Goal: Transaction & Acquisition: Purchase product/service

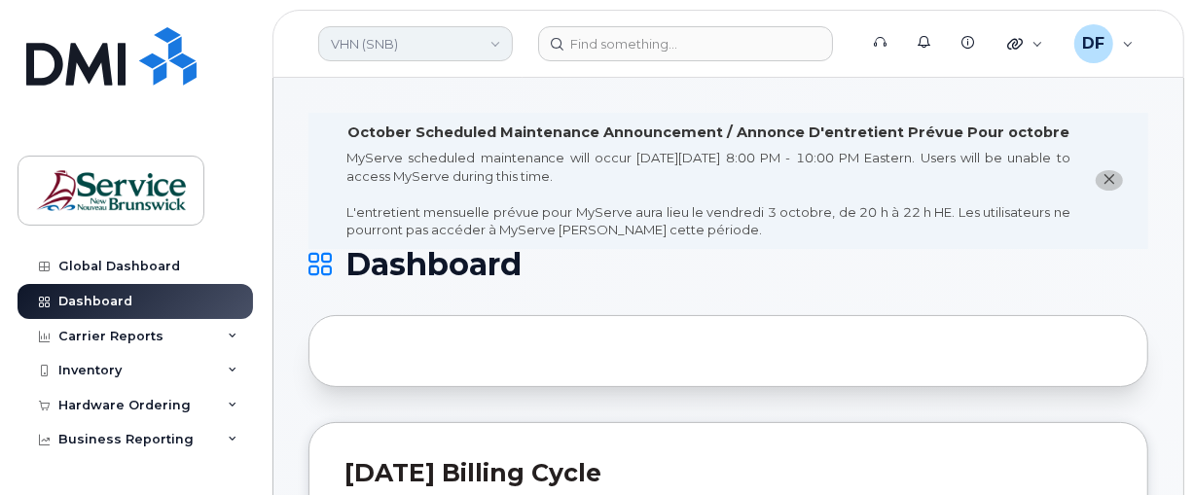
click at [373, 49] on link "VHN (SNB)" at bounding box center [415, 43] width 195 height 35
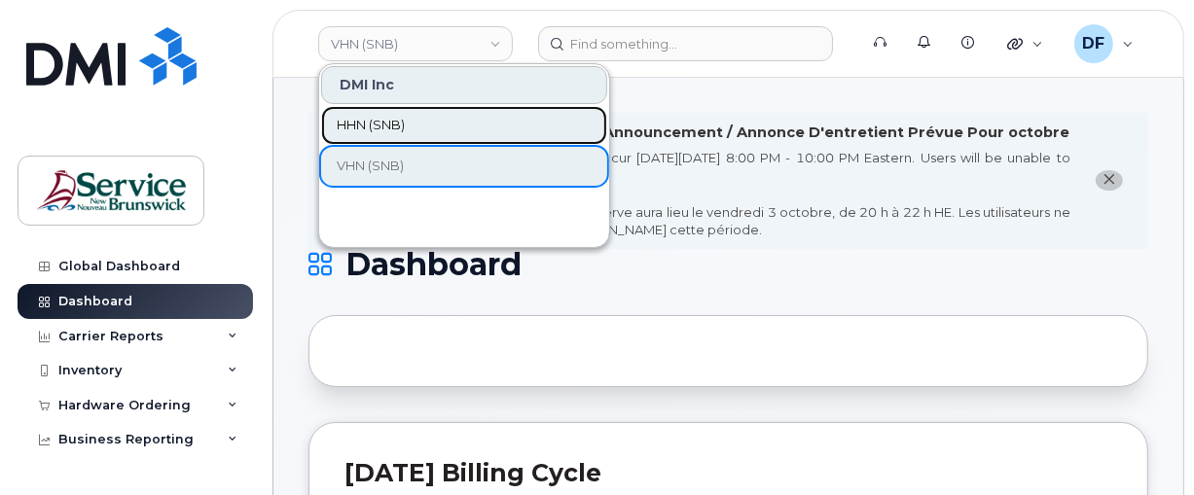
click at [370, 131] on span "HHN (SNB)" at bounding box center [371, 125] width 68 height 19
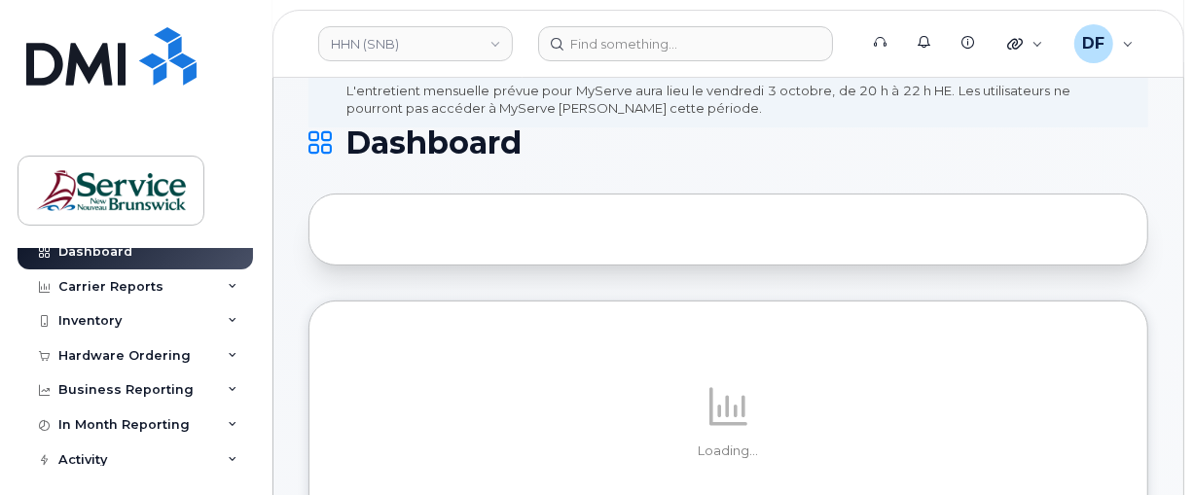
scroll to position [94, 0]
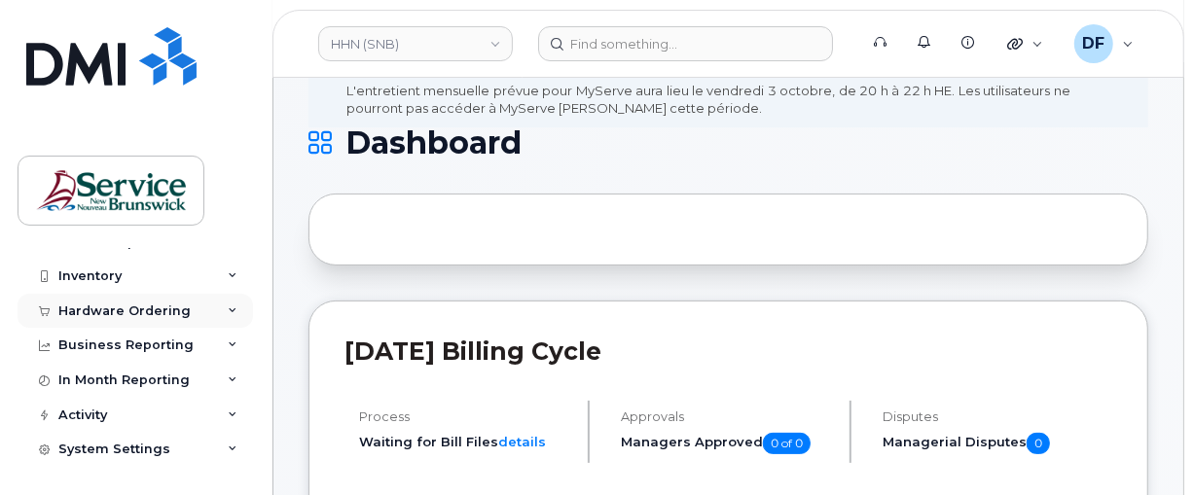
click at [120, 307] on div "Hardware Ordering" at bounding box center [124, 312] width 132 height 16
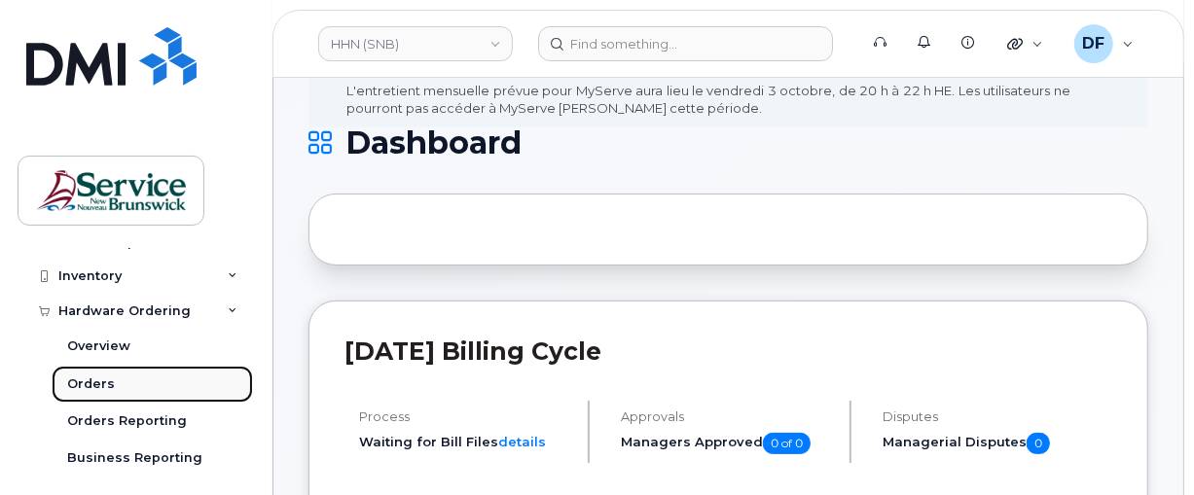
click at [105, 384] on div "Orders" at bounding box center [91, 385] width 48 height 18
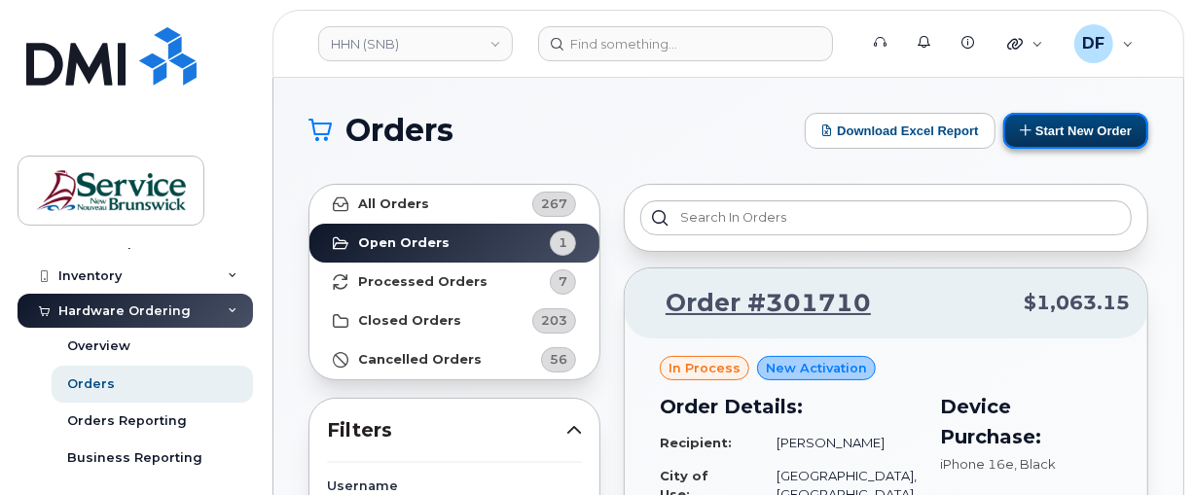
click at [1097, 129] on button "Start New Order" at bounding box center [1076, 131] width 145 height 36
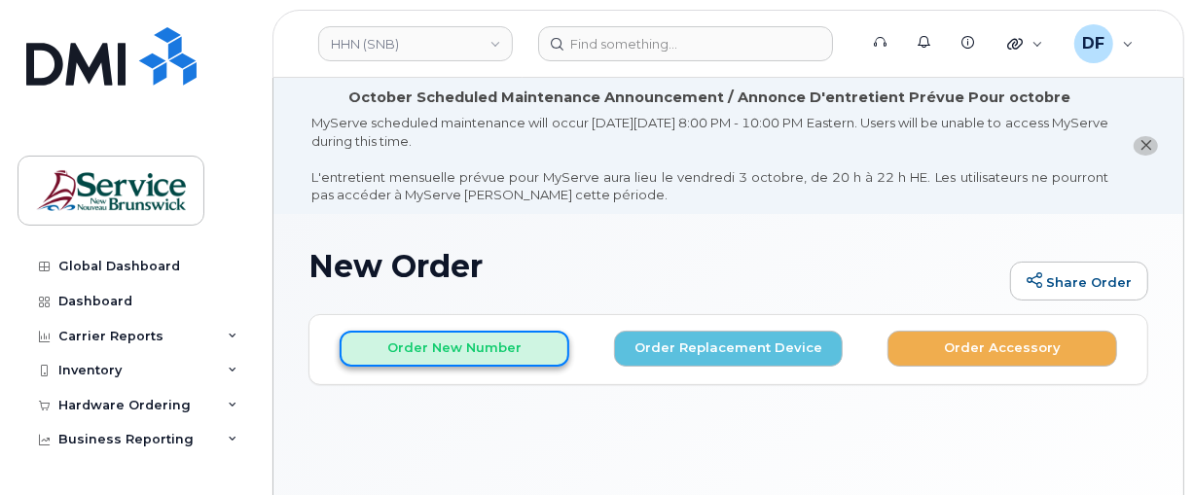
click at [444, 342] on button "Order New Number" at bounding box center [455, 349] width 230 height 36
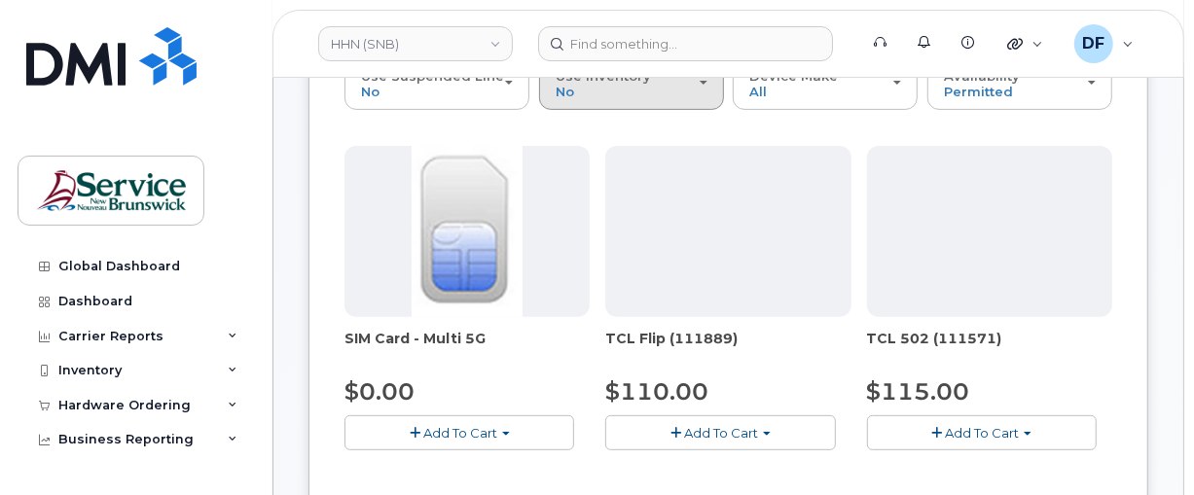
scroll to position [243, 0]
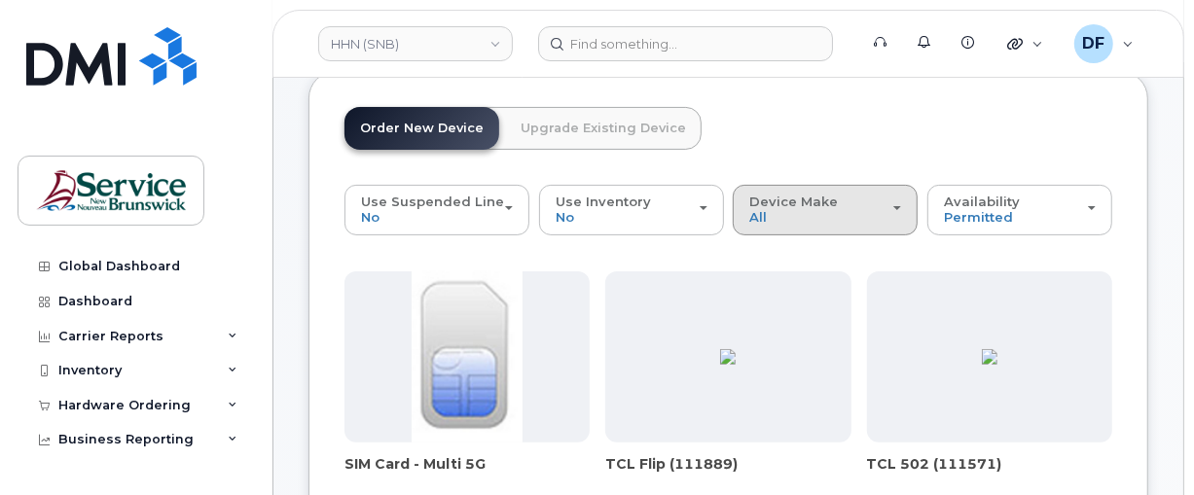
click at [802, 198] on span "Device Make" at bounding box center [794, 202] width 89 height 16
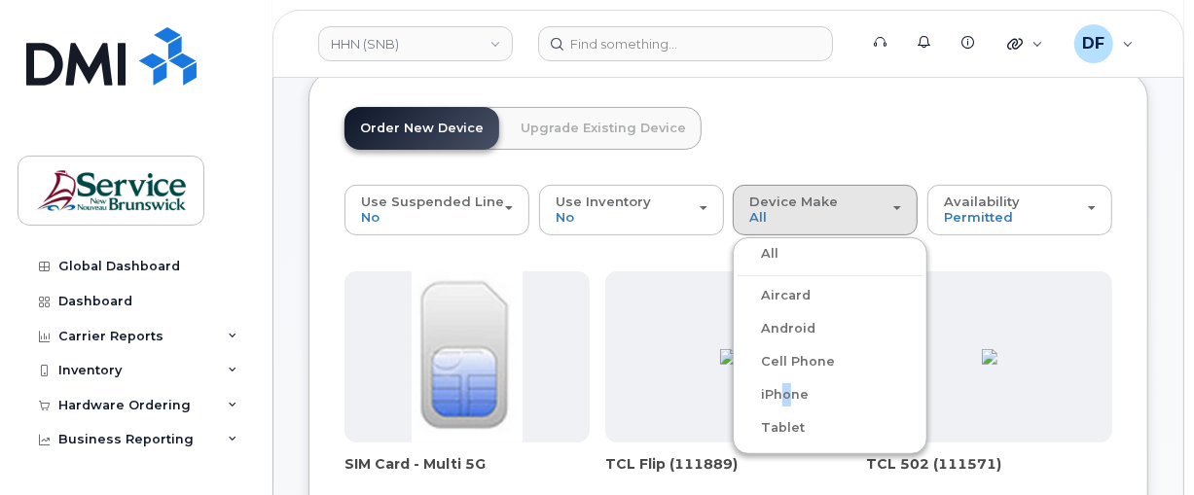
click at [779, 397] on label "iPhone" at bounding box center [773, 395] width 71 height 23
click at [0, 0] on input "iPhone" at bounding box center [0, 0] width 0 height 0
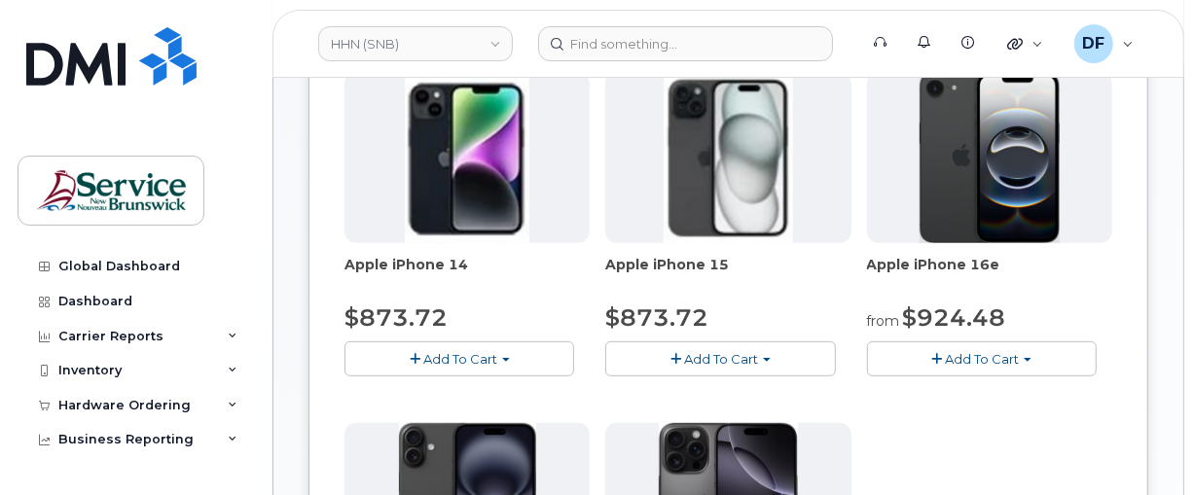
scroll to position [365, 0]
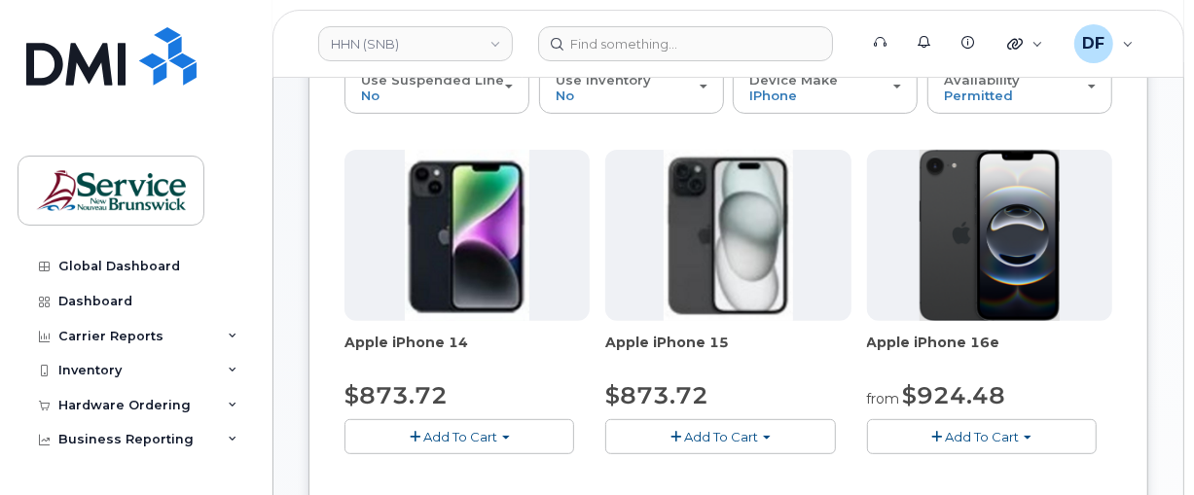
click at [968, 426] on button "Add To Cart" at bounding box center [982, 437] width 230 height 34
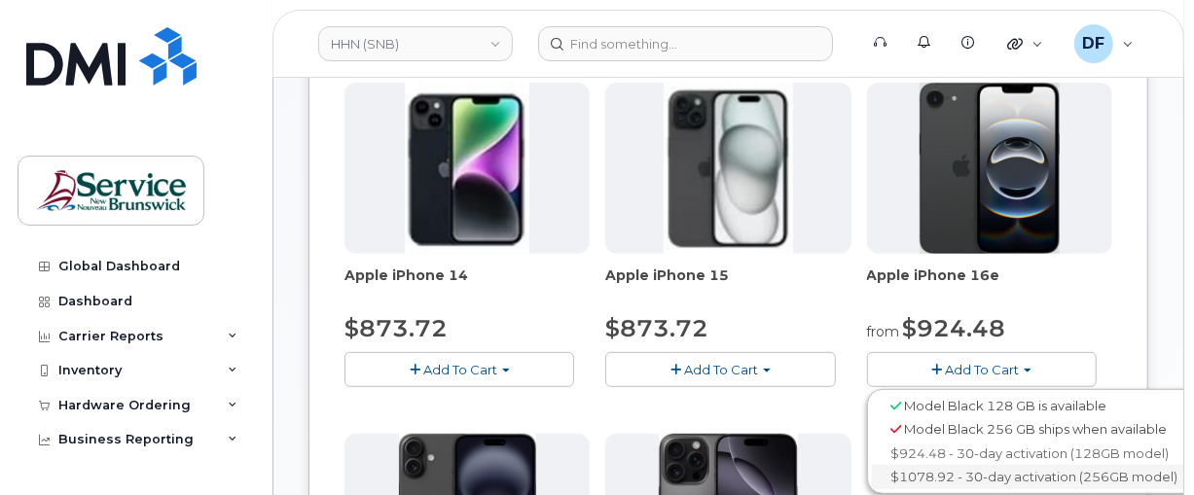
scroll to position [487, 0]
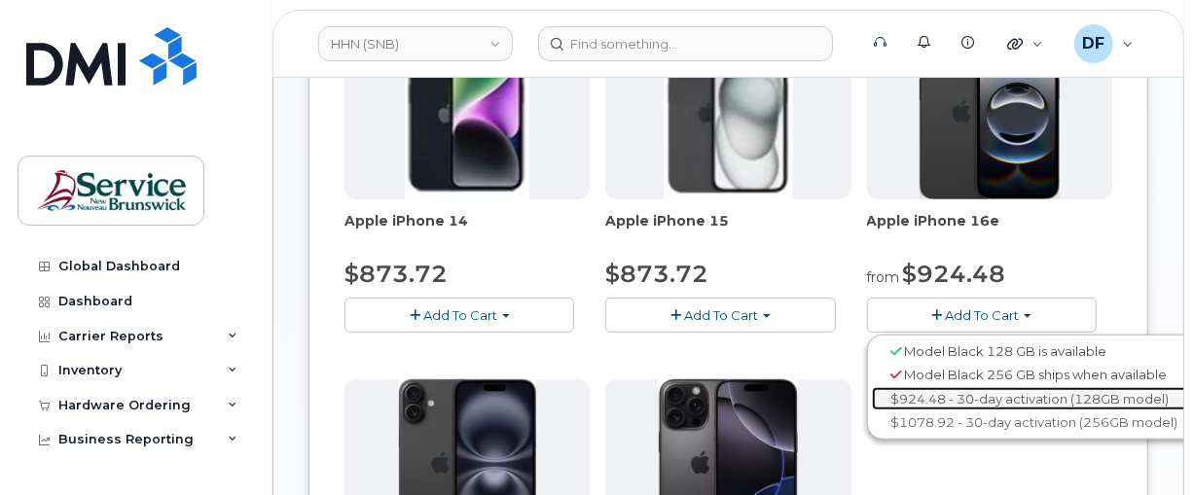
click at [958, 395] on link "$924.48 - 30-day activation (128GB model)" at bounding box center [1035, 399] width 326 height 24
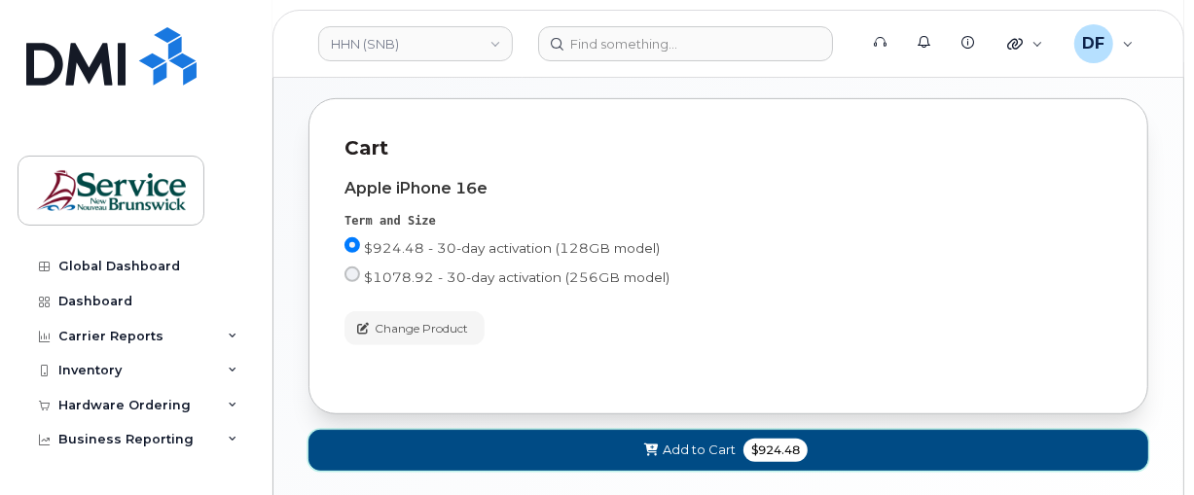
click at [724, 456] on span "Add to Cart" at bounding box center [699, 450] width 73 height 18
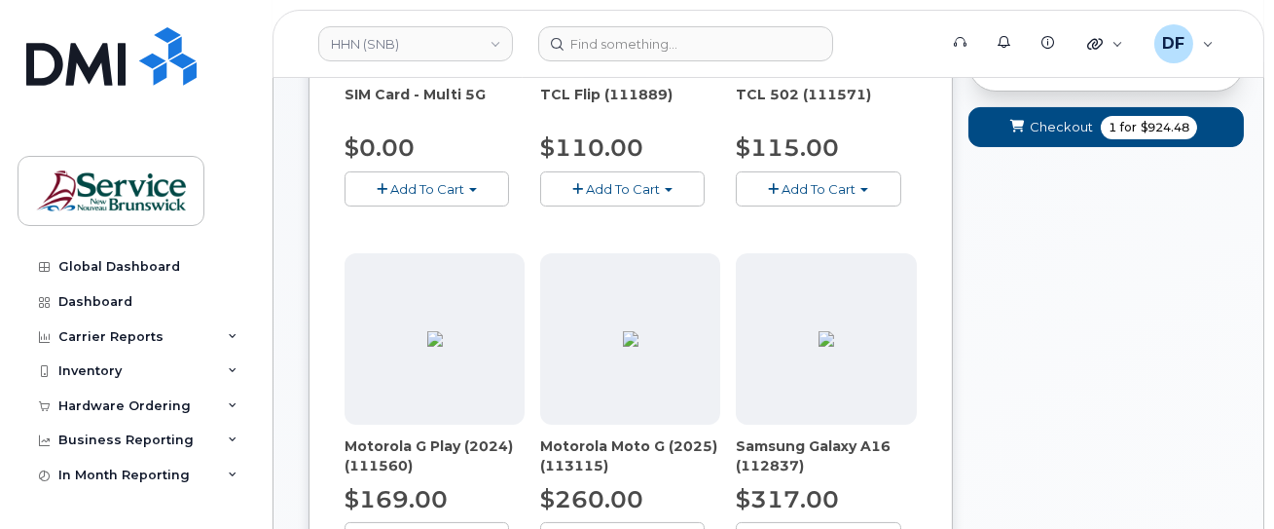
scroll to position [413, 0]
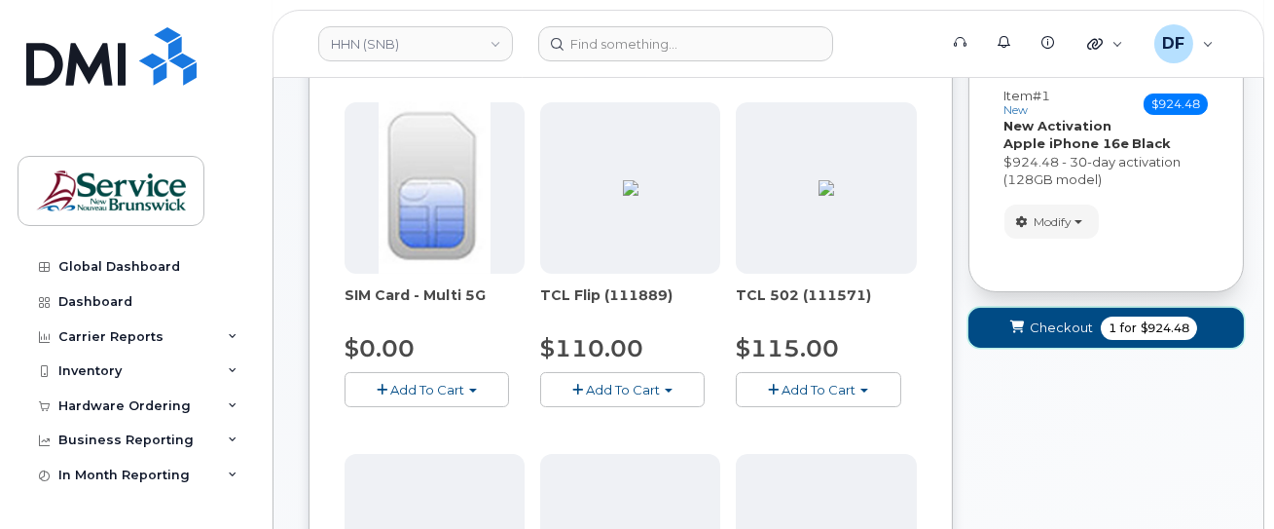
click at [1132, 319] on span "for" at bounding box center [1129, 328] width 24 height 18
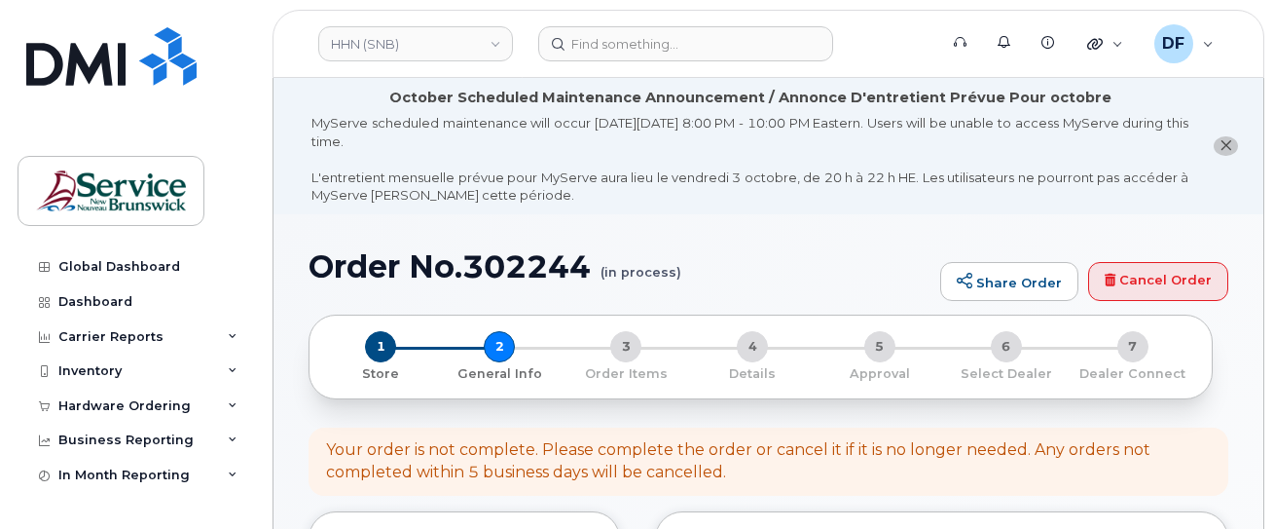
select select
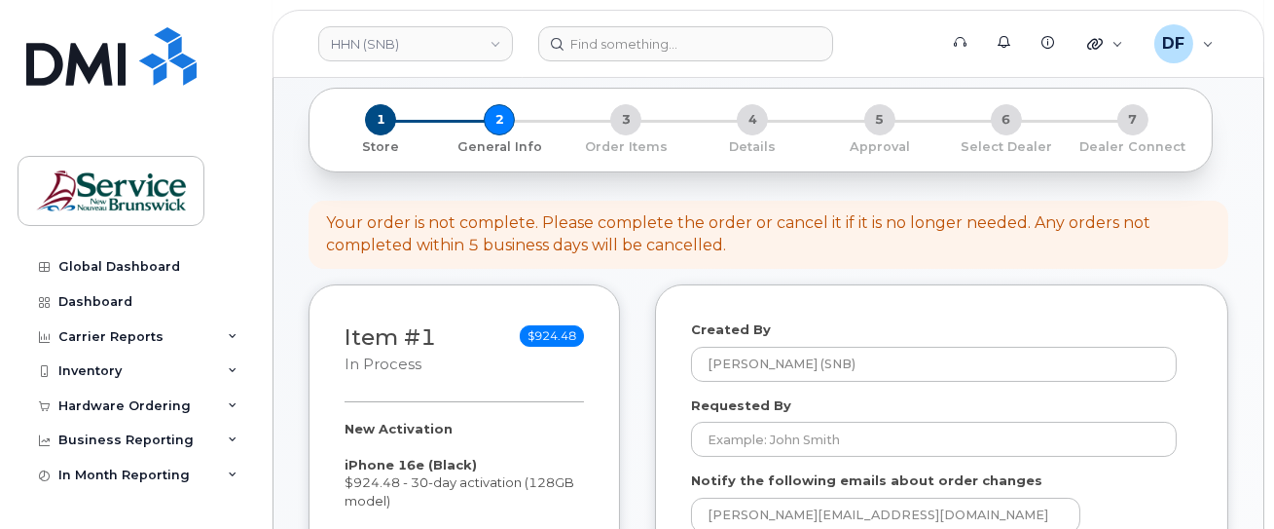
scroll to position [389, 0]
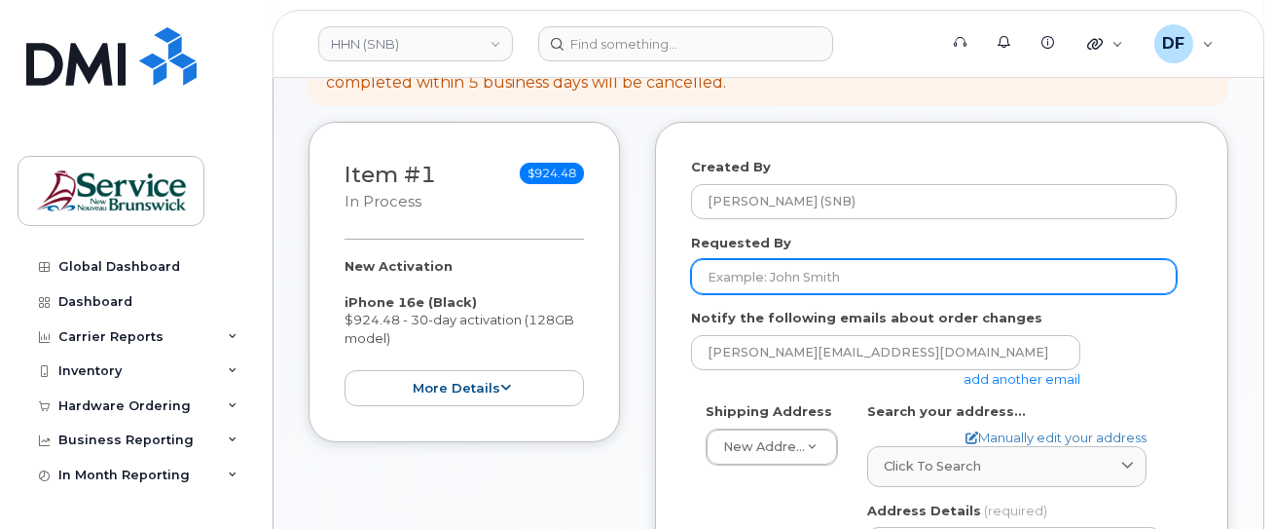
click at [802, 260] on input "Requested By" at bounding box center [934, 276] width 486 height 35
paste input "Erin Fredericks"
type input "Erin Fredericks"
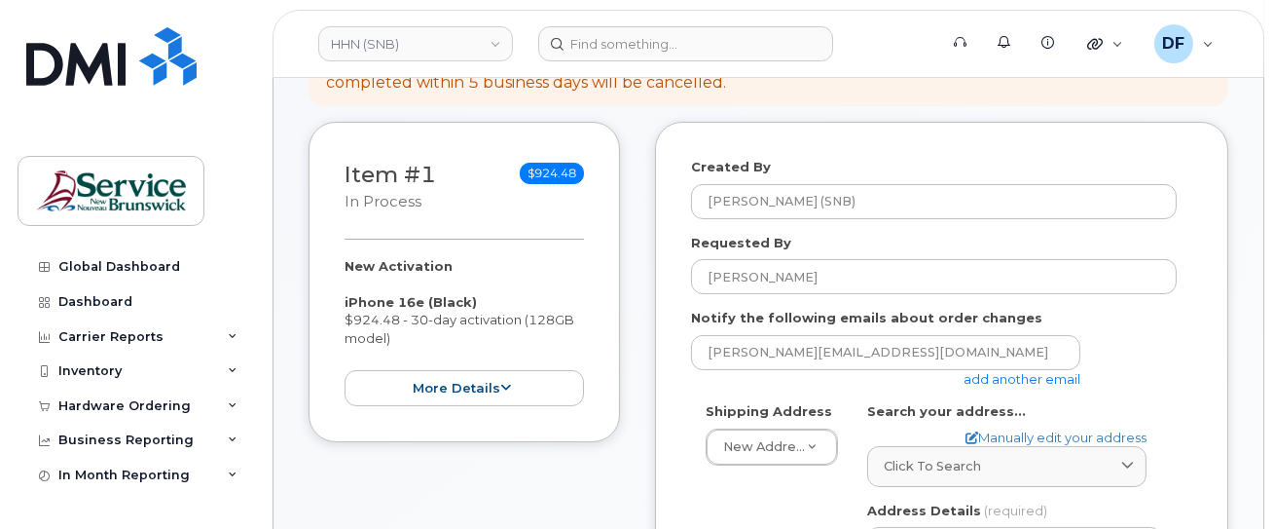
click at [1147, 348] on div "frederic.doiron2@snb.ca add another email" at bounding box center [934, 362] width 486 height 54
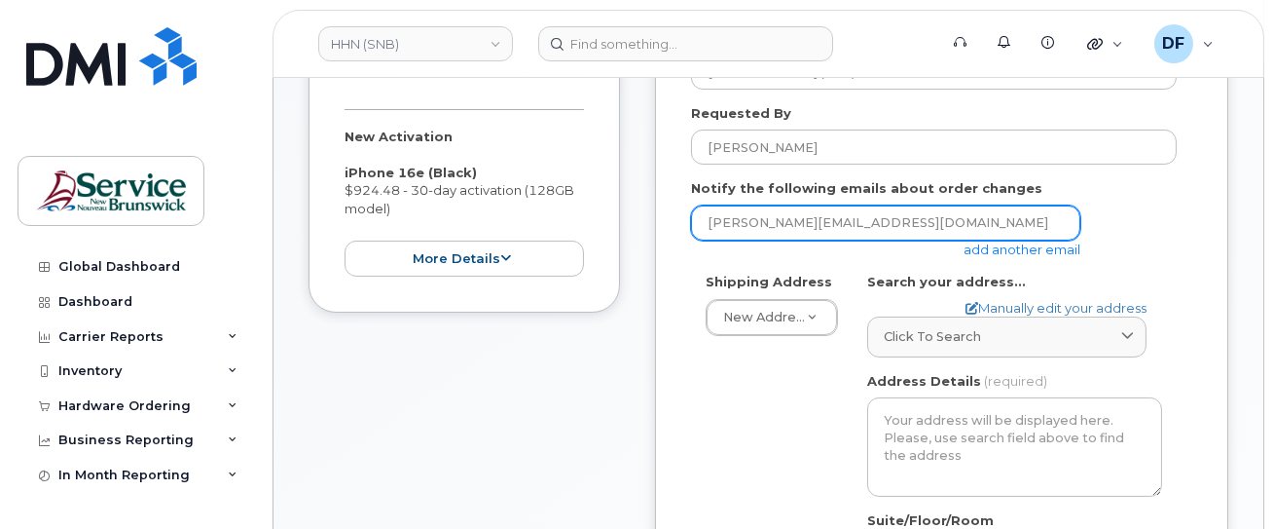
drag, startPoint x: 876, startPoint y: 219, endPoint x: 641, endPoint y: 261, distance: 238.3
click at [641, 261] on div "Item #1 in process $924.48 New Activation iPhone 16e (Black) $924.48 - 30-day a…" at bounding box center [769, 483] width 920 height 983
paste input "Matthew.Humphrey"
type input "Matthew.Humphrey@snb.ca"
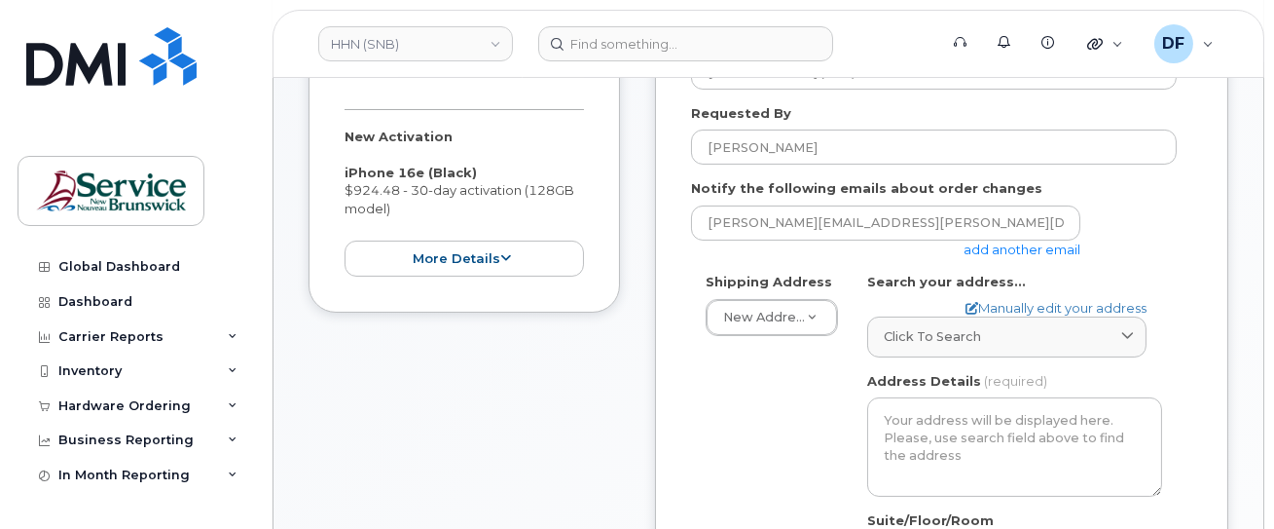
click at [739, 382] on div "Shipping Address New Address New Address G-2 Main St ASD-E Main Office ASD-N Ba…" at bounding box center [934, 505] width 486 height 465
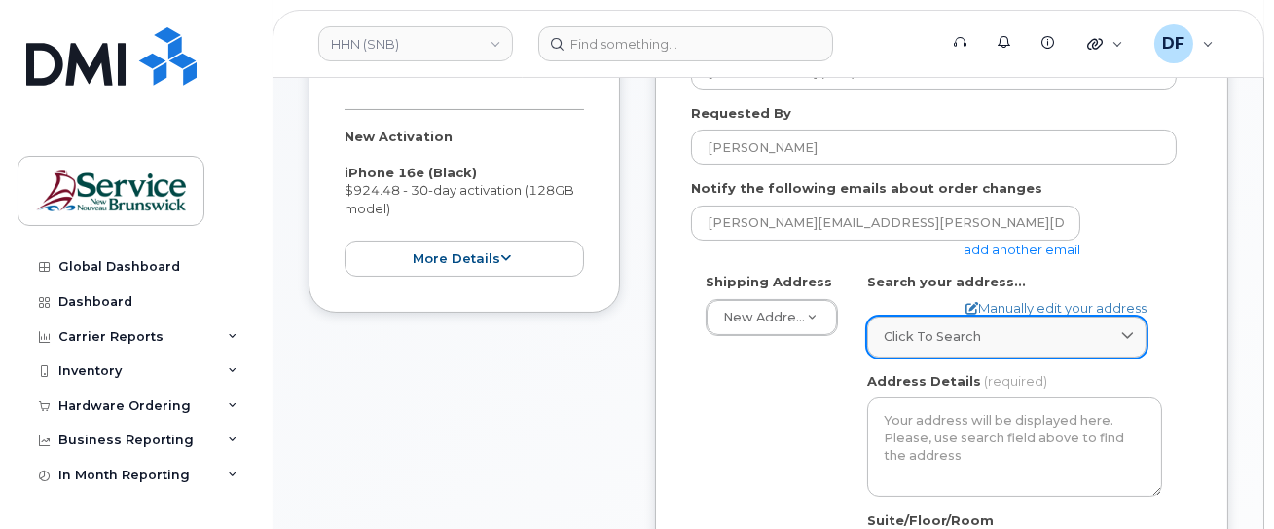
click at [885, 335] on span "Click to search" at bounding box center [932, 336] width 97 height 18
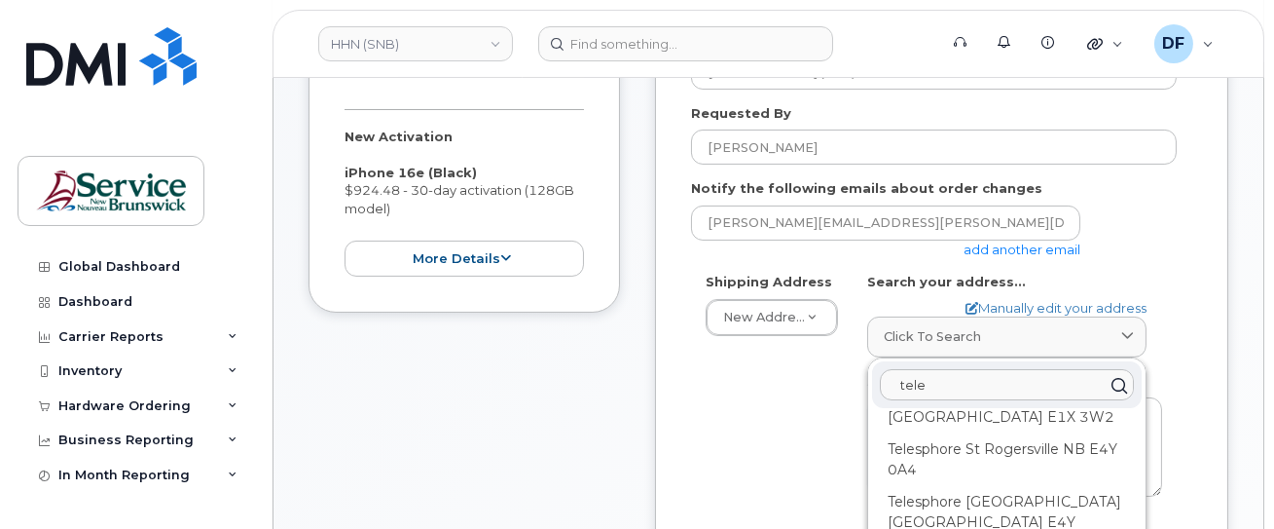
scroll to position [0, 0]
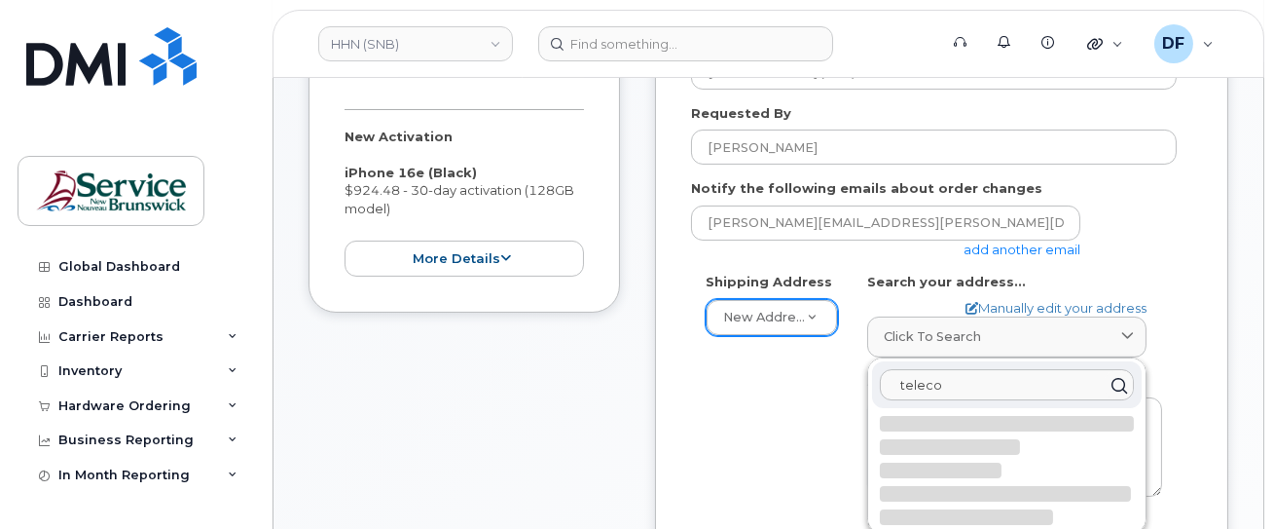
type input "teleco"
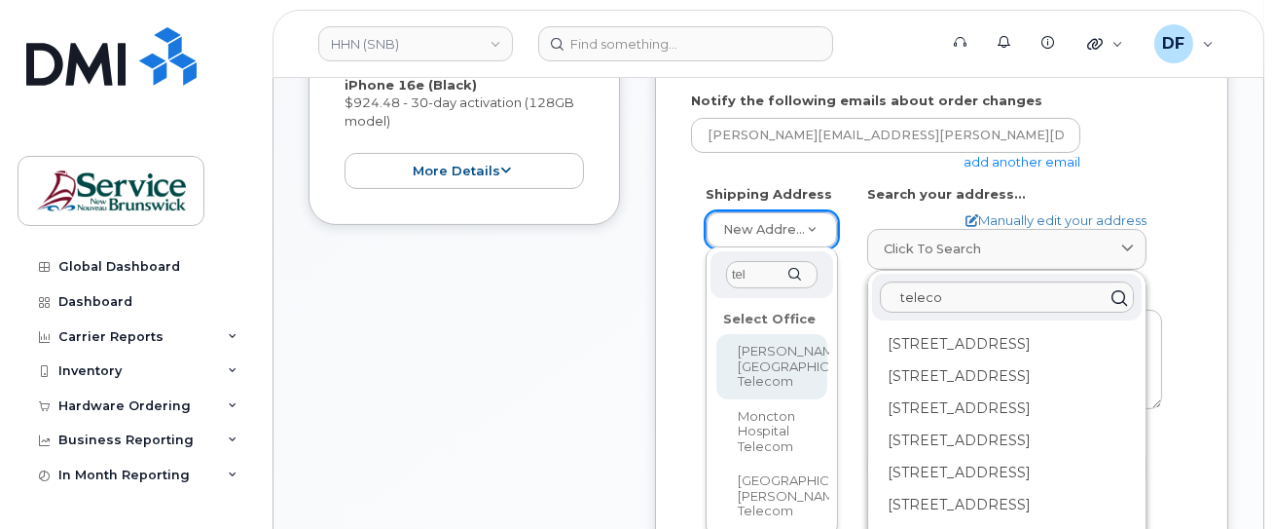
scroll to position [649, 0]
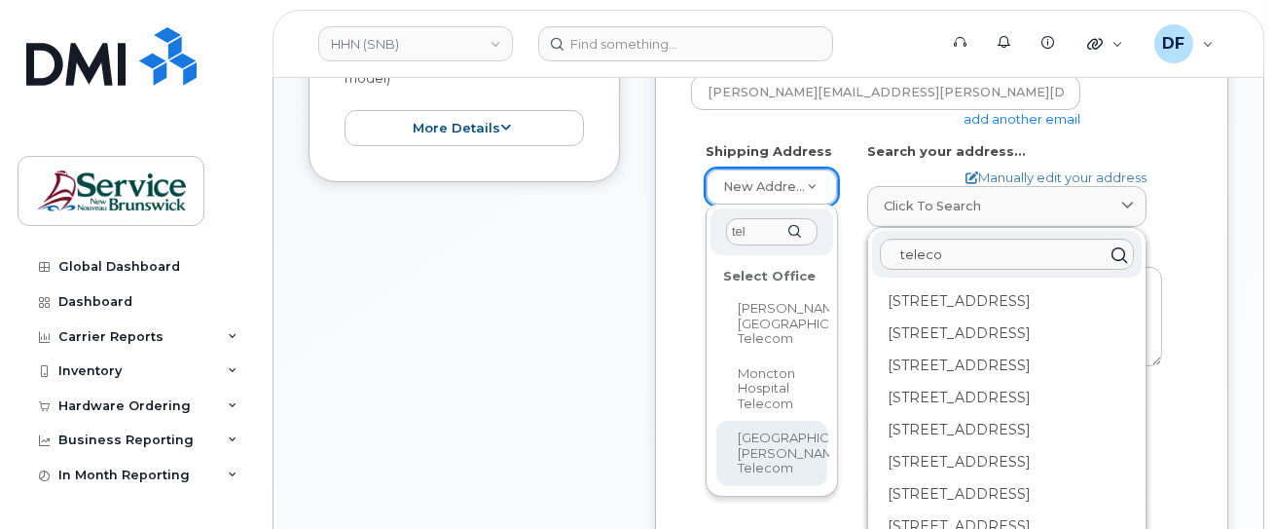
type input "tel"
select select
type textarea "400 University Avenue, Room 24.199 Saint John New Brunswick E2L 4L2"
type input "[PERSON_NAME]"
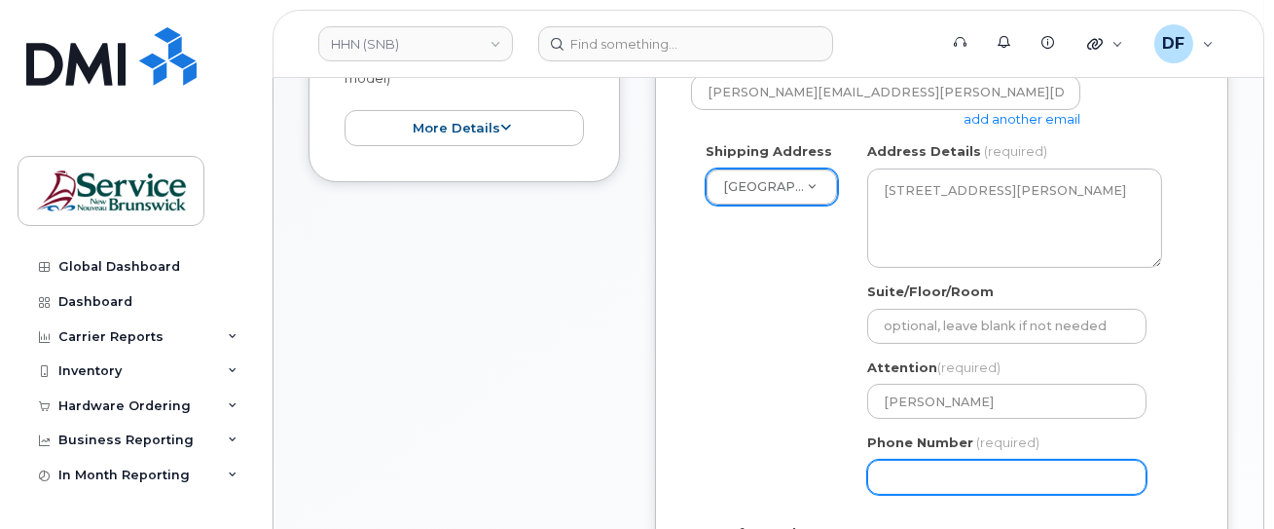
click at [921, 464] on input "Phone Number" at bounding box center [1006, 476] width 279 height 35
click at [765, 326] on div "Shipping Address Saint John Regional Hospital Telecom New Address G-2 Main St A…" at bounding box center [934, 325] width 486 height 366
click at [961, 459] on input "Phone Number" at bounding box center [1006, 476] width 279 height 35
select select
type input "5065660198"
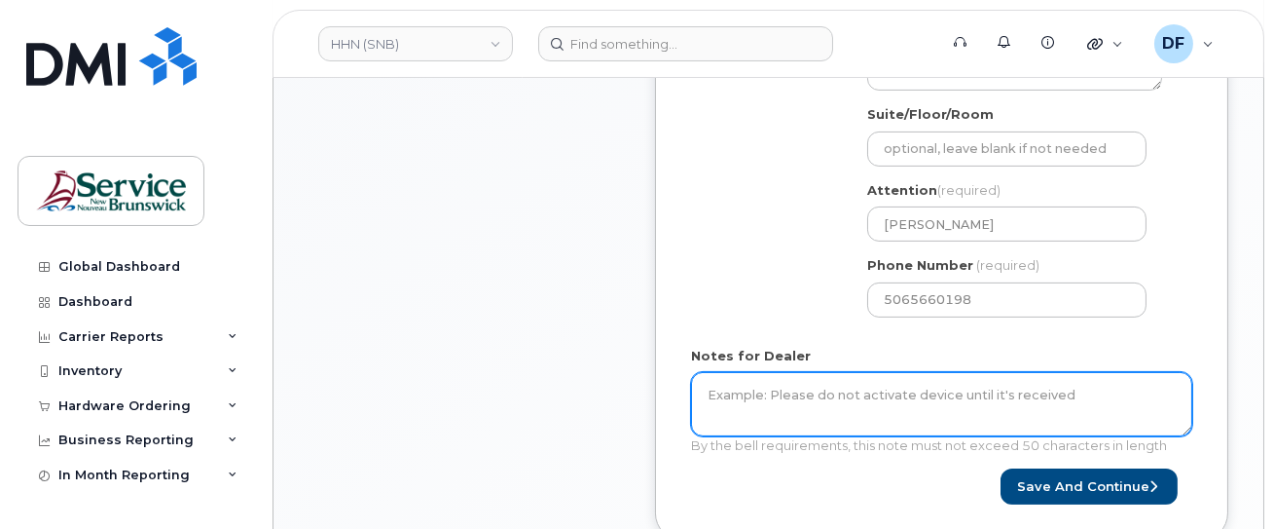
scroll to position [697, 0]
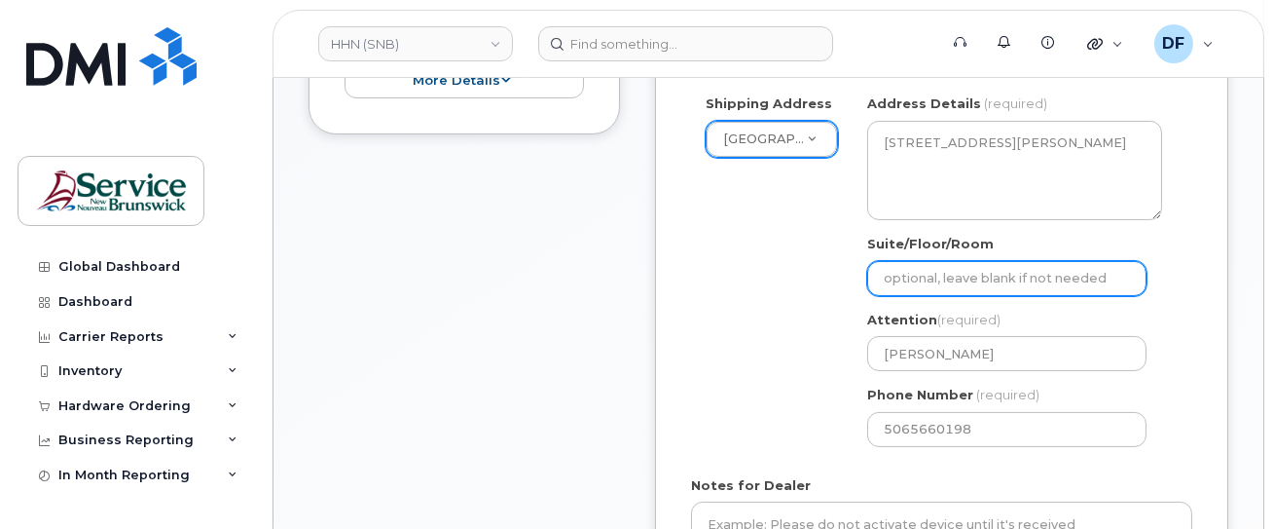
click at [987, 280] on input "Suite/Floor/Room" at bounding box center [1006, 278] width 279 height 35
paste input "WO0000000494157"
select select
type input "WO0000000494157"
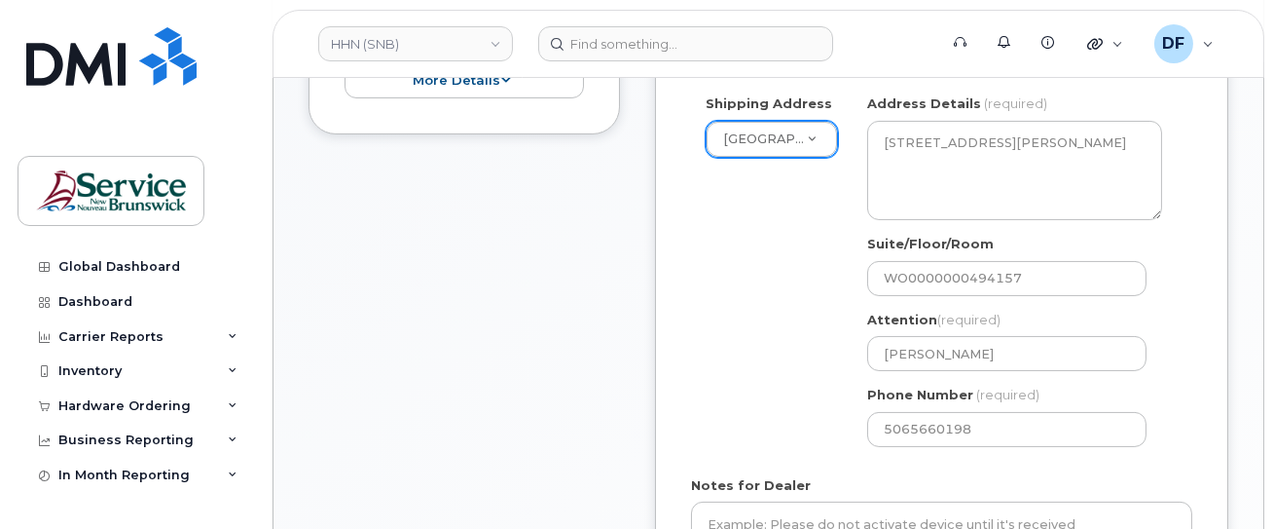
click at [759, 219] on div "Shipping Address Saint John Regional Hospital Telecom New Address G-2 Main St A…" at bounding box center [934, 277] width 486 height 366
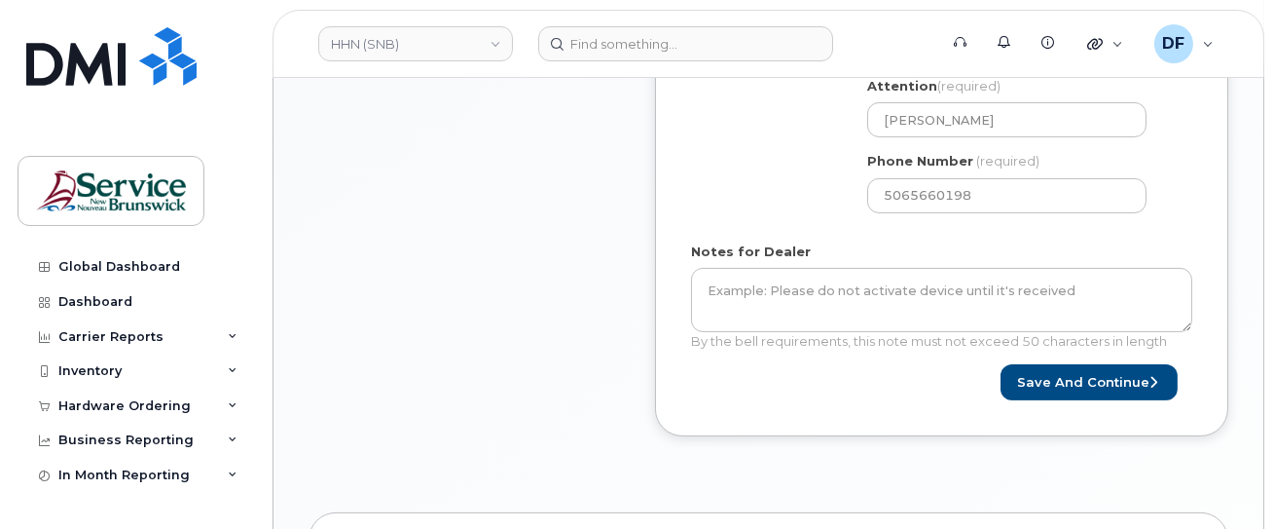
scroll to position [957, 0]
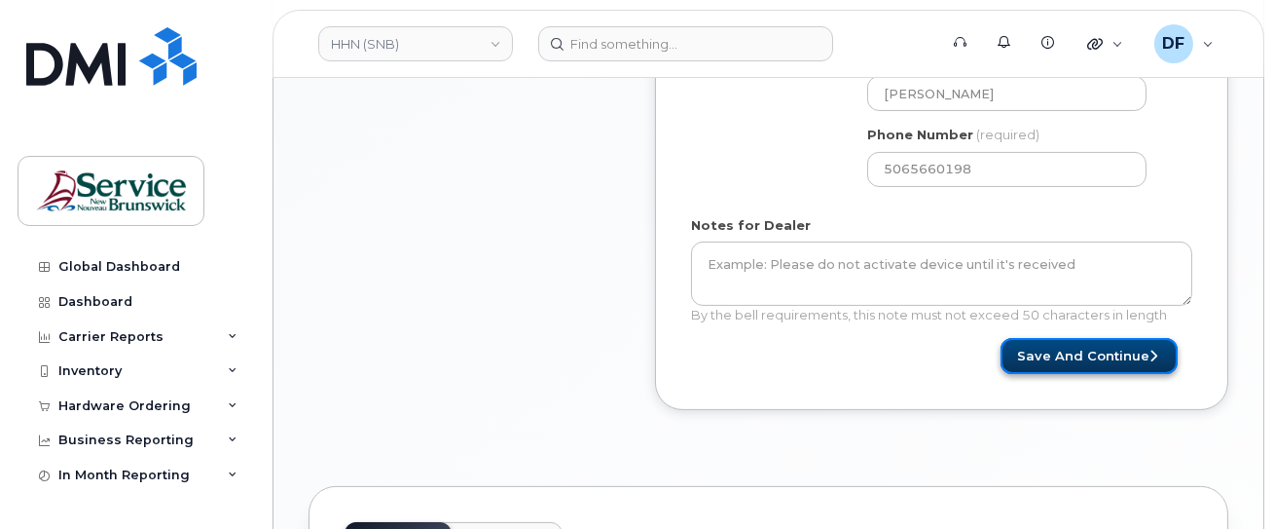
click at [1058, 343] on button "Save and Continue" at bounding box center [1089, 356] width 177 height 36
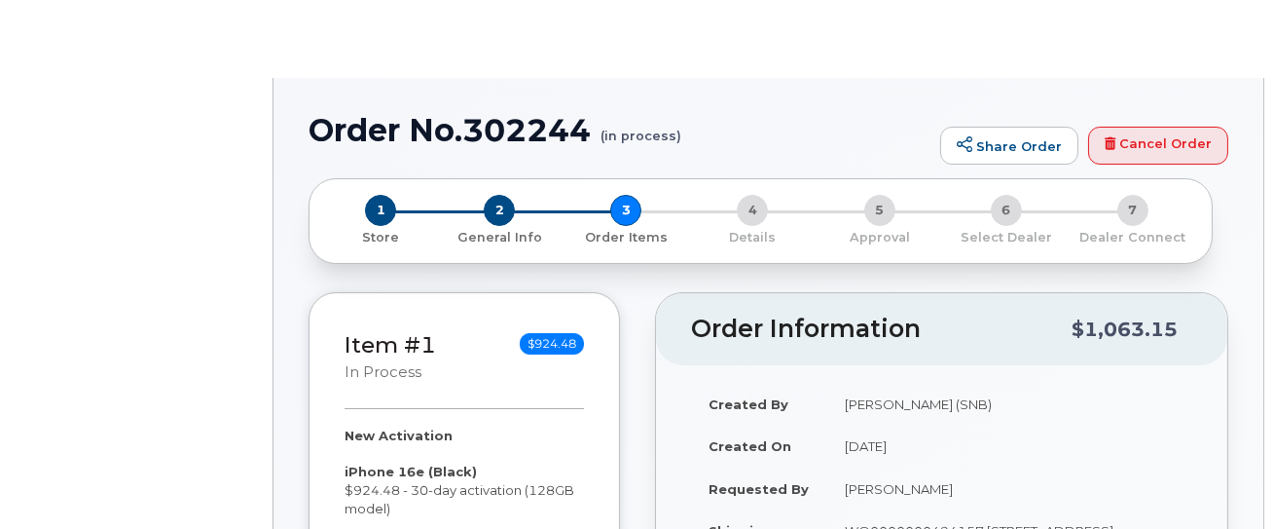
radio input "true"
select select
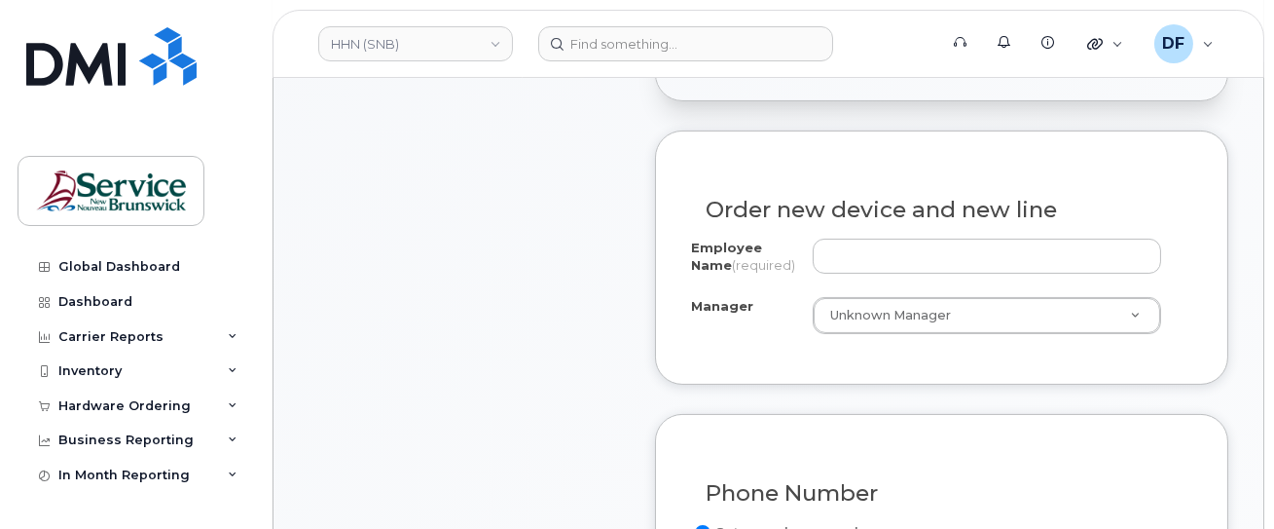
scroll to position [824, 0]
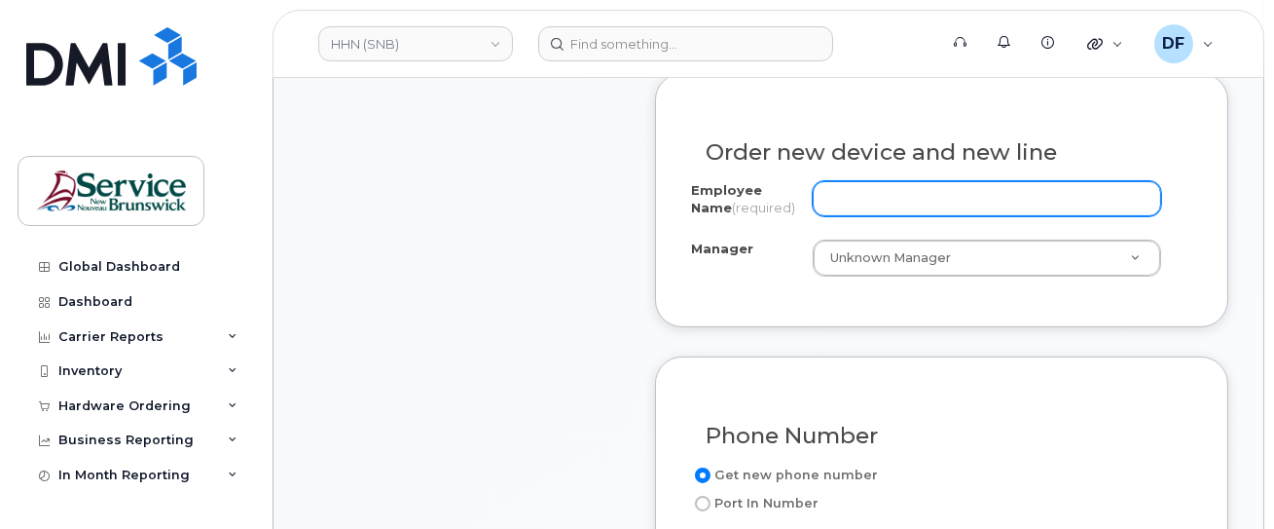
click at [952, 197] on input "Employee Name (required)" at bounding box center [987, 198] width 348 height 35
paste input "[PERSON_NAME]"
type input "[PERSON_NAME]"
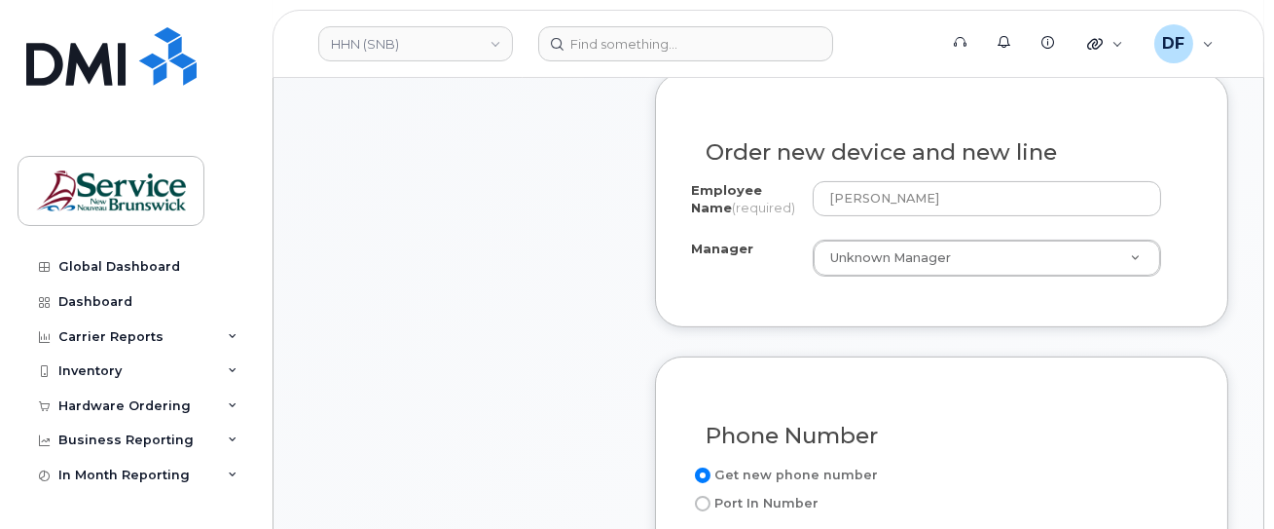
click at [684, 272] on div "Order new device and new line Employee Name (required) [PERSON_NAME] Manager Un…" at bounding box center [941, 199] width 573 height 253
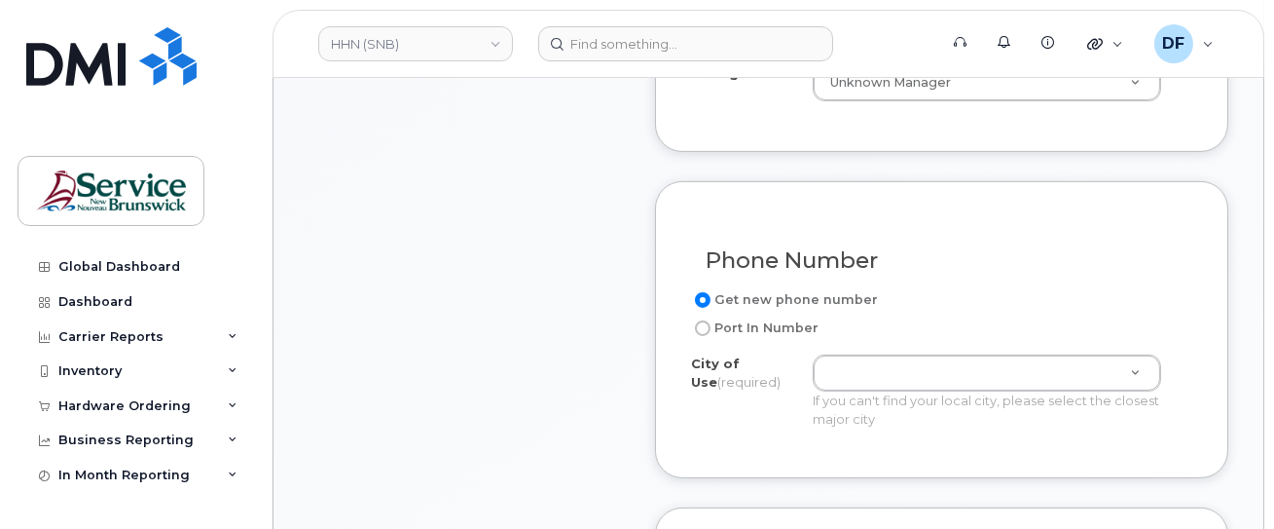
scroll to position [1083, 0]
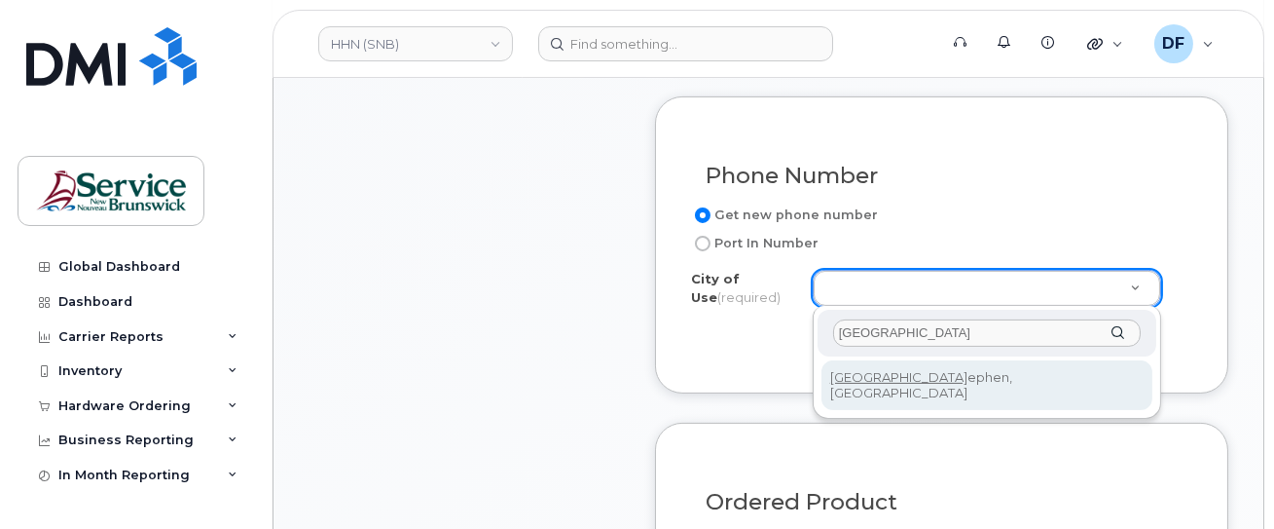
type input "[GEOGRAPHIC_DATA]"
type input "2133"
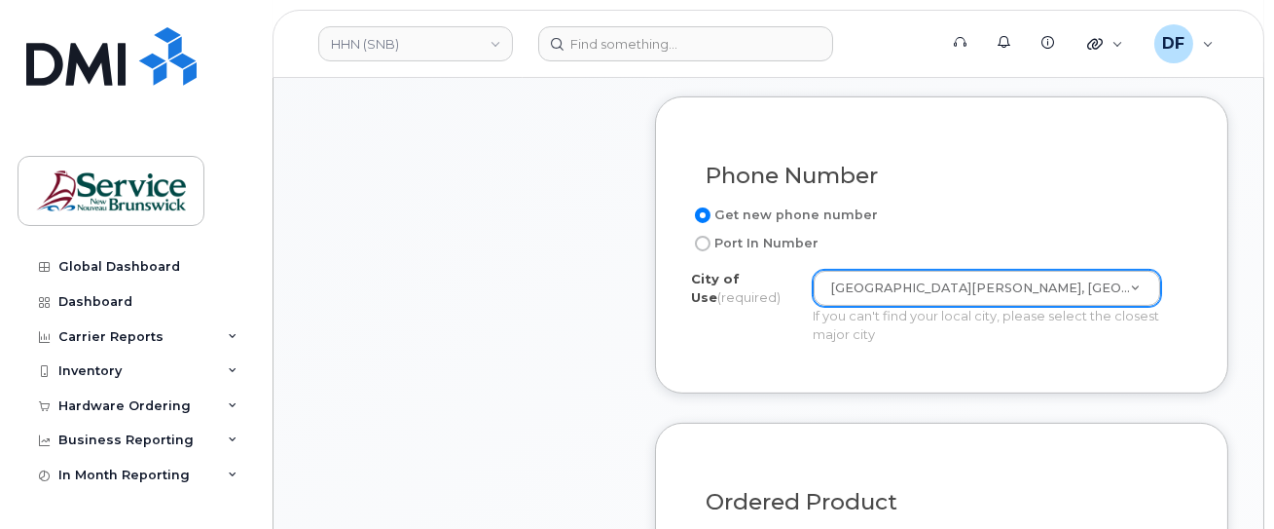
click at [751, 380] on div "Phone Number Get new phone number Port In Number City of Use (required) St Step…" at bounding box center [941, 244] width 573 height 297
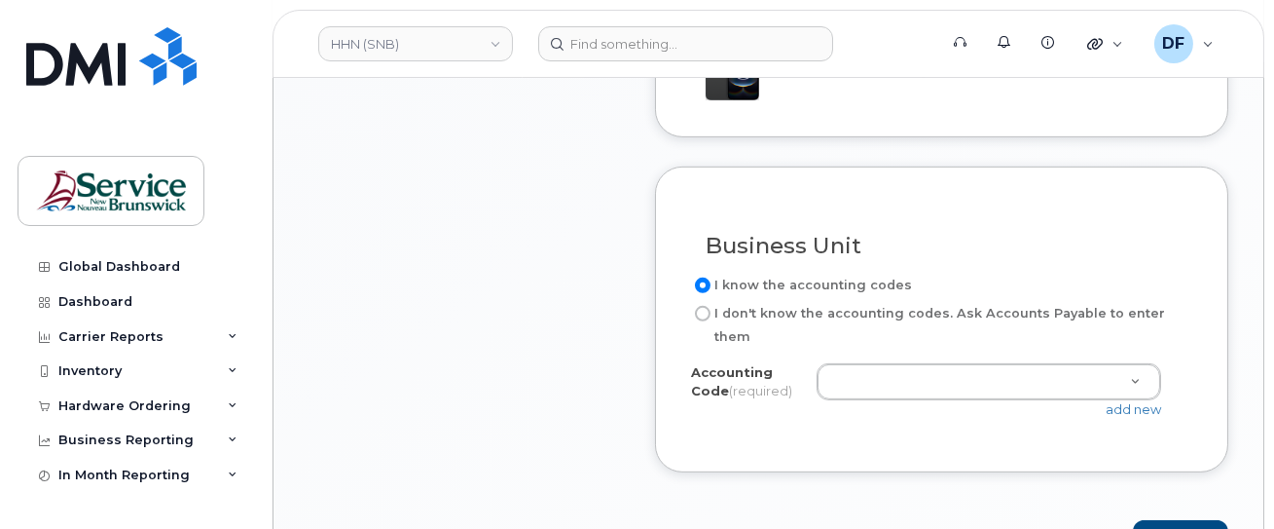
scroll to position [1602, 0]
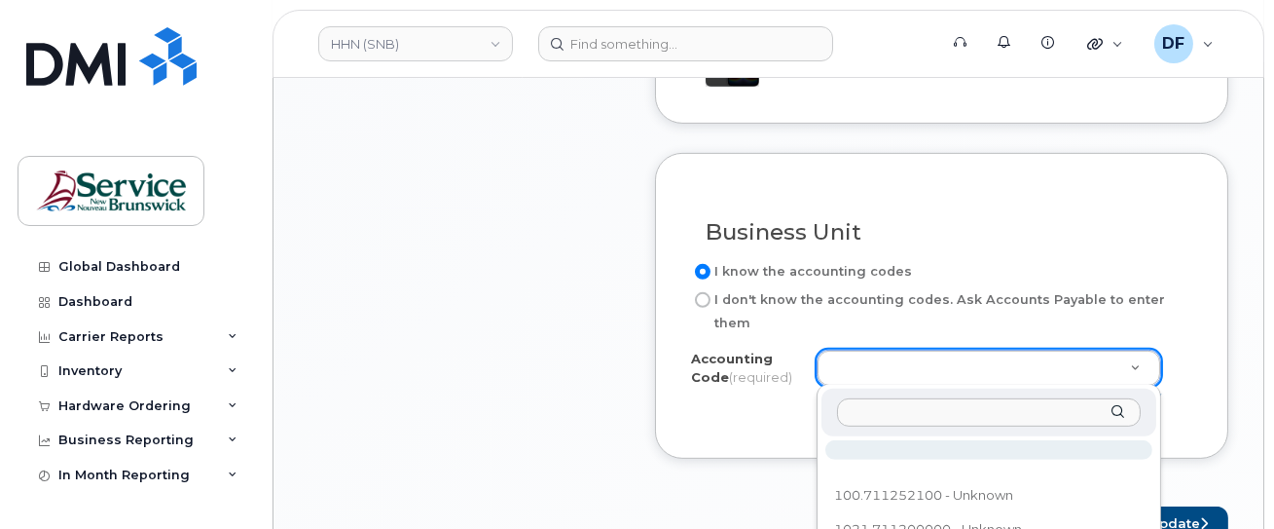
type input "829.715501100"
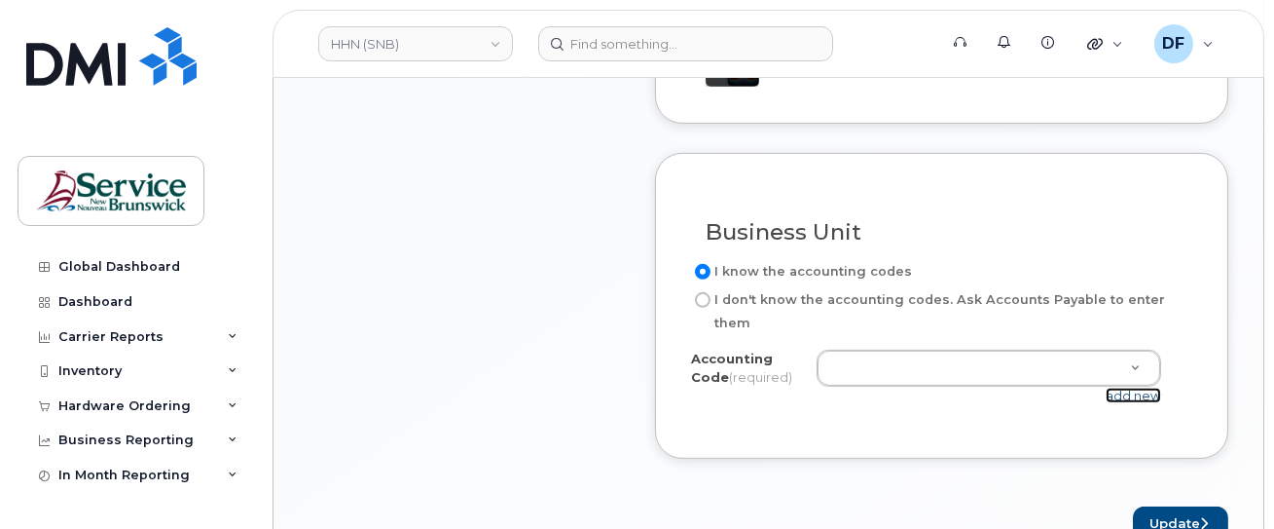
click at [1138, 389] on link "add new" at bounding box center [1133, 395] width 55 height 16
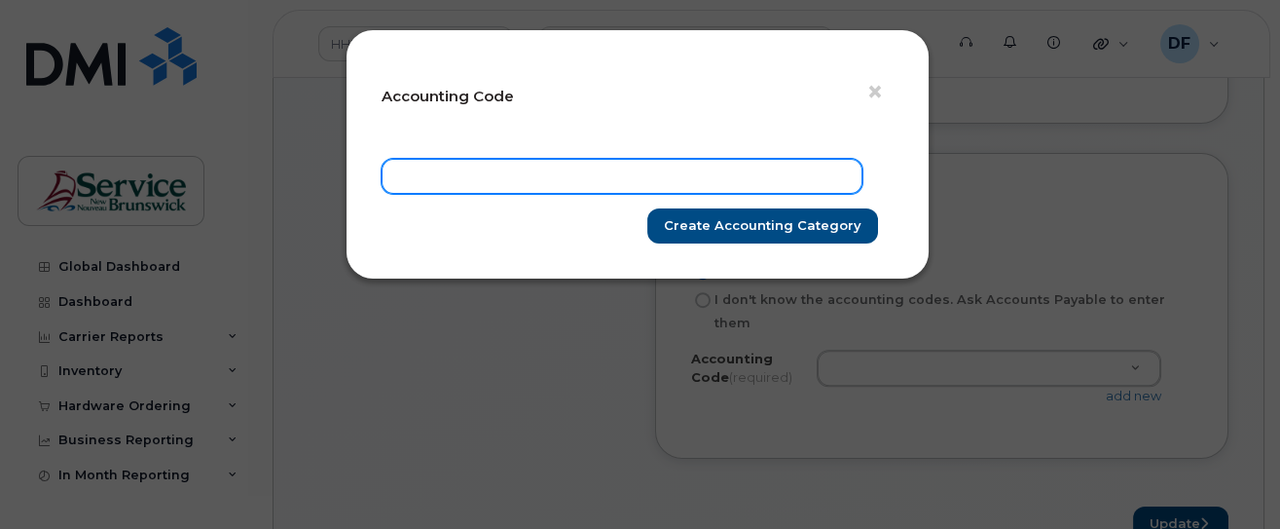
click at [514, 169] on input "text" at bounding box center [622, 176] width 481 height 35
paste input "829.715501100"
click at [422, 176] on input "829.715501100" at bounding box center [622, 176] width 481 height 35
type input "8291.715501100"
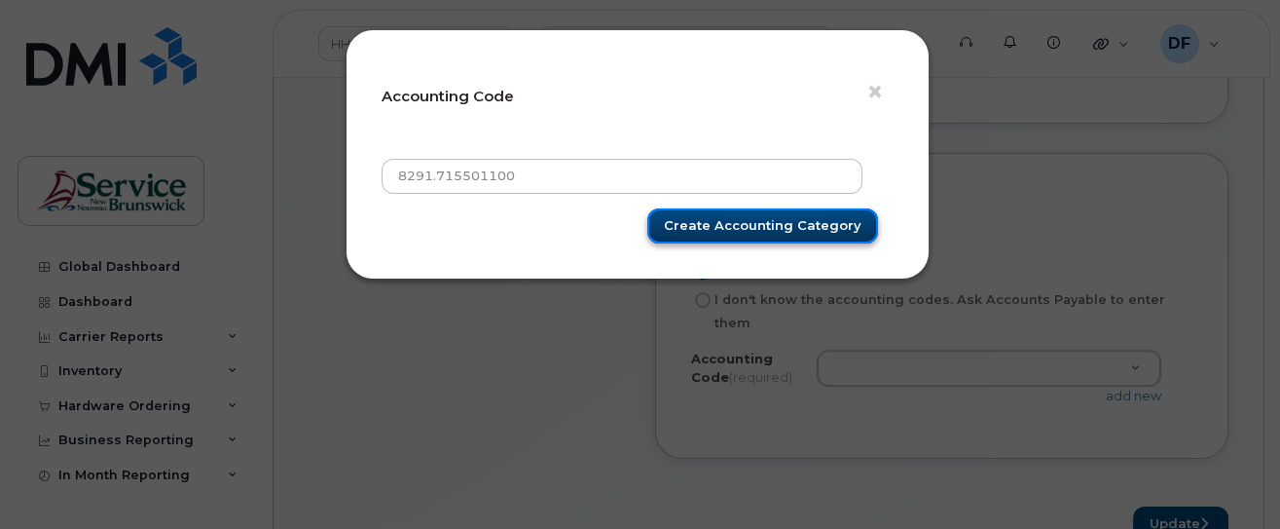
click at [724, 218] on input "Create Accounting category" at bounding box center [762, 226] width 231 height 36
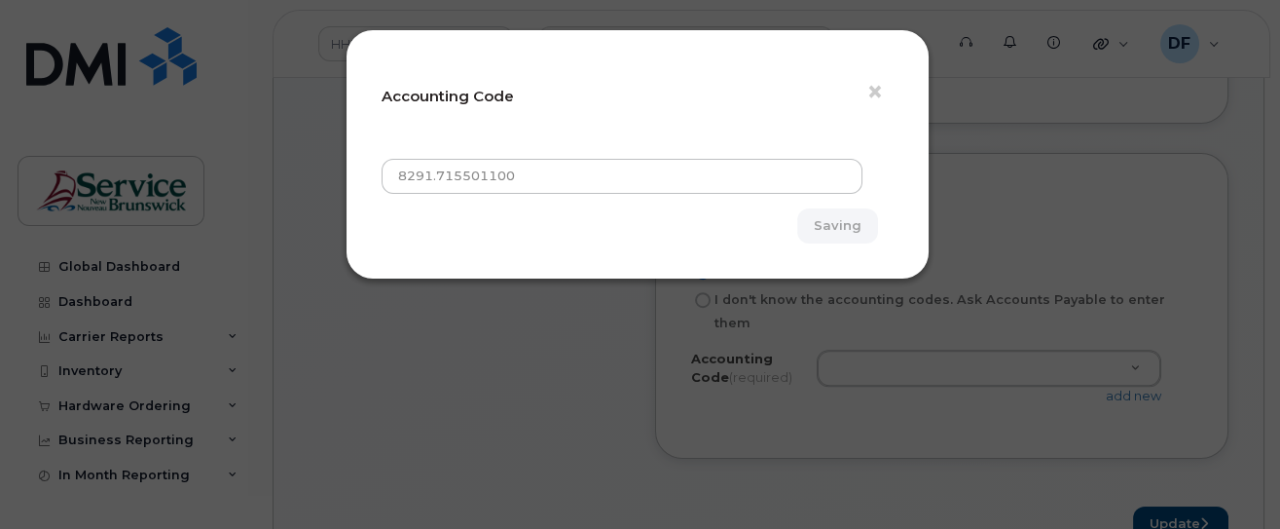
type input "Create Accounting category"
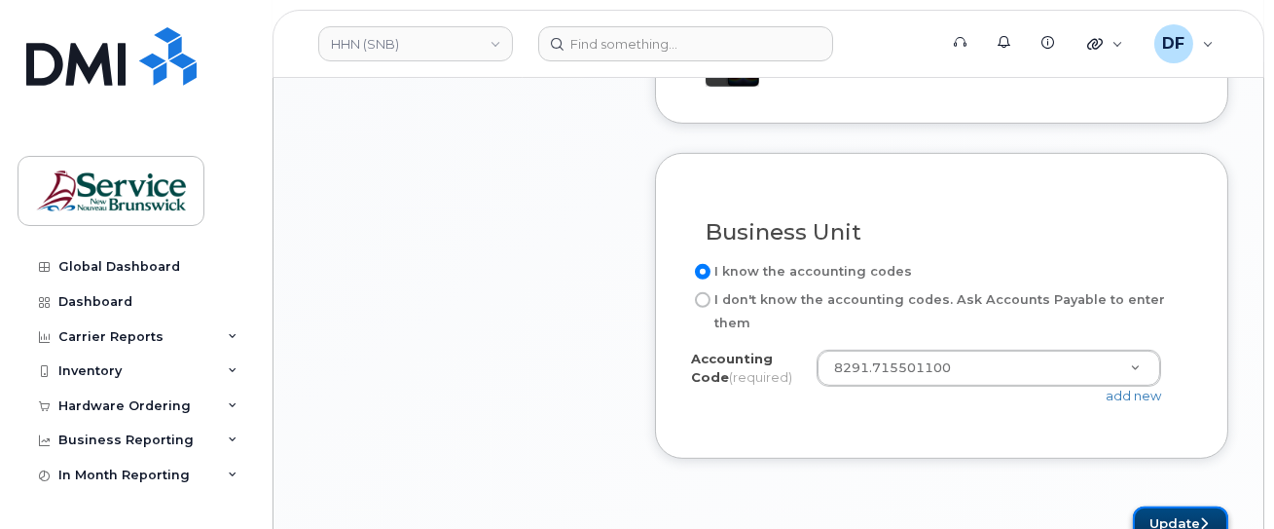
click at [1192, 517] on button "Update" at bounding box center [1180, 524] width 95 height 36
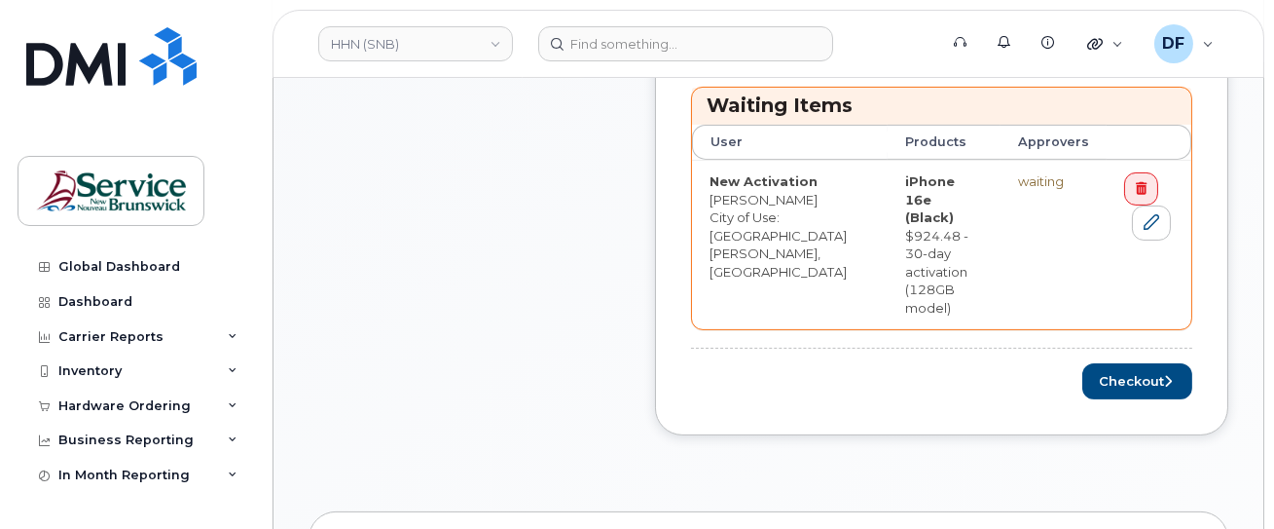
scroll to position [1168, 0]
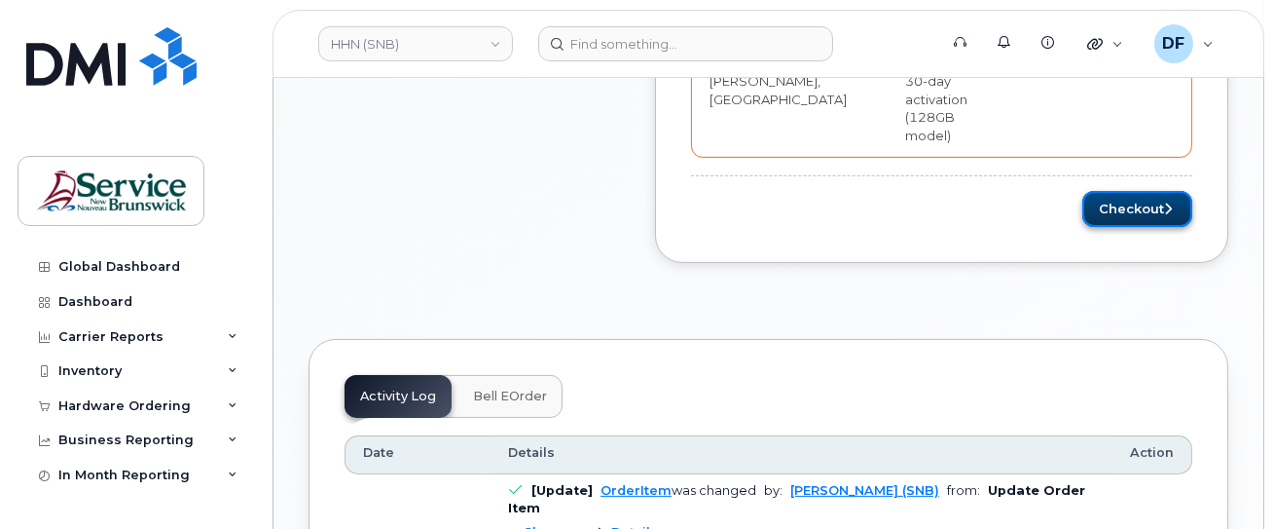
click at [1146, 191] on button "Checkout" at bounding box center [1137, 209] width 110 height 36
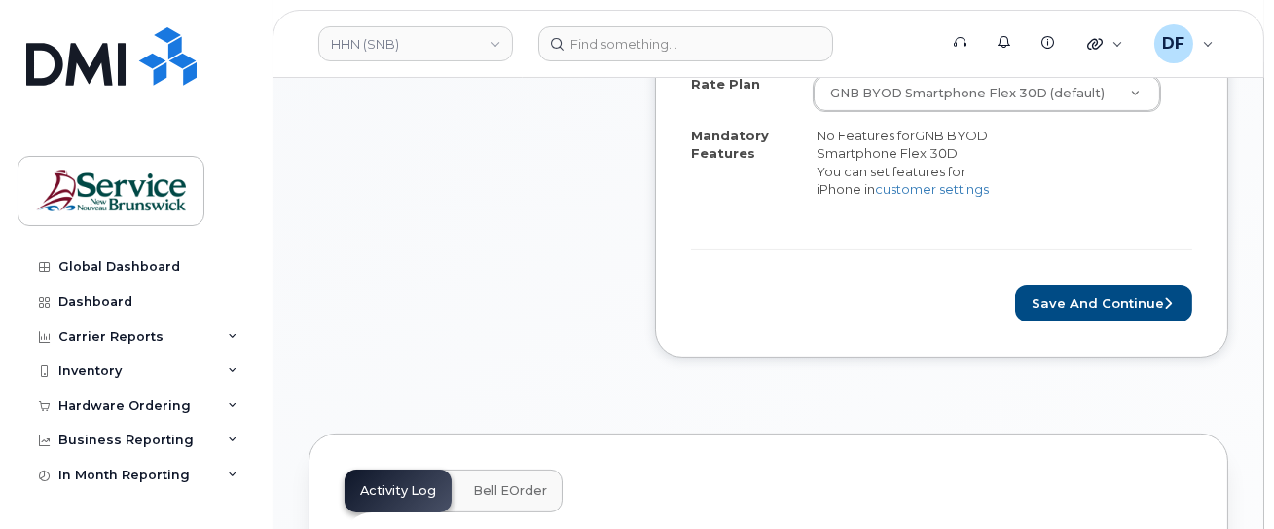
scroll to position [1038, 0]
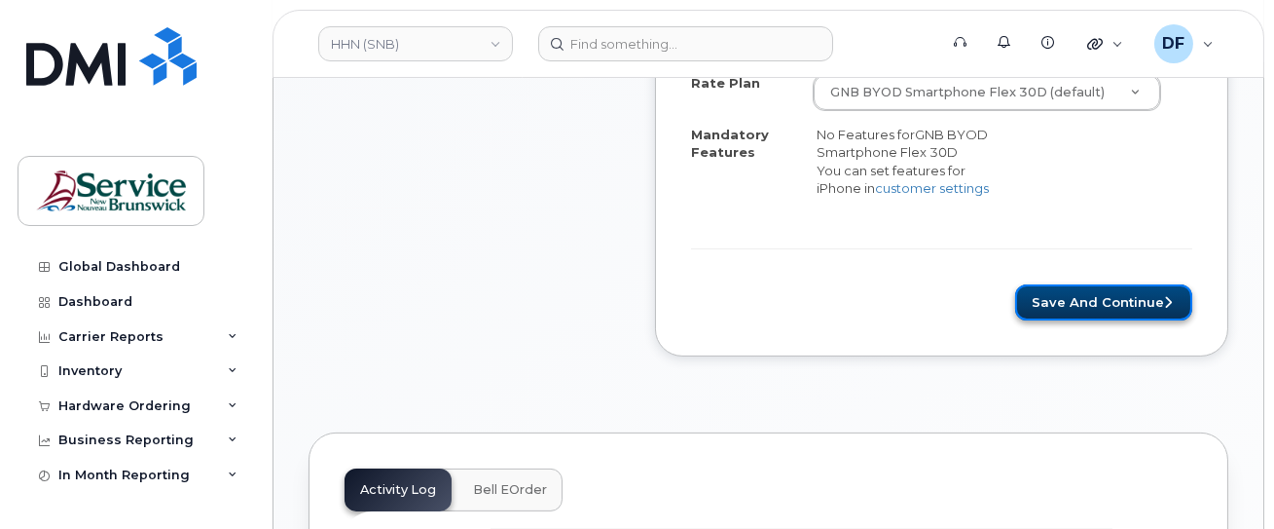
click at [1071, 289] on button "Save and Continue" at bounding box center [1103, 302] width 177 height 36
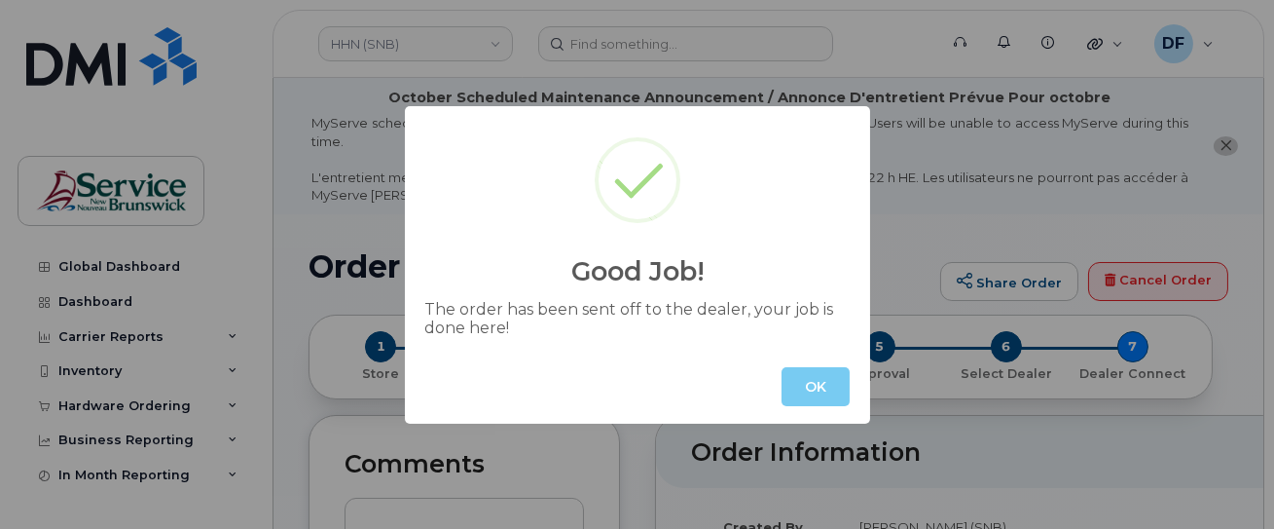
click at [828, 377] on button "OK" at bounding box center [816, 386] width 68 height 39
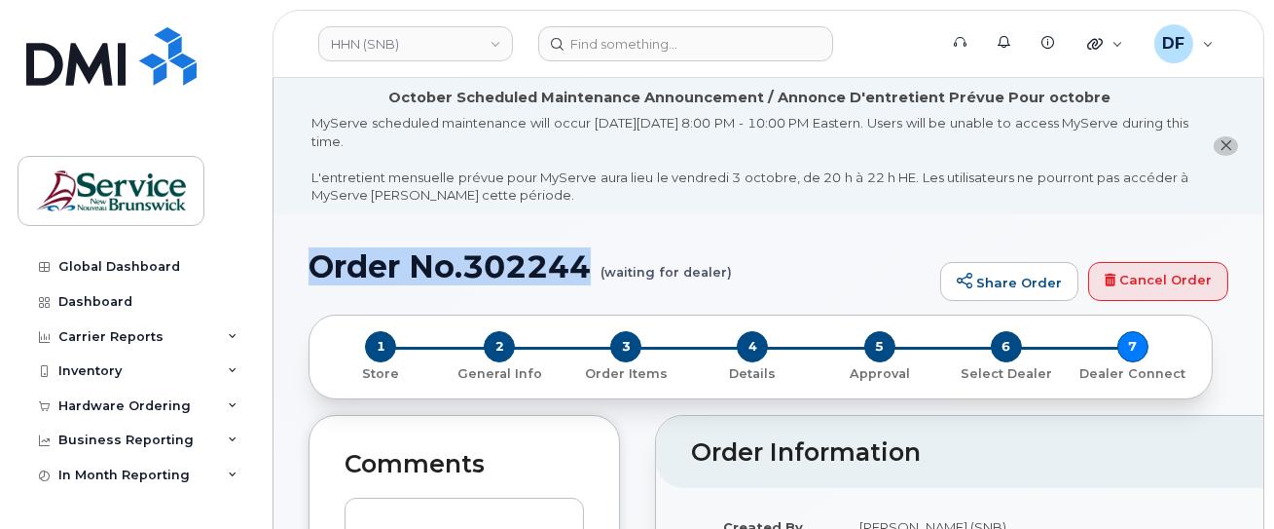
drag, startPoint x: 591, startPoint y: 253, endPoint x: 315, endPoint y: 273, distance: 276.2
click at [315, 273] on h1 "Order No.302244 (waiting for dealer)" at bounding box center [620, 266] width 622 height 34
copy h1 "Order No.302244"
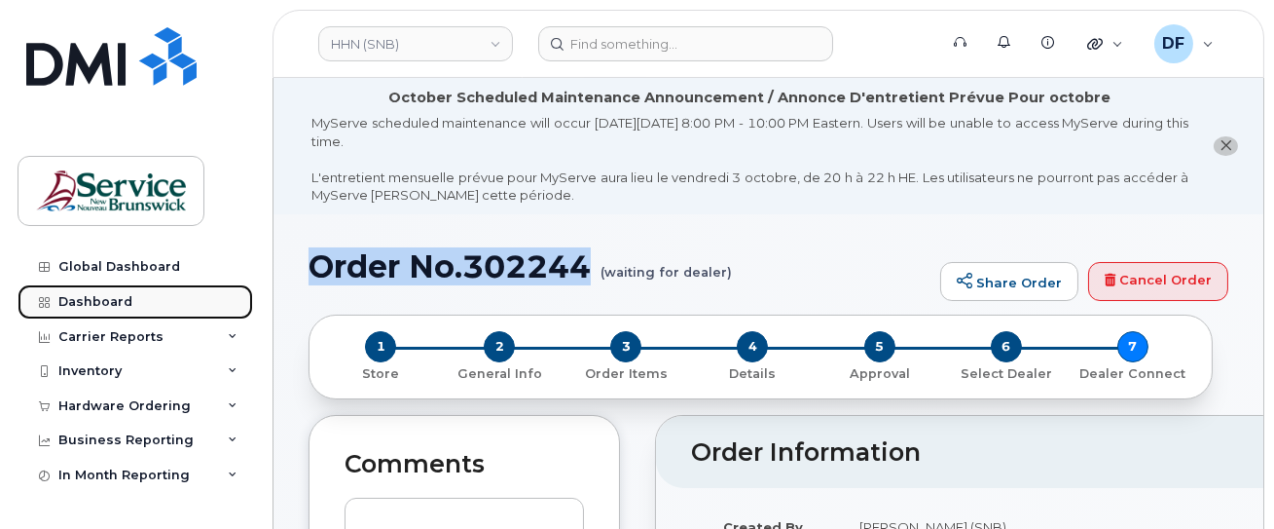
click at [88, 304] on div "Dashboard" at bounding box center [95, 302] width 74 height 16
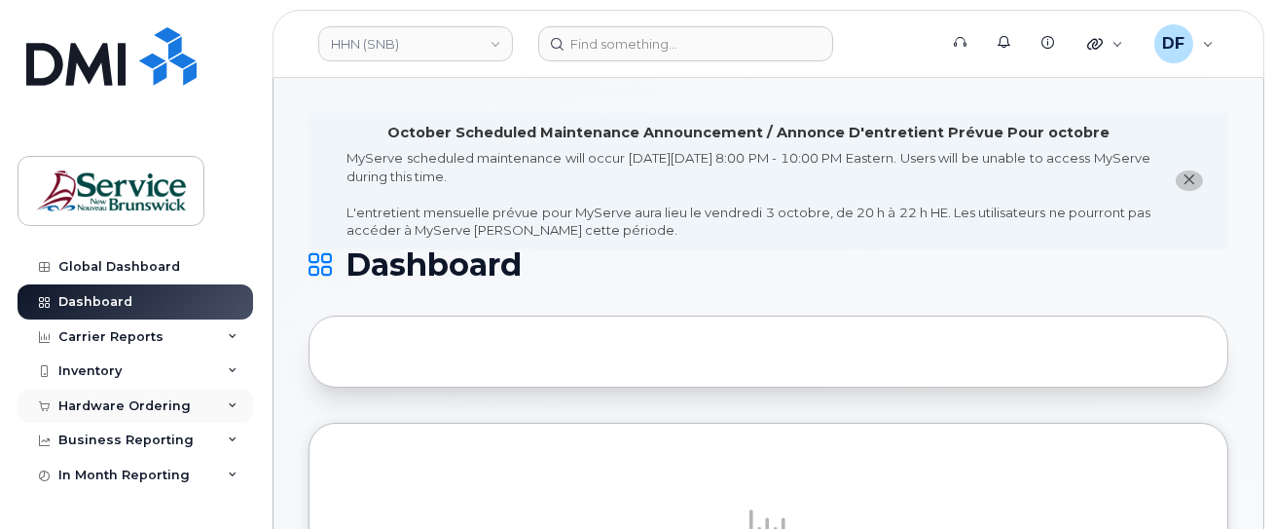
click at [98, 404] on div "Hardware Ordering" at bounding box center [124, 406] width 132 height 16
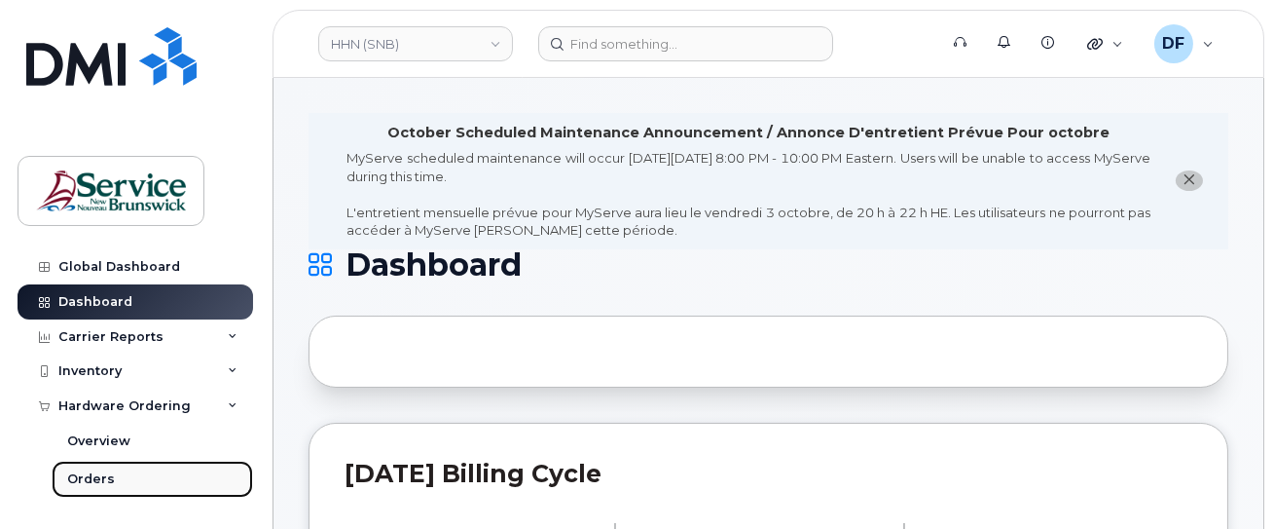
click at [99, 476] on div "Orders" at bounding box center [91, 479] width 48 height 18
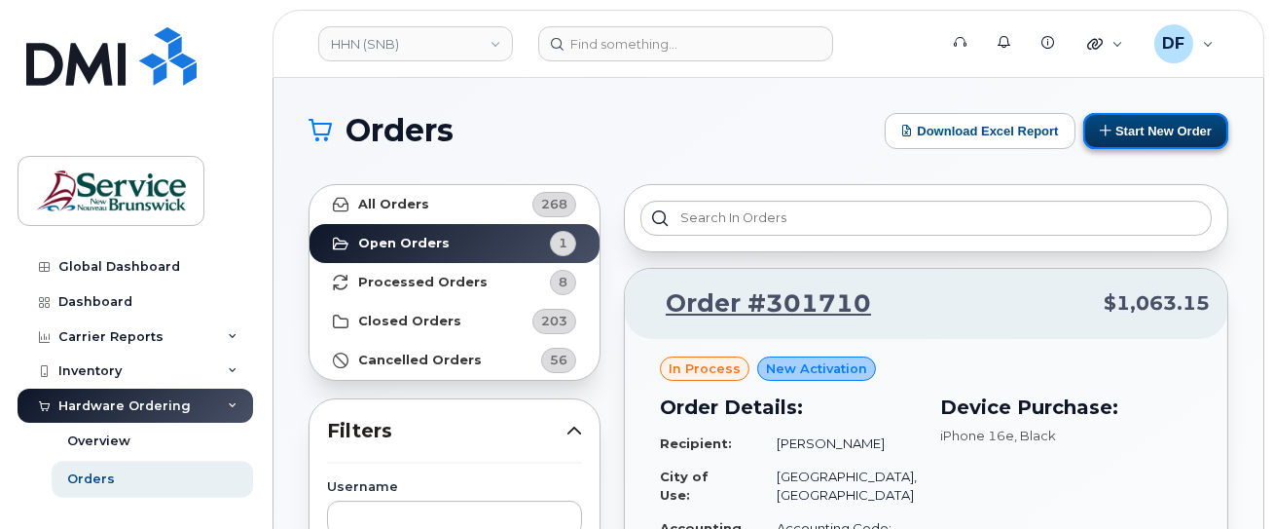
click at [1128, 136] on button "Start New Order" at bounding box center [1155, 131] width 145 height 36
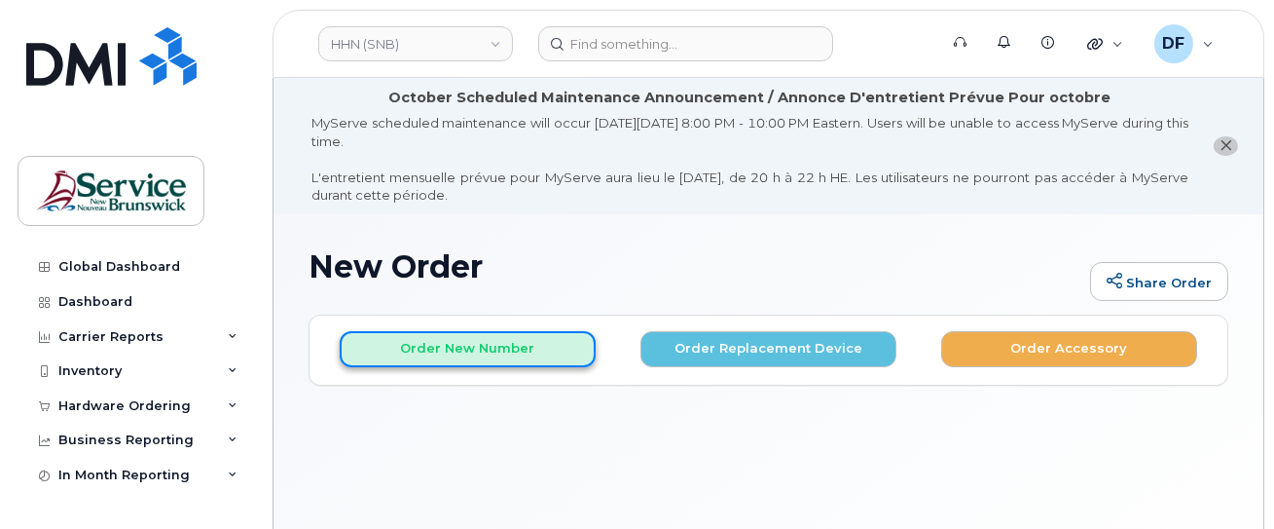
click at [433, 348] on button "Order New Number" at bounding box center [468, 349] width 256 height 36
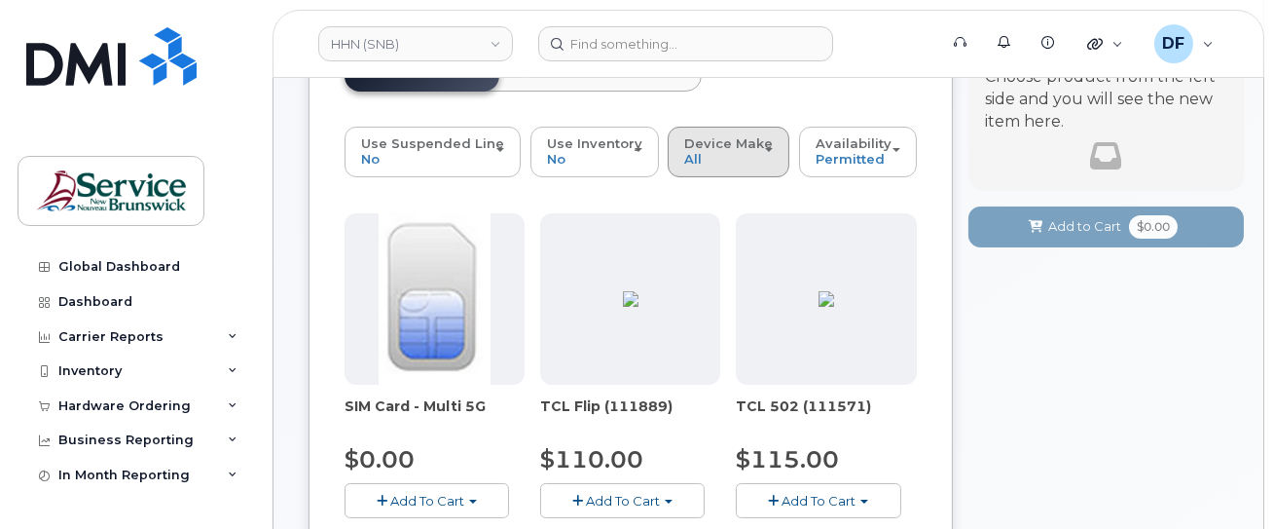
scroll to position [259, 0]
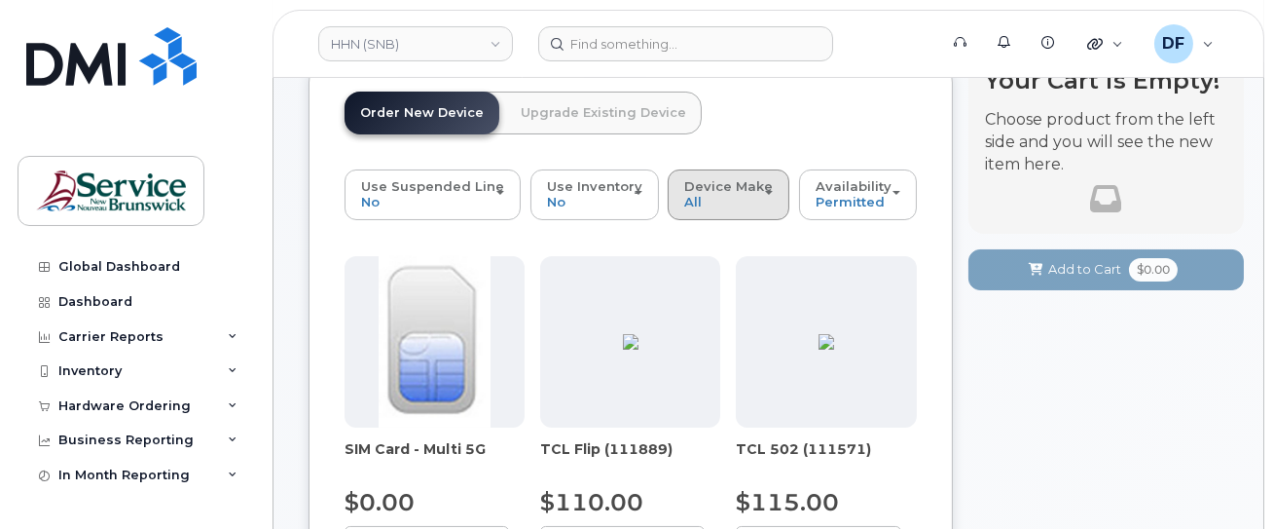
click at [669, 187] on button "Device Make All Aircard Android Cell Phone iPhone Tablet" at bounding box center [729, 194] width 122 height 51
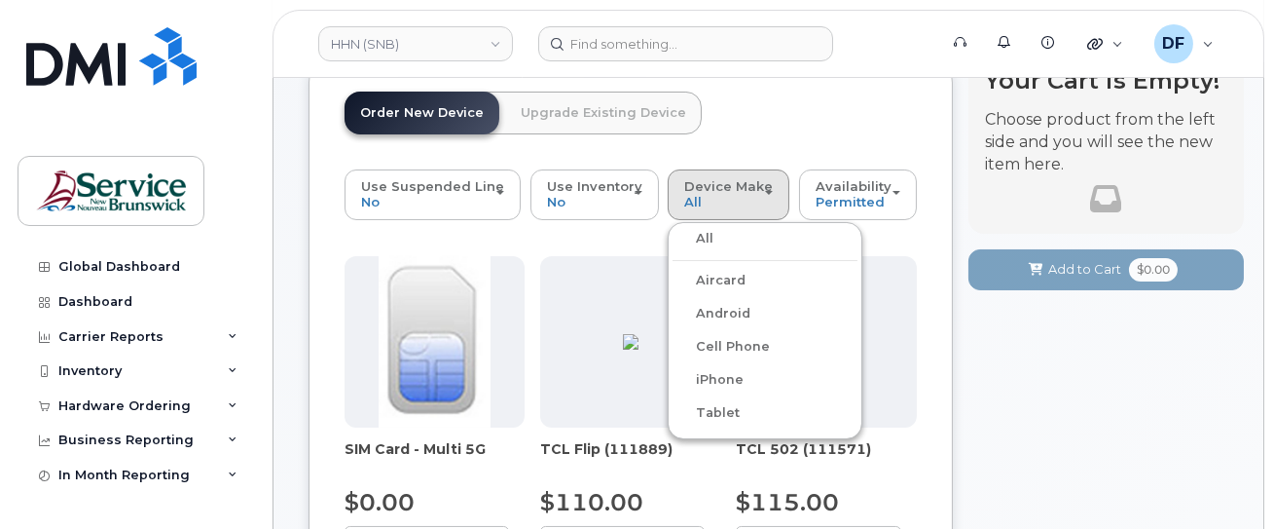
click at [724, 373] on label "iPhone" at bounding box center [708, 379] width 71 height 23
click at [0, 0] on input "iPhone" at bounding box center [0, 0] width 0 height 0
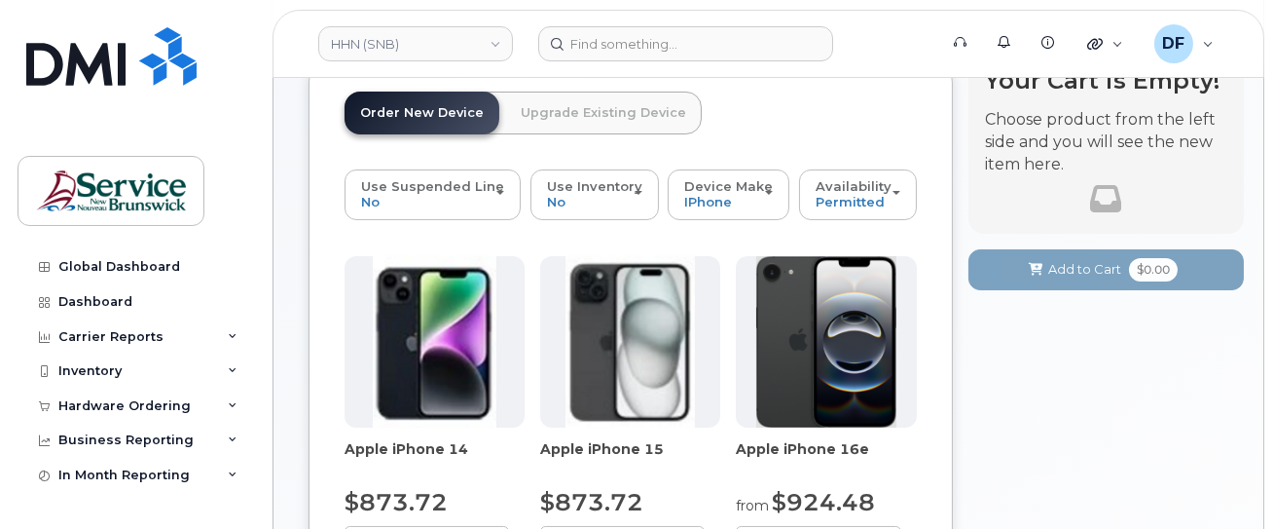
scroll to position [389, 0]
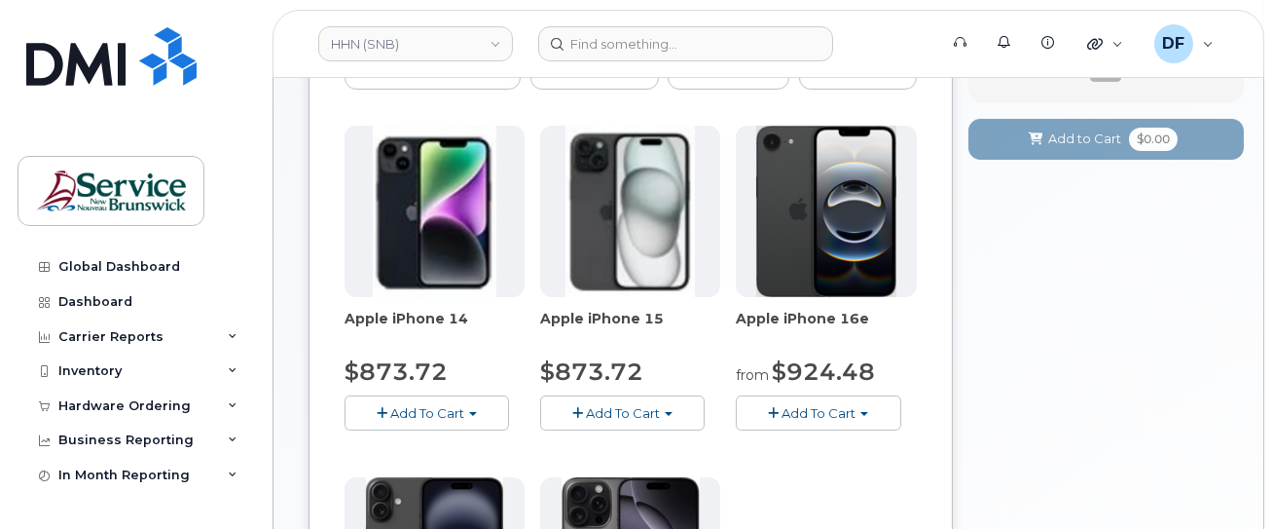
click at [802, 417] on span "Add To Cart" at bounding box center [819, 413] width 74 height 16
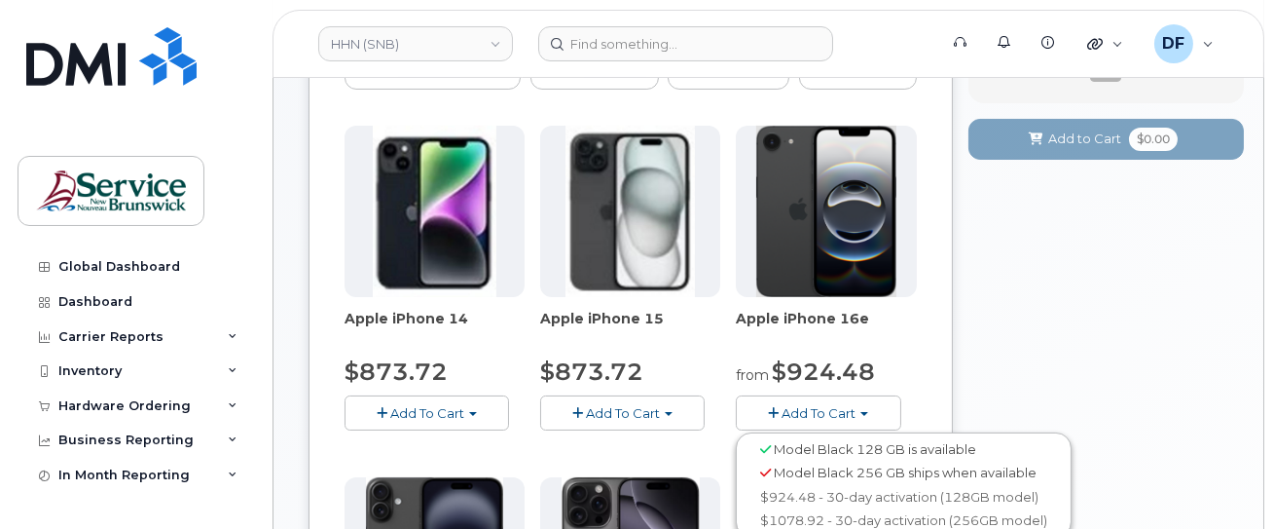
scroll to position [519, 0]
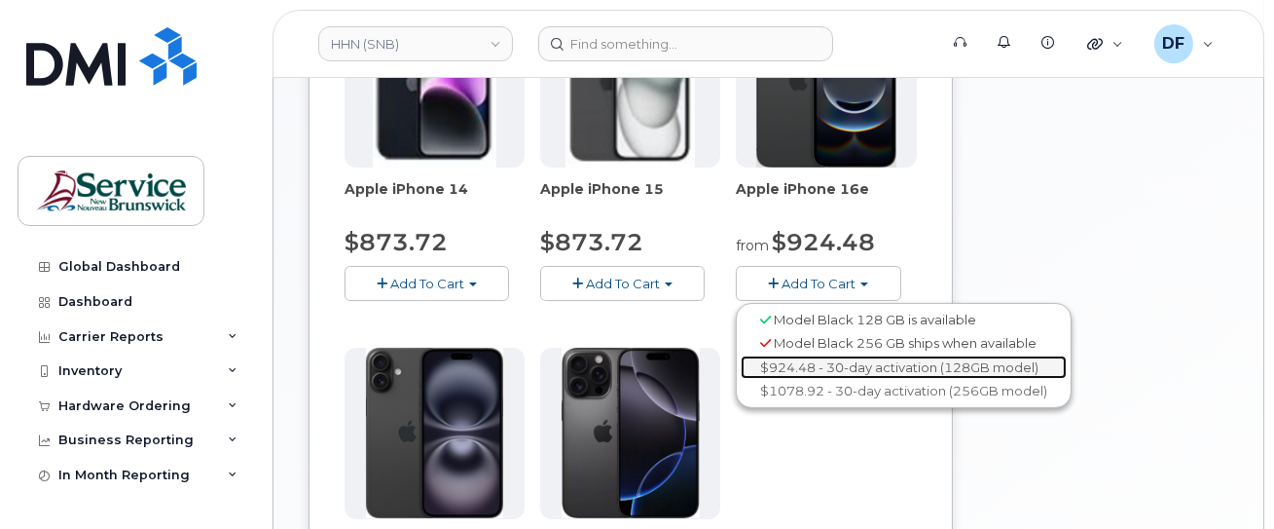
click at [802, 368] on link "$924.48 - 30-day activation (128GB model)" at bounding box center [904, 367] width 326 height 24
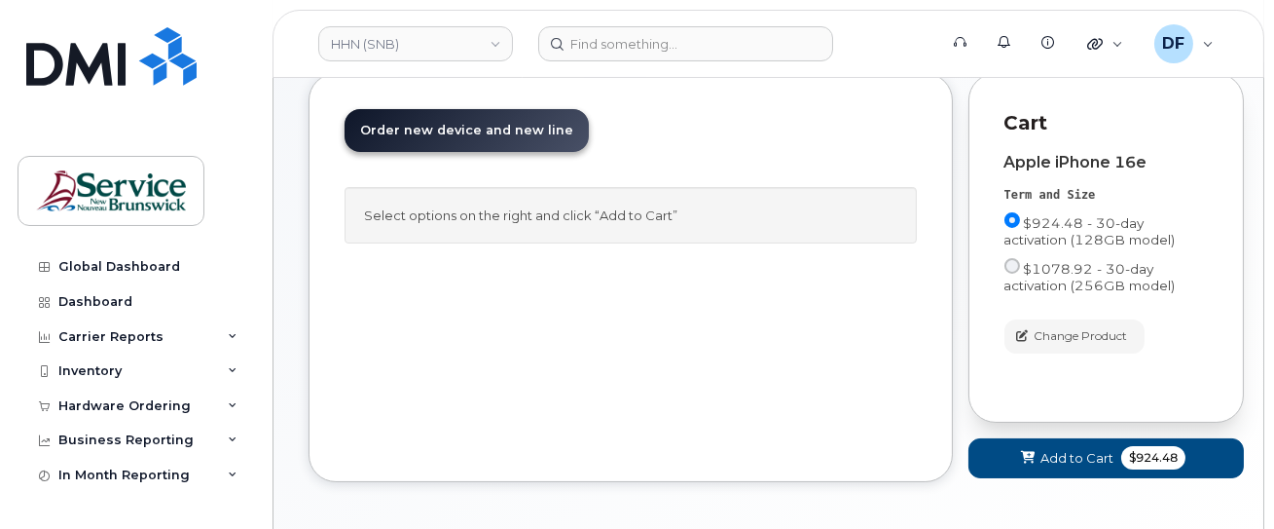
scroll to position [321, 0]
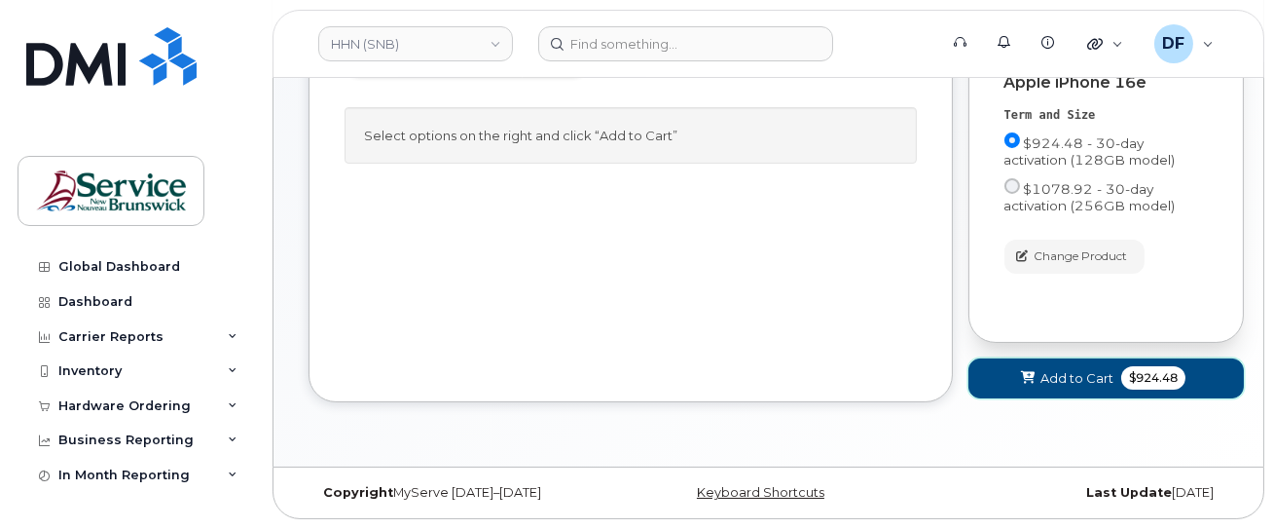
click at [1088, 374] on span "Add to Cart" at bounding box center [1077, 378] width 73 height 18
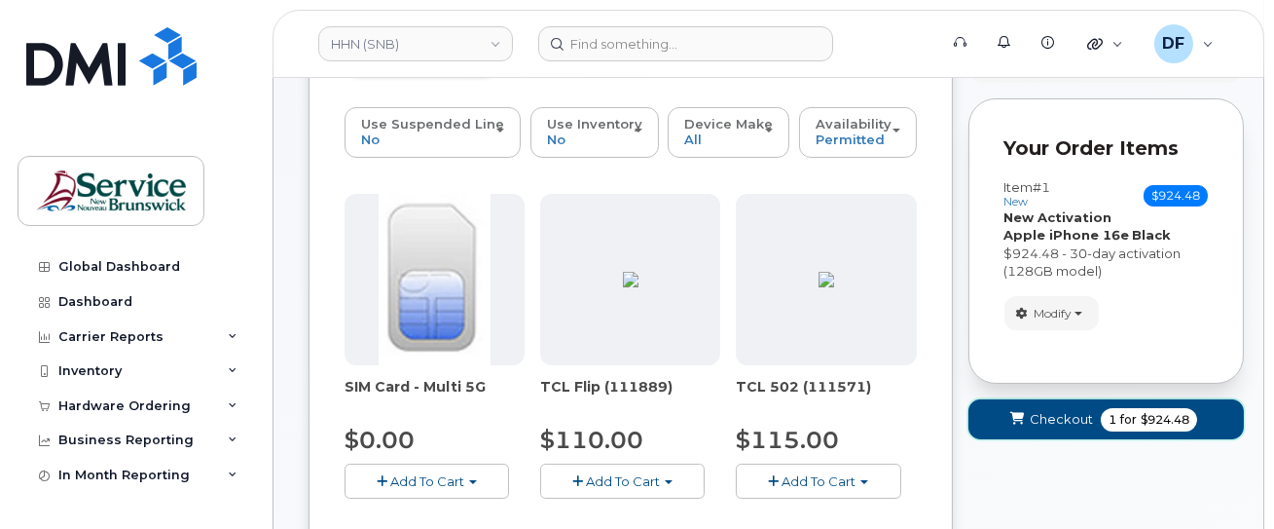
click at [1044, 412] on span "Checkout" at bounding box center [1061, 419] width 63 height 18
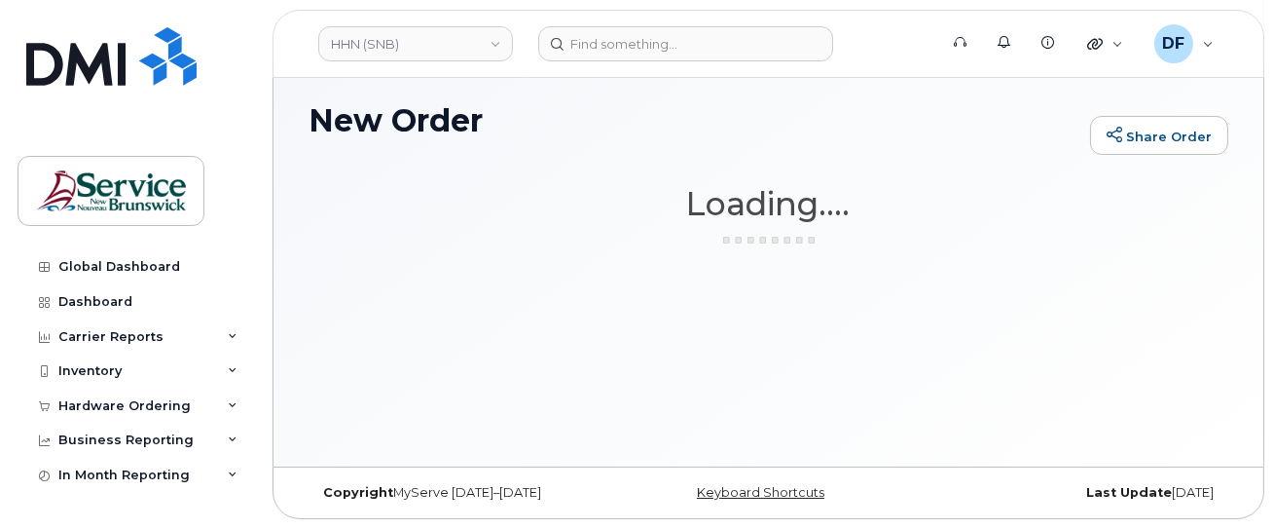
scroll to position [145, 0]
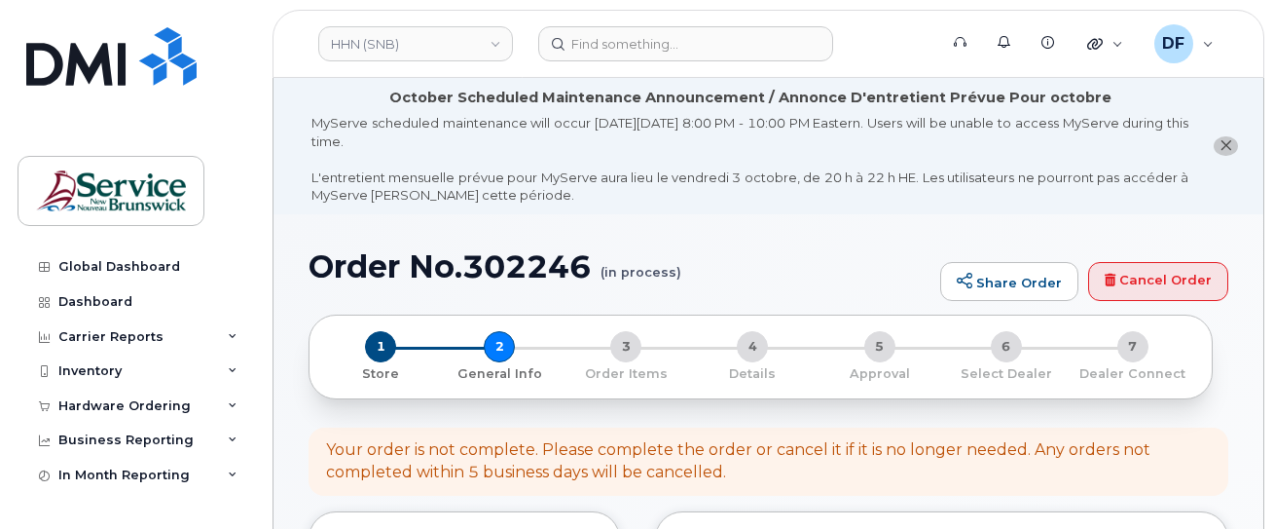
select select
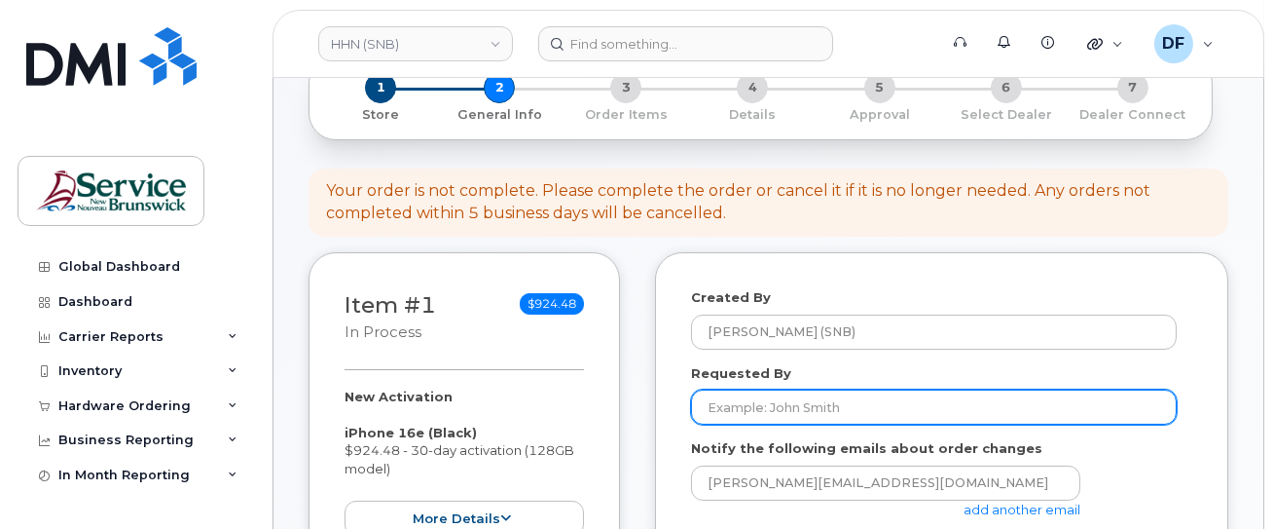
paste input "[PERSON_NAME]"
type input "[PERSON_NAME]"
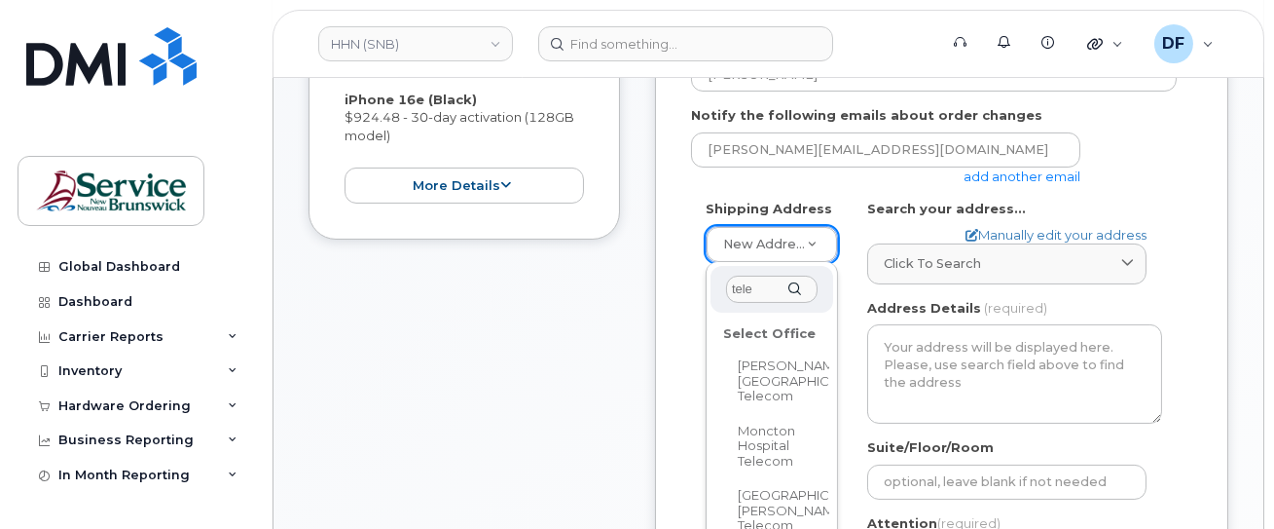
scroll to position [649, 0]
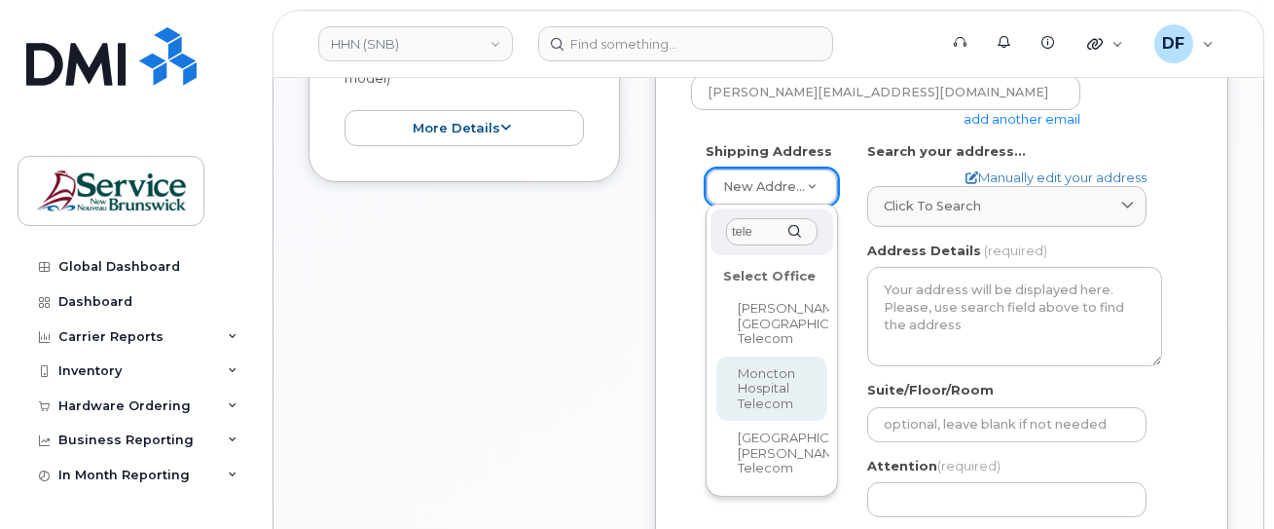
type input "tele"
select select
type textarea "135 Macbeath Ave Moncton New Brunswick E1C 6Z8"
type input "[PERSON_NAME]"
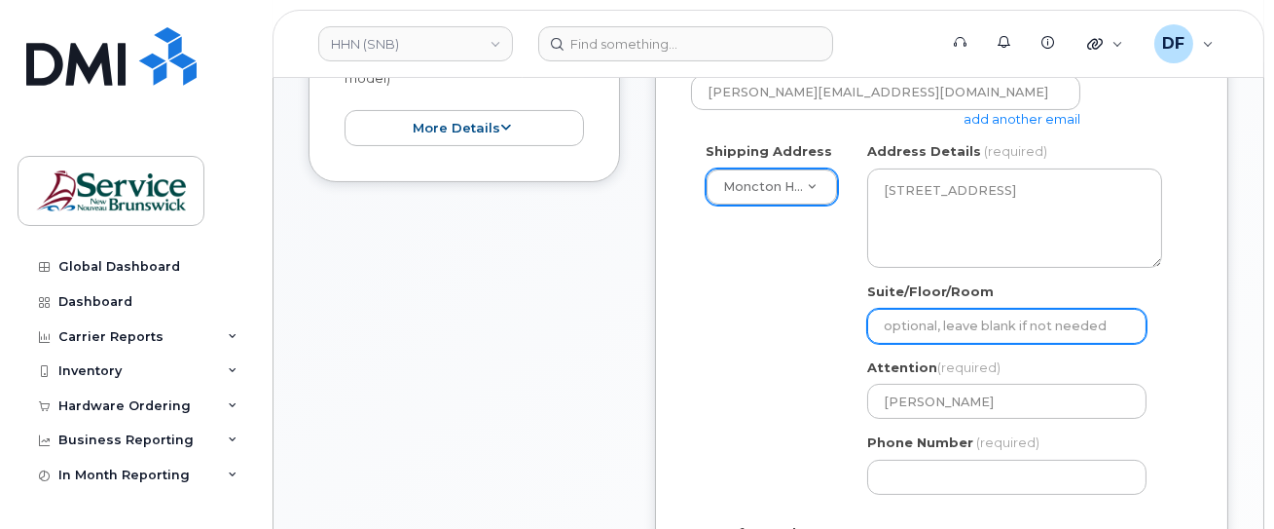
click at [998, 327] on input "Suite/Floor/Room" at bounding box center [1006, 326] width 279 height 35
paste input "WO0000000494227"
select select
type input "WO0000000494227"
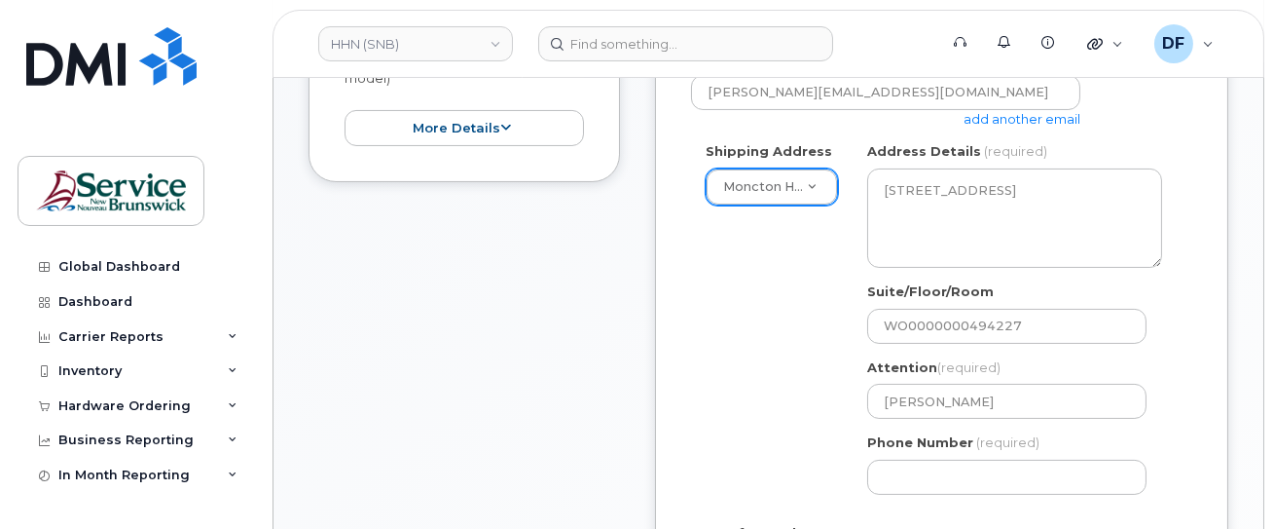
click at [1215, 362] on div "Created By Doiron, Frederic (SNB) Requested By Elaine Rocha Notify the followin…" at bounding box center [941, 290] width 573 height 856
click at [1002, 483] on input "Phone Number" at bounding box center [1006, 476] width 279 height 35
type input "5063809638"
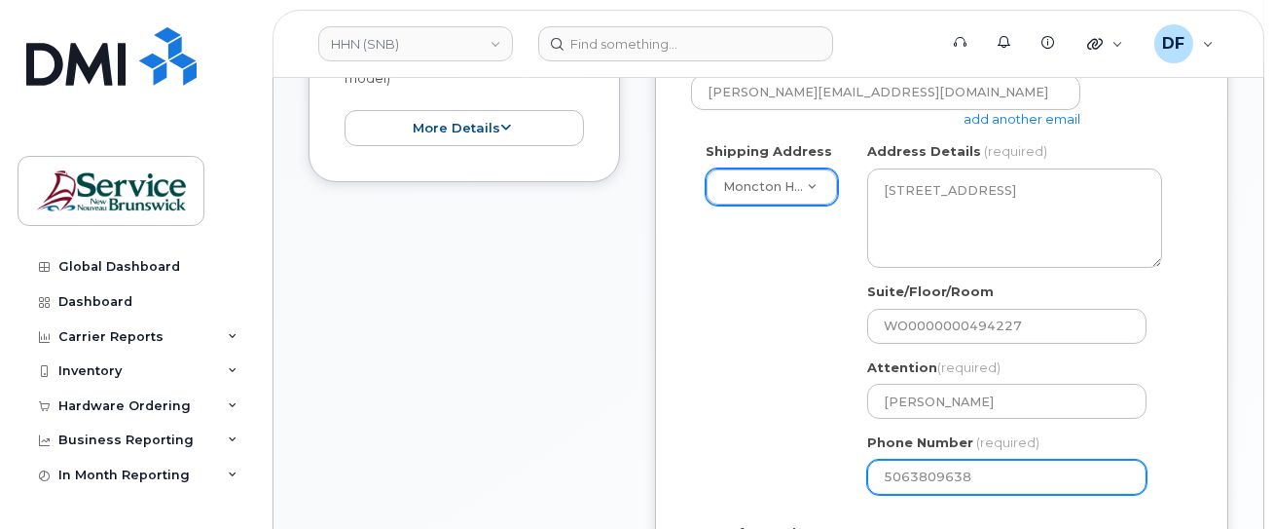
select select
click at [713, 353] on div "Shipping Address Moncton Hospital Telecom New Address G-2 Main St ASD-E Main Of…" at bounding box center [934, 325] width 486 height 366
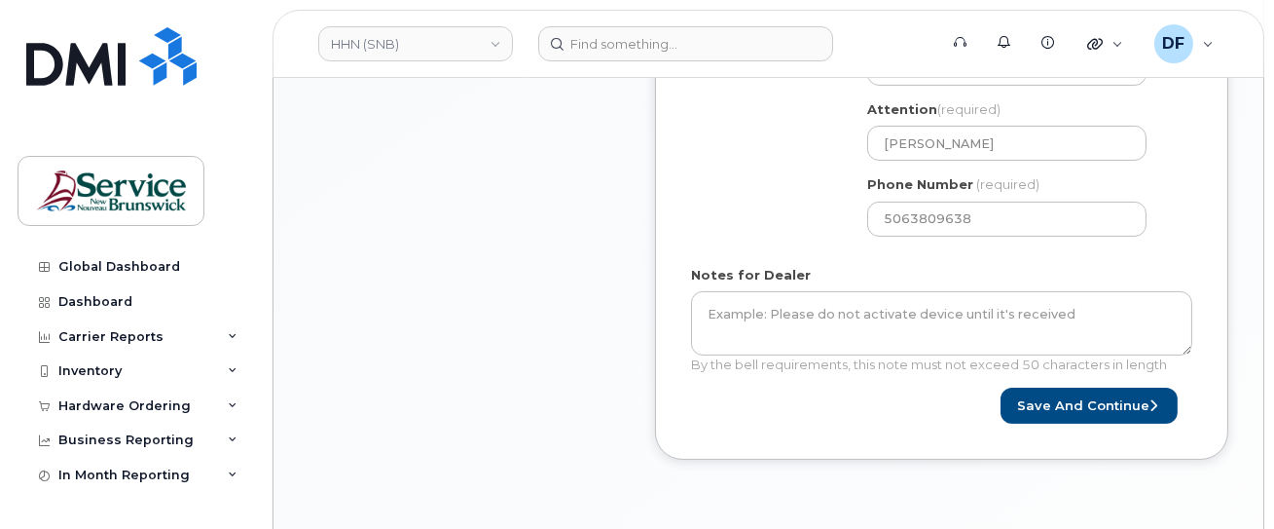
scroll to position [908, 0]
click at [1100, 405] on button "Save and Continue" at bounding box center [1089, 404] width 177 height 36
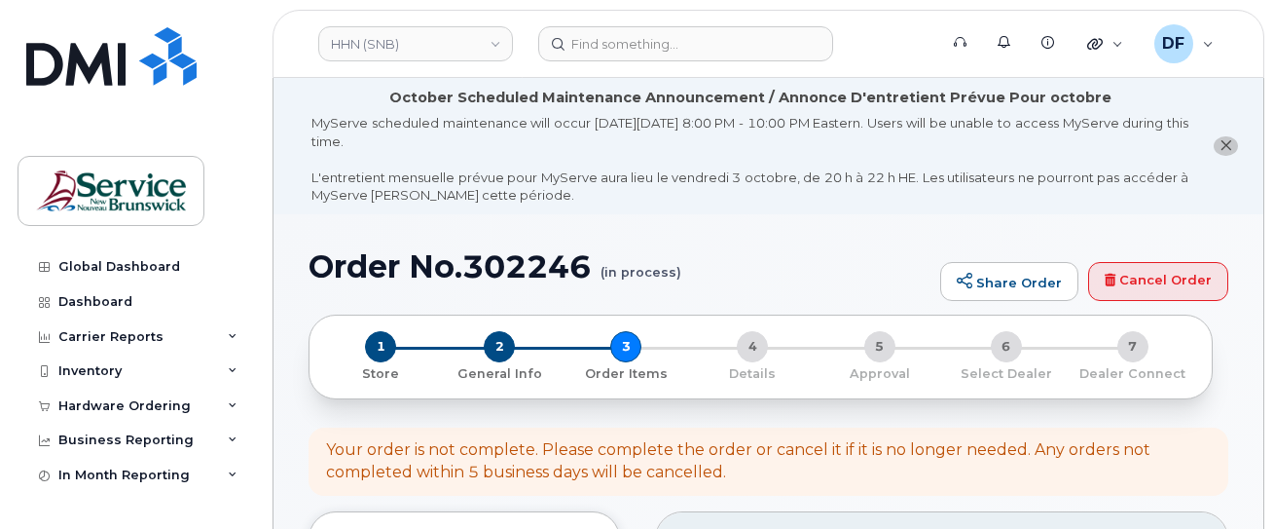
select select
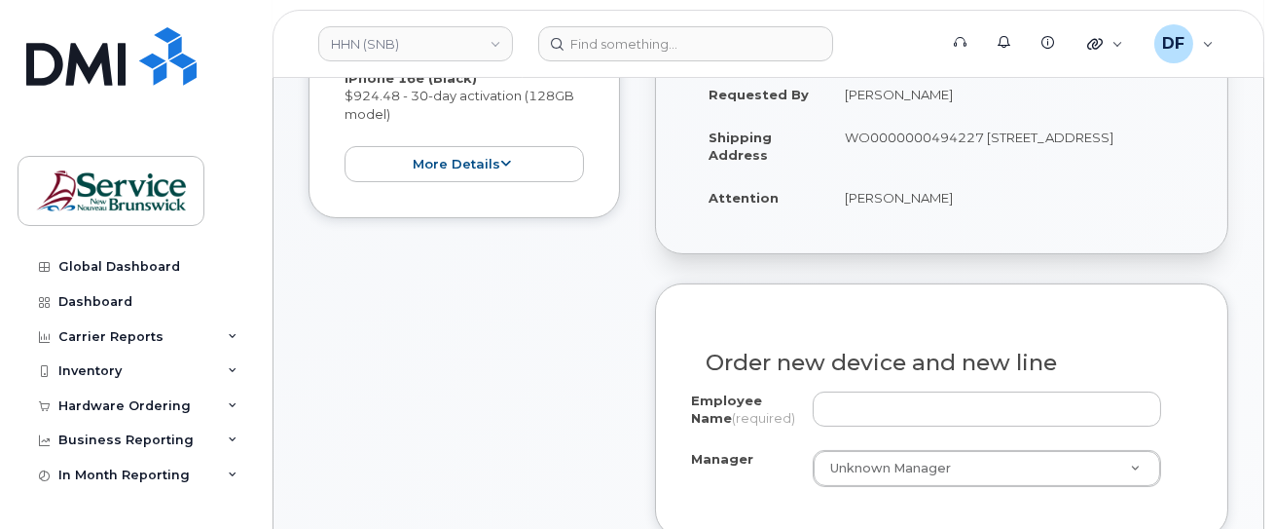
scroll to position [779, 0]
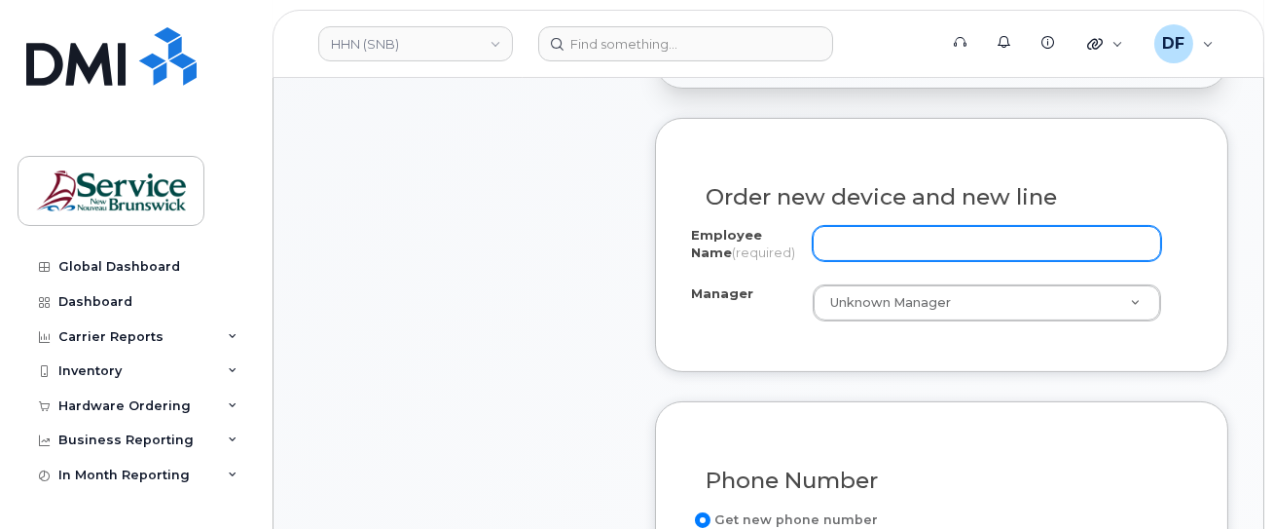
click at [921, 241] on input "Employee Name (required)" at bounding box center [987, 243] width 348 height 35
paste input "[PERSON_NAME]"
type input "[PERSON_NAME]"
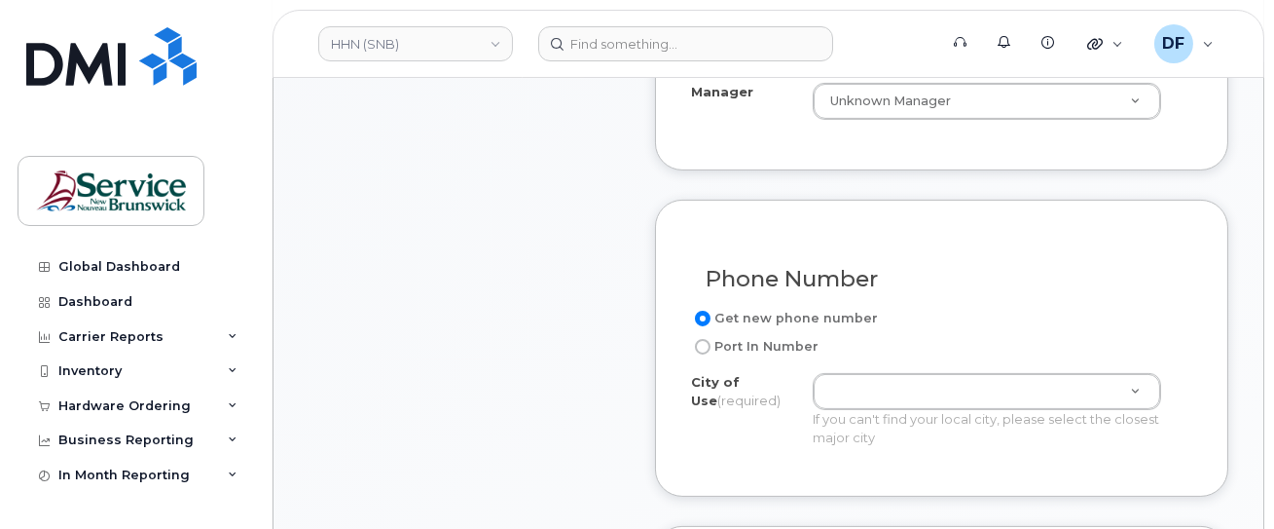
scroll to position [1038, 0]
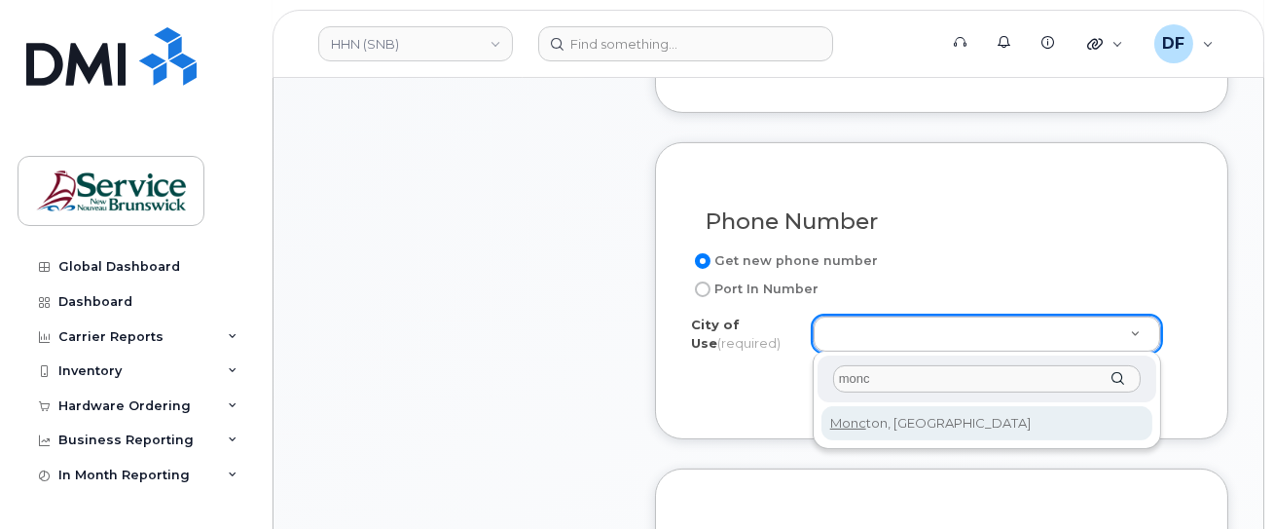
type input "monc"
type input "1817"
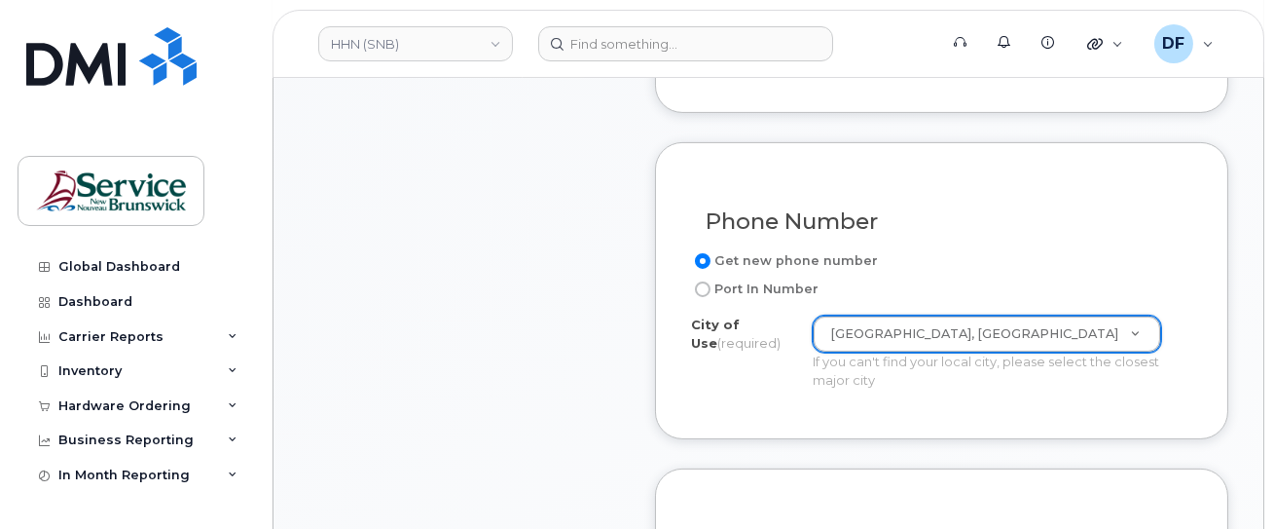
click at [604, 403] on div "Item #1 in process $924.48 New Activation iPhone 16e (Black) $924.48 - 30-day a…" at bounding box center [464, 289] width 311 height 1633
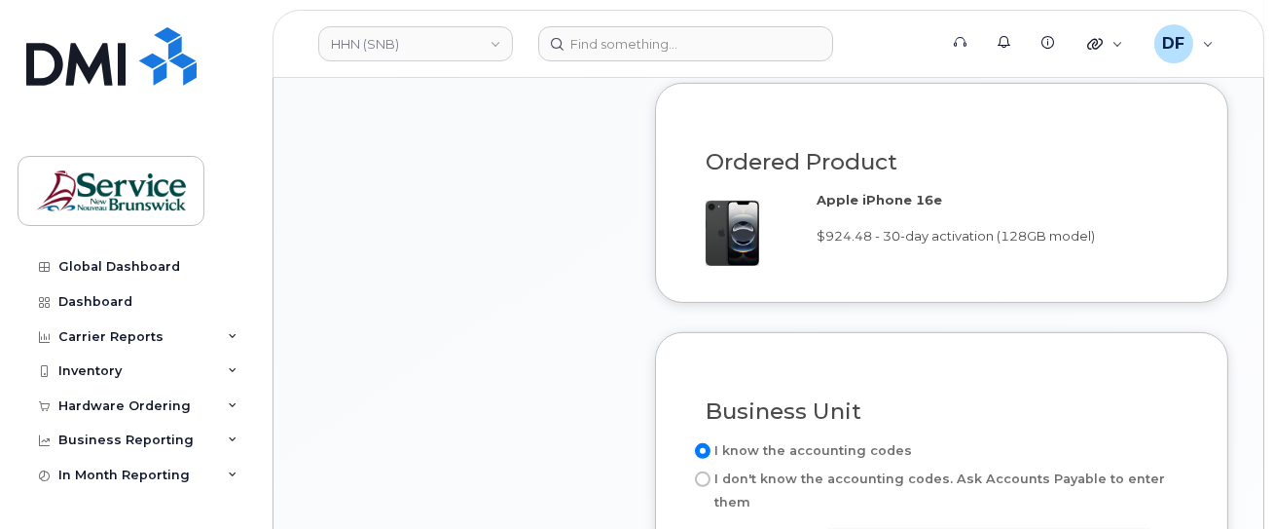
scroll to position [1557, 0]
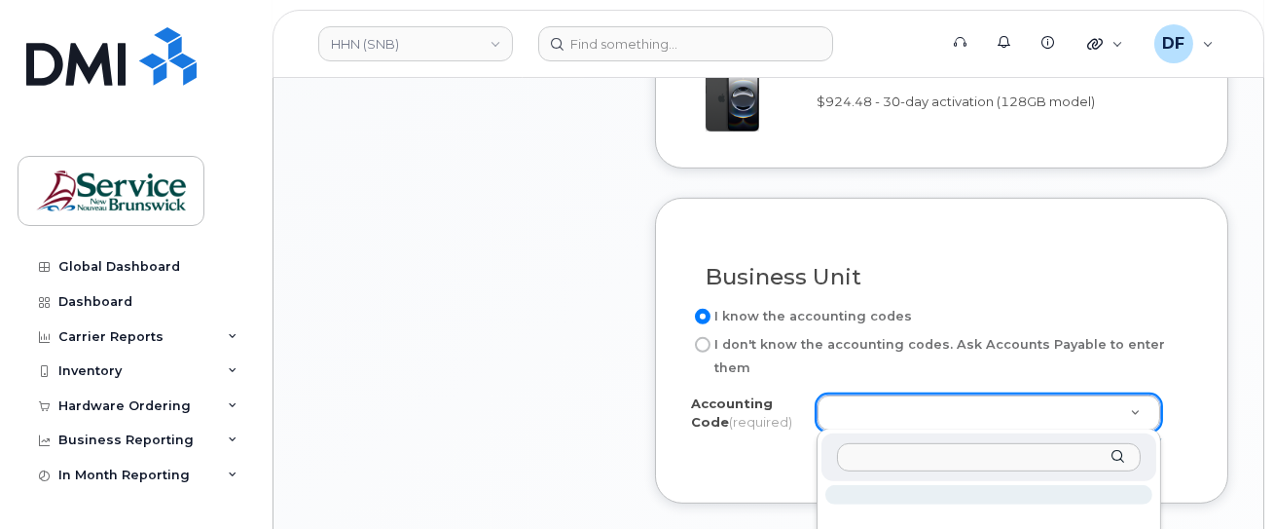
type input "801.711104000"
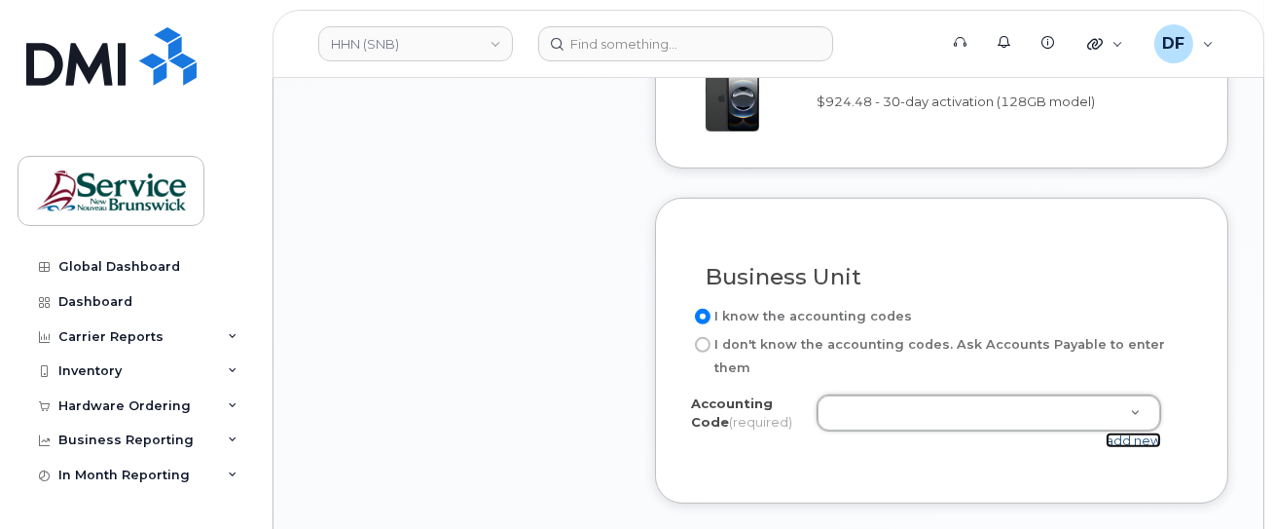
click at [1148, 439] on link "add new" at bounding box center [1133, 440] width 55 height 16
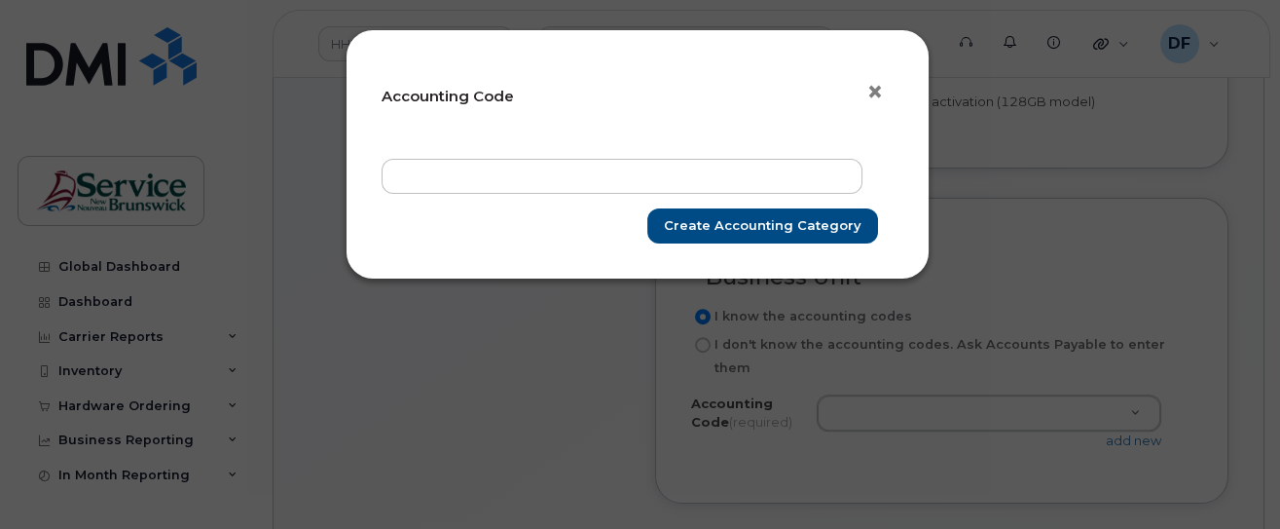
click at [873, 96] on span "×" at bounding box center [875, 92] width 18 height 36
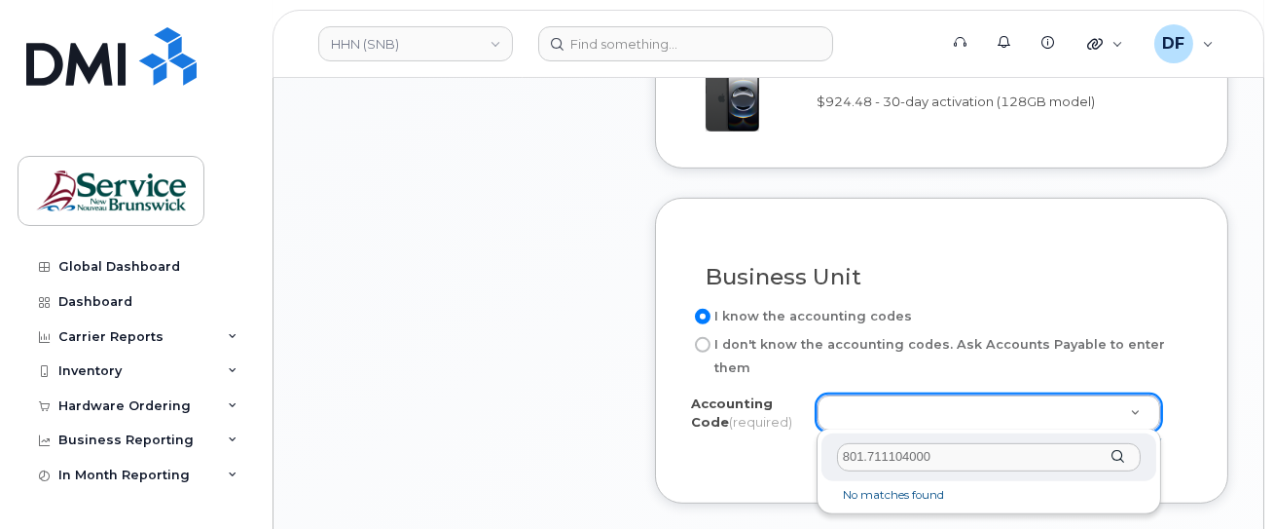
click at [860, 458] on input "801.711104000" at bounding box center [989, 457] width 304 height 28
type input "8011.711104000"
click at [1109, 461] on input "8011.711104000" at bounding box center [989, 457] width 304 height 28
drag, startPoint x: 997, startPoint y: 456, endPoint x: 639, endPoint y: 448, distance: 358.3
click at [639, 448] on body "HHN (SNB) Support Alerts Knowledge Base Quicklinks Suspend / Cancel Device Chan…" at bounding box center [637, 114] width 1274 height 3343
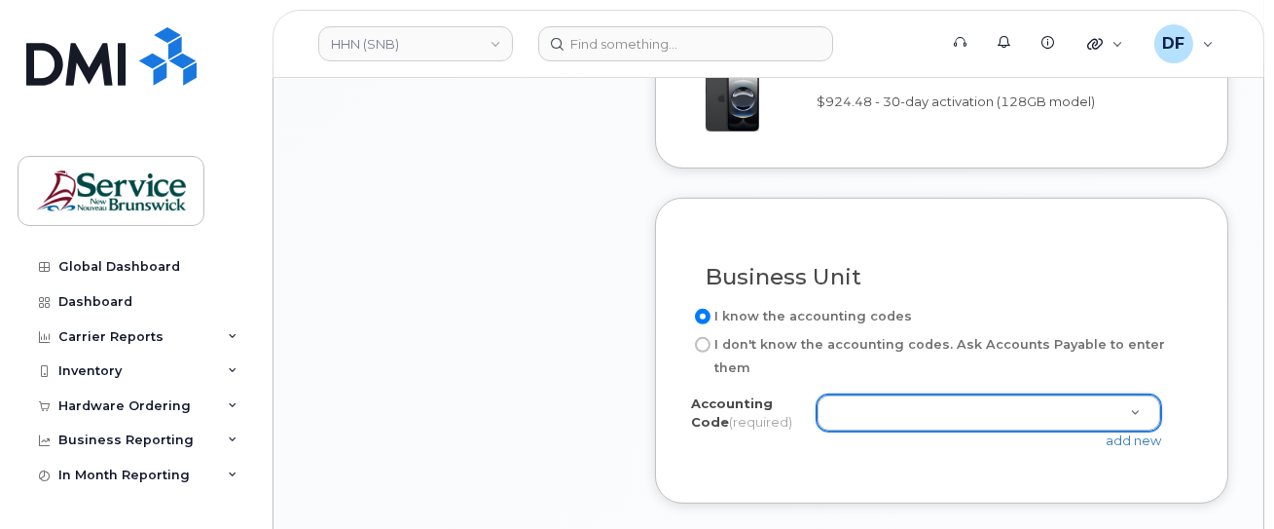
drag, startPoint x: 1213, startPoint y: 367, endPoint x: 1205, endPoint y: 374, distance: 10.3
click at [1143, 441] on link "add new" at bounding box center [1133, 440] width 55 height 16
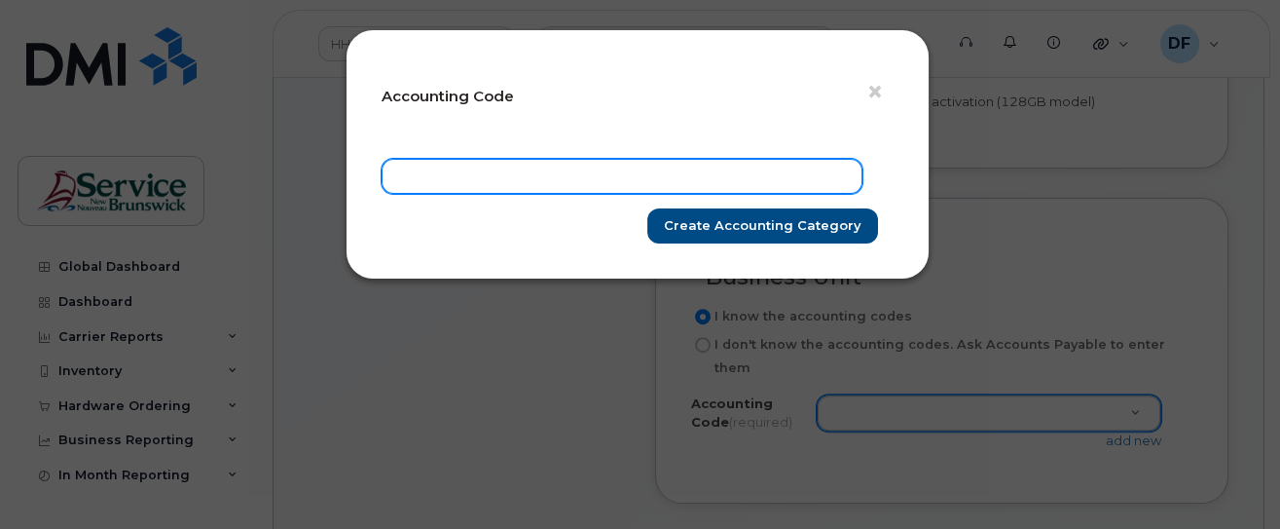
click at [615, 189] on input "text" at bounding box center [622, 176] width 481 height 35
paste input "8011.711104000"
type input "8011.711104000"
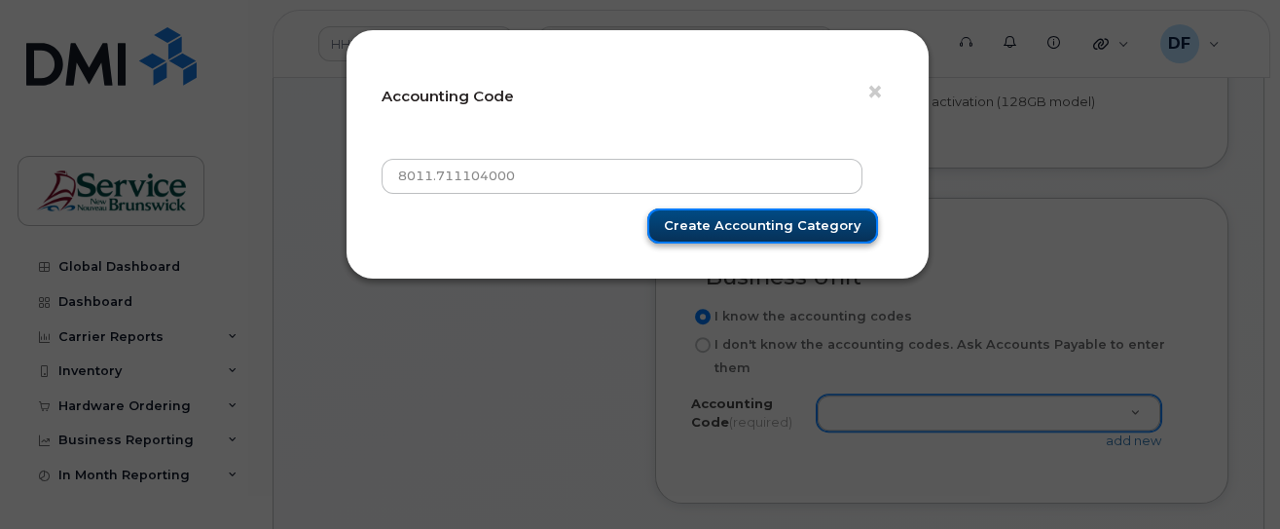
click at [794, 221] on input "Create Accounting category" at bounding box center [762, 226] width 231 height 36
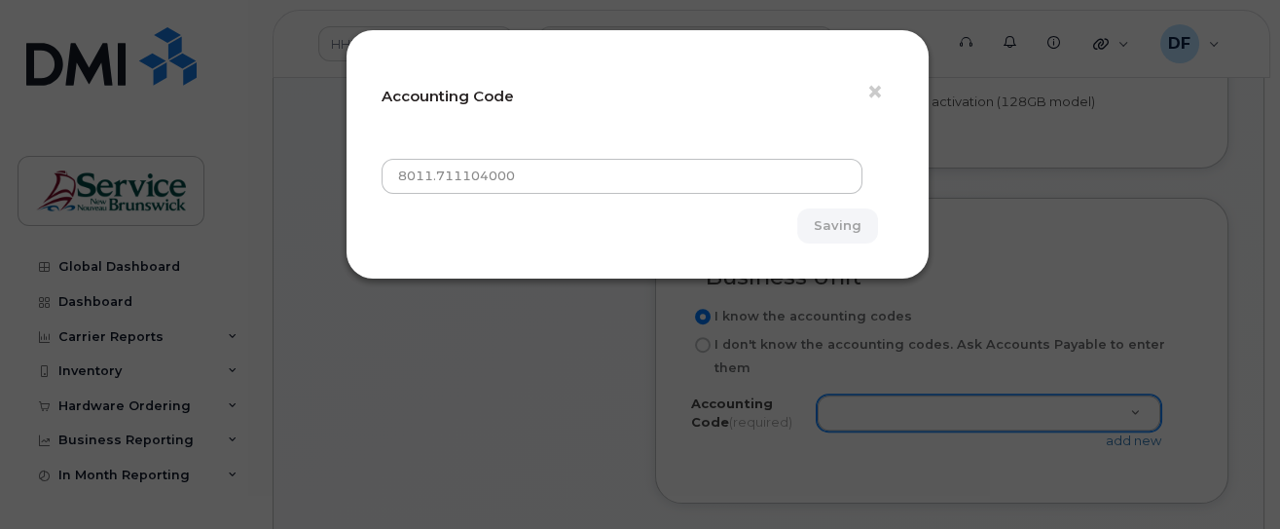
type input "Create Accounting category"
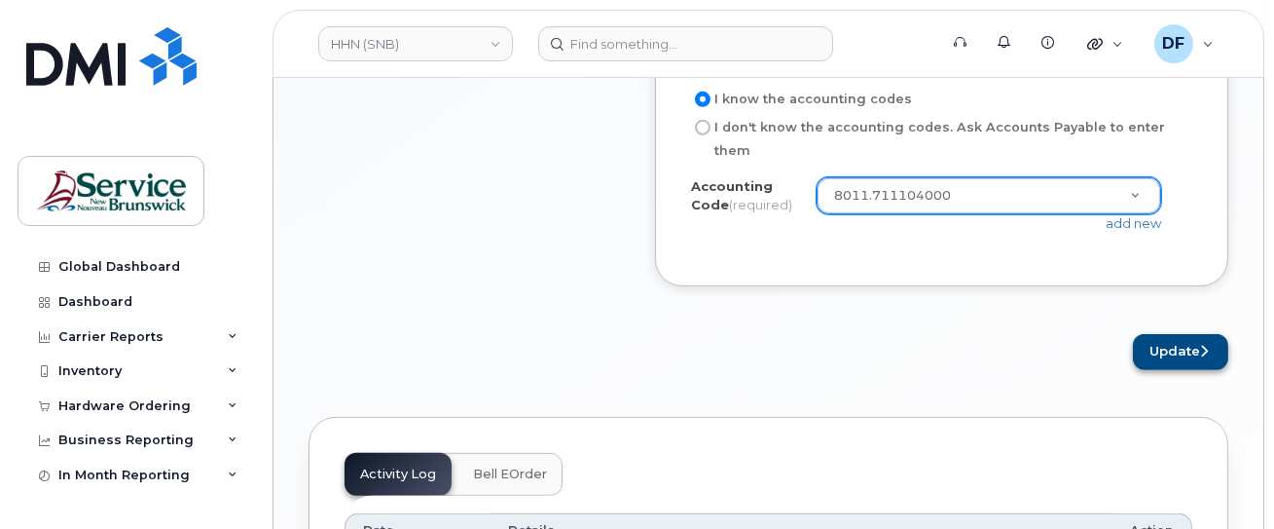
scroll to position [1816, 0]
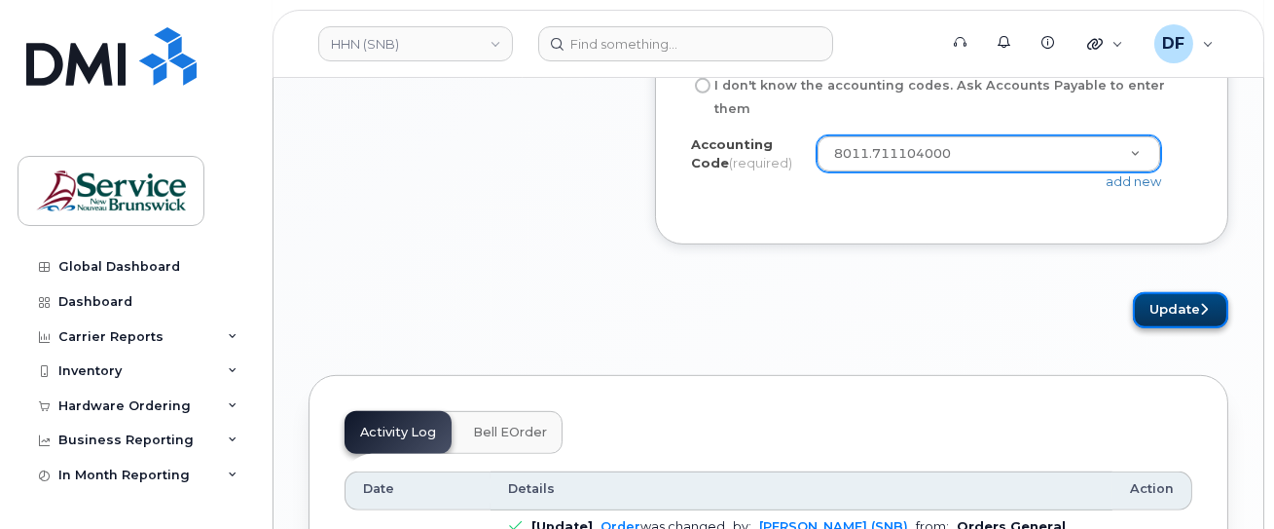
click at [1179, 312] on button "Update" at bounding box center [1180, 310] width 95 height 36
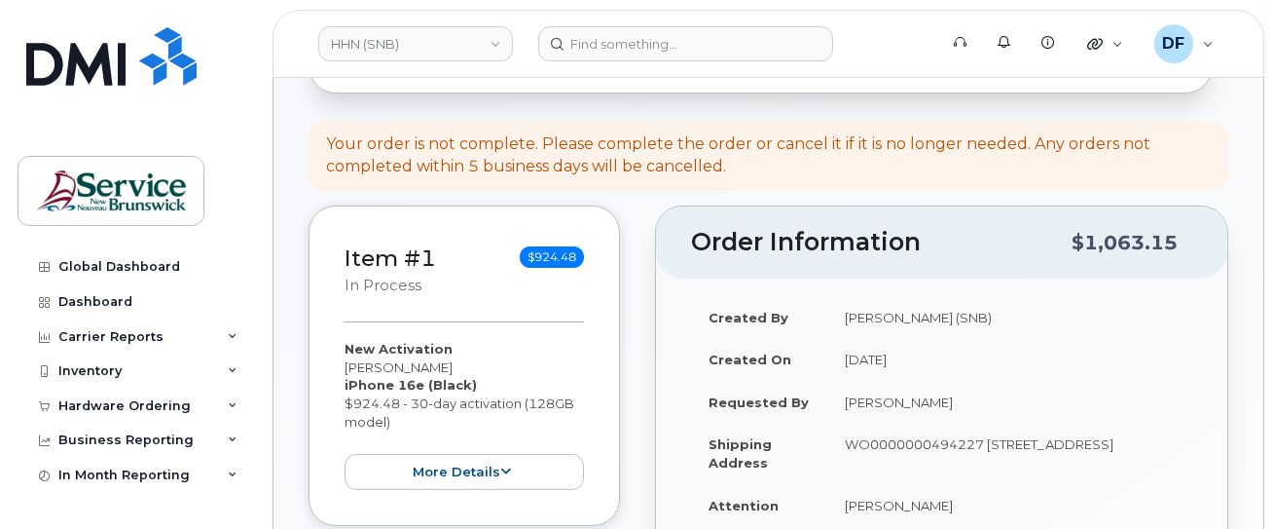
scroll to position [908, 0]
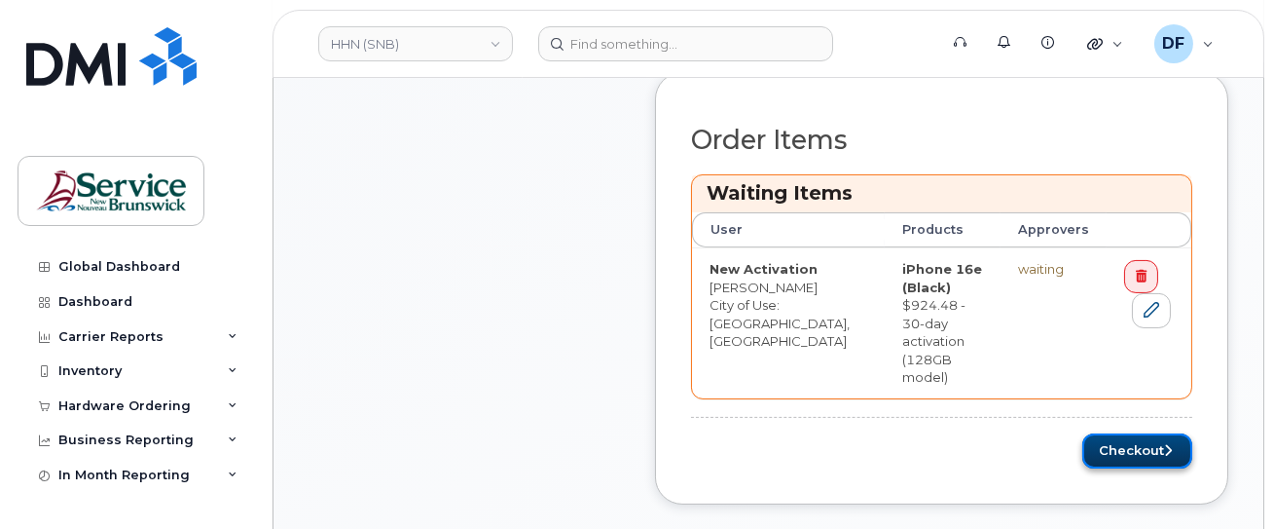
click at [1131, 433] on button "Checkout" at bounding box center [1137, 451] width 110 height 36
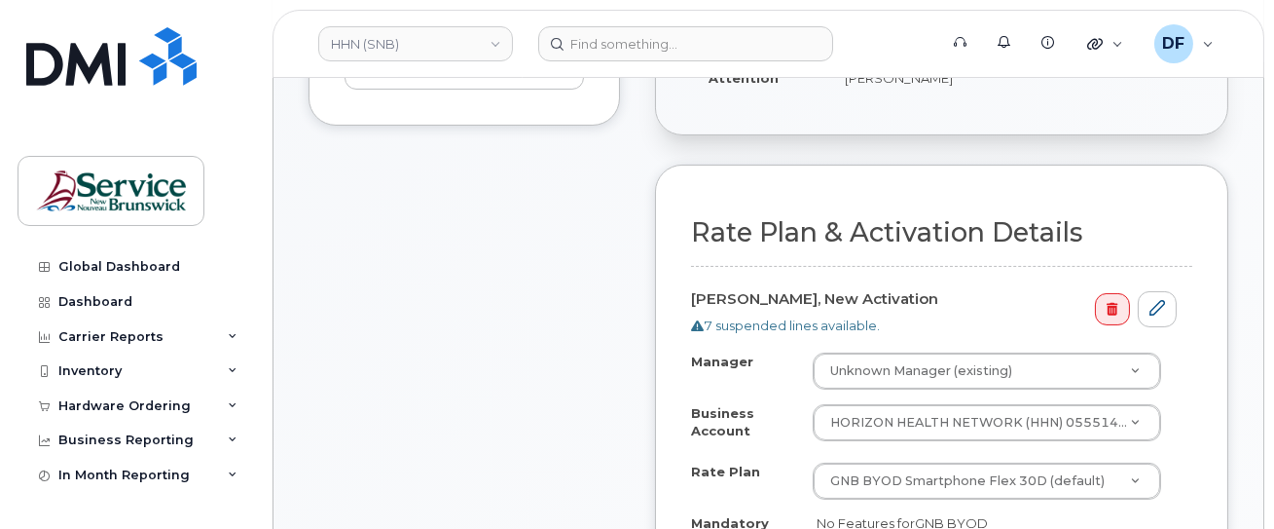
scroll to position [1038, 0]
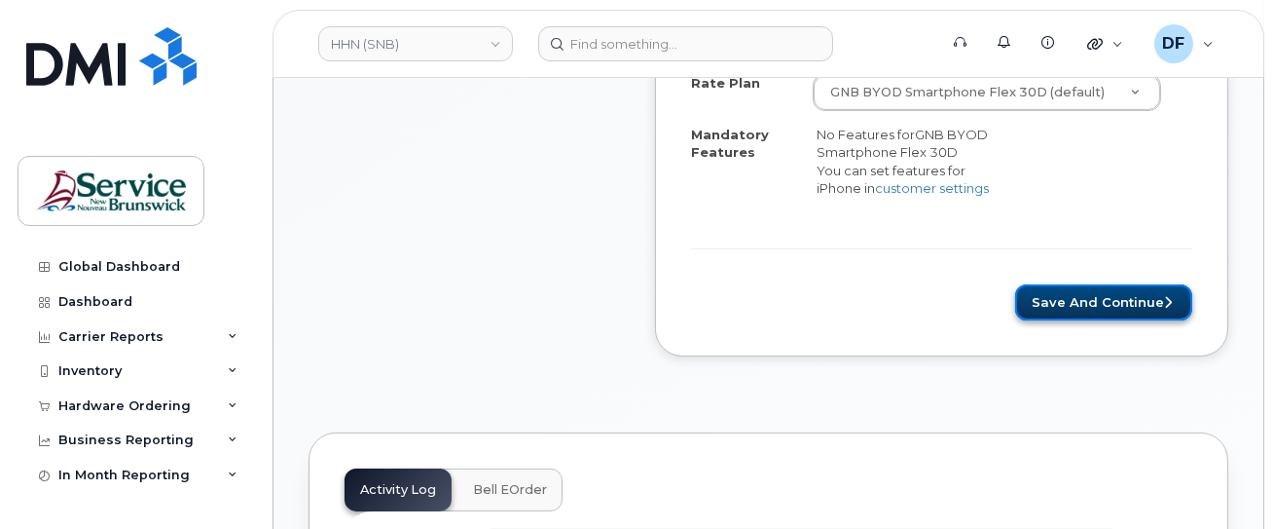
click at [1089, 299] on button "Save and Continue" at bounding box center [1103, 302] width 177 height 36
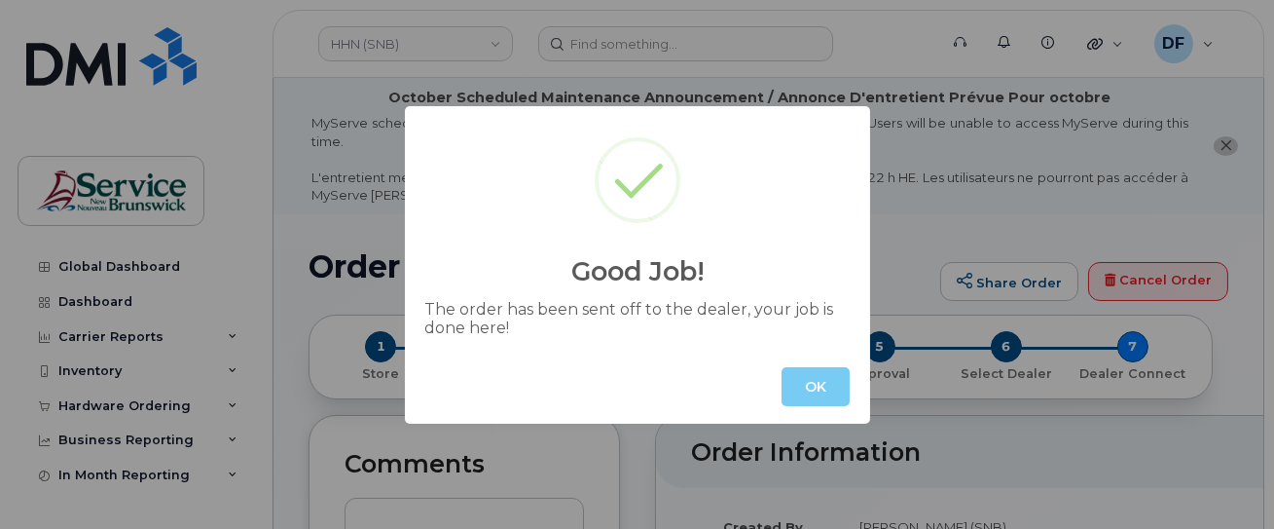
click at [810, 391] on button "OK" at bounding box center [816, 386] width 68 height 39
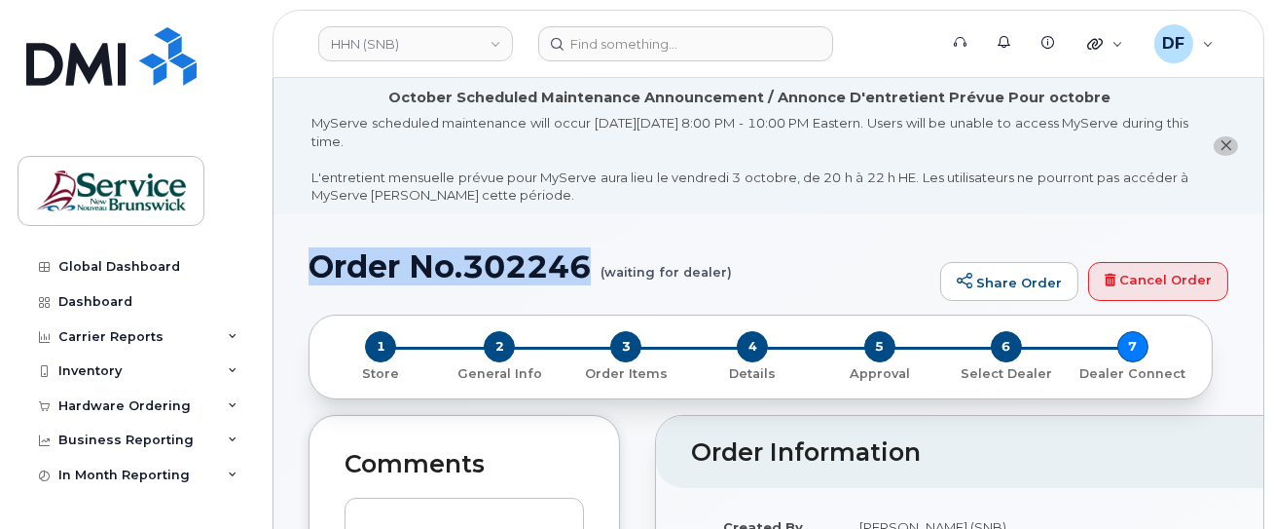
drag, startPoint x: 597, startPoint y: 265, endPoint x: 293, endPoint y: 252, distance: 304.0
copy h1 "Order No.302246"
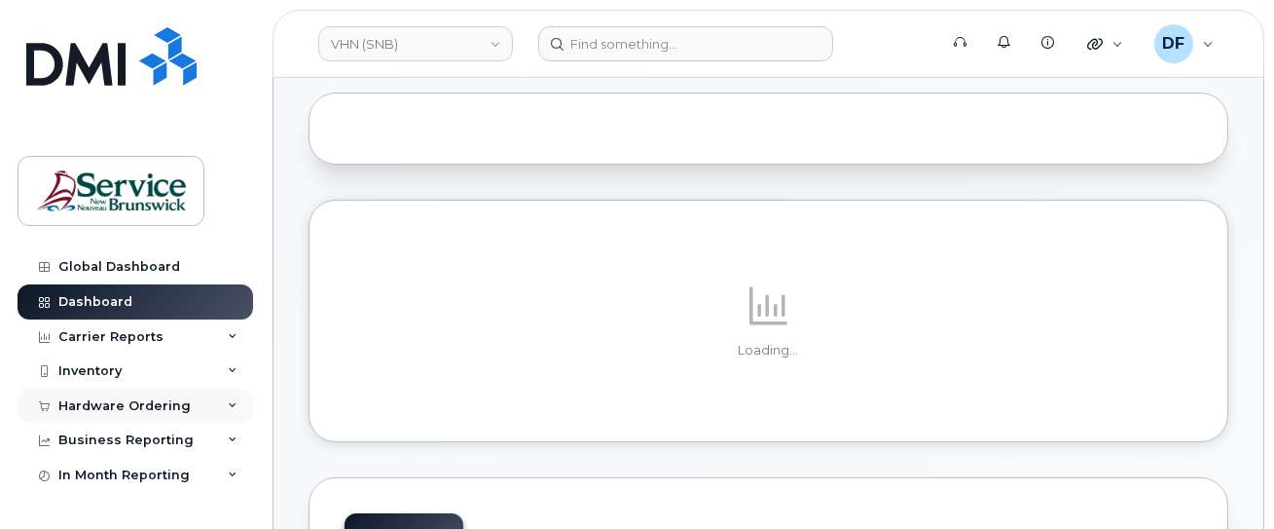
scroll to position [266, 0]
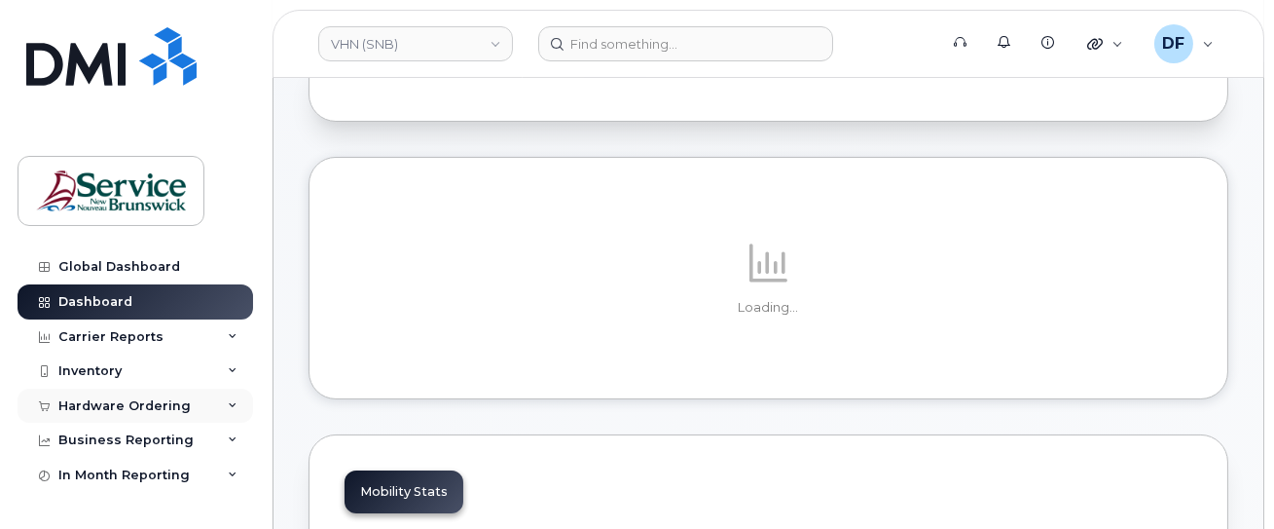
click at [131, 408] on div "Hardware Ordering" at bounding box center [124, 406] width 132 height 16
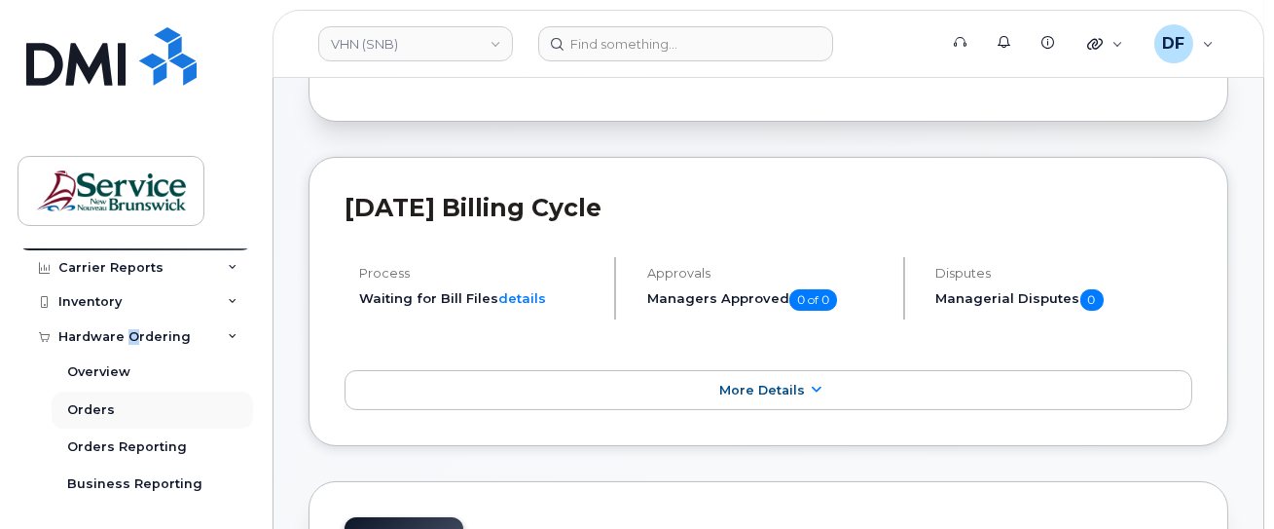
scroll to position [129, 0]
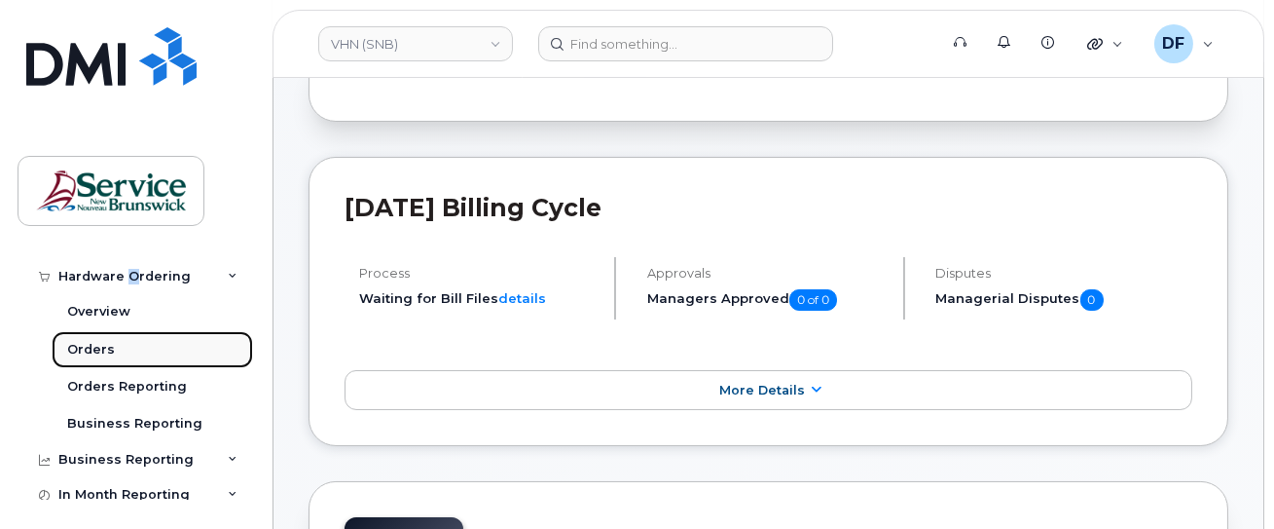
click at [82, 343] on div "Orders" at bounding box center [91, 350] width 48 height 18
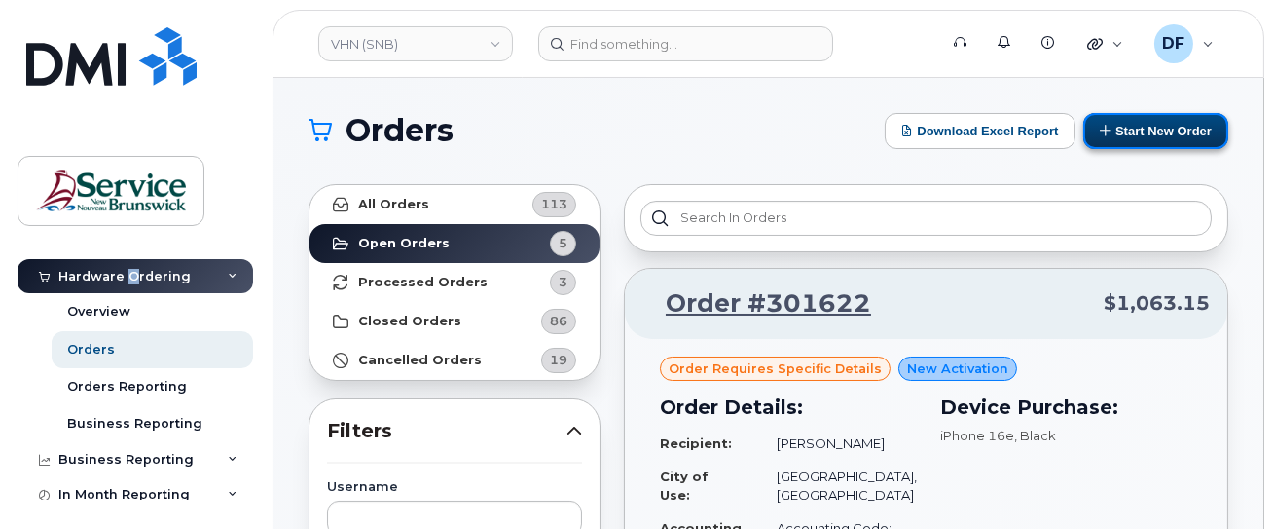
click at [1176, 128] on button "Start New Order" at bounding box center [1155, 131] width 145 height 36
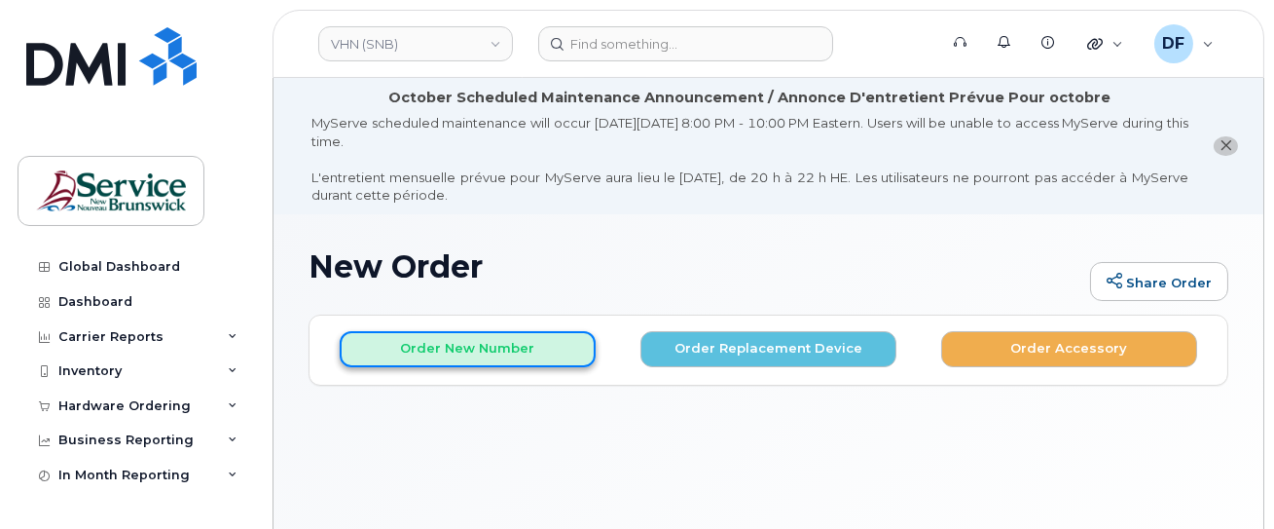
click at [468, 348] on button "Order New Number" at bounding box center [468, 349] width 256 height 36
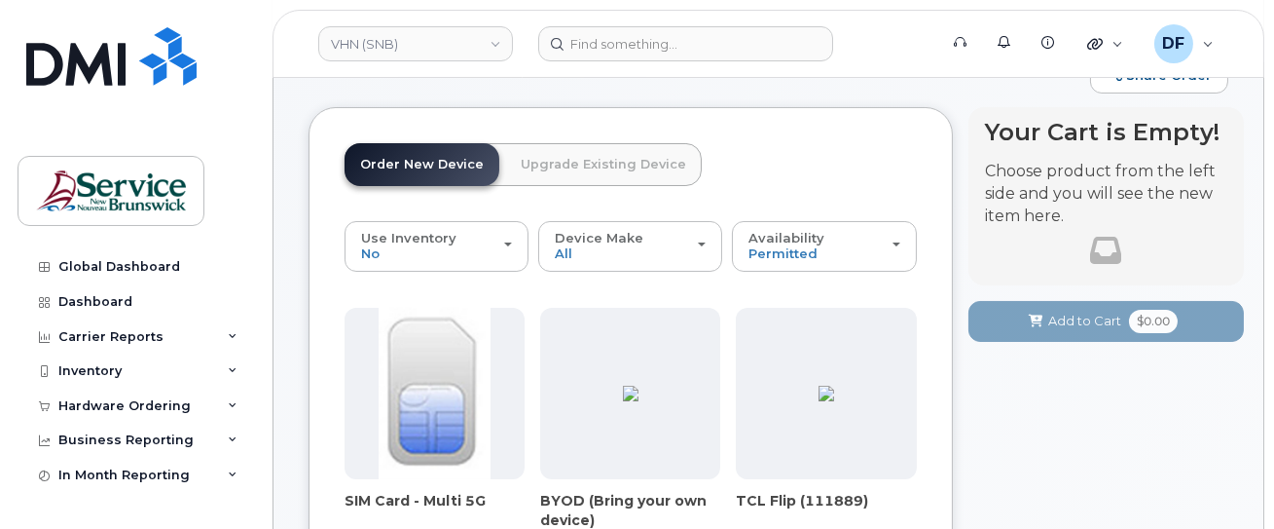
scroll to position [259, 0]
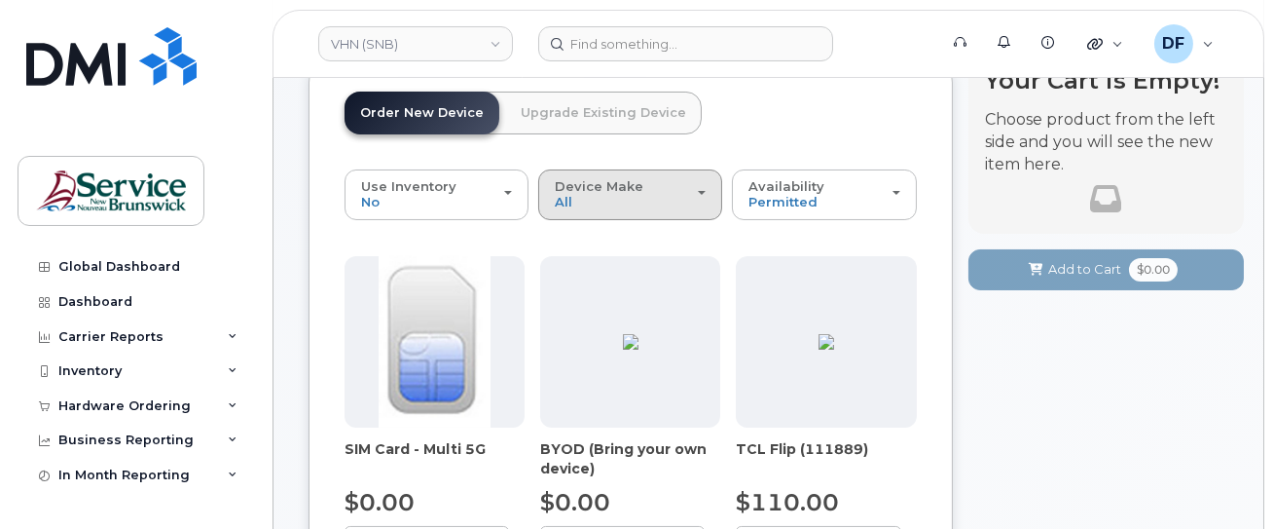
click at [656, 213] on button "Device Make All Aircard Android Cell Phone iPhone Tablet" at bounding box center [630, 194] width 184 height 51
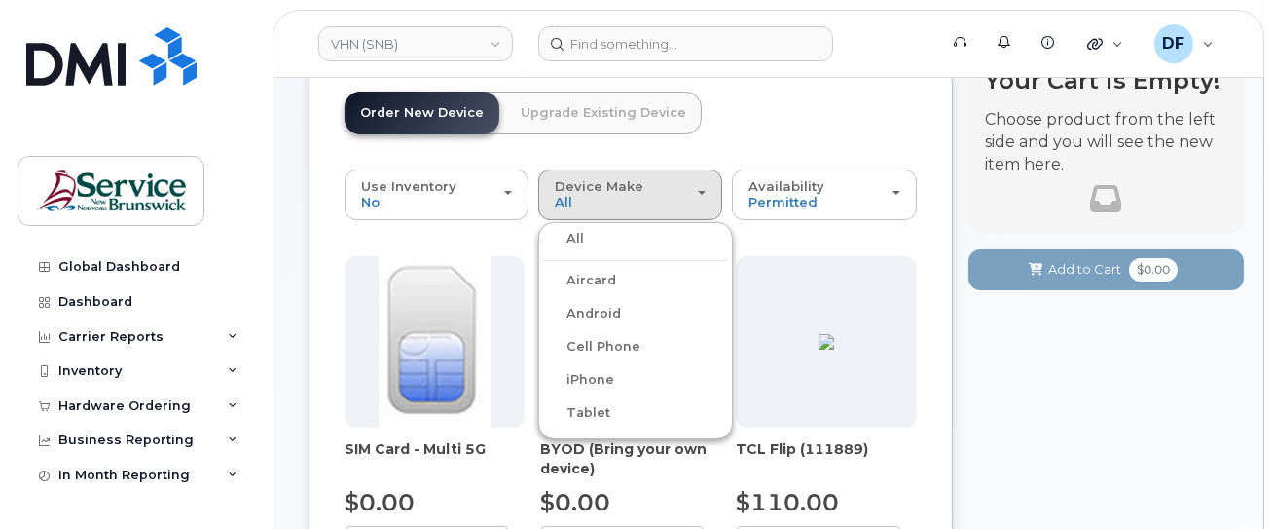
click at [572, 380] on label "iPhone" at bounding box center [578, 379] width 71 height 23
click at [0, 0] on input "iPhone" at bounding box center [0, 0] width 0 height 0
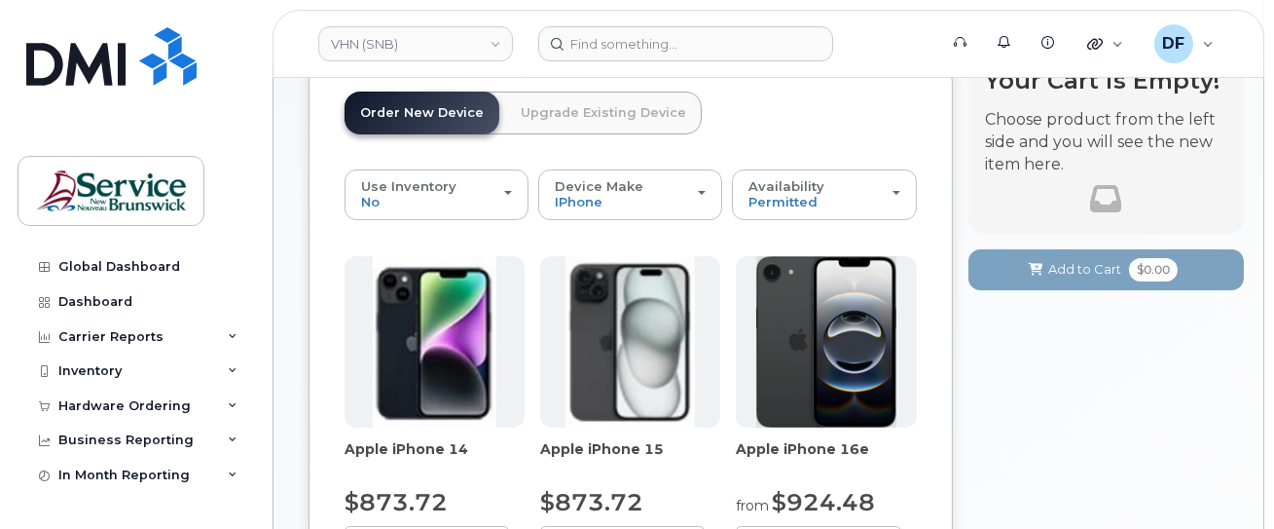
scroll to position [389, 0]
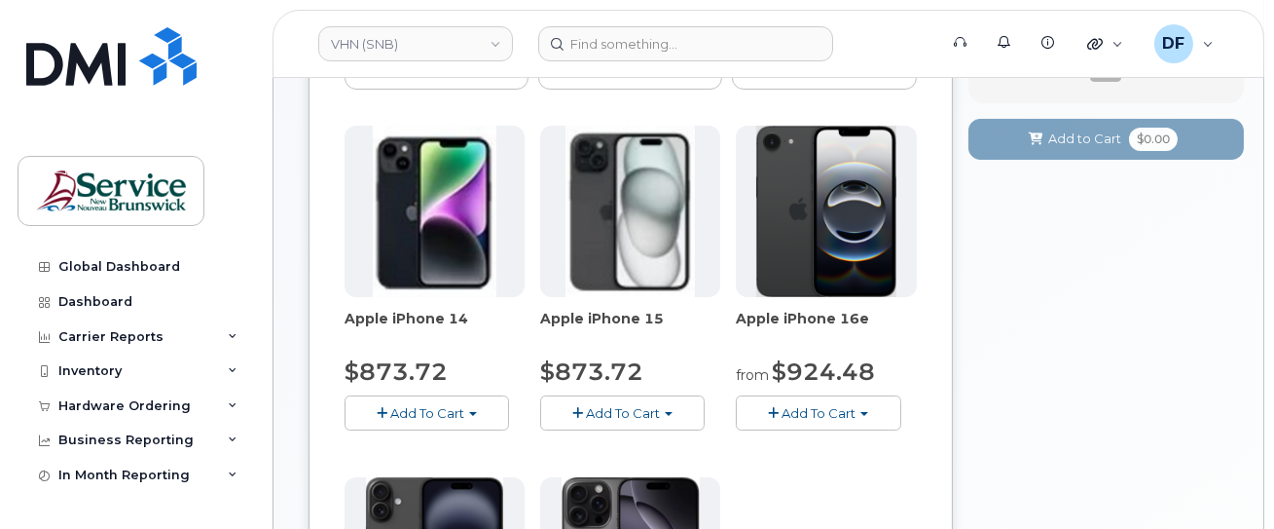
click at [788, 415] on span "Add To Cart" at bounding box center [819, 413] width 74 height 16
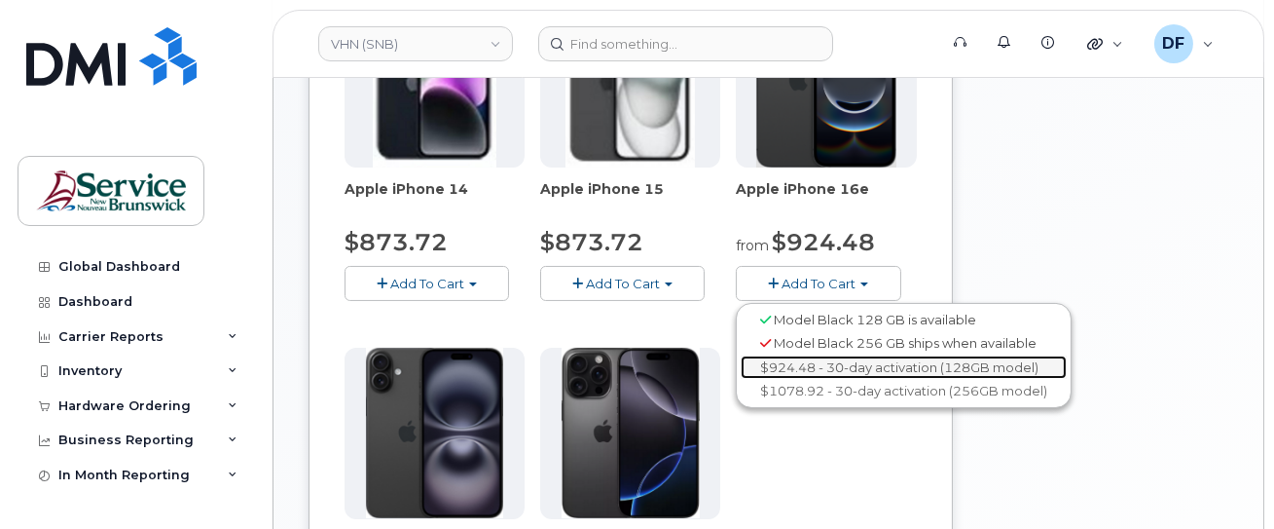
click at [794, 359] on link "$924.48 - 30-day activation (128GB model)" at bounding box center [904, 367] width 326 height 24
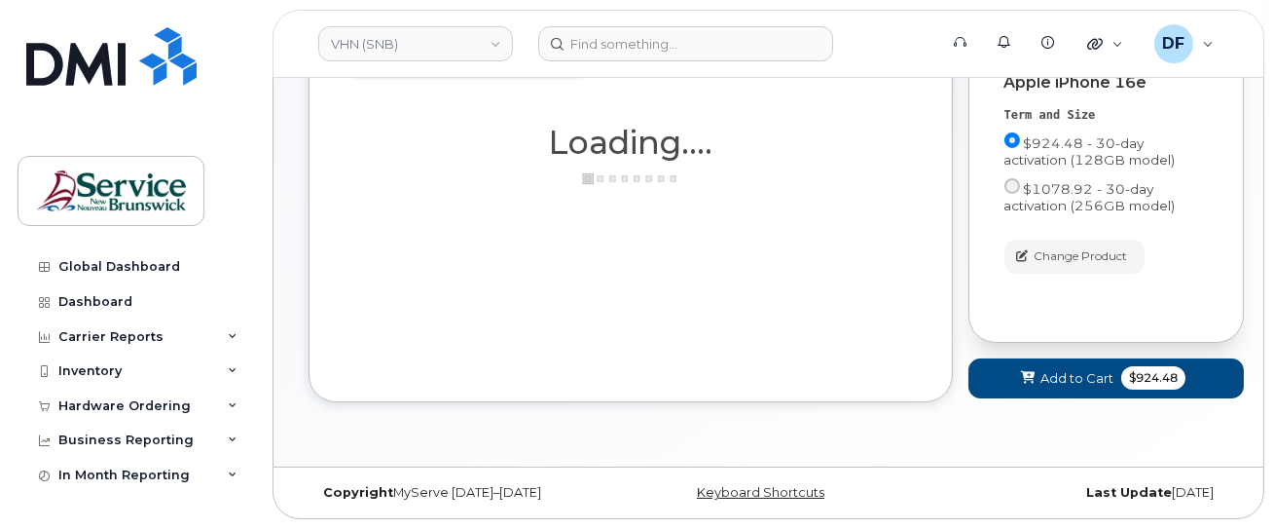
scroll to position [321, 0]
click at [1096, 369] on span "Add to Cart" at bounding box center [1077, 378] width 73 height 18
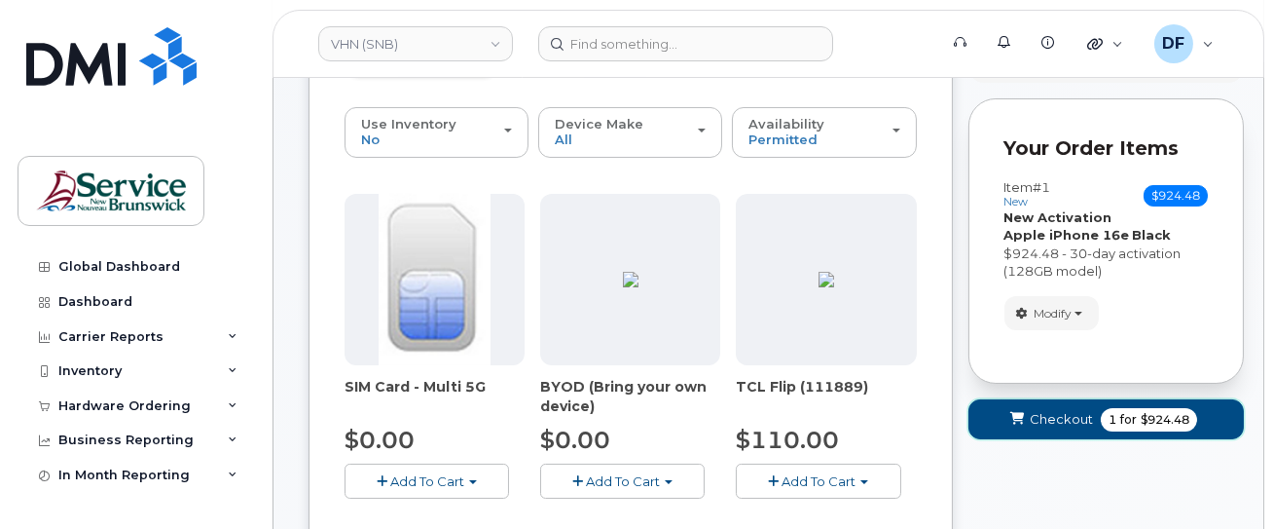
click at [1077, 411] on span "Checkout" at bounding box center [1061, 419] width 63 height 18
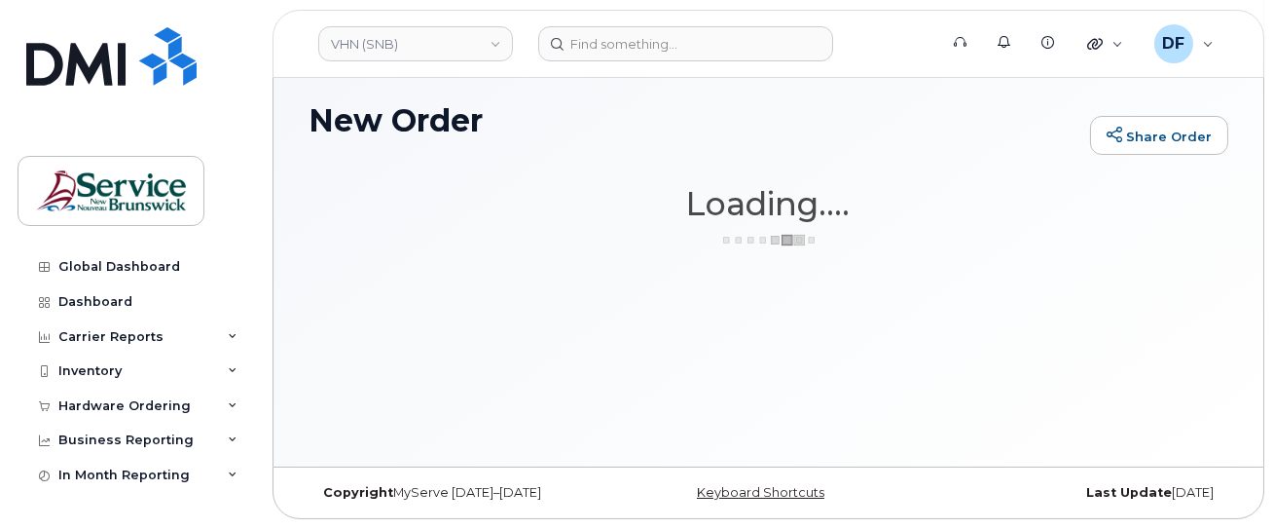
scroll to position [145, 0]
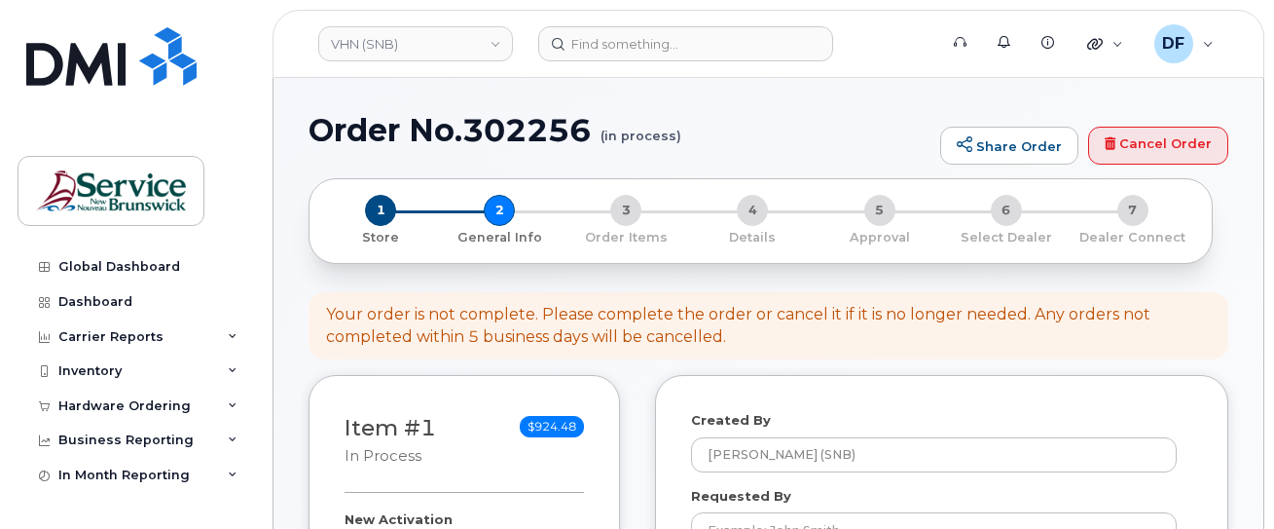
select select
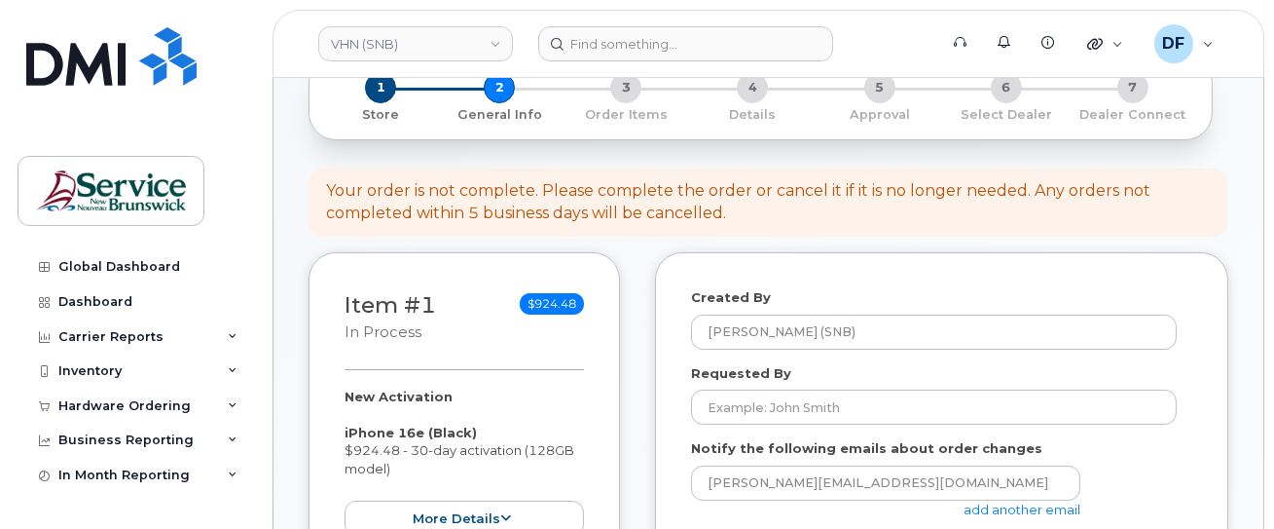
scroll to position [395, 0]
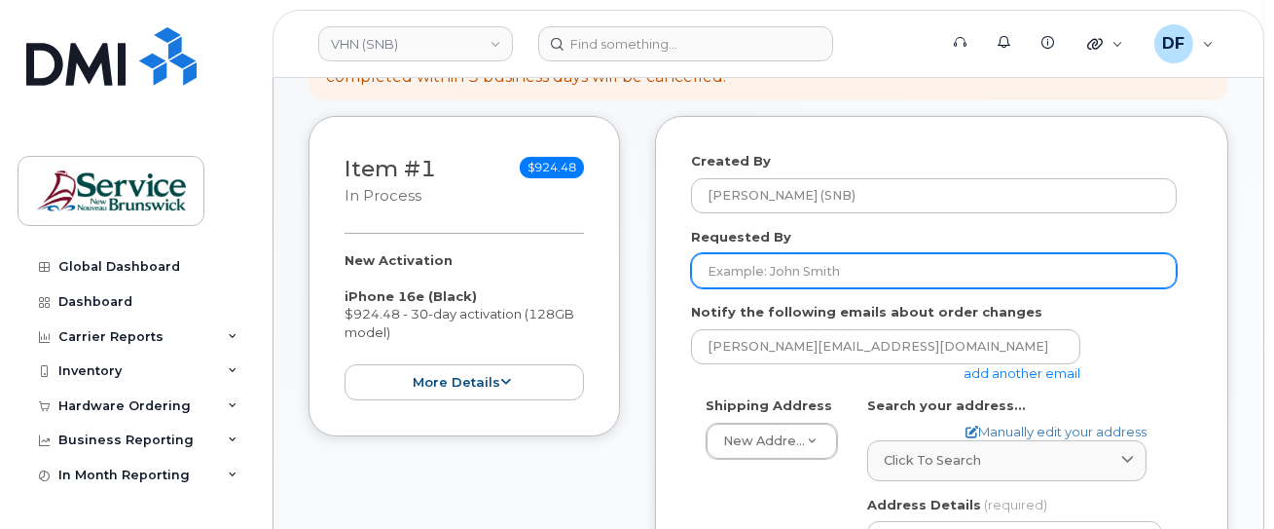
click at [875, 255] on input "Requested By" at bounding box center [934, 270] width 486 height 35
paste input "[PERSON_NAME]"
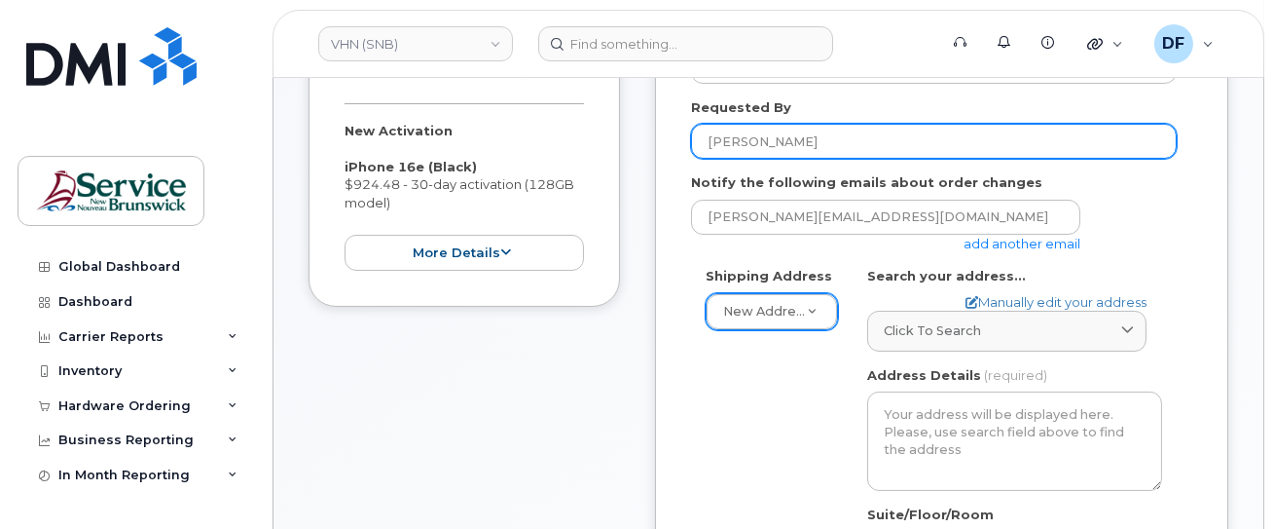
scroll to position [526, 0]
type input "[PERSON_NAME]"
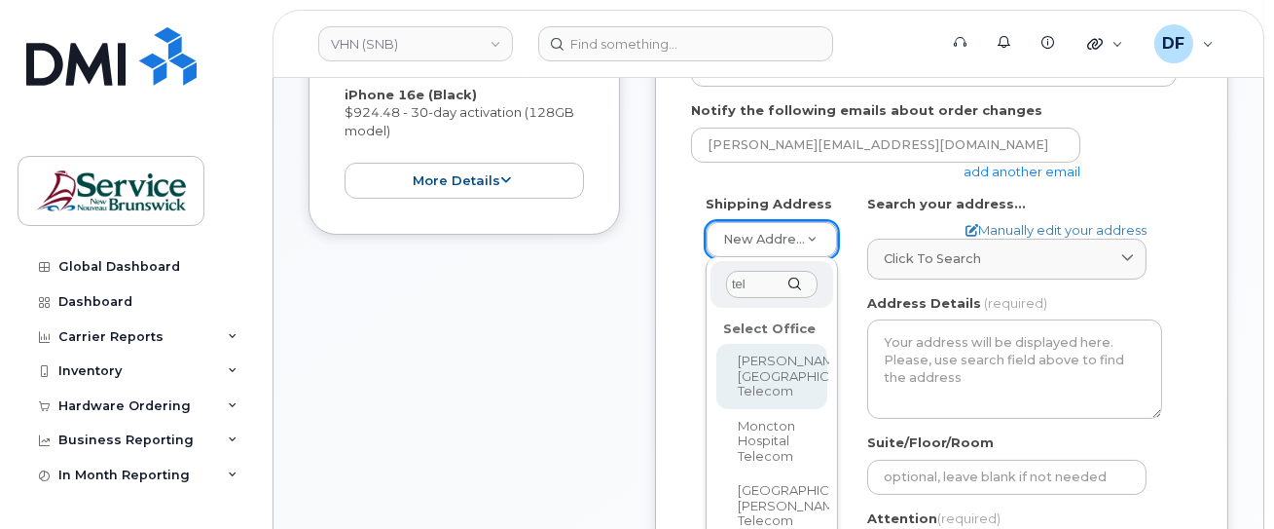
scroll to position [654, 0]
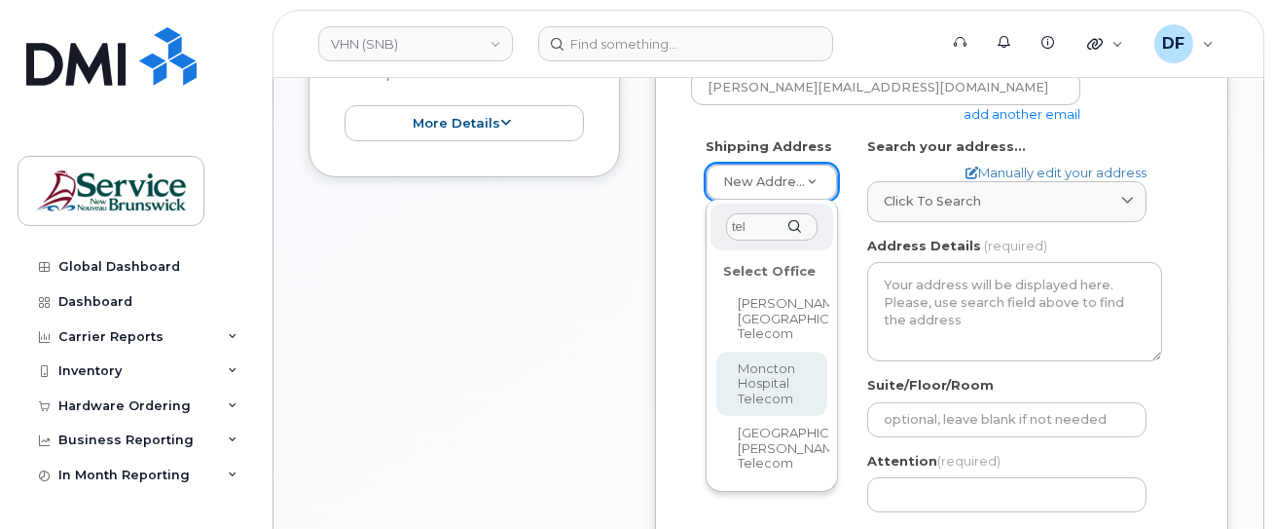
type input "tel"
select select
type textarea "135 Macbeath Ave Moncton New Brunswick E1C 6Z8"
type input "[PERSON_NAME]"
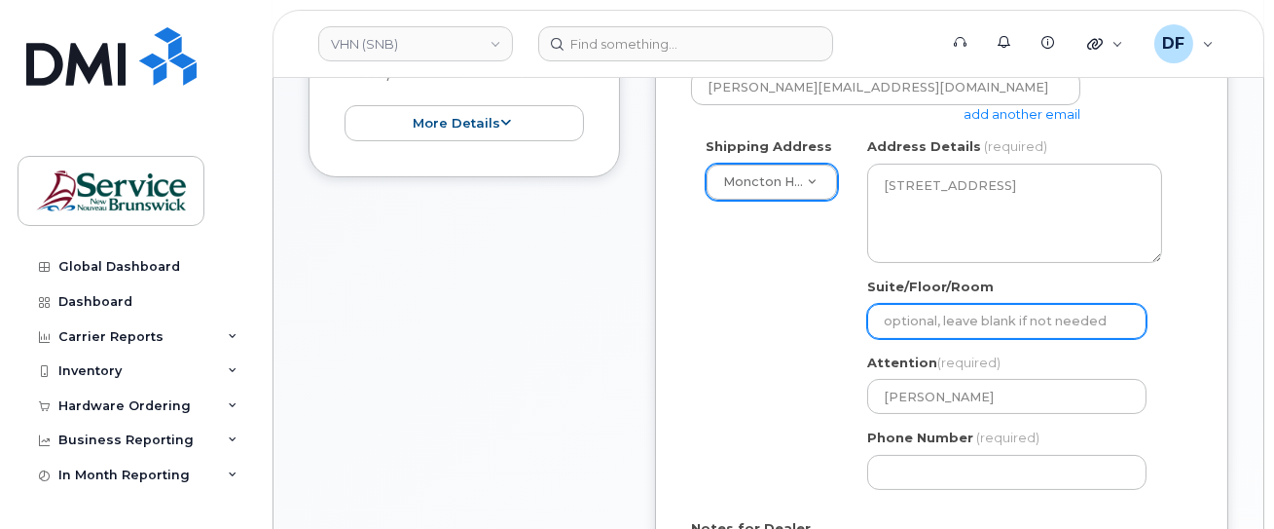
click at [969, 324] on input "Suite/Floor/Room" at bounding box center [1006, 321] width 279 height 35
paste input "WO0000000492592"
select select
type input "WO0000000492592"
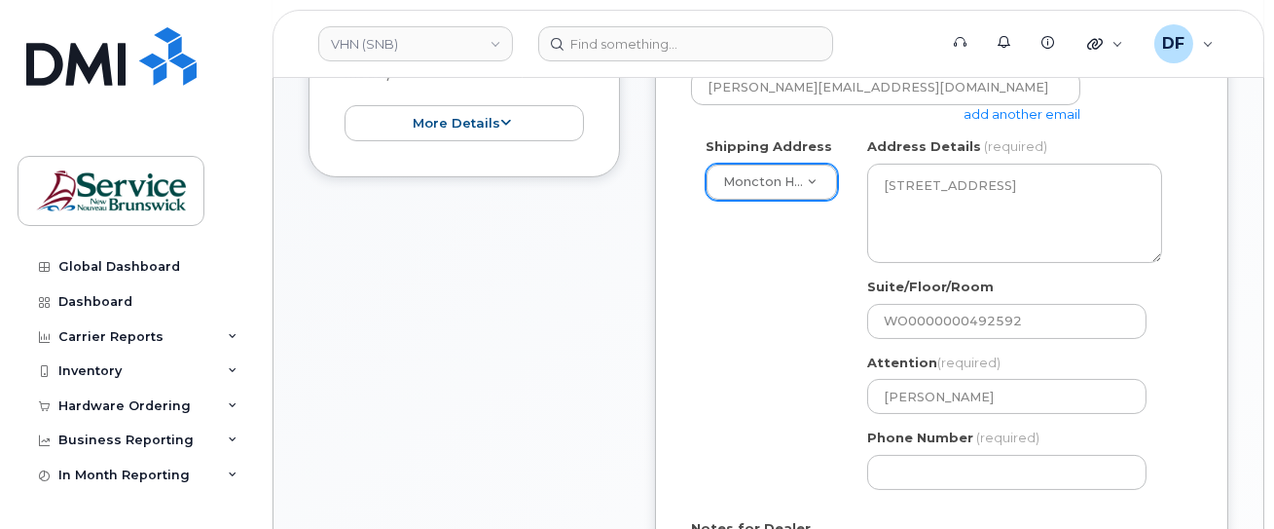
click at [1171, 341] on div "NB Moncton Search your address... Manually edit your address Click to search No…" at bounding box center [1015, 320] width 324 height 366
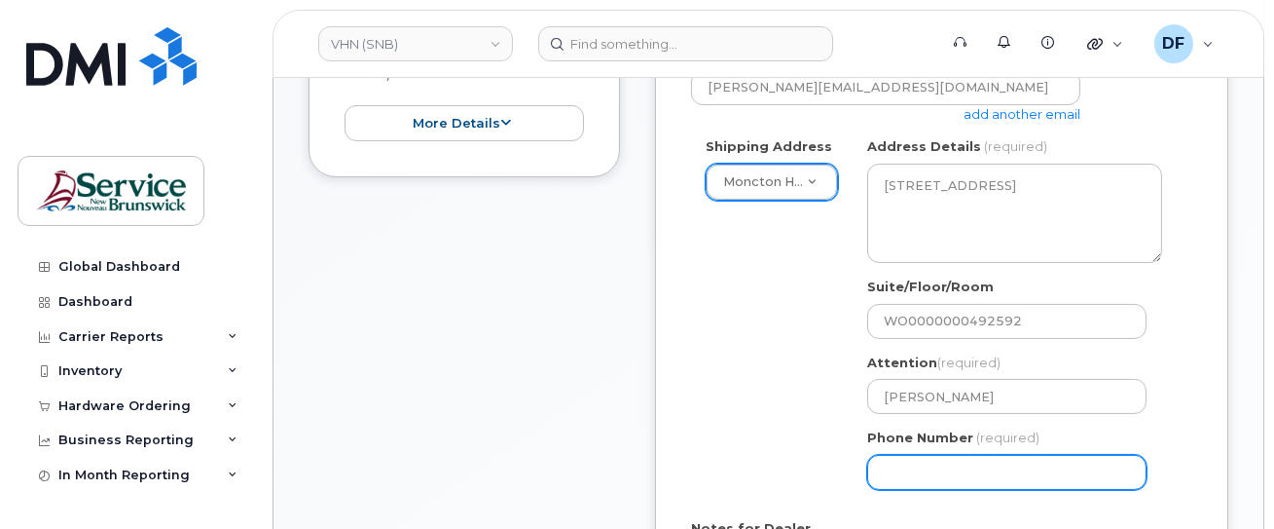
click at [955, 465] on input "Phone Number" at bounding box center [1006, 472] width 279 height 35
type input "5063809638"
select select
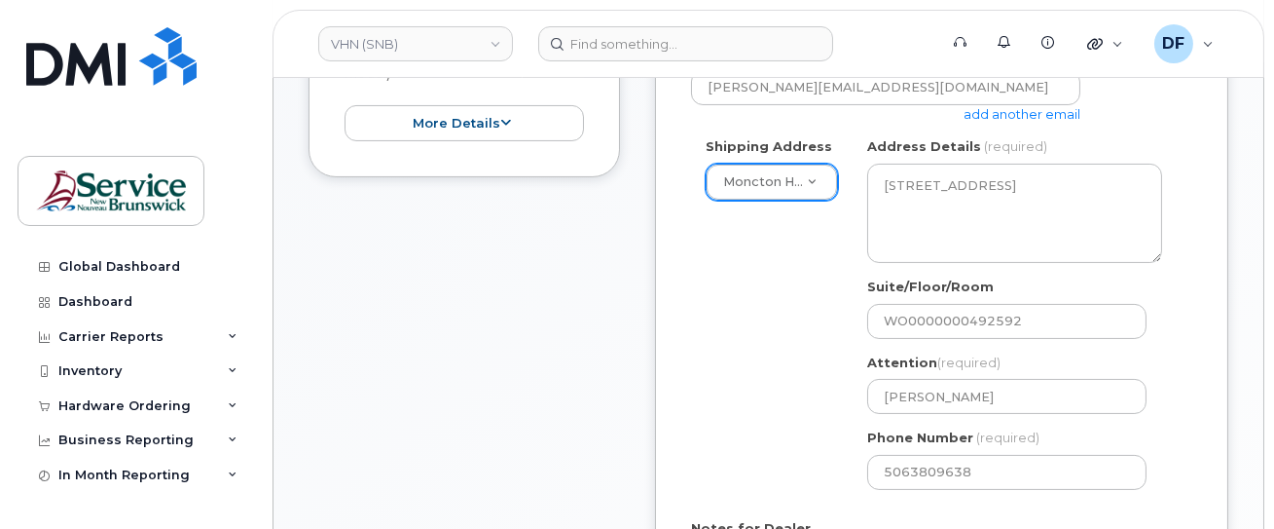
click at [791, 296] on div "Shipping Address Moncton Hospital Telecom New Address ASD-E Main Office ASD-N B…" at bounding box center [934, 320] width 486 height 366
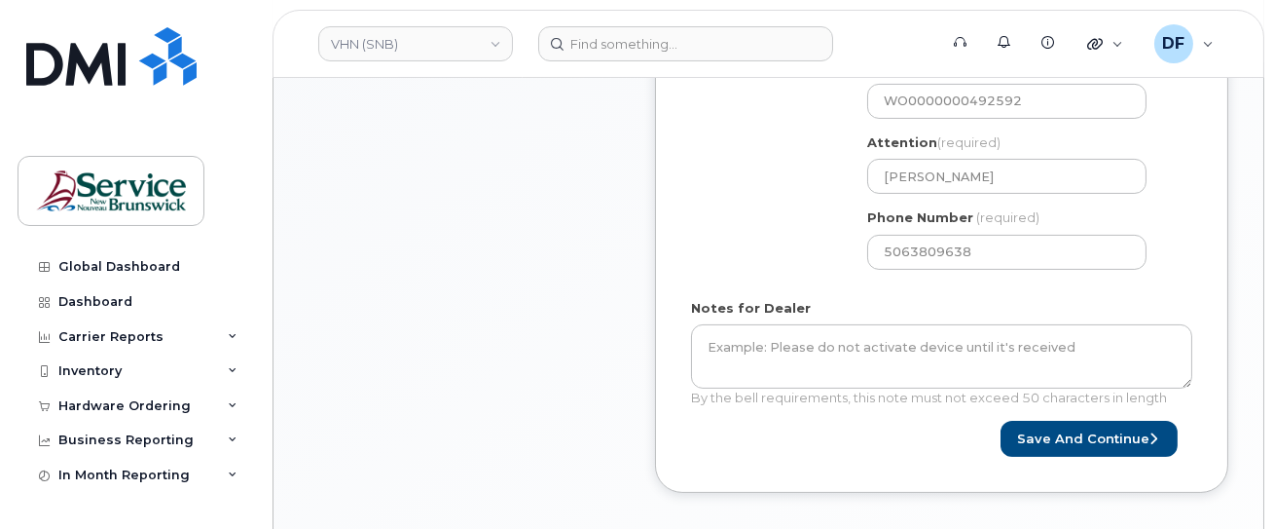
scroll to position [914, 0]
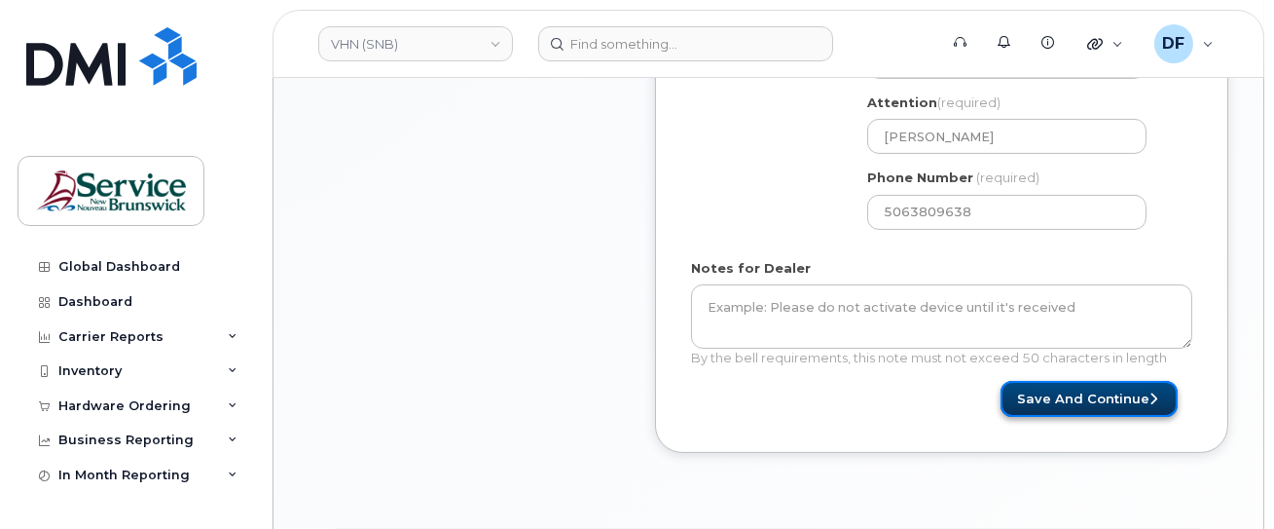
click at [1077, 392] on button "Save and Continue" at bounding box center [1089, 399] width 177 height 36
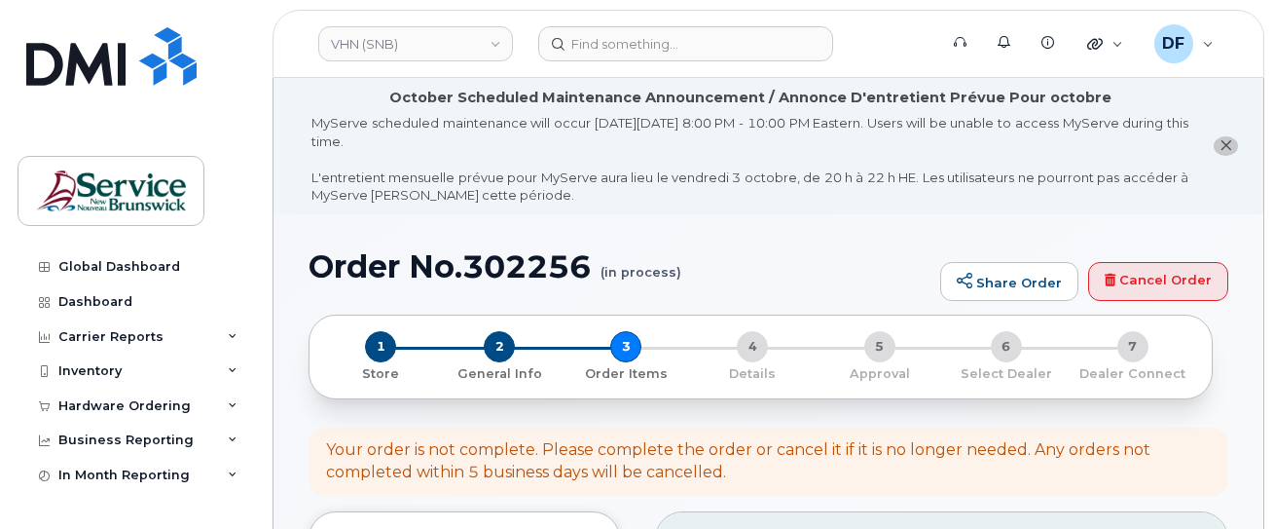
select select
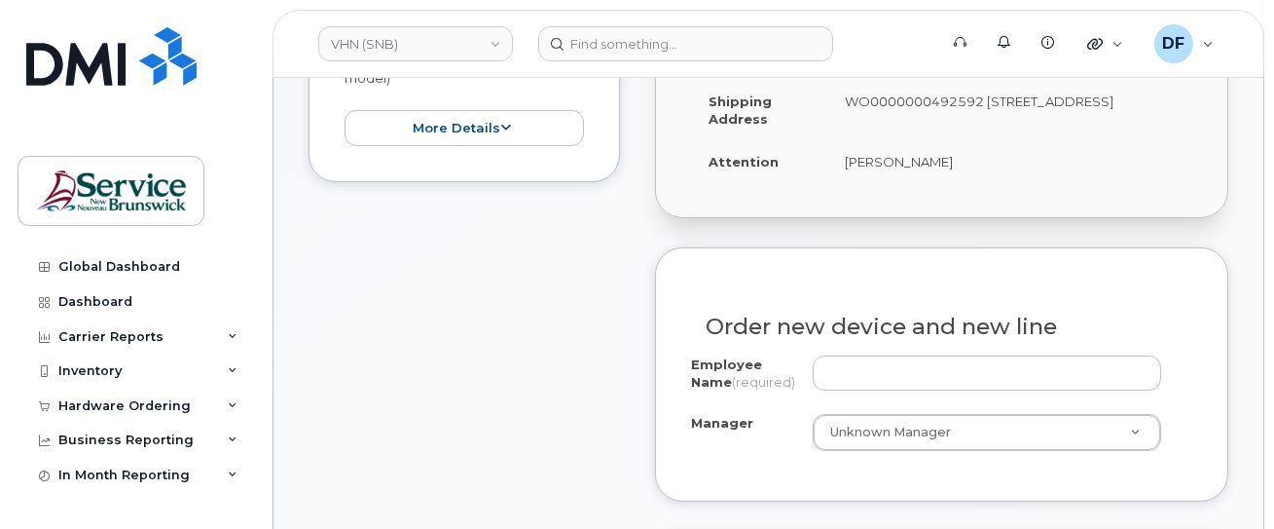
scroll to position [779, 0]
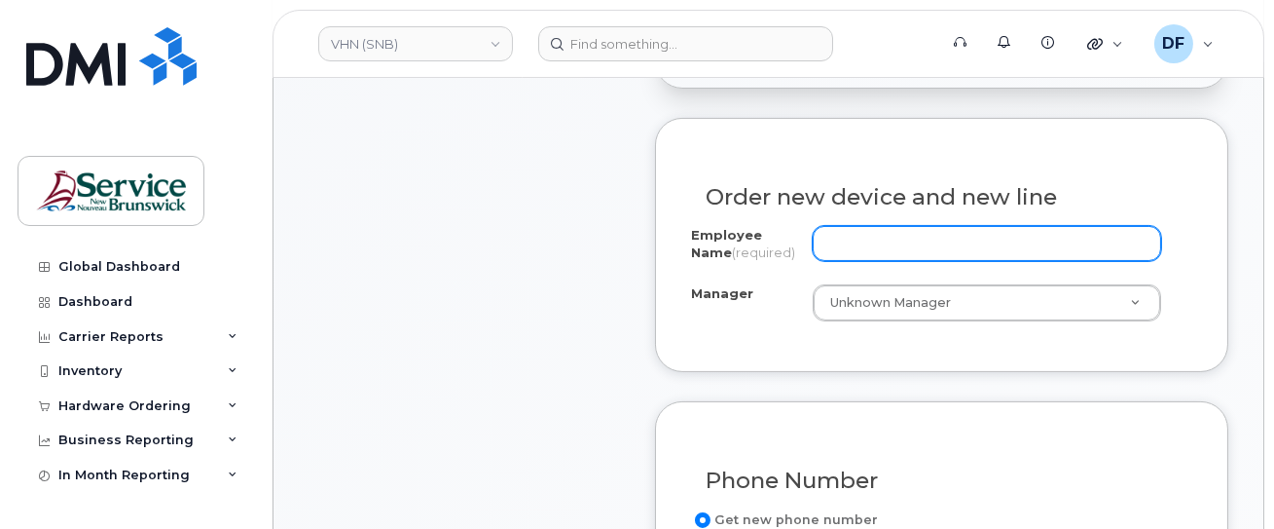
paste input "[PERSON_NAME]"
type input "[PERSON_NAME]"
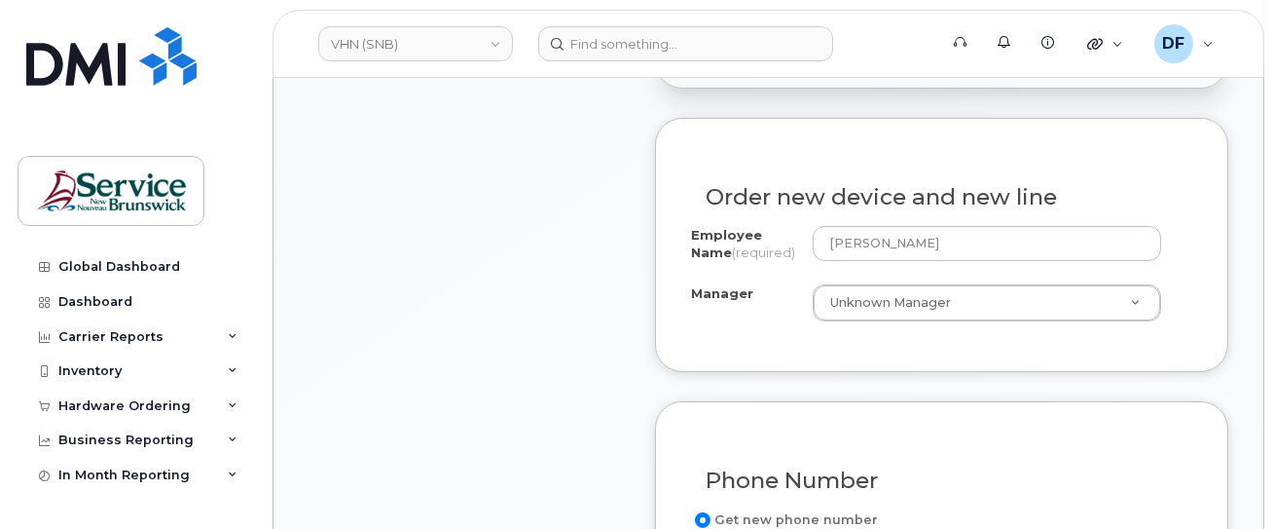
click at [725, 335] on div "Employee Name (required) [PERSON_NAME] Manager Unknown Manager Manager Manager …" at bounding box center [941, 281] width 501 height 110
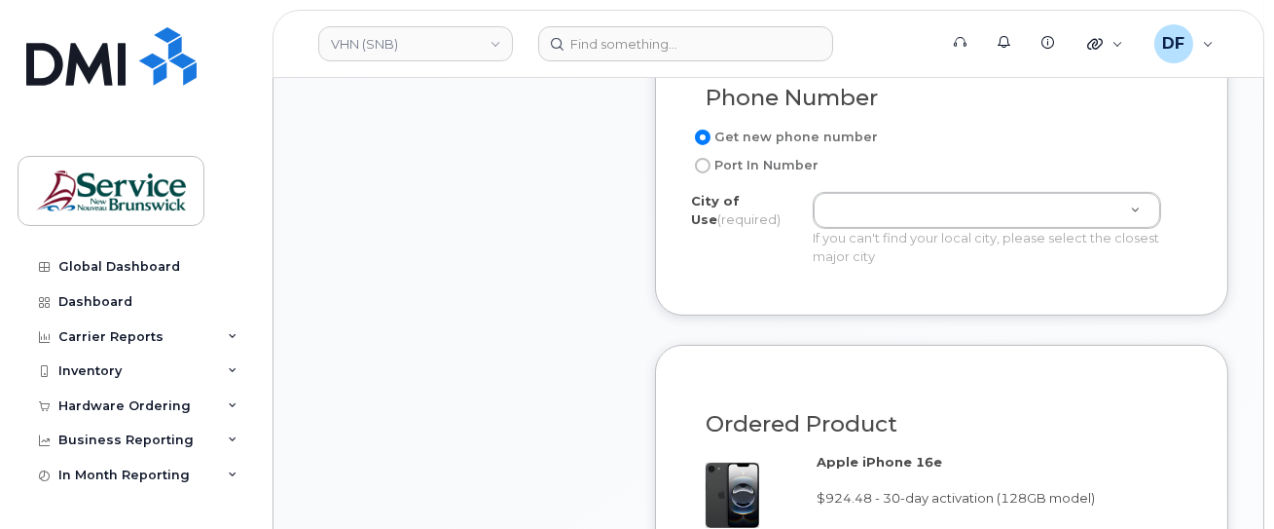
scroll to position [1168, 0]
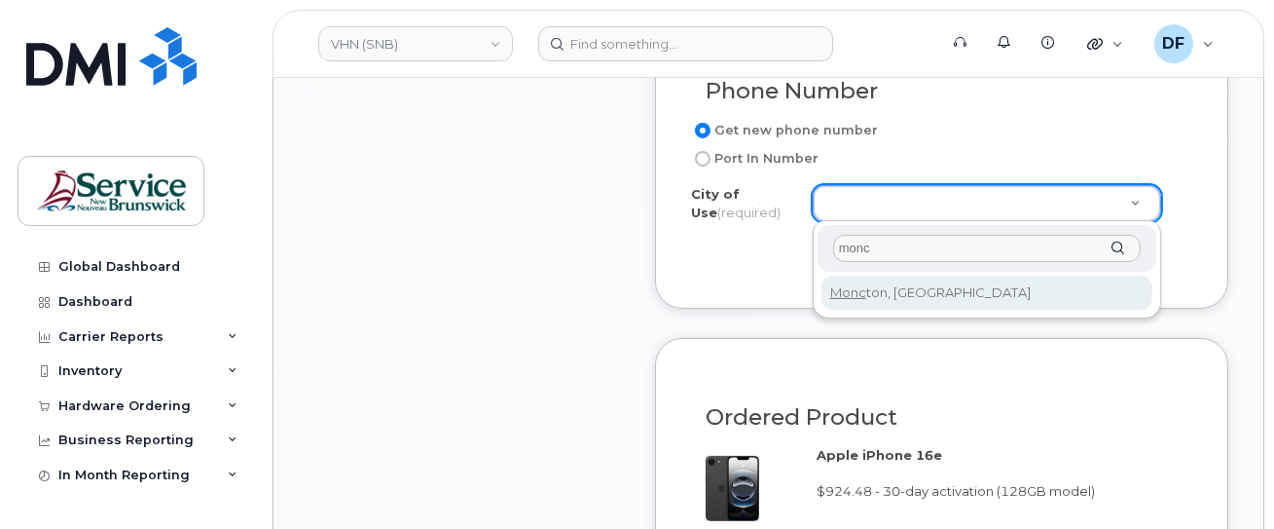
type input "monc"
type input "1817"
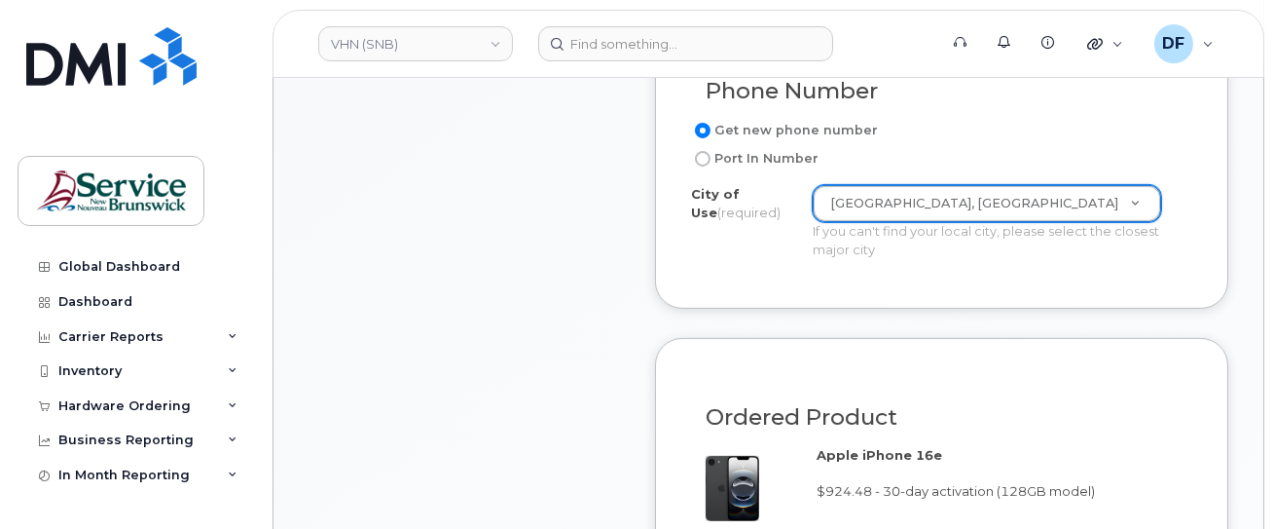
click at [671, 320] on form "Existing User Additional cost to upgrading the device Selected device is Eligib…" at bounding box center [941, 351] width 573 height 1247
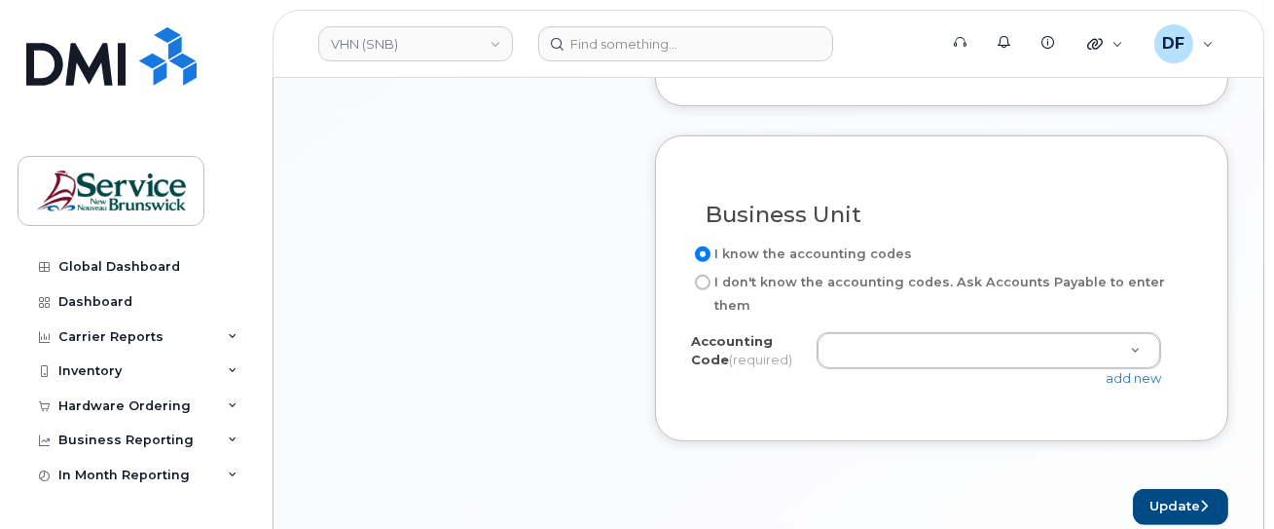
scroll to position [1687, 0]
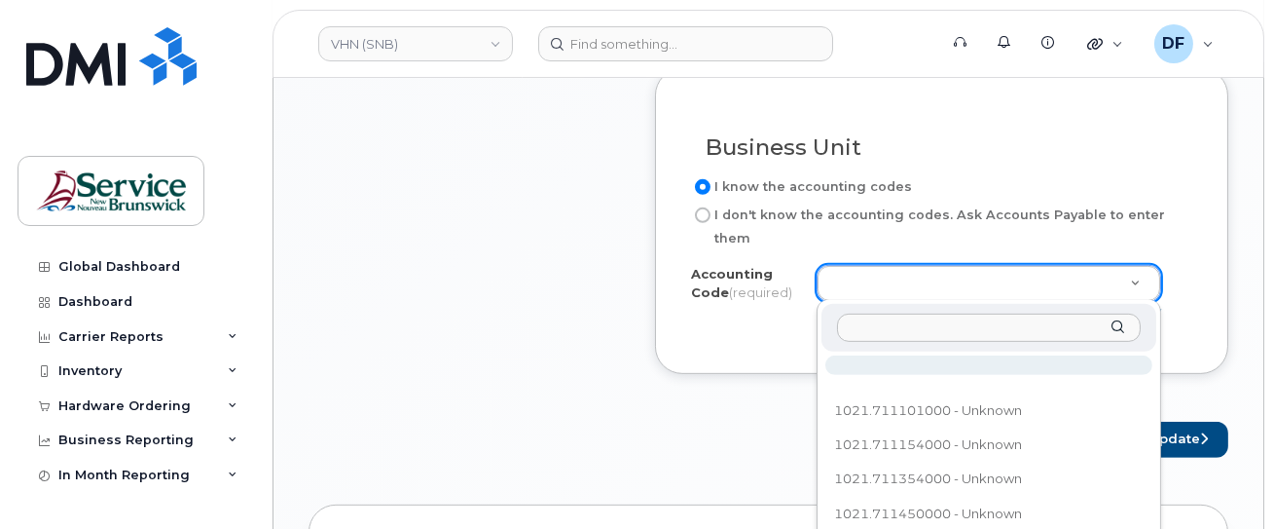
type input "410.714101000"
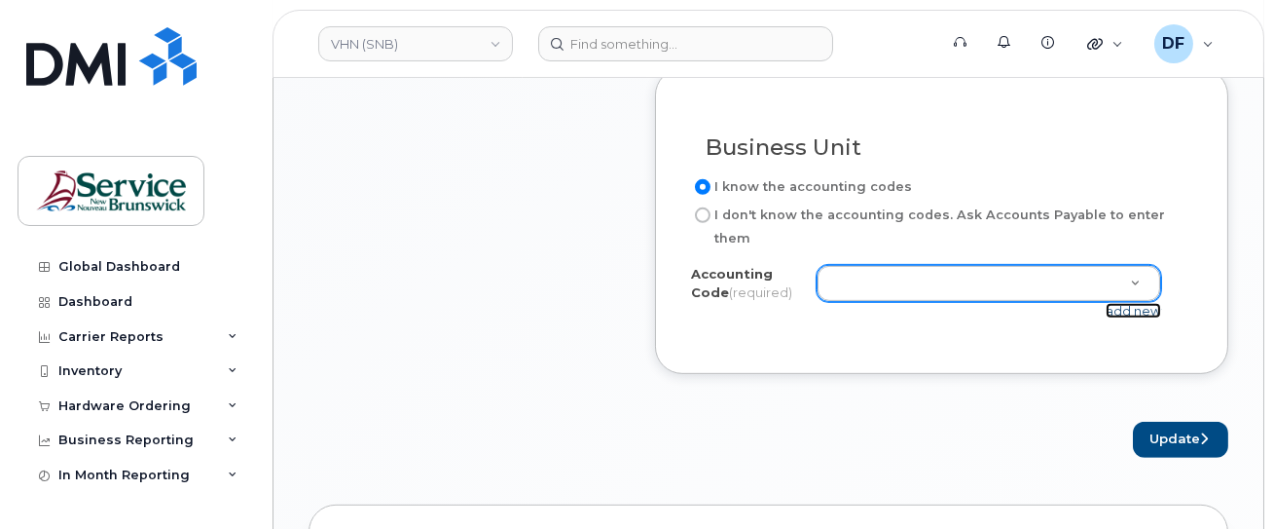
click at [1146, 308] on link "add new" at bounding box center [1133, 311] width 55 height 16
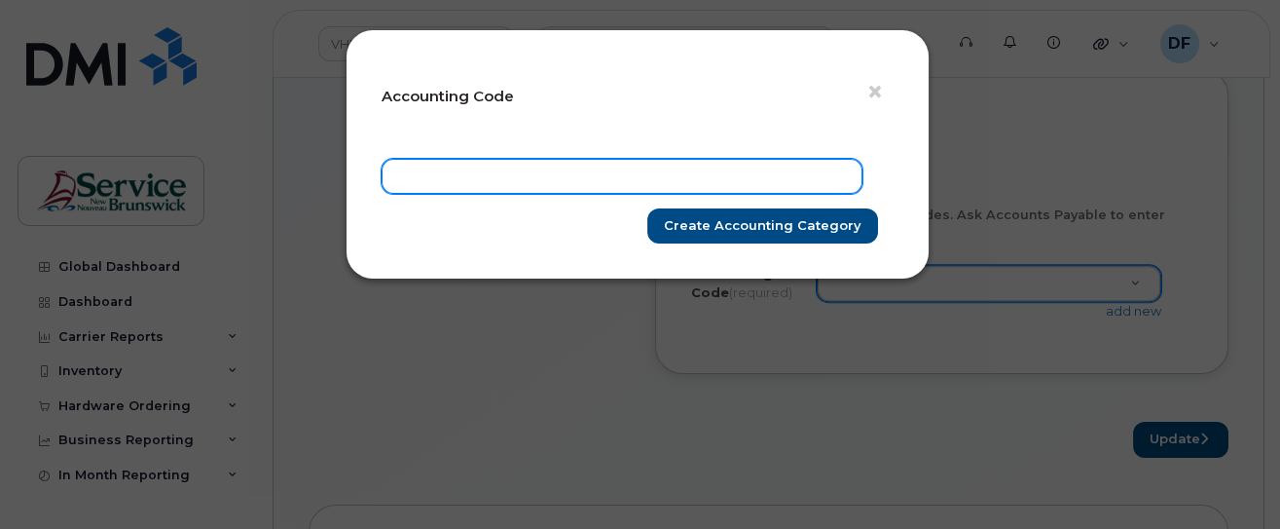
click at [670, 169] on input "text" at bounding box center [622, 176] width 481 height 35
paste input "410.714101000"
click at [423, 177] on input "410.714101000" at bounding box center [622, 176] width 481 height 35
type input "4101.714101000"
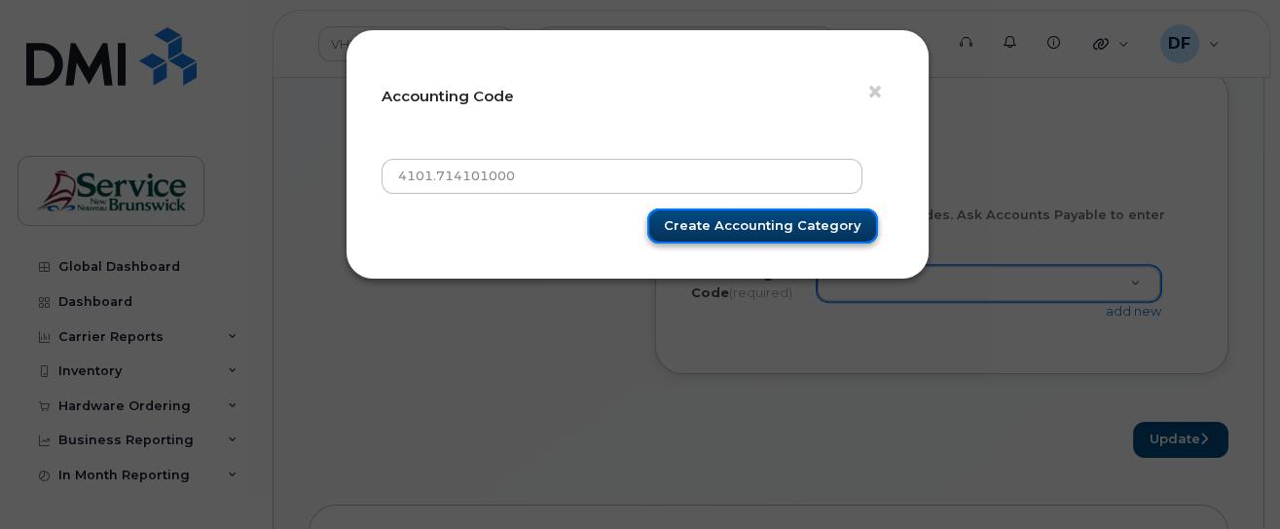
click at [799, 215] on input "Create Accounting category" at bounding box center [762, 226] width 231 height 36
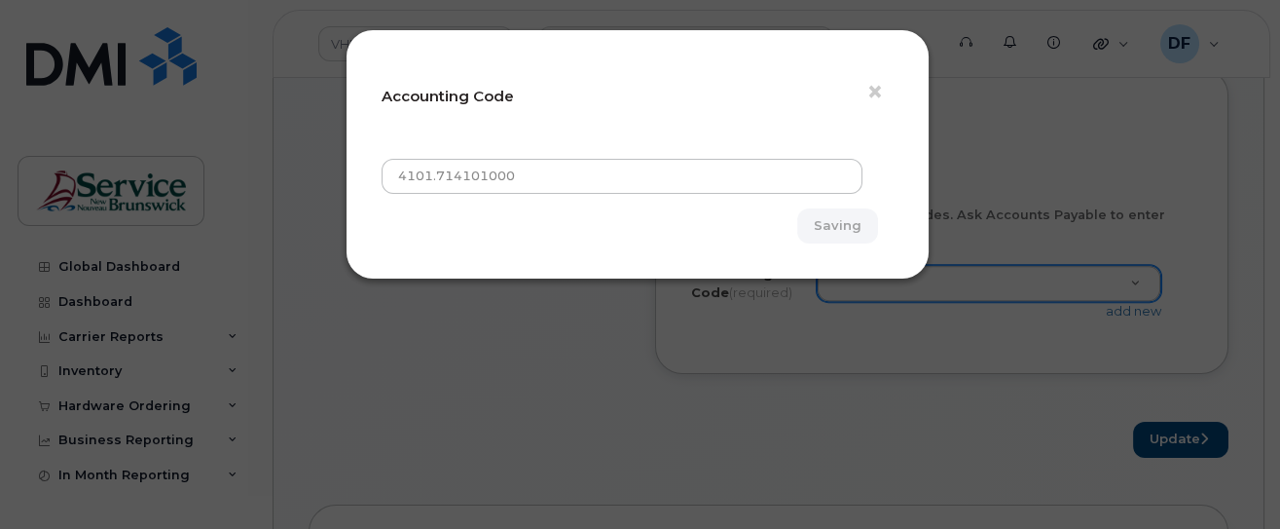
type input "Create Accounting category"
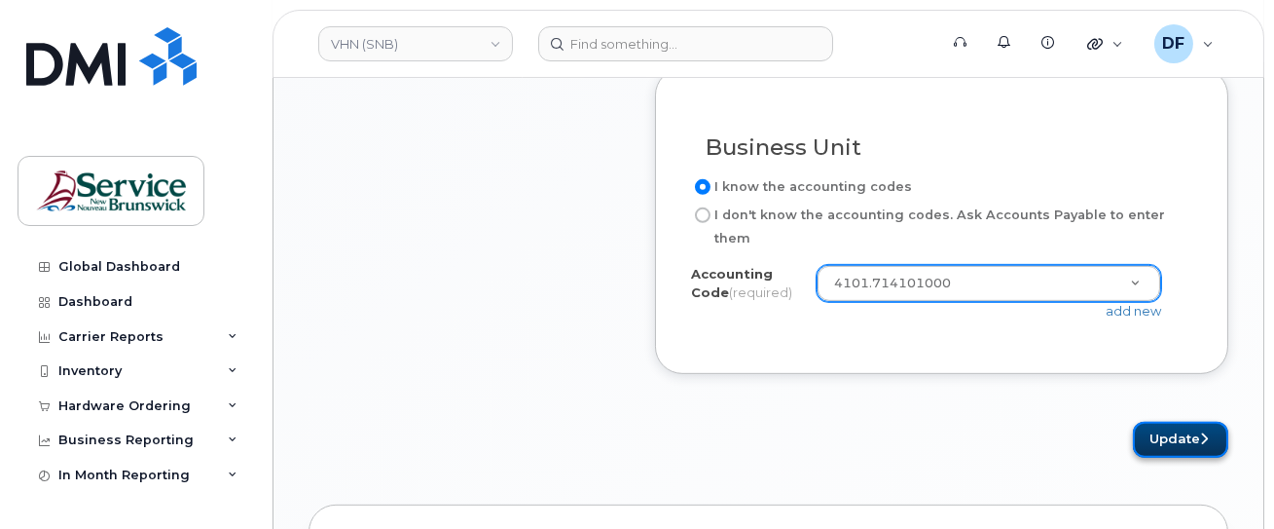
click at [1202, 436] on icon "submit" at bounding box center [1204, 438] width 8 height 13
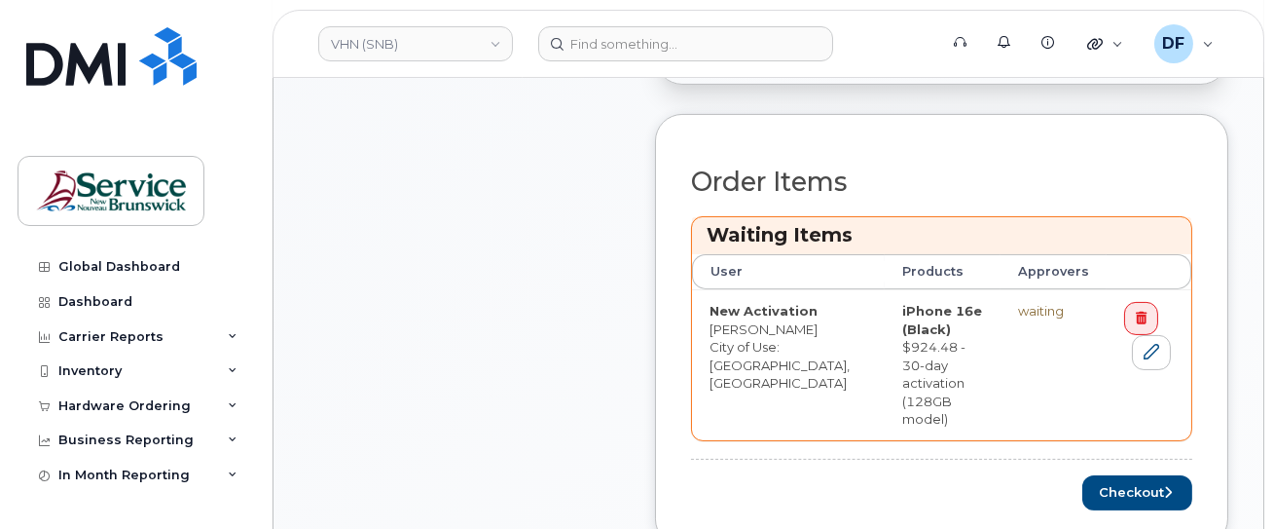
scroll to position [908, 0]
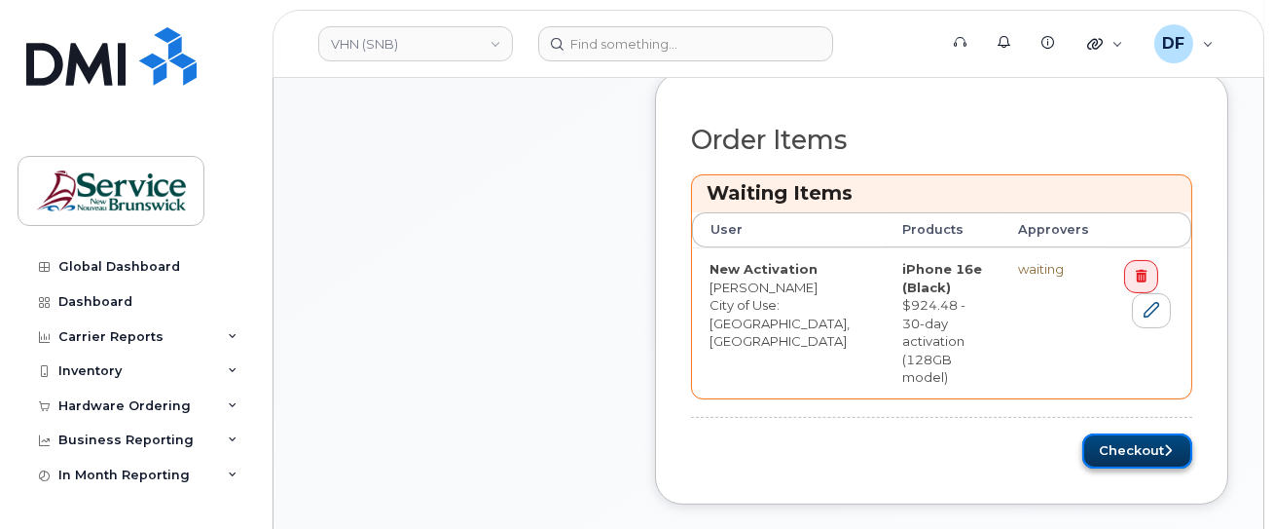
click at [1116, 433] on button "Checkout" at bounding box center [1137, 451] width 110 height 36
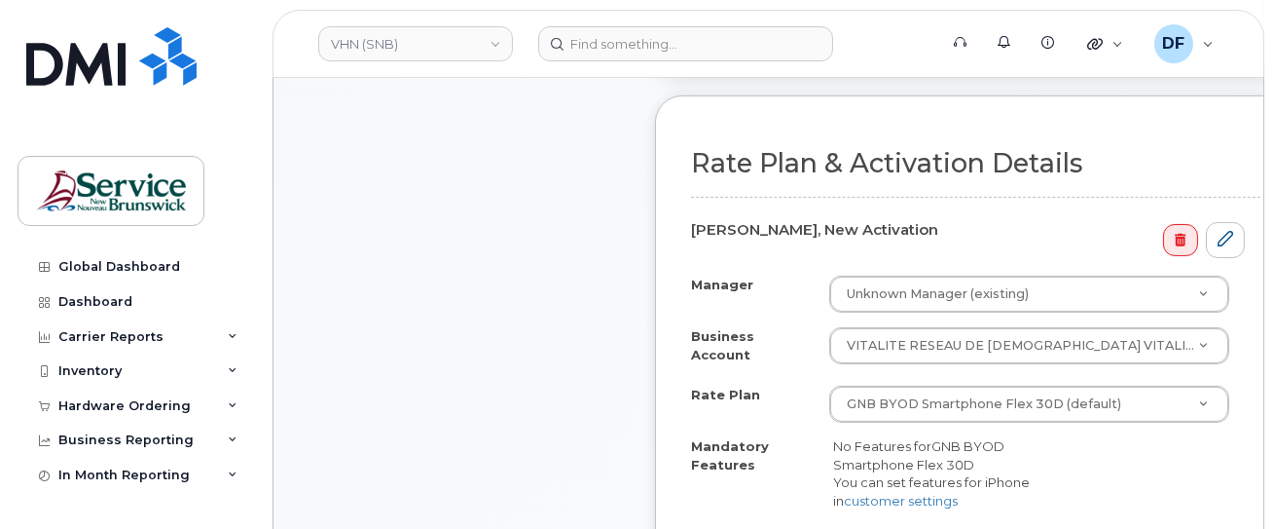
scroll to position [779, 0]
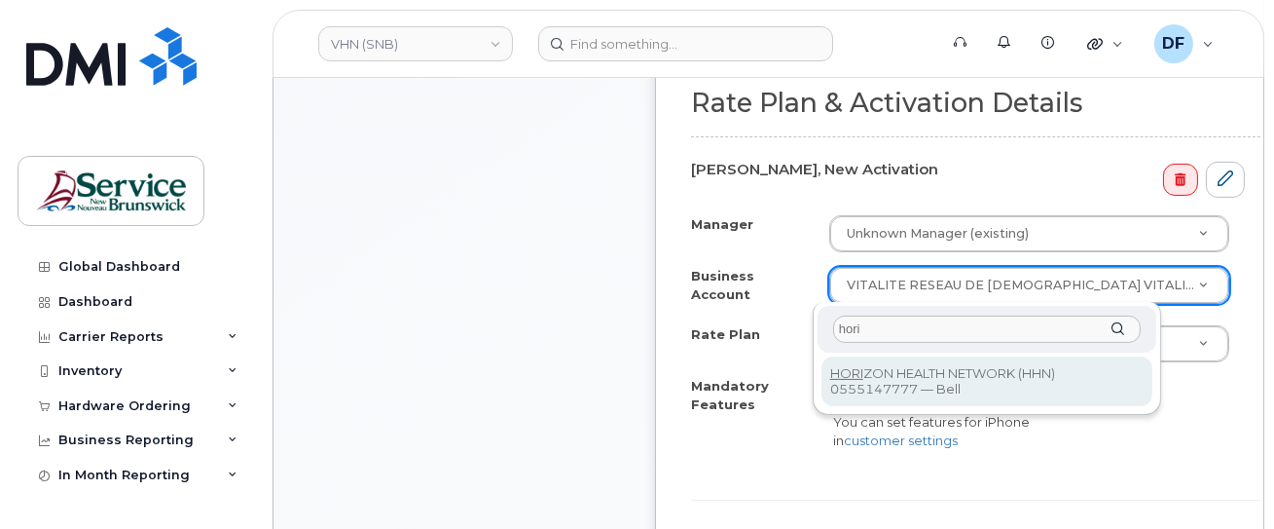
type input "hori"
select select "12913"
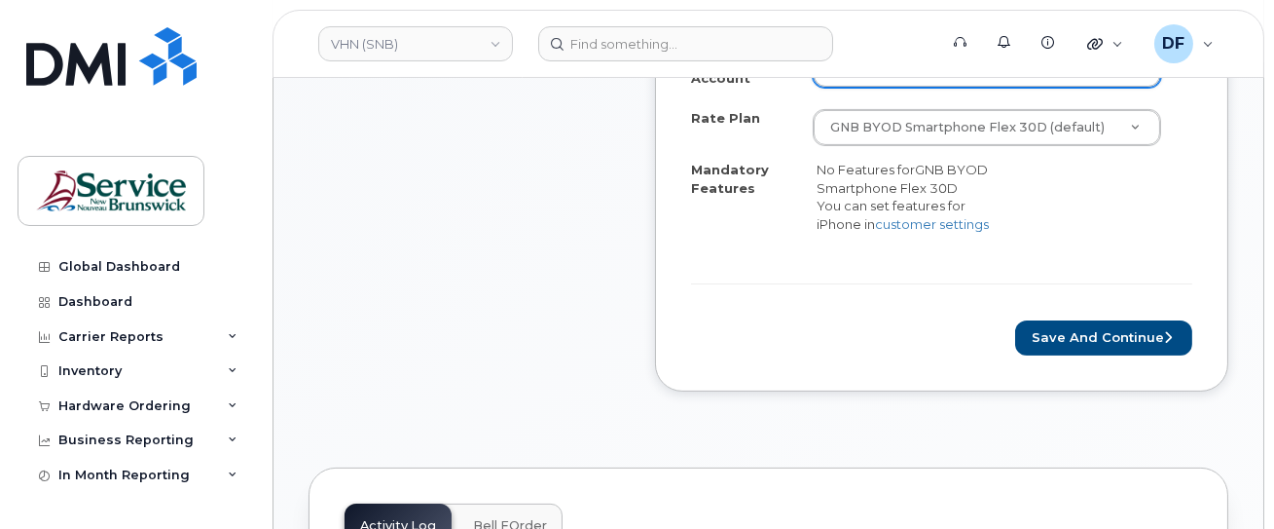
scroll to position [1038, 0]
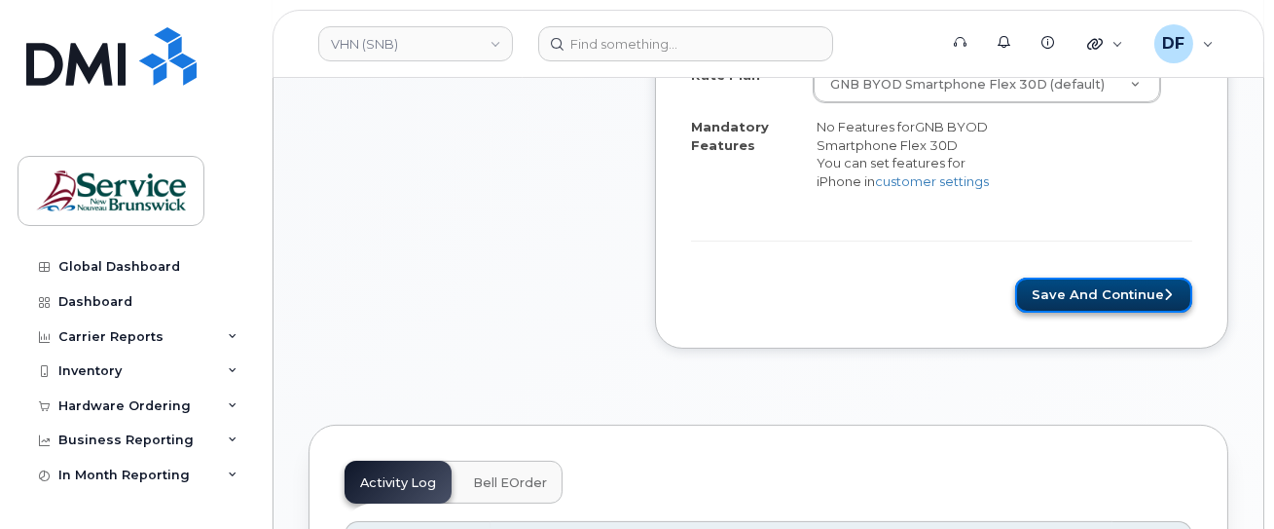
click at [1135, 297] on button "Save and Continue" at bounding box center [1103, 295] width 177 height 36
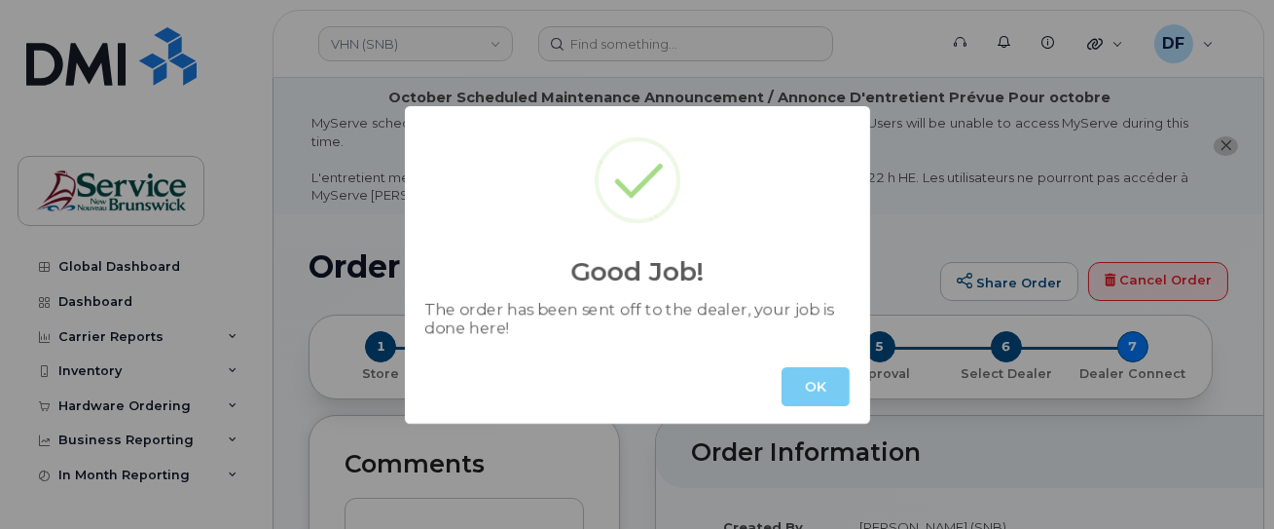
click at [813, 386] on button "OK" at bounding box center [816, 386] width 68 height 39
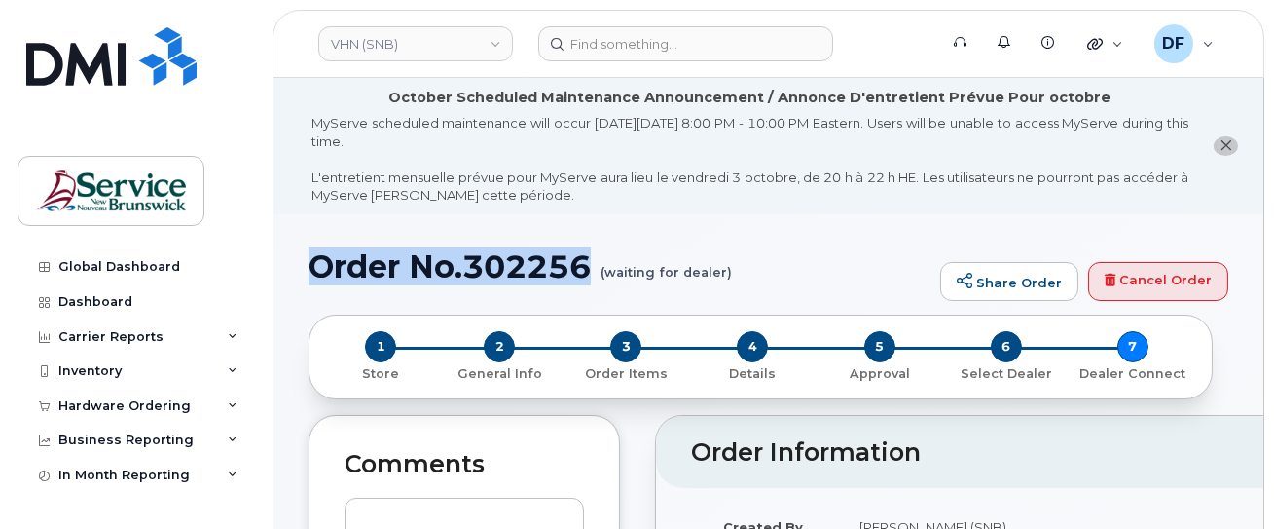
drag, startPoint x: 604, startPoint y: 264, endPoint x: 283, endPoint y: 277, distance: 321.5
copy h1 "Order No.302256"
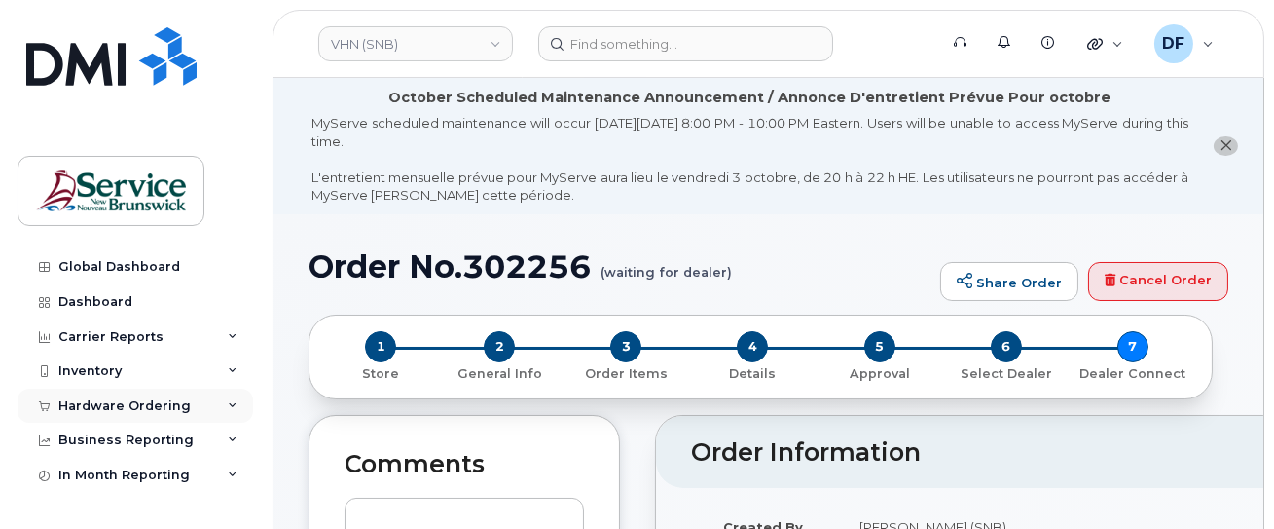
click at [77, 405] on div "Hardware Ordering" at bounding box center [124, 406] width 132 height 16
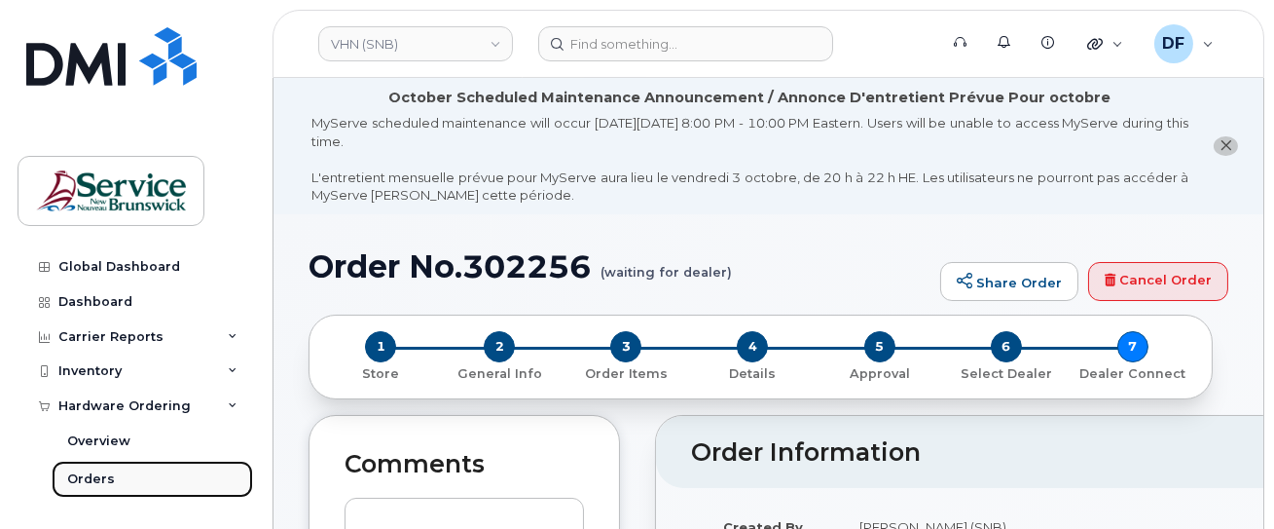
click at [87, 470] on div "Orders" at bounding box center [91, 479] width 48 height 18
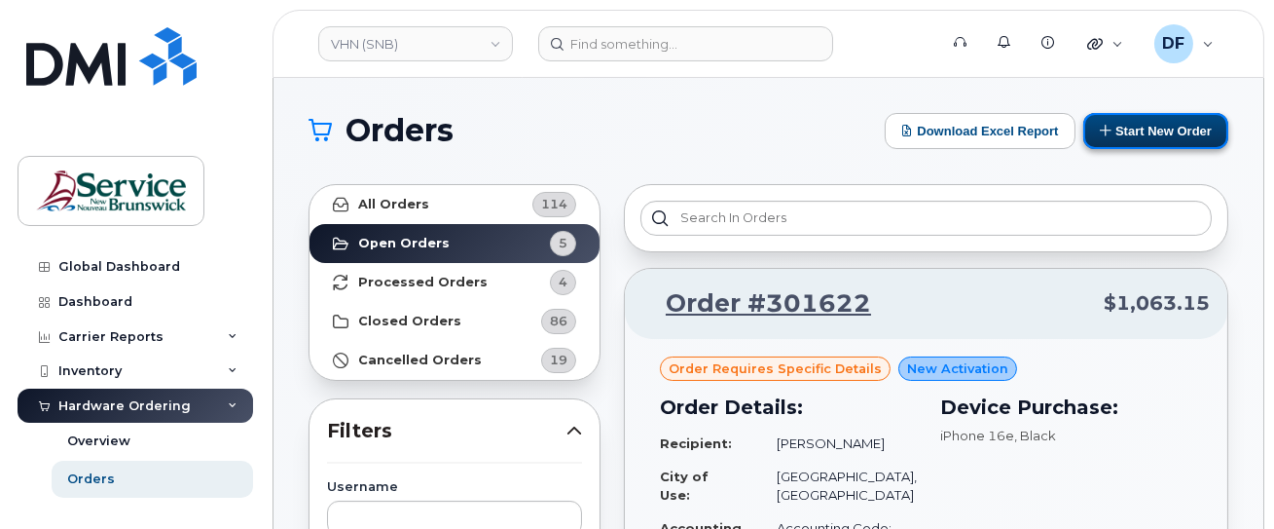
click at [1165, 132] on button "Start New Order" at bounding box center [1155, 131] width 145 height 36
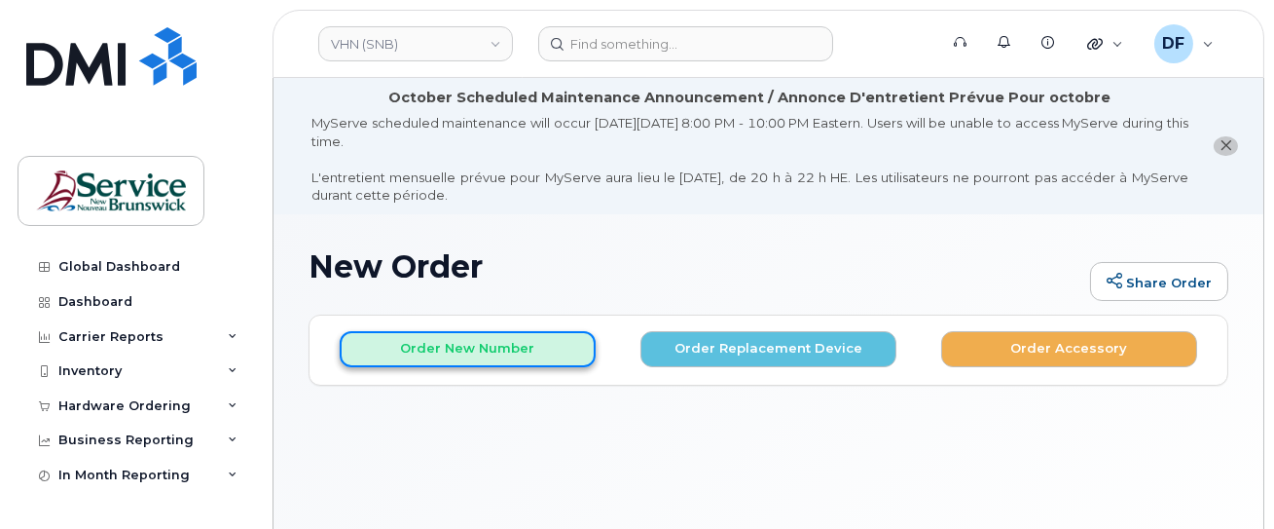
click at [488, 343] on button "Order New Number" at bounding box center [468, 349] width 256 height 36
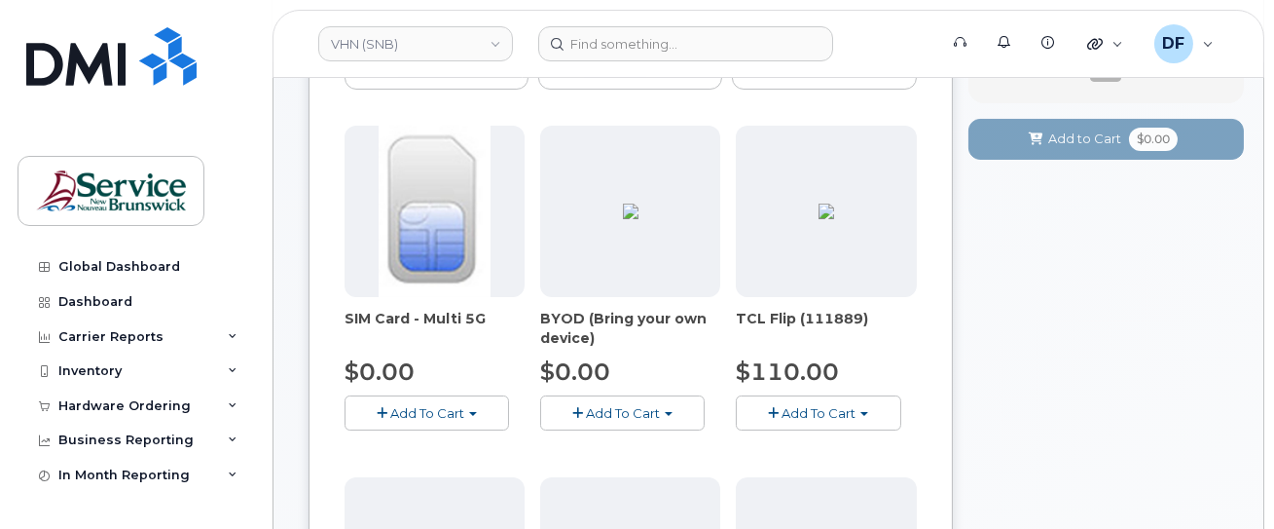
scroll to position [259, 0]
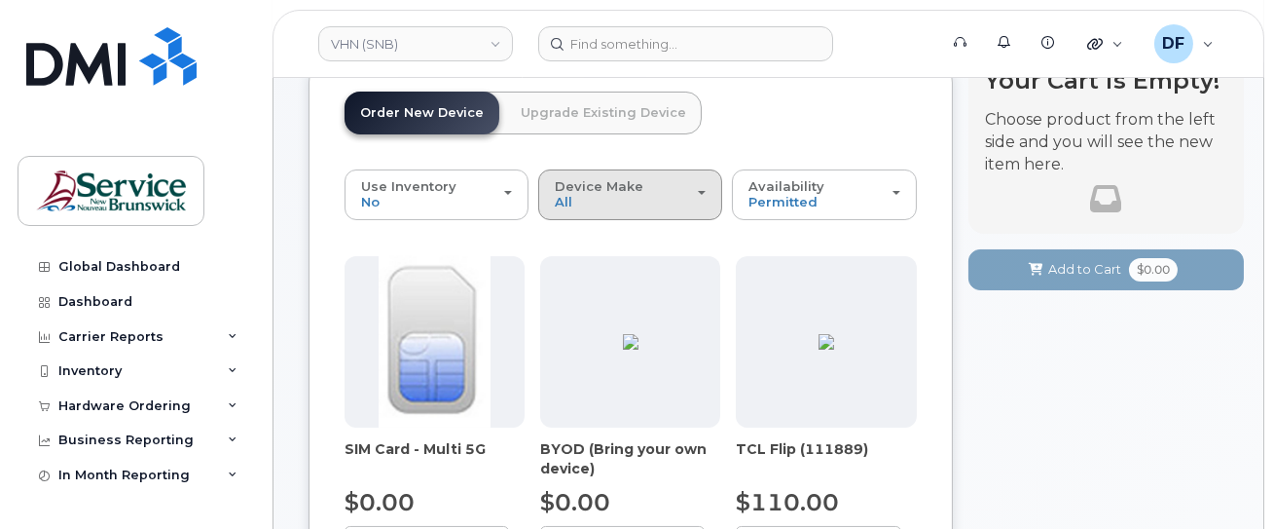
click at [652, 201] on div "Device Make All Aircard Android Cell Phone iPhone Tablet" at bounding box center [630, 194] width 151 height 30
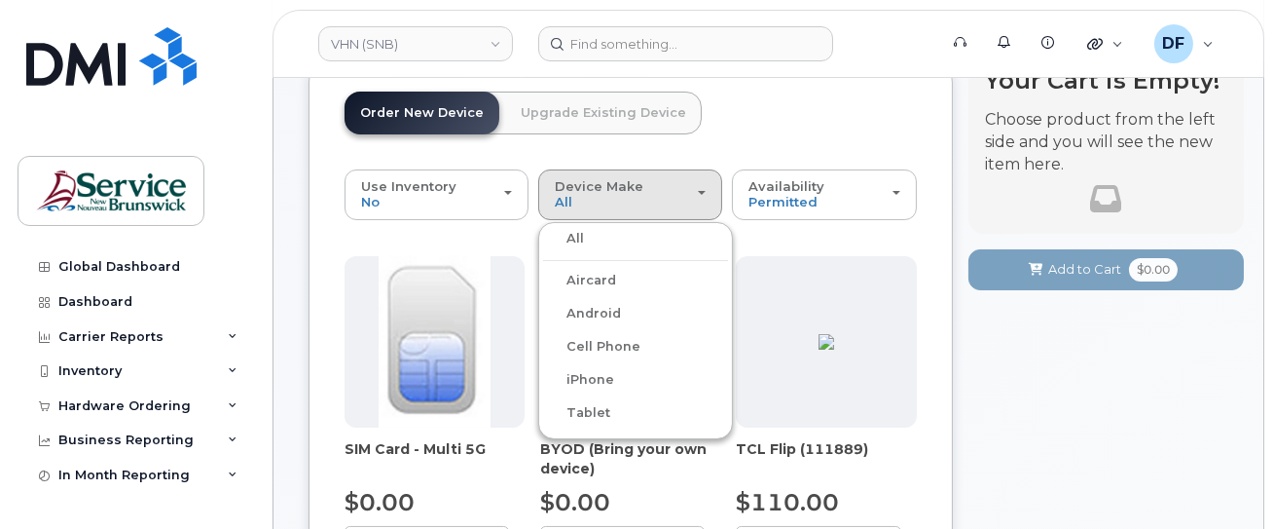
click at [588, 376] on label "iPhone" at bounding box center [578, 379] width 71 height 23
click at [0, 0] on input "iPhone" at bounding box center [0, 0] width 0 height 0
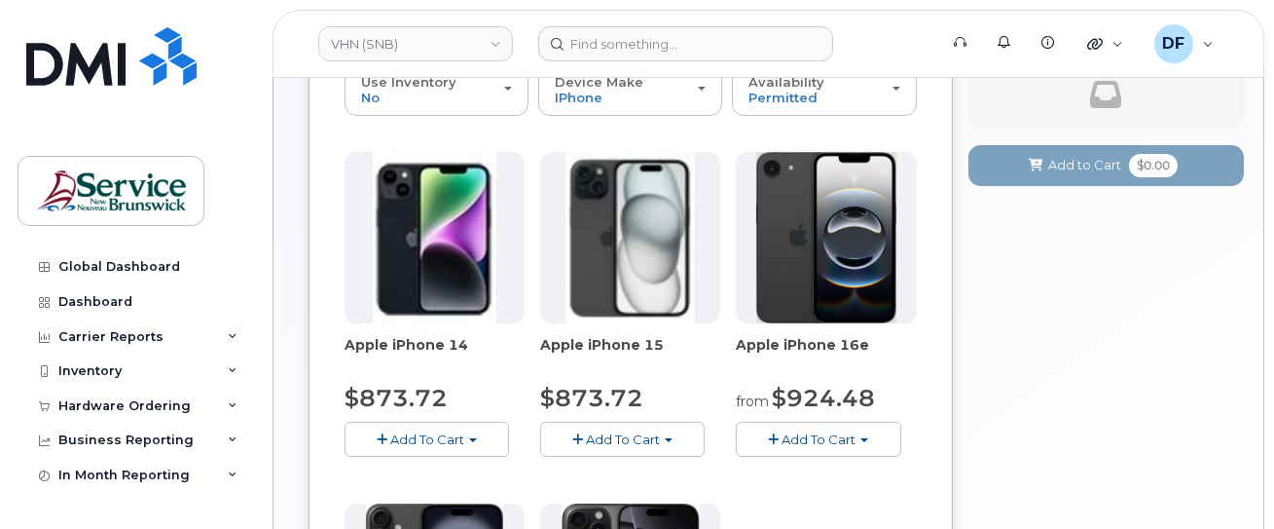
scroll to position [389, 0]
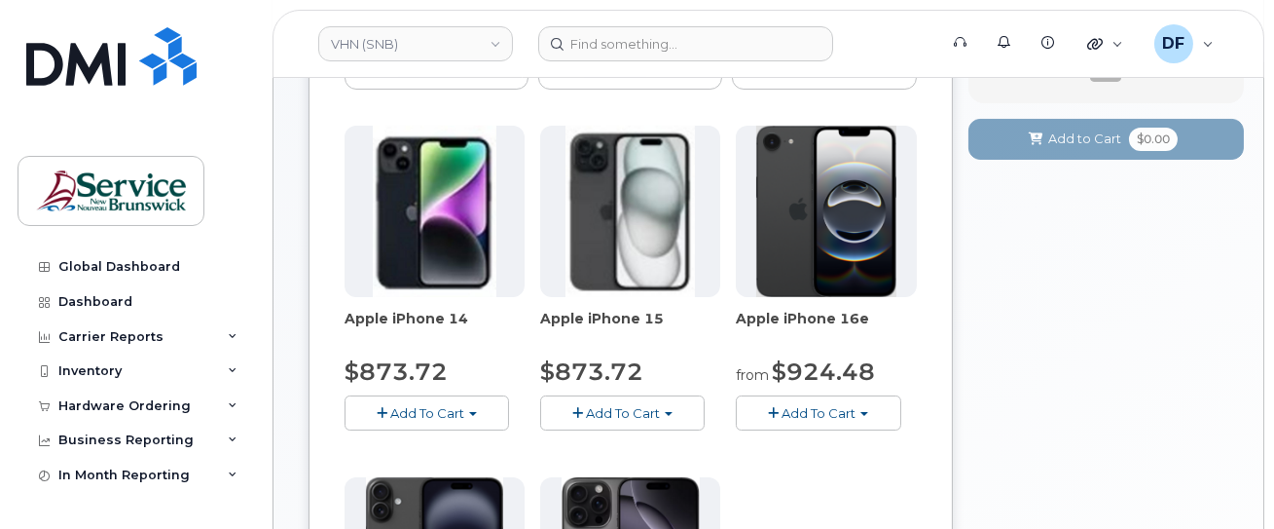
click at [808, 406] on span "Add To Cart" at bounding box center [819, 413] width 74 height 16
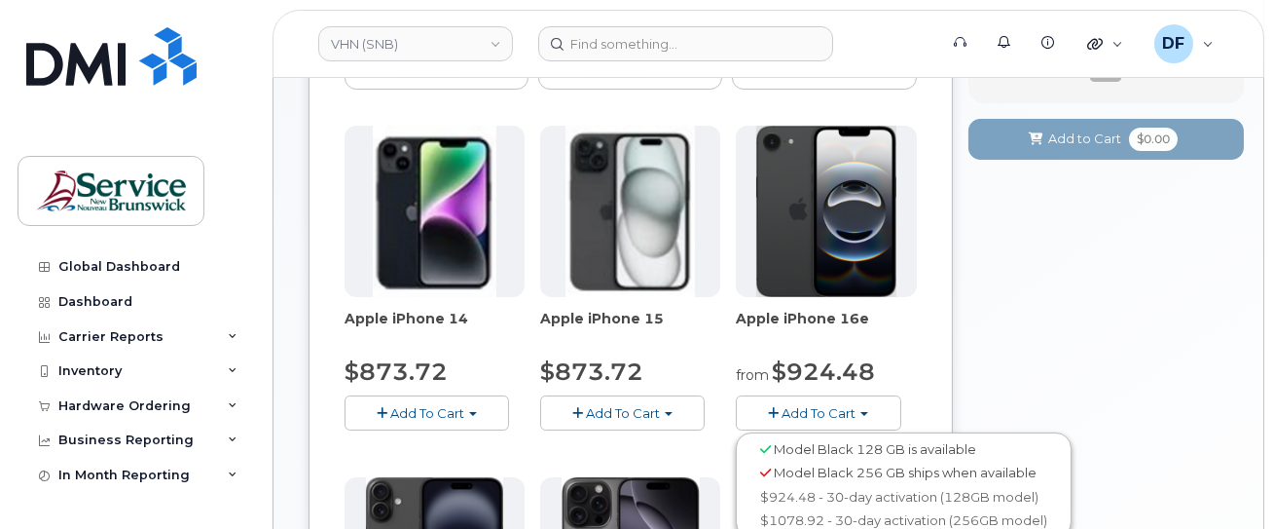
scroll to position [649, 0]
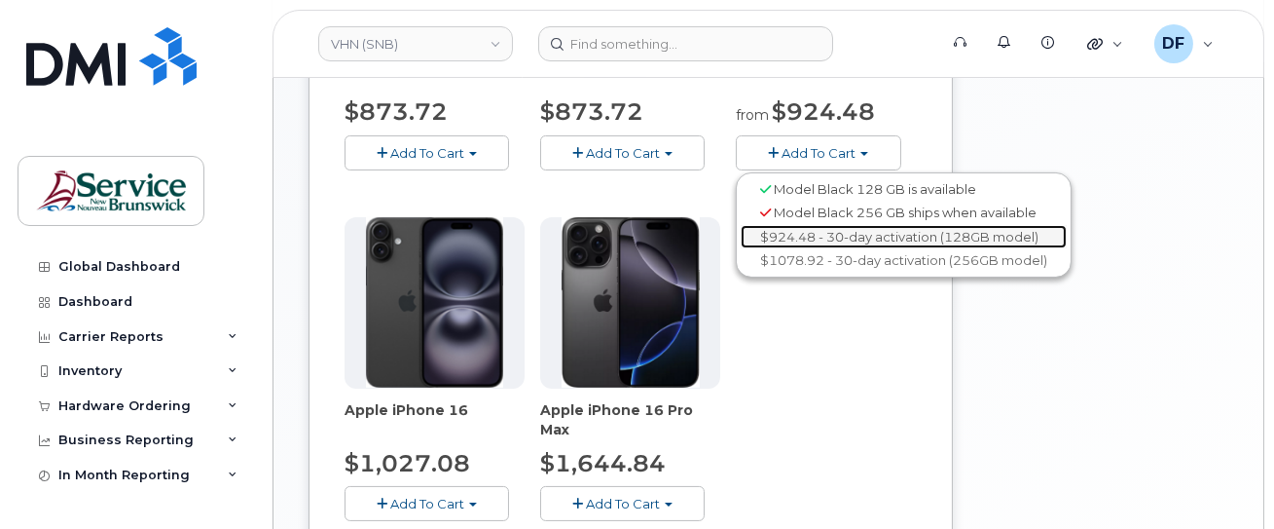
click at [802, 232] on link "$924.48 - 30-day activation (128GB model)" at bounding box center [904, 237] width 326 height 24
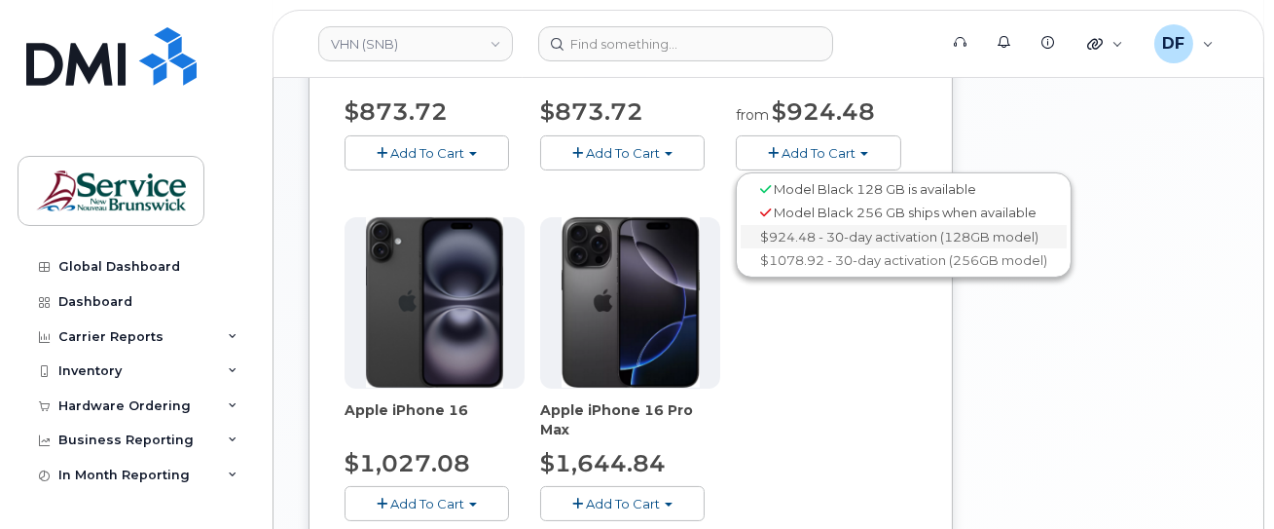
scroll to position [321, 0]
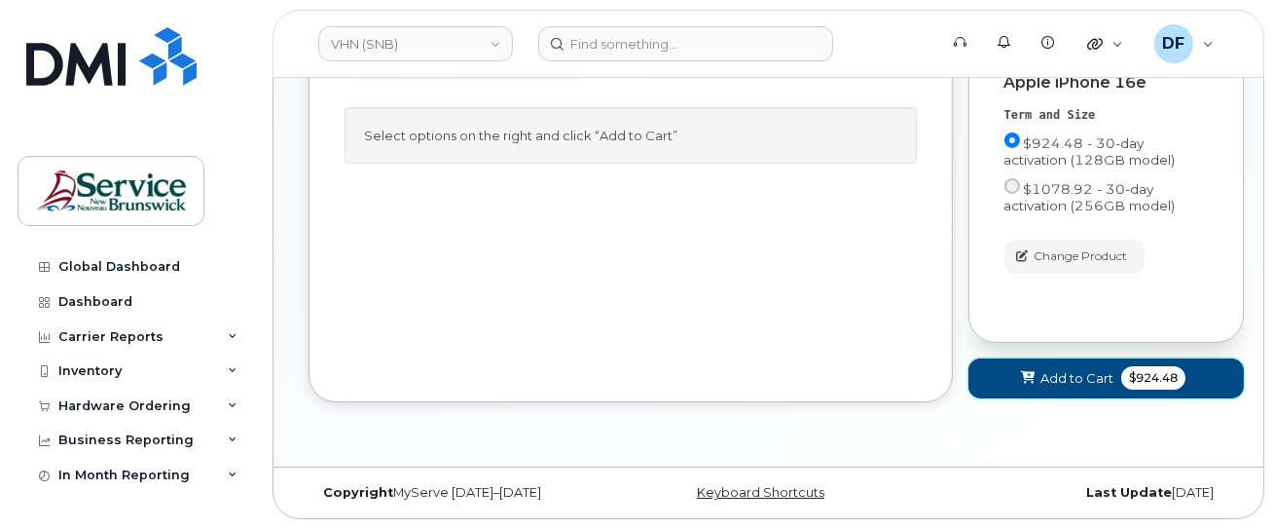
click at [1036, 378] on span at bounding box center [1028, 378] width 18 height 18
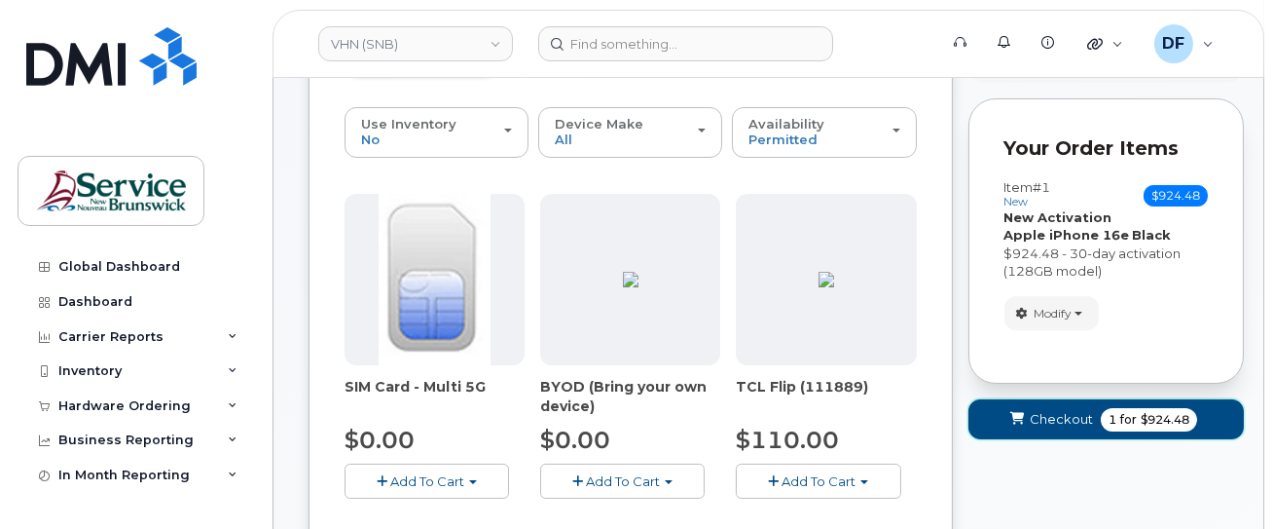
click at [1037, 416] on span "Checkout" at bounding box center [1061, 419] width 63 height 18
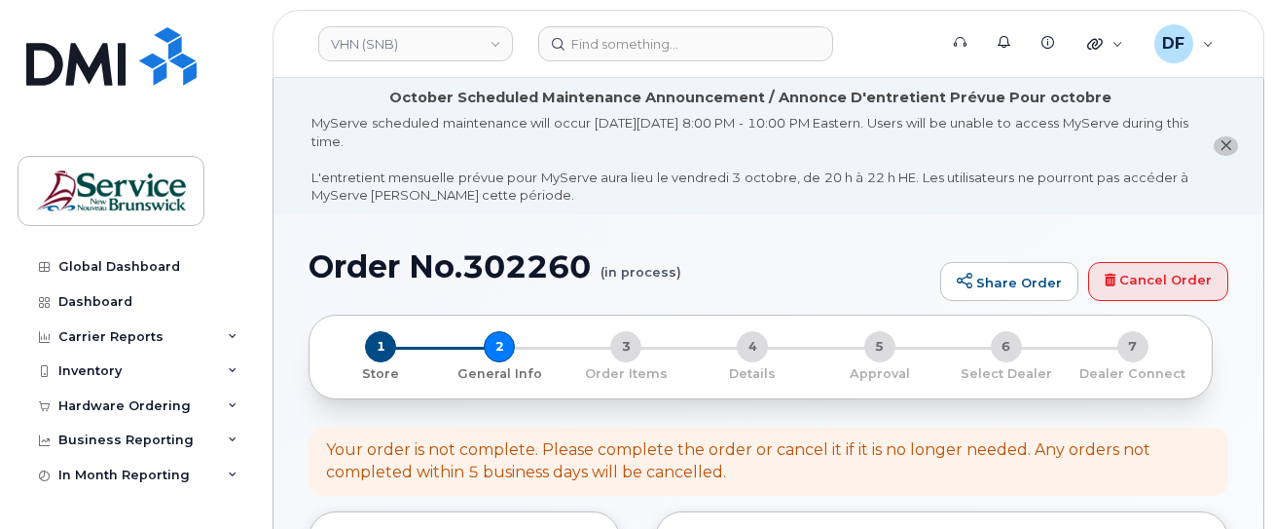
select select
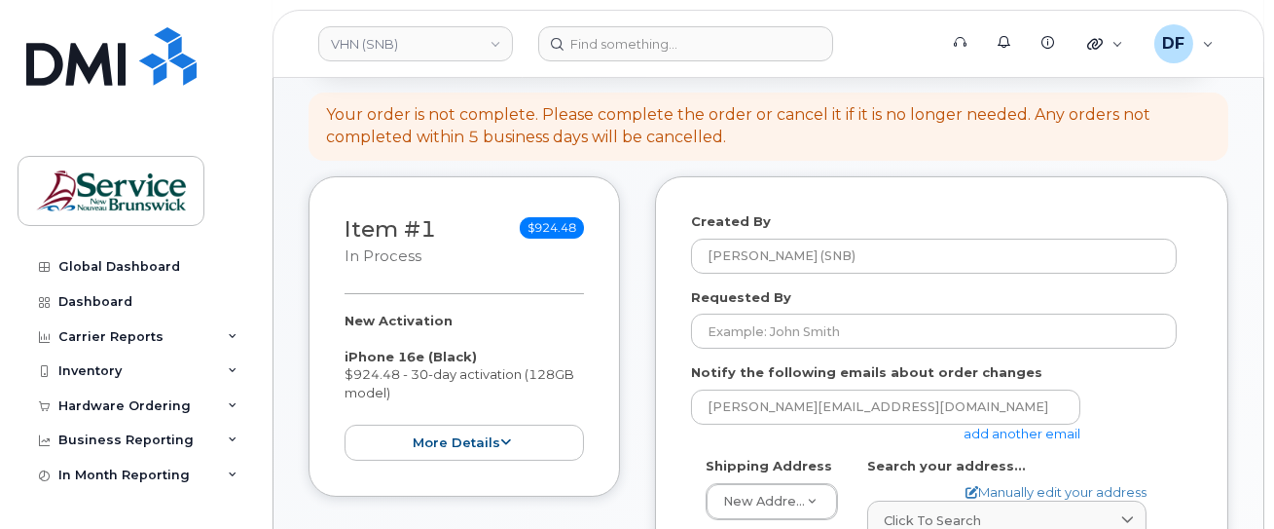
scroll to position [389, 0]
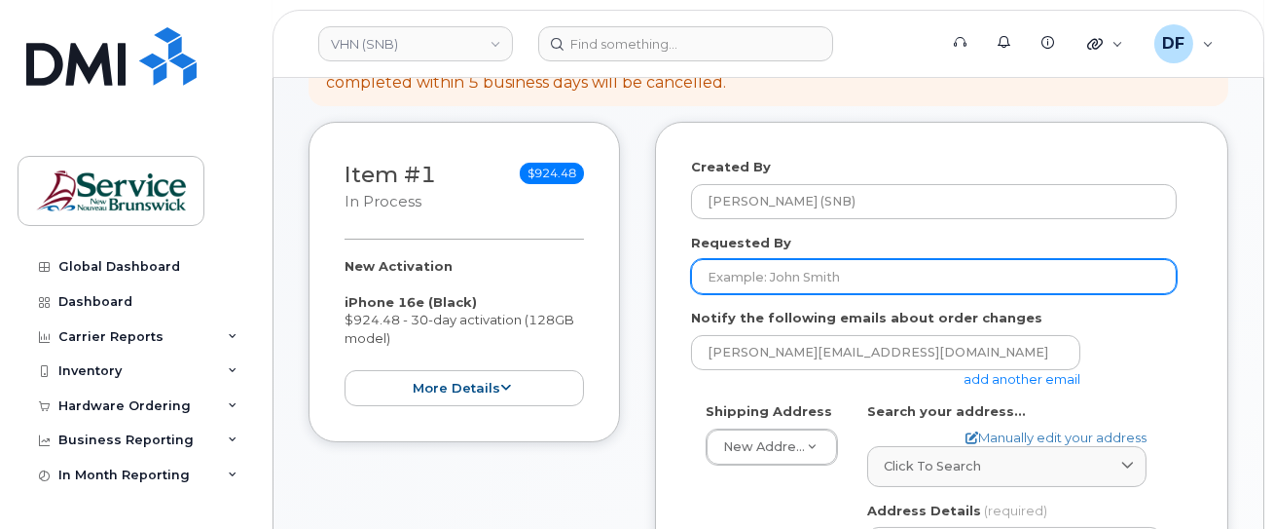
click at [807, 282] on input "Requested By" at bounding box center [934, 276] width 486 height 35
paste input "[PERSON_NAME]"
type input "[PERSON_NAME]"
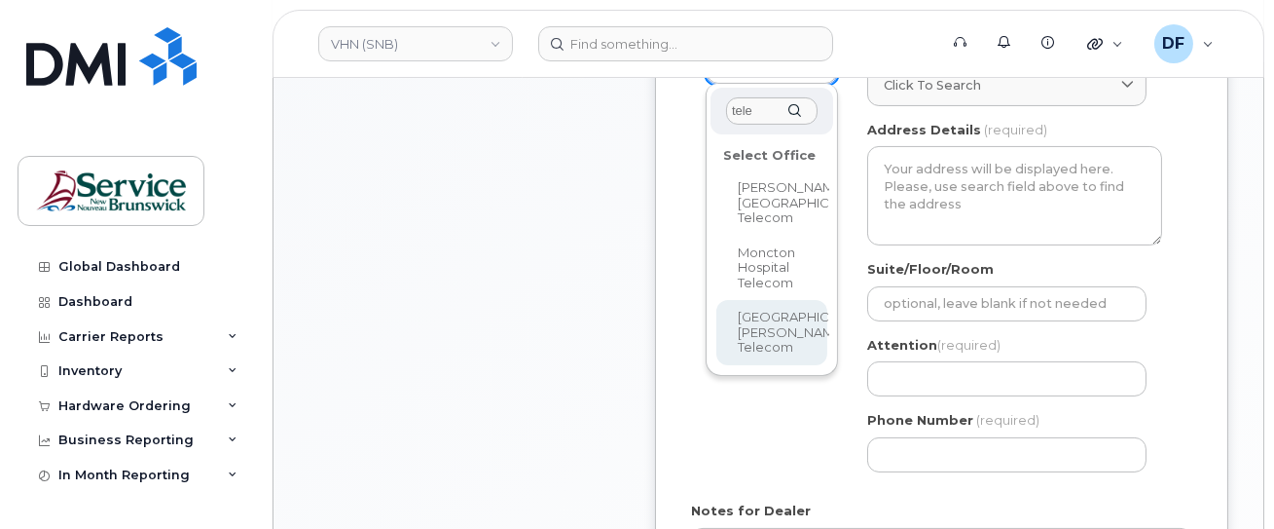
scroll to position [779, 0]
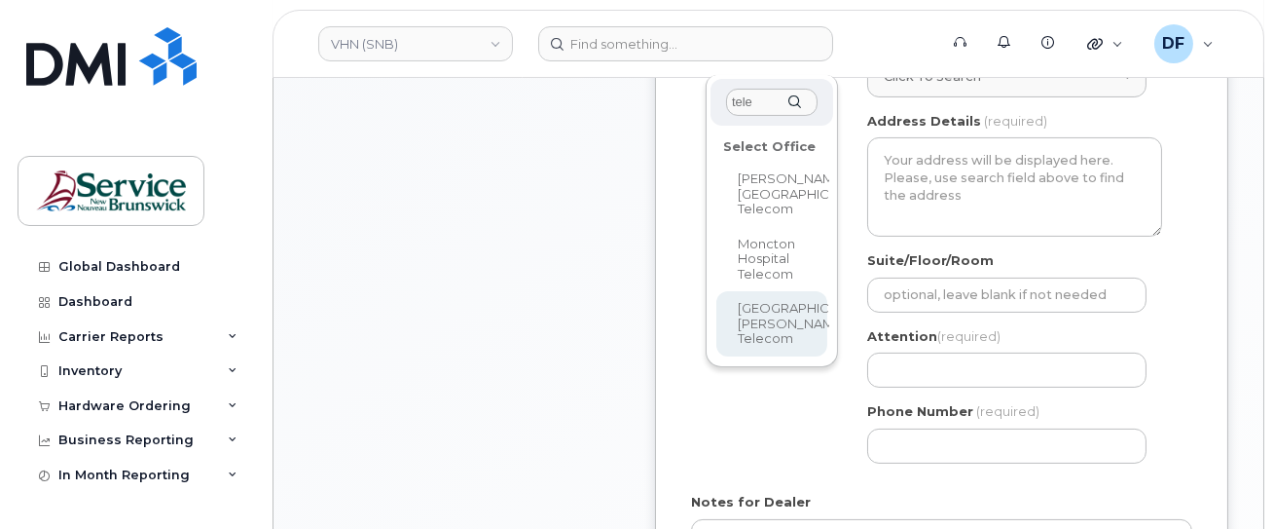
type input "tele"
select select
type textarea "400 University Avenue, Room 24.199 Saint John New Brunswick E2L 4L2"
type input "[PERSON_NAME]"
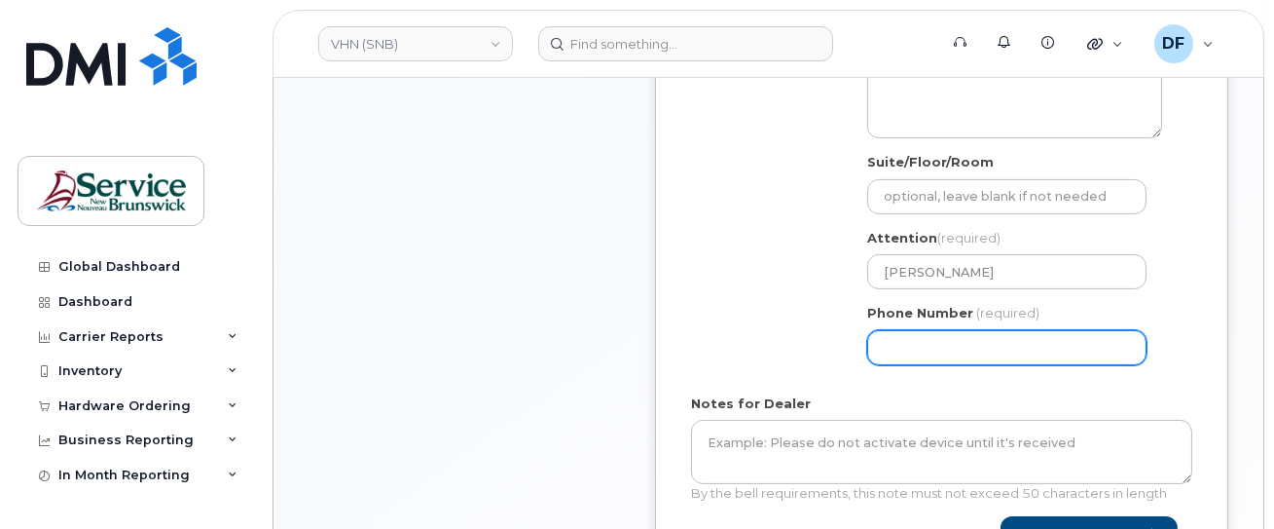
click at [924, 335] on input "Phone Number" at bounding box center [1006, 347] width 279 height 35
type input "5065660198"
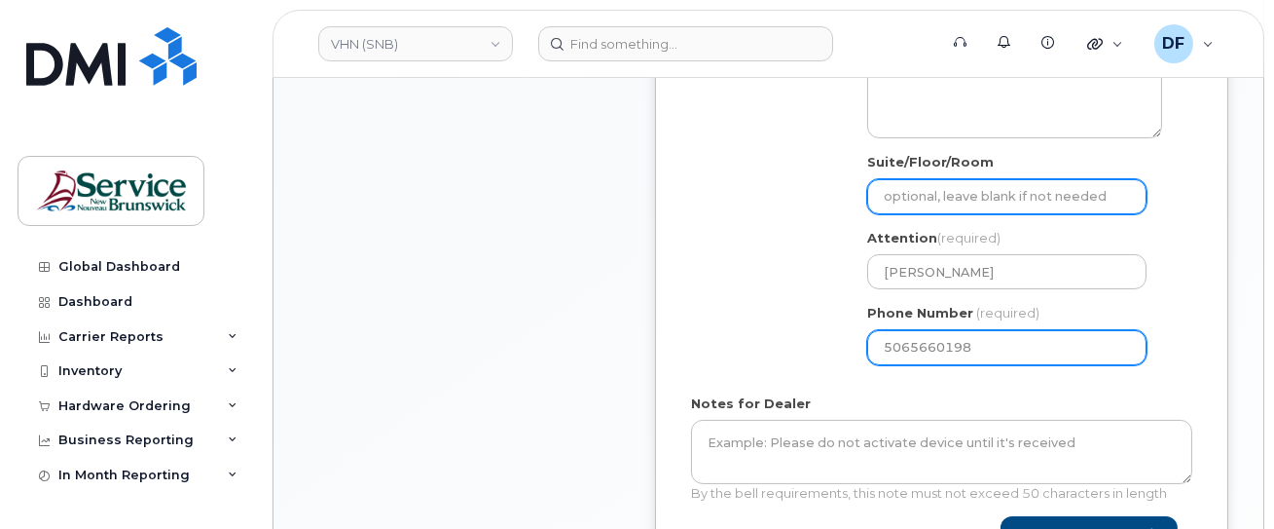
type input "WO0000000494157"
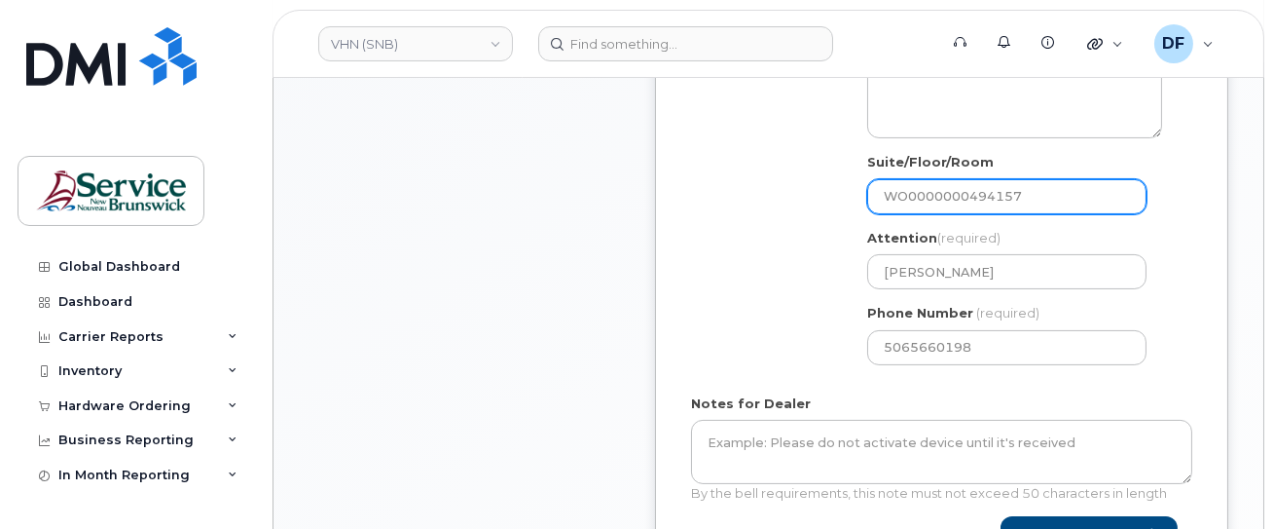
drag, startPoint x: 1067, startPoint y: 197, endPoint x: 584, endPoint y: 214, distance: 483.1
click at [584, 214] on div "Item #1 in process $924.48 New Activation iPhone 16e (Black) $924.48 - 30-day a…" at bounding box center [769, 174] width 920 height 885
paste input "2451"
select select
type input "WO0000000492451"
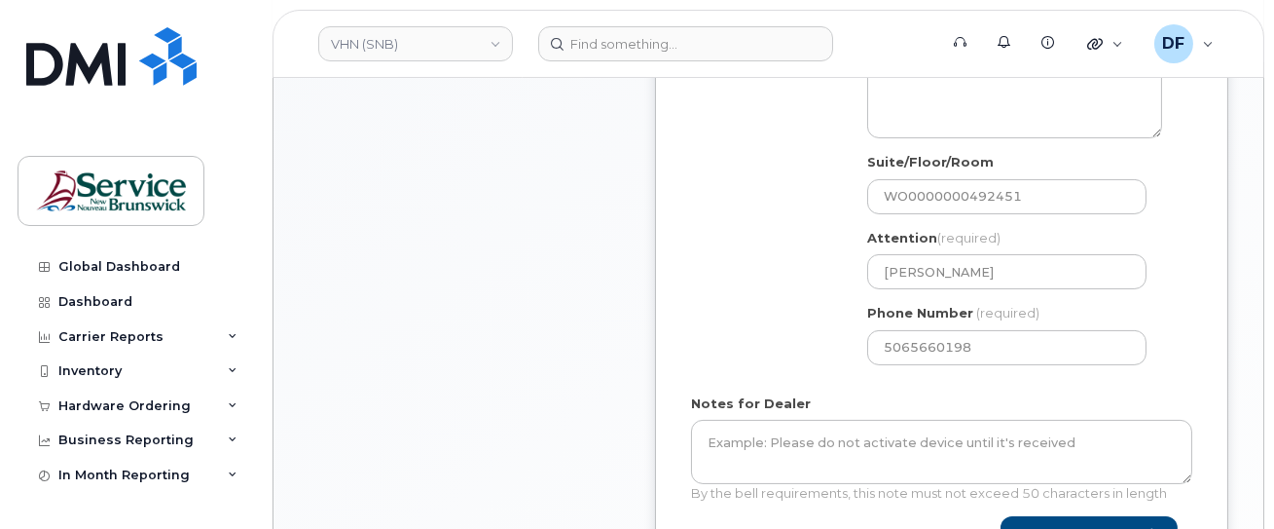
click at [731, 225] on div "Shipping Address Saint John Regional Hospital Telecom New Address ASD-E Main Of…" at bounding box center [934, 196] width 486 height 366
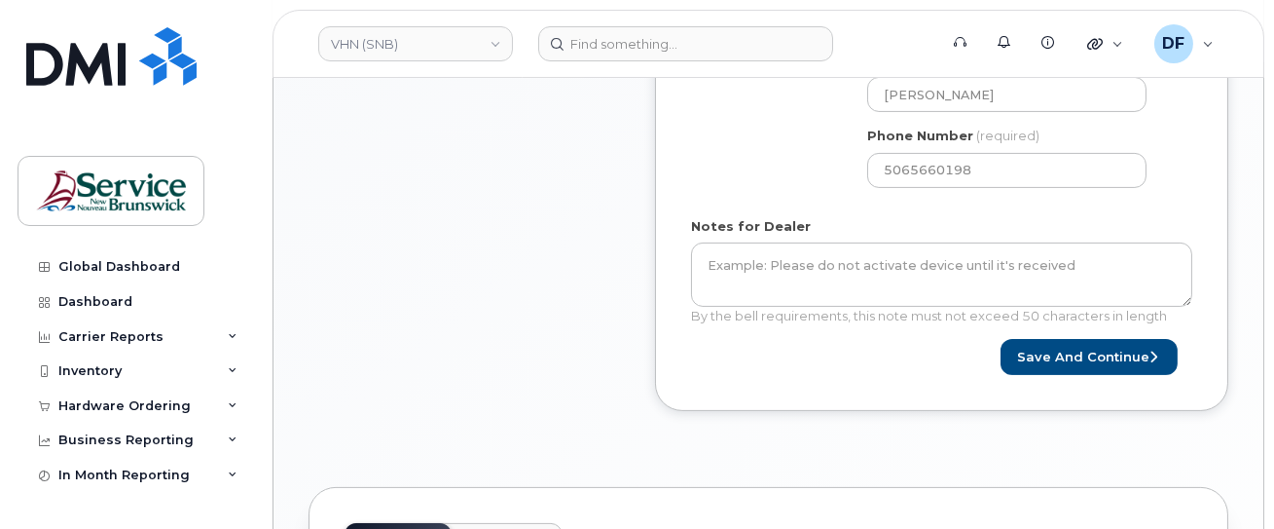
scroll to position [1038, 0]
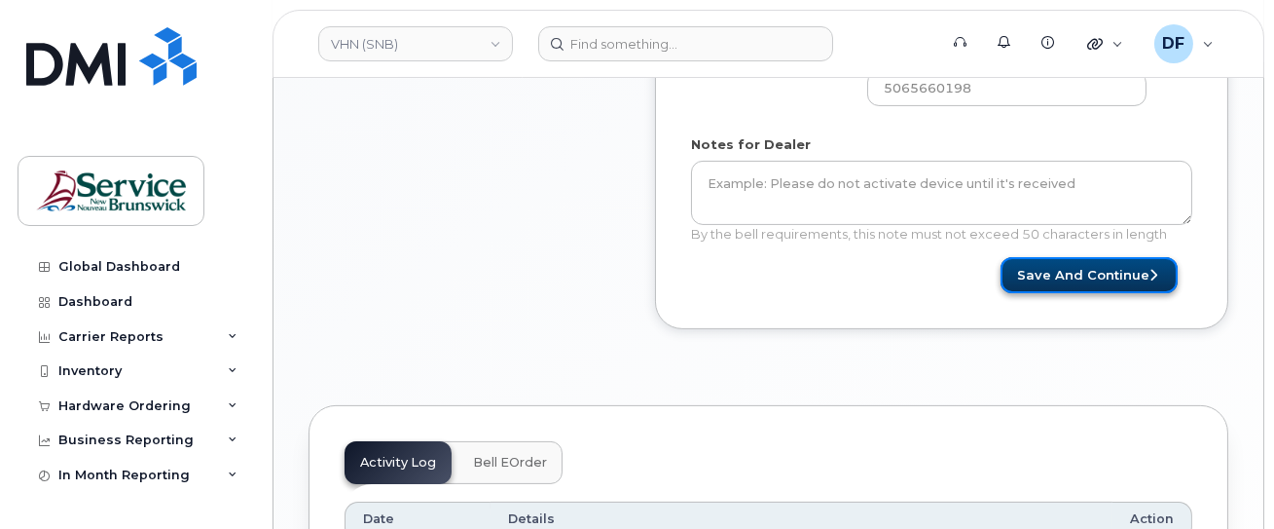
click at [1108, 283] on button "Save and Continue" at bounding box center [1089, 275] width 177 height 36
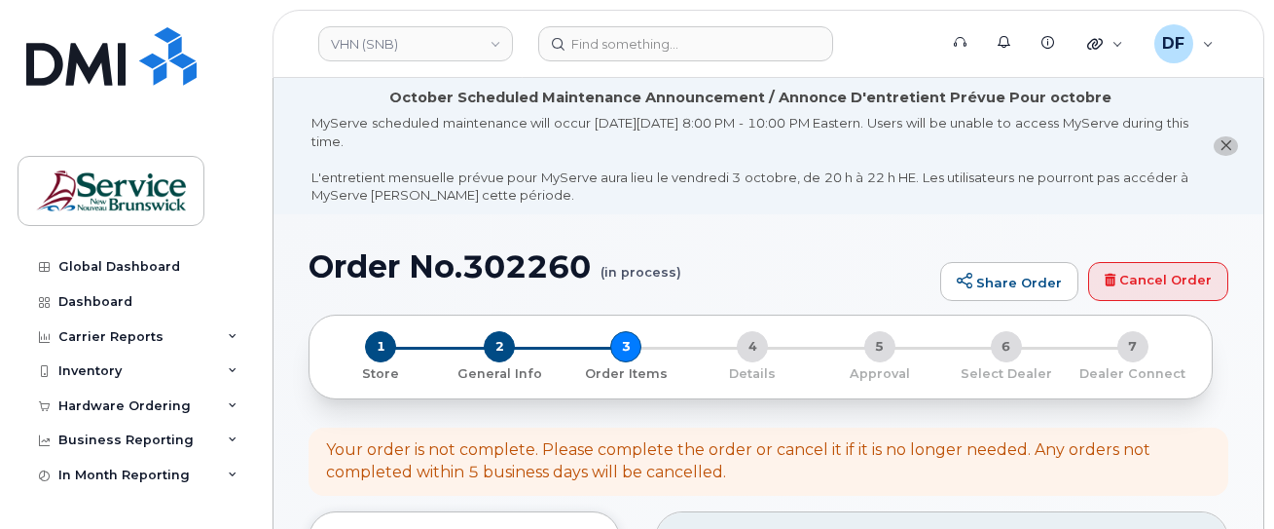
select select
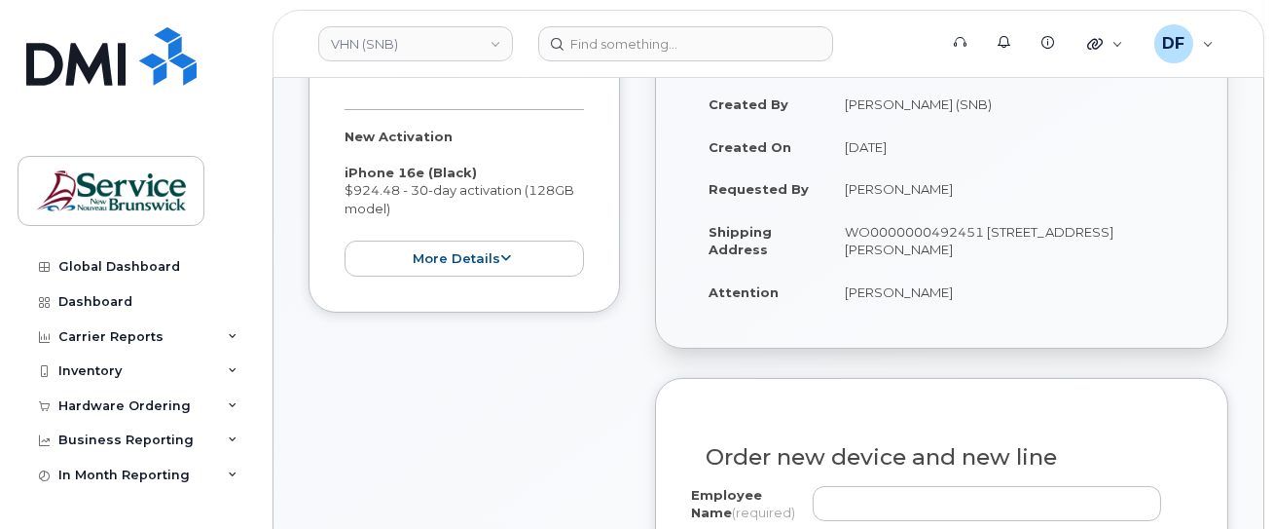
scroll to position [649, 0]
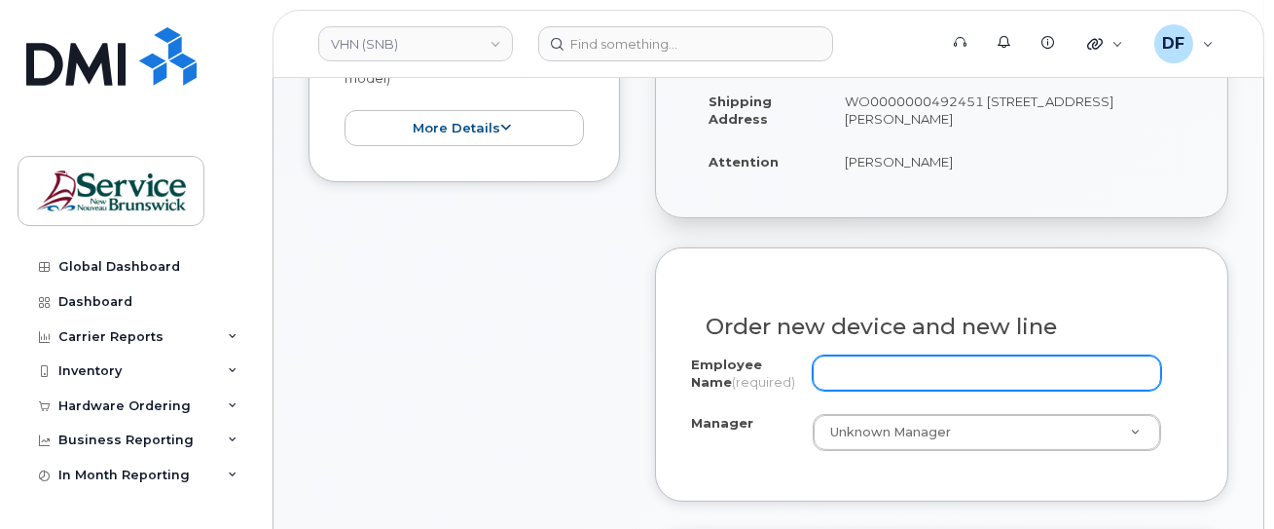
click at [897, 359] on input "Employee Name (required)" at bounding box center [987, 372] width 348 height 35
paste input "[PERSON_NAME]"
type input "[PERSON_NAME]"
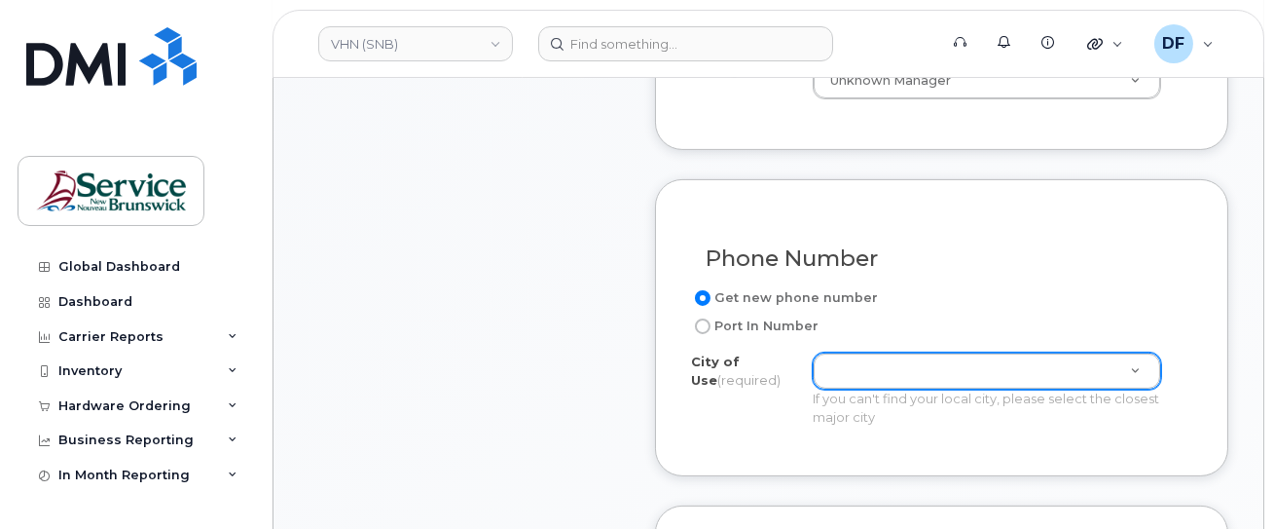
scroll to position [1038, 0]
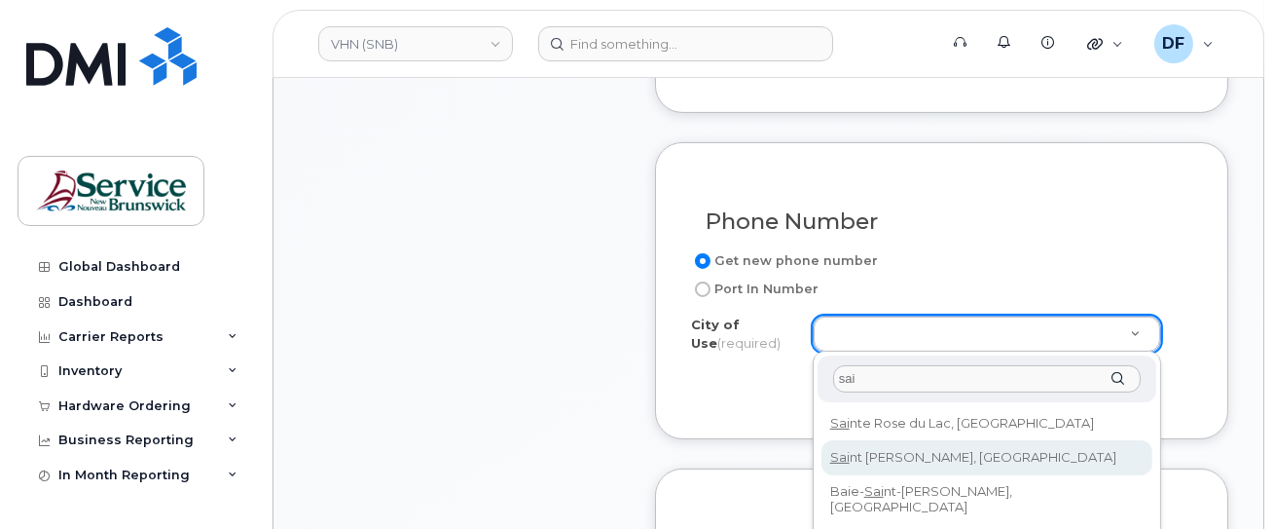
type input "sai"
type input "2008"
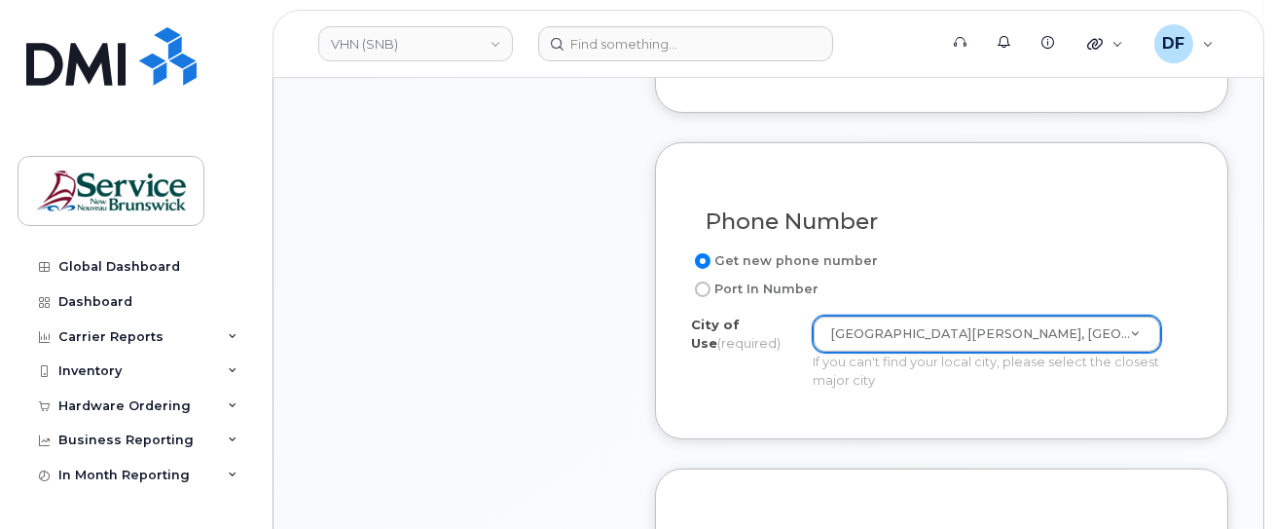
click at [803, 405] on div "Phone Number Get new phone number Port In Number City of Use (required) Saint J…" at bounding box center [941, 290] width 573 height 297
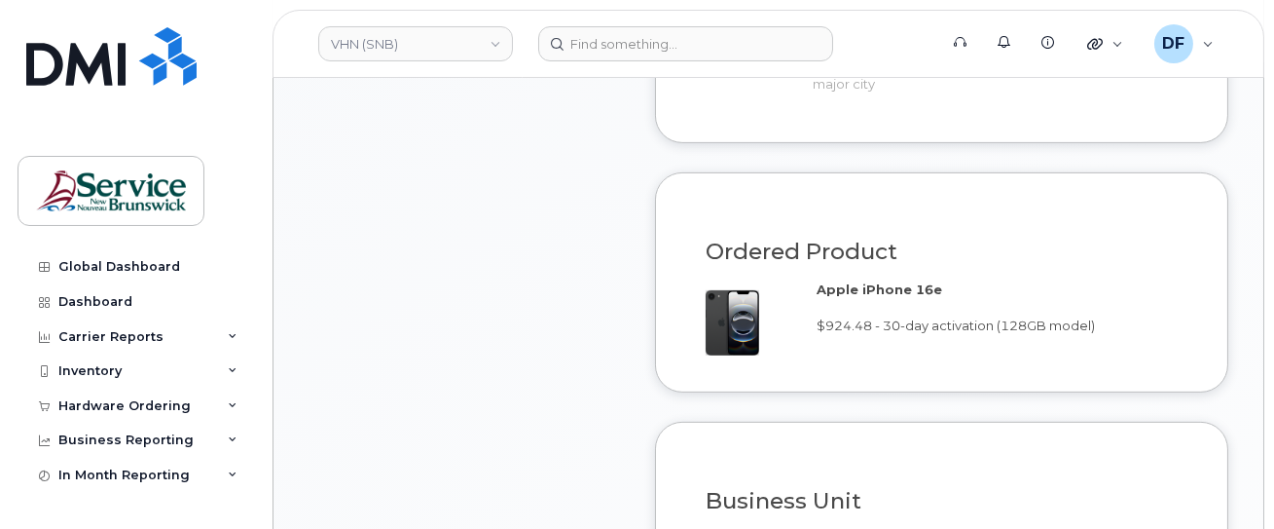
scroll to position [1557, 0]
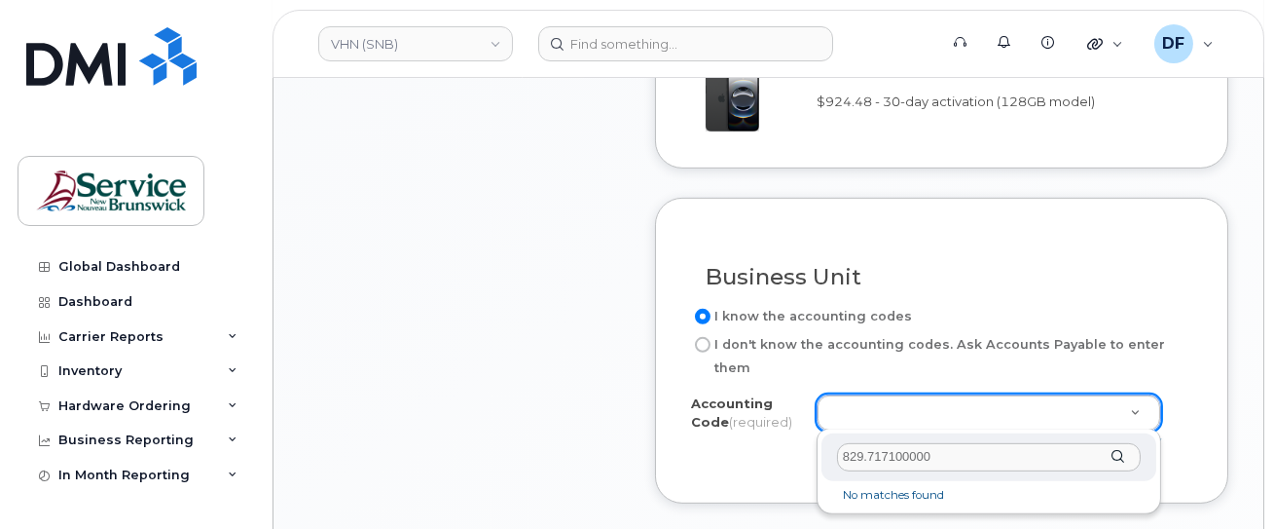
click at [862, 464] on input "829.717100000" at bounding box center [989, 457] width 304 height 28
type input "8291.717100000"
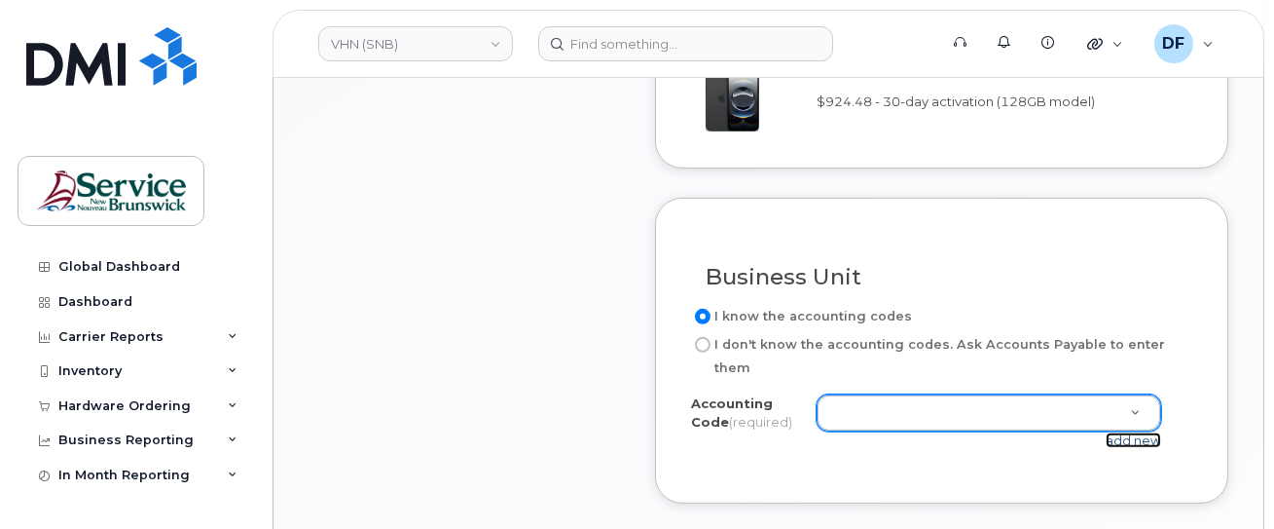
click at [1148, 438] on link "add new" at bounding box center [1133, 440] width 55 height 16
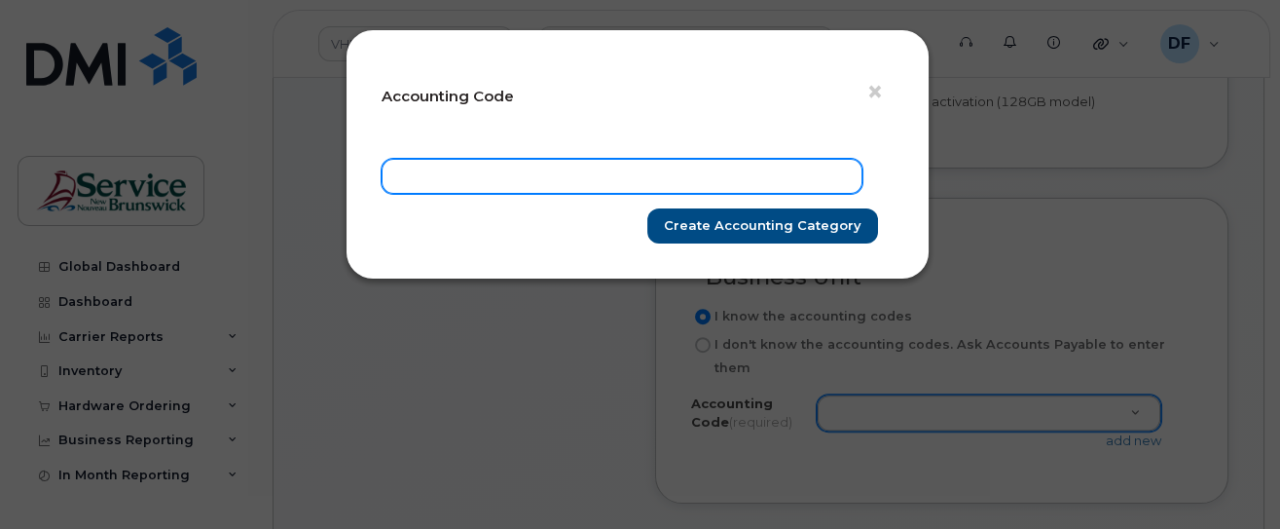
click at [614, 179] on input "text" at bounding box center [622, 176] width 481 height 35
paste input "829.717100000"
click at [421, 176] on input "829.717100000" at bounding box center [622, 176] width 481 height 35
type input "8291.717100000"
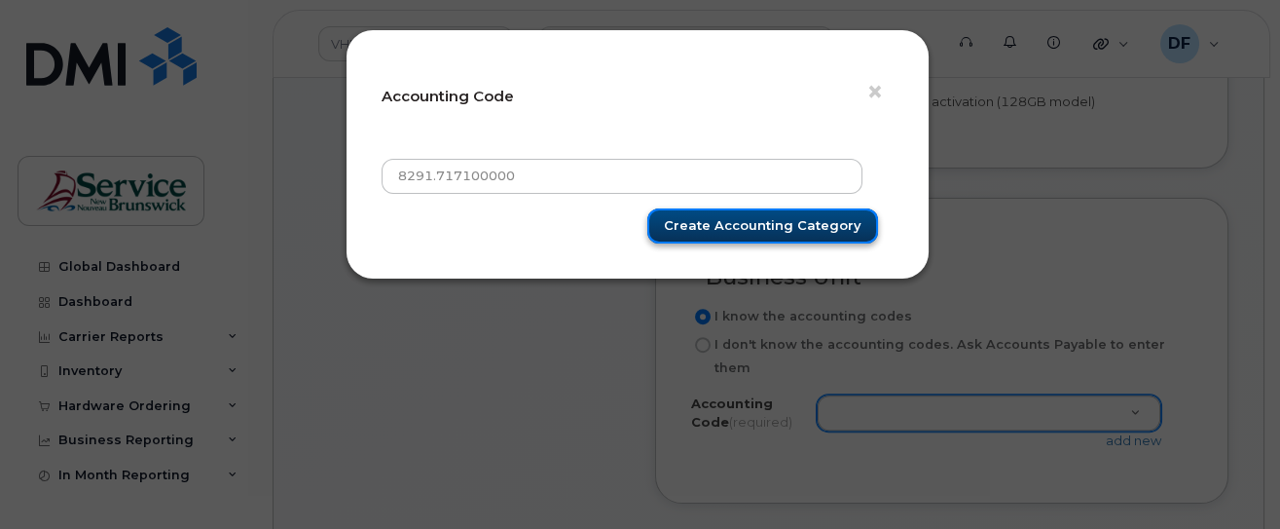
click at [773, 229] on input "Create Accounting category" at bounding box center [762, 226] width 231 height 36
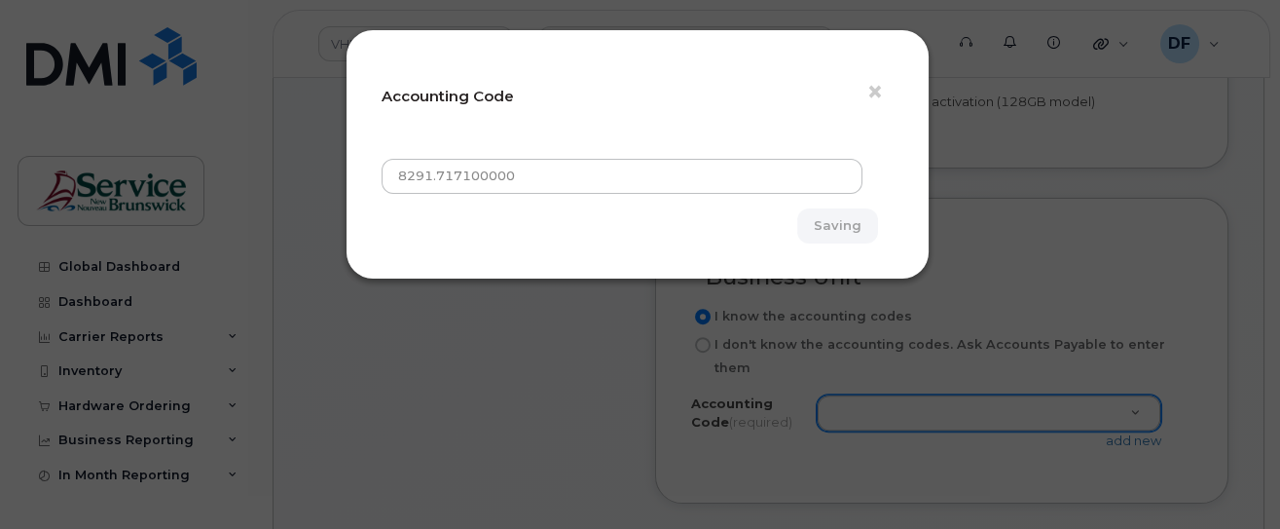
type input "Create Accounting category"
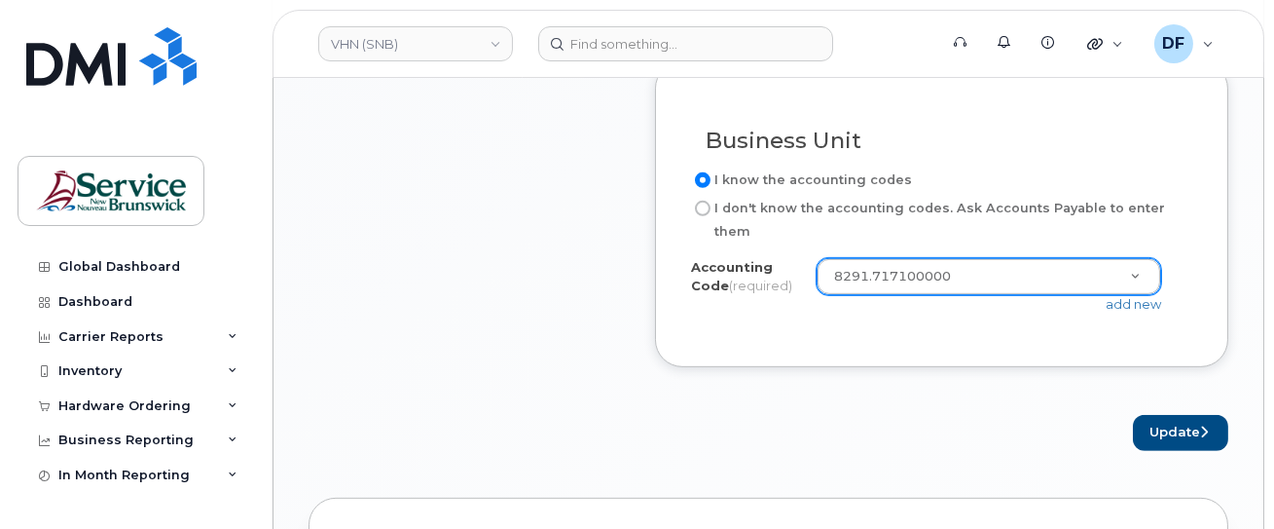
scroll to position [1816, 0]
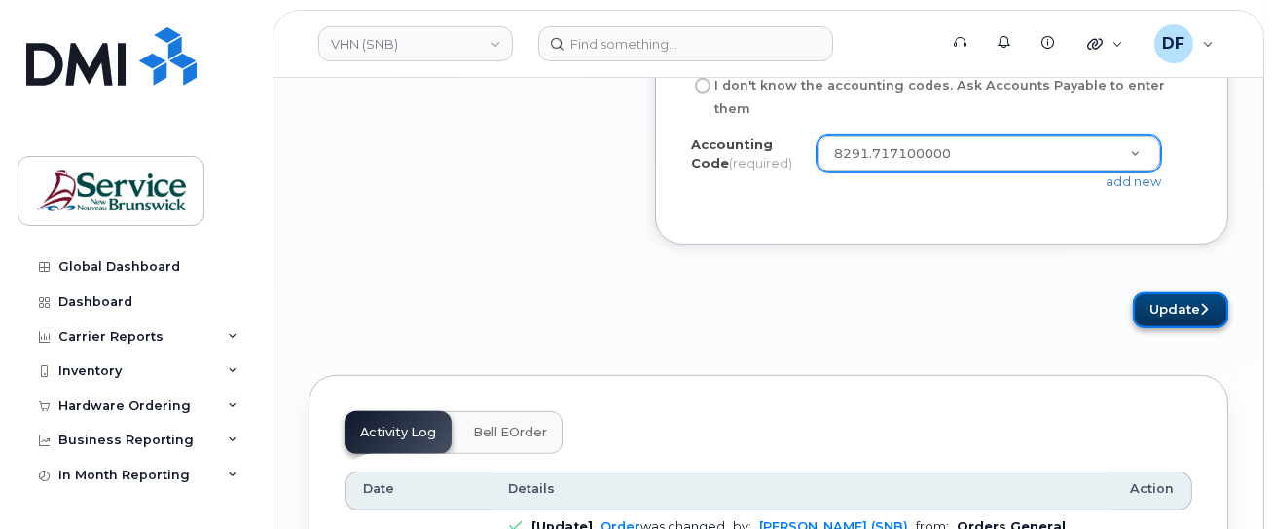
click at [1180, 317] on button "Update" at bounding box center [1180, 310] width 95 height 36
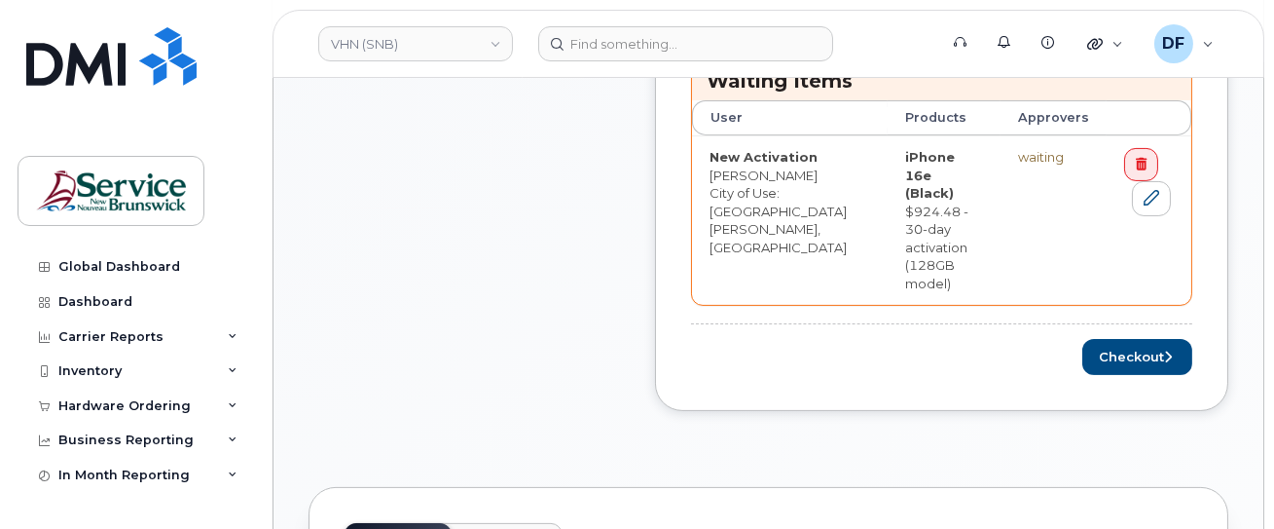
scroll to position [1044, 0]
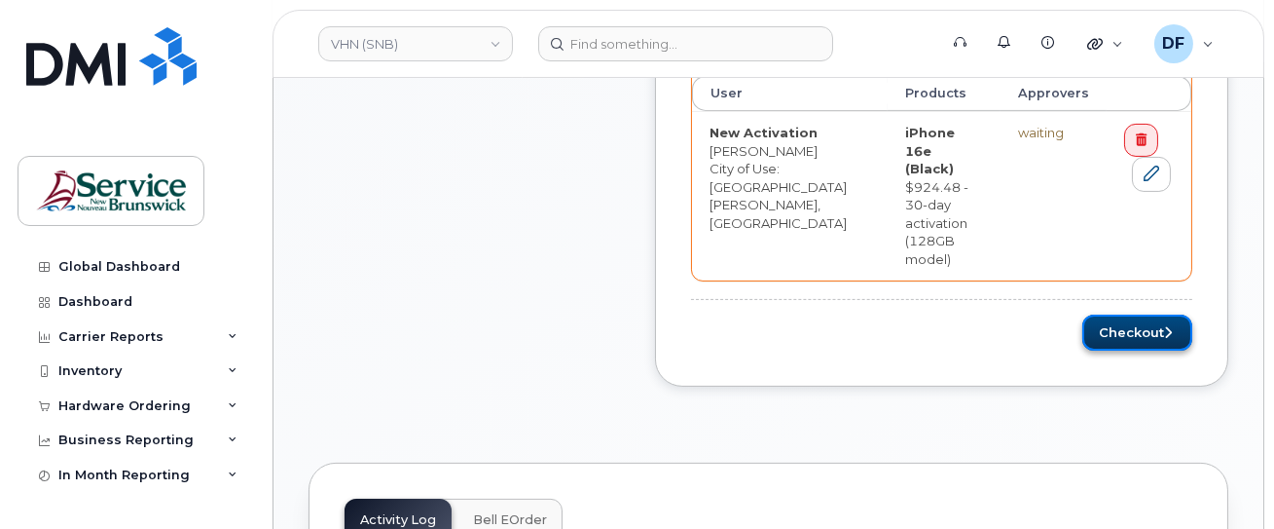
click at [1108, 314] on button "Checkout" at bounding box center [1137, 332] width 110 height 36
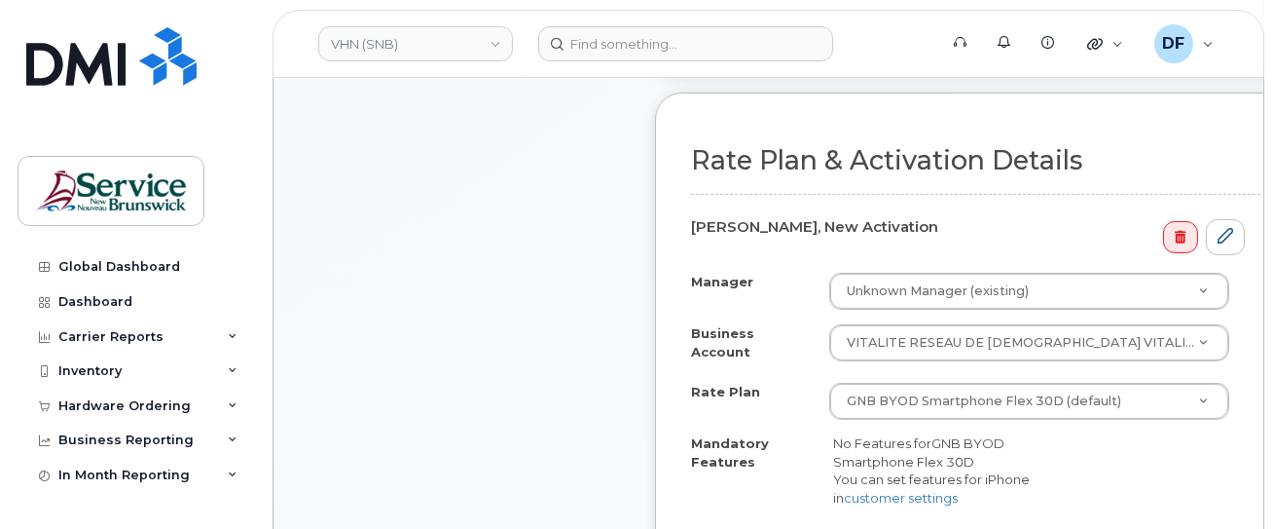
scroll to position [779, 0]
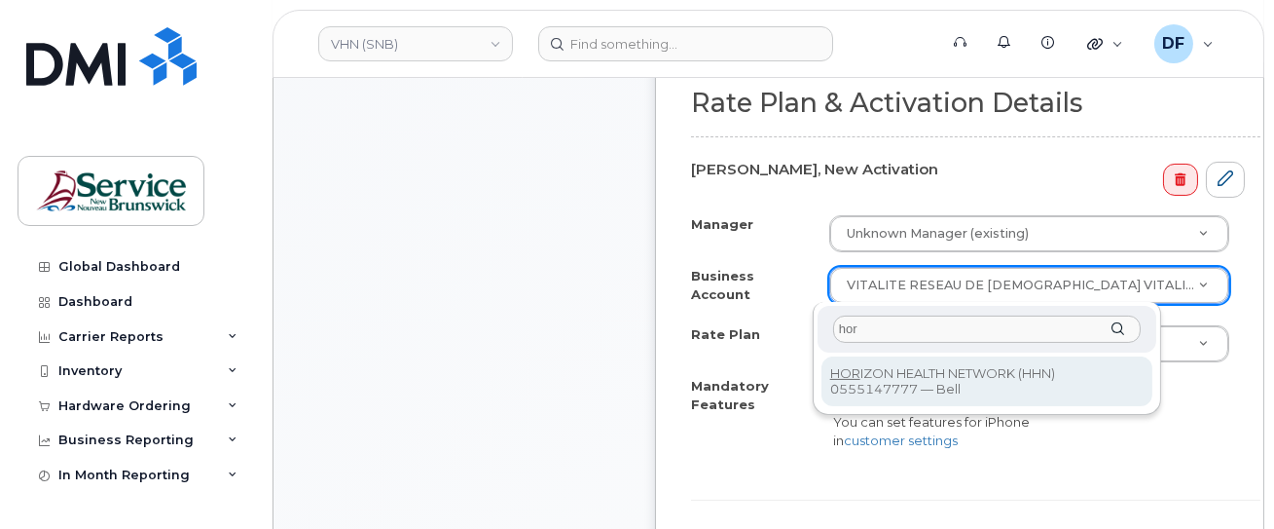
type input "hor"
select select "12913"
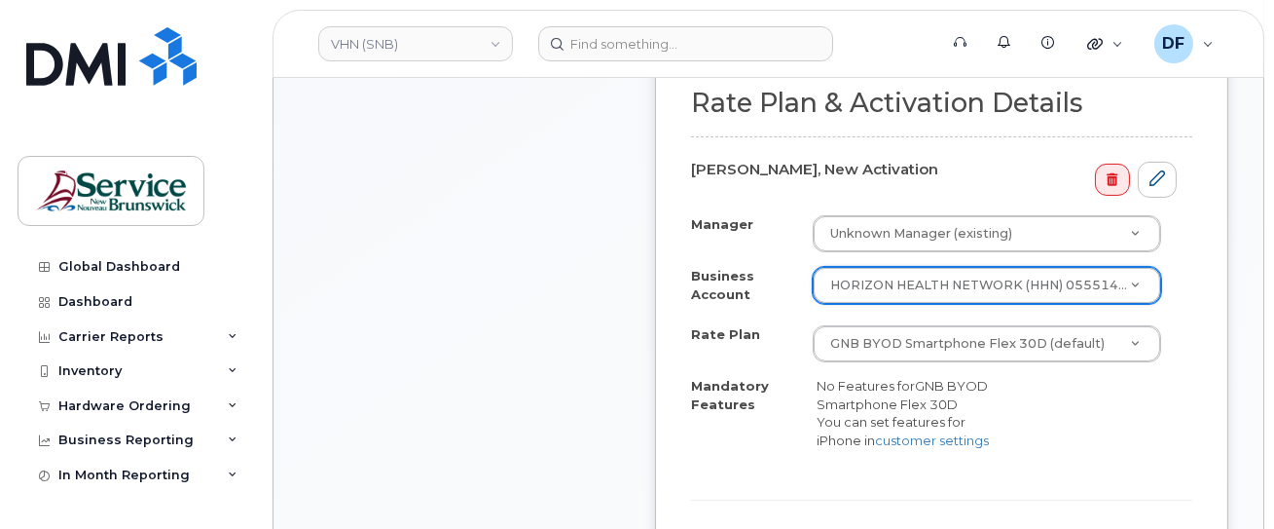
click at [738, 459] on div "Manager Unknown Manager (existing) Manager Manager Unknown Manager (existing) B…" at bounding box center [941, 348] width 501 height 267
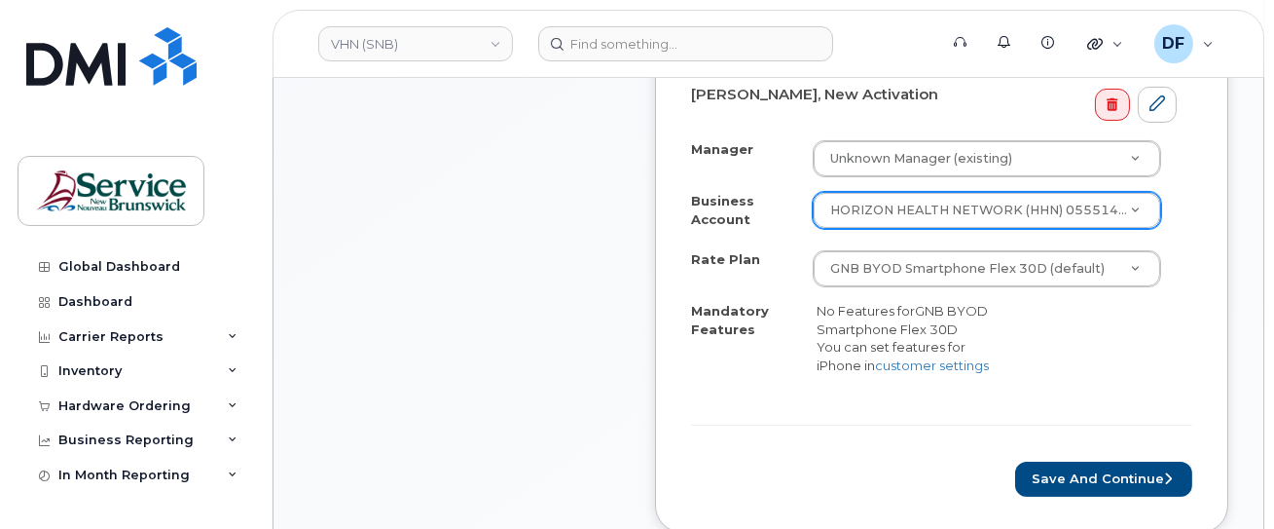
scroll to position [1038, 0]
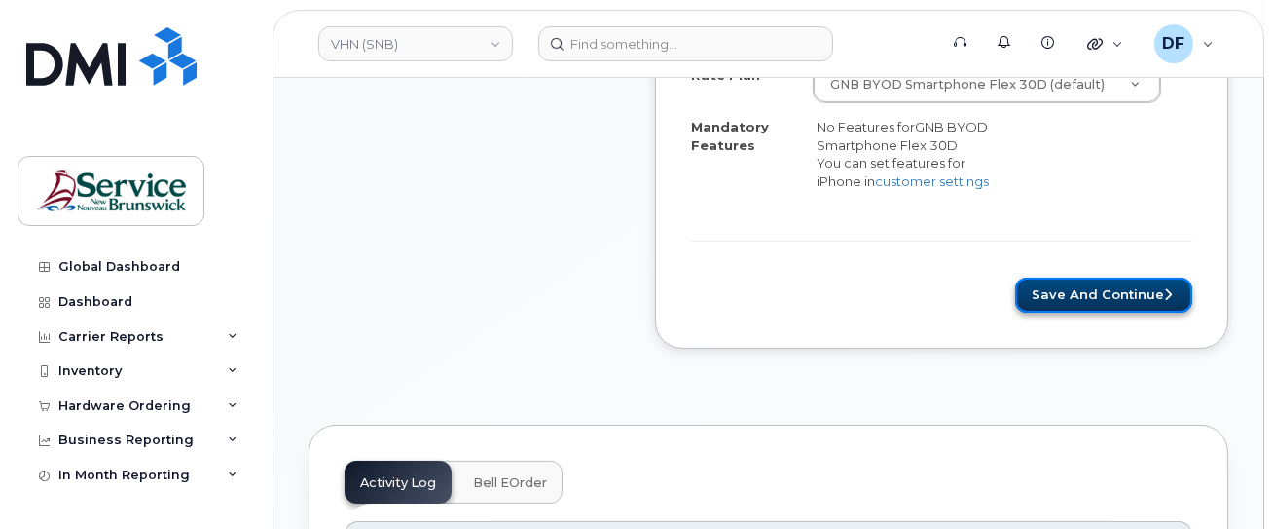
click at [1062, 300] on button "Save and Continue" at bounding box center [1103, 295] width 177 height 36
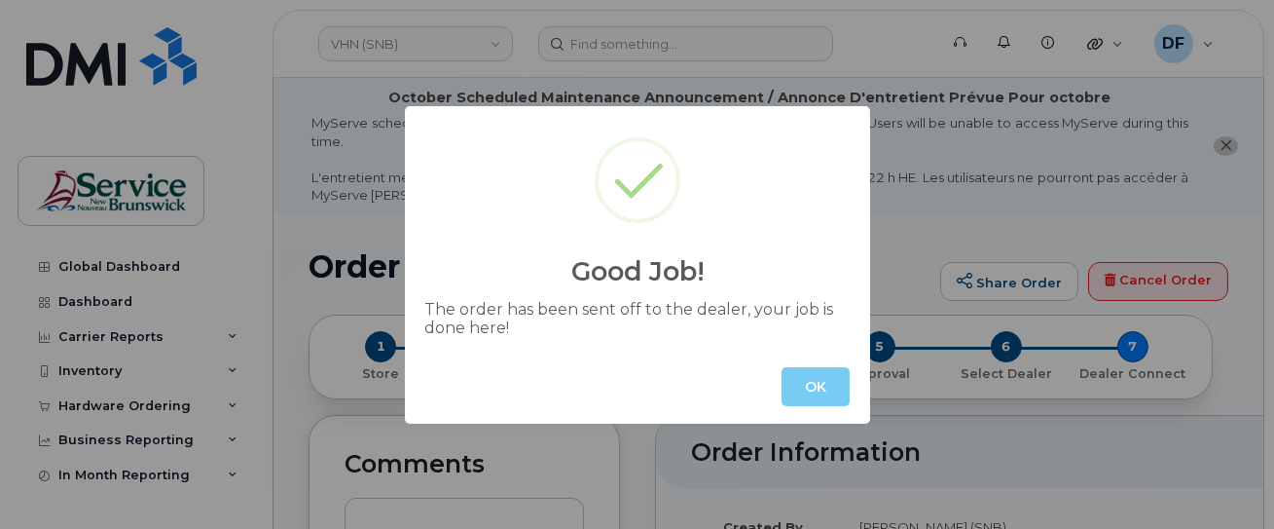
click at [827, 385] on button "OK" at bounding box center [816, 386] width 68 height 39
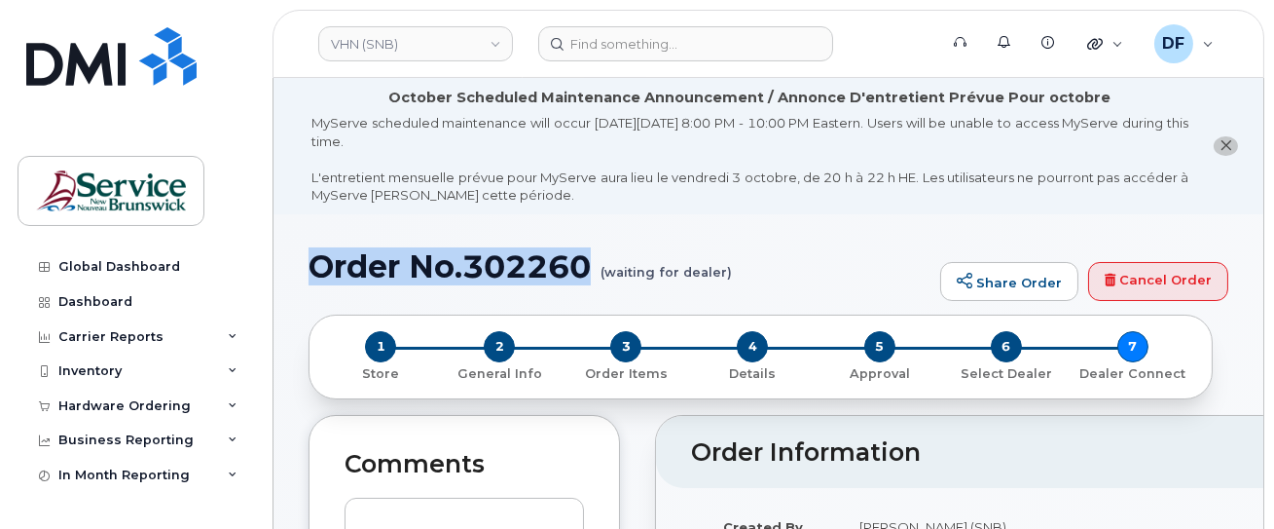
drag, startPoint x: 594, startPoint y: 263, endPoint x: 293, endPoint y: 266, distance: 300.8
copy h1 "Order No.302260"
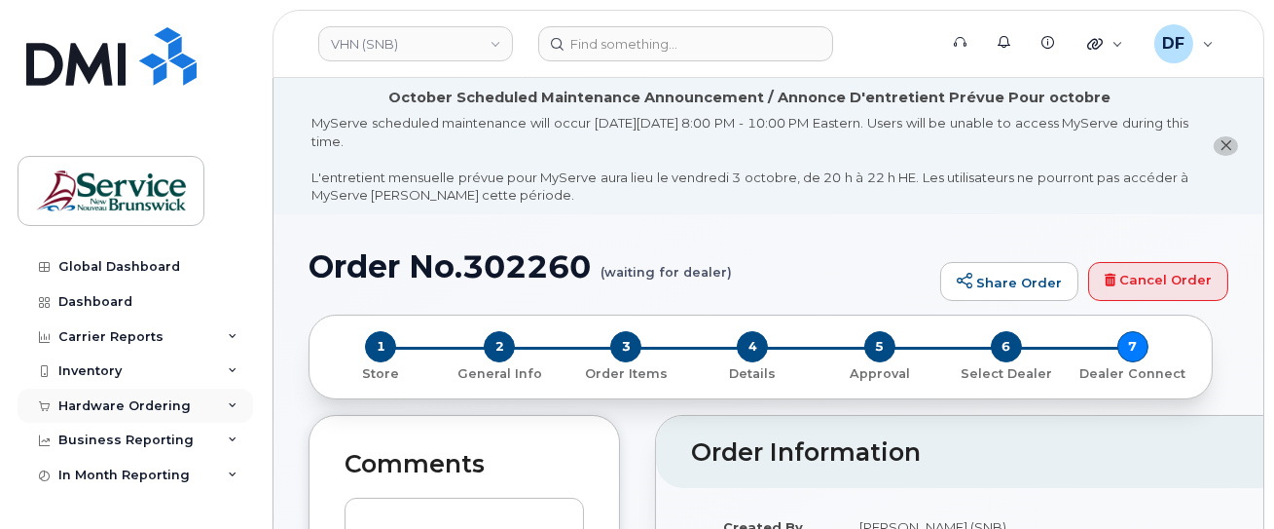
click at [89, 407] on div "Hardware Ordering" at bounding box center [124, 406] width 132 height 16
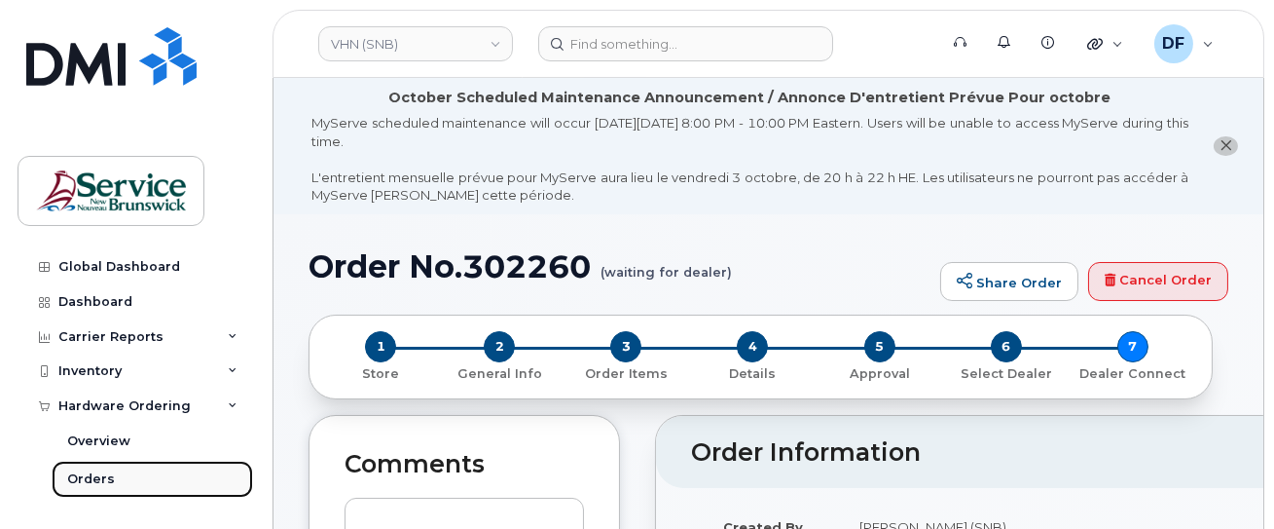
click at [109, 475] on div "Orders" at bounding box center [91, 479] width 48 height 18
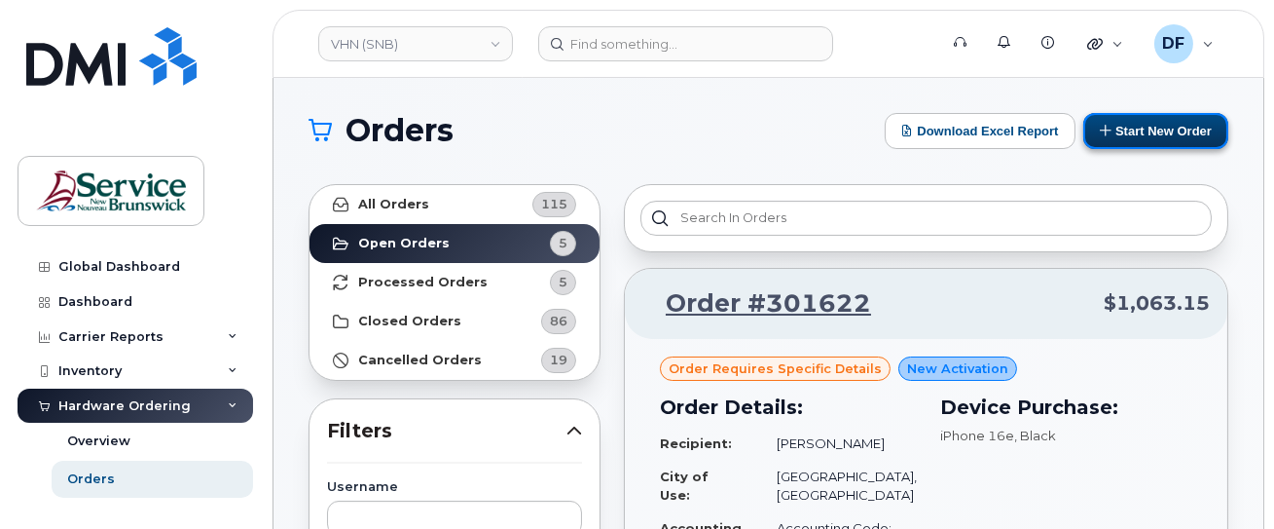
click at [1140, 126] on button "Start New Order" at bounding box center [1155, 131] width 145 height 36
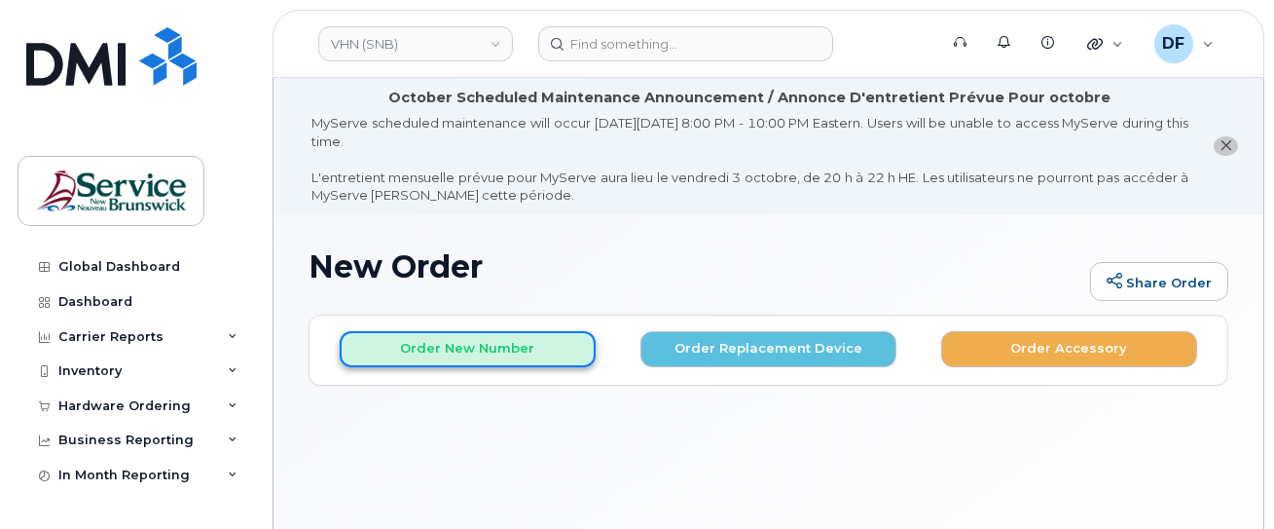
click at [478, 349] on button "Order New Number" at bounding box center [468, 349] width 256 height 36
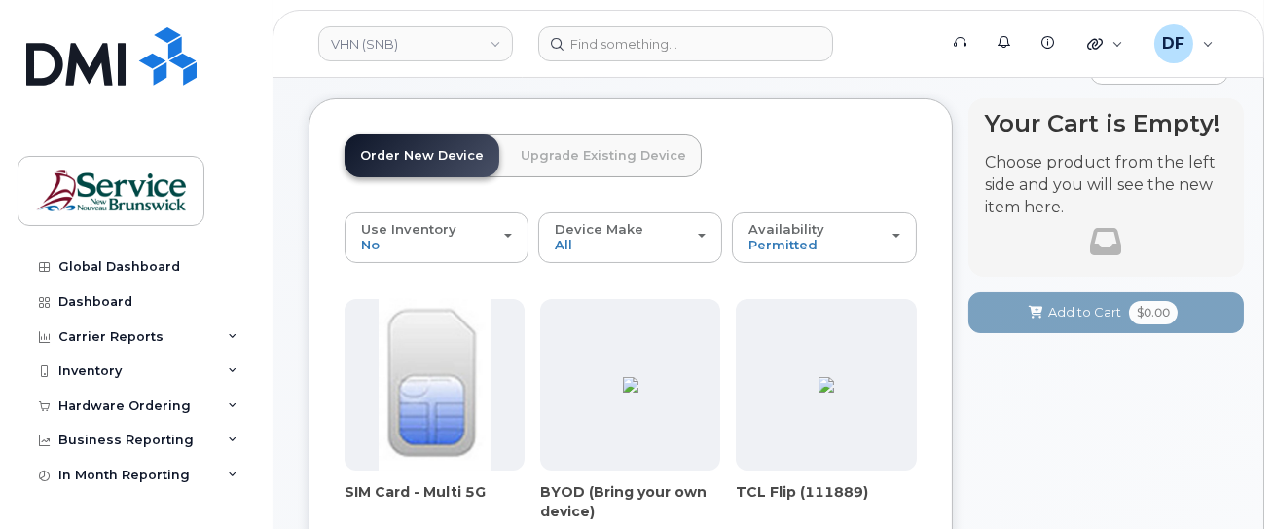
scroll to position [259, 0]
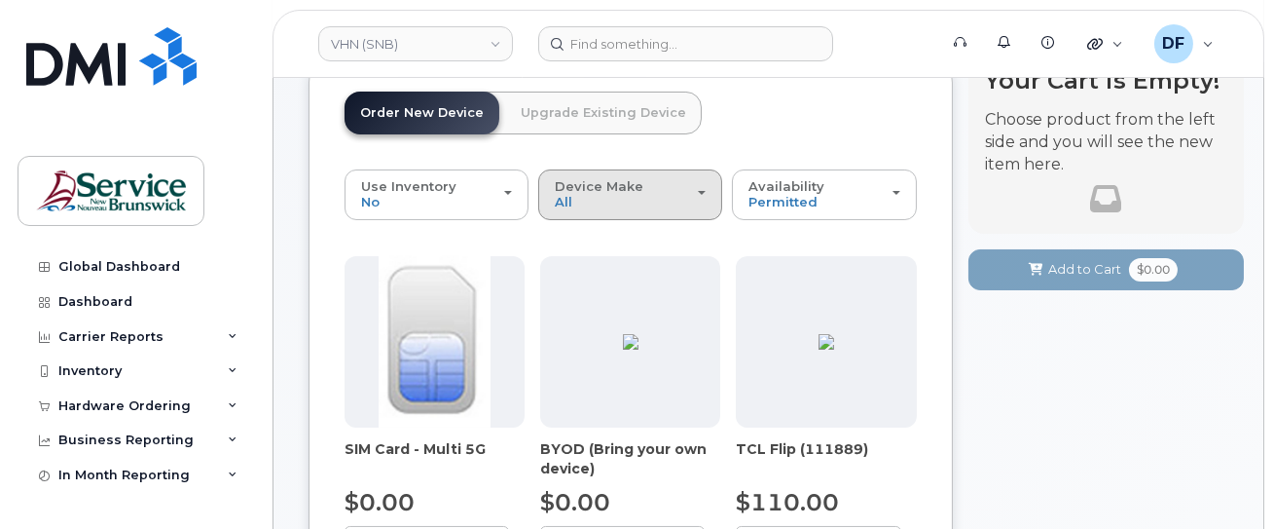
click at [635, 185] on span "Device Make" at bounding box center [599, 186] width 89 height 16
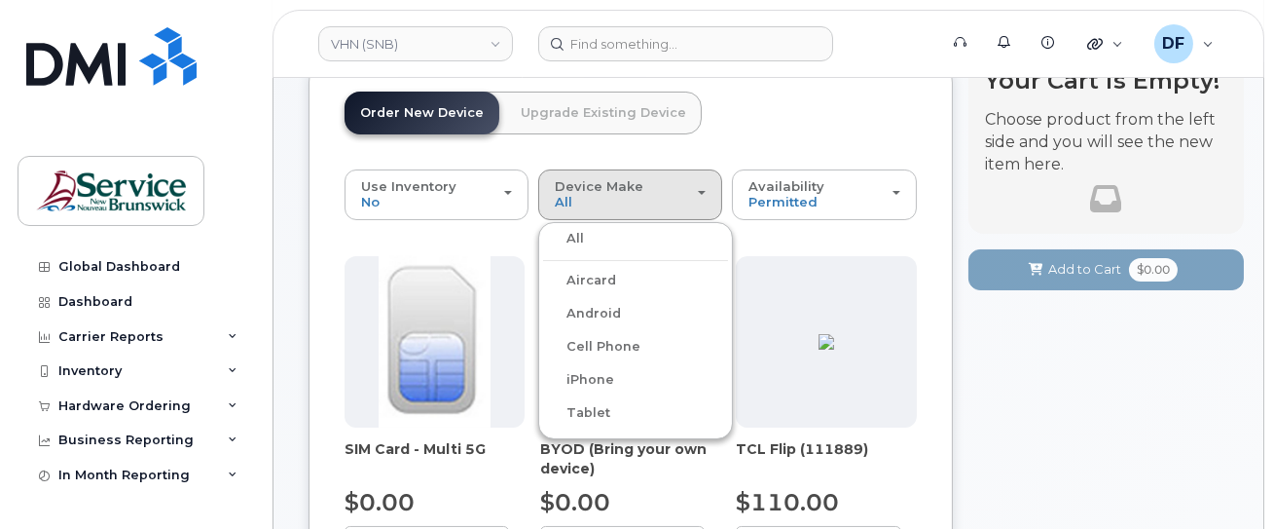
click at [590, 380] on label "iPhone" at bounding box center [578, 379] width 71 height 23
click at [0, 0] on input "iPhone" at bounding box center [0, 0] width 0 height 0
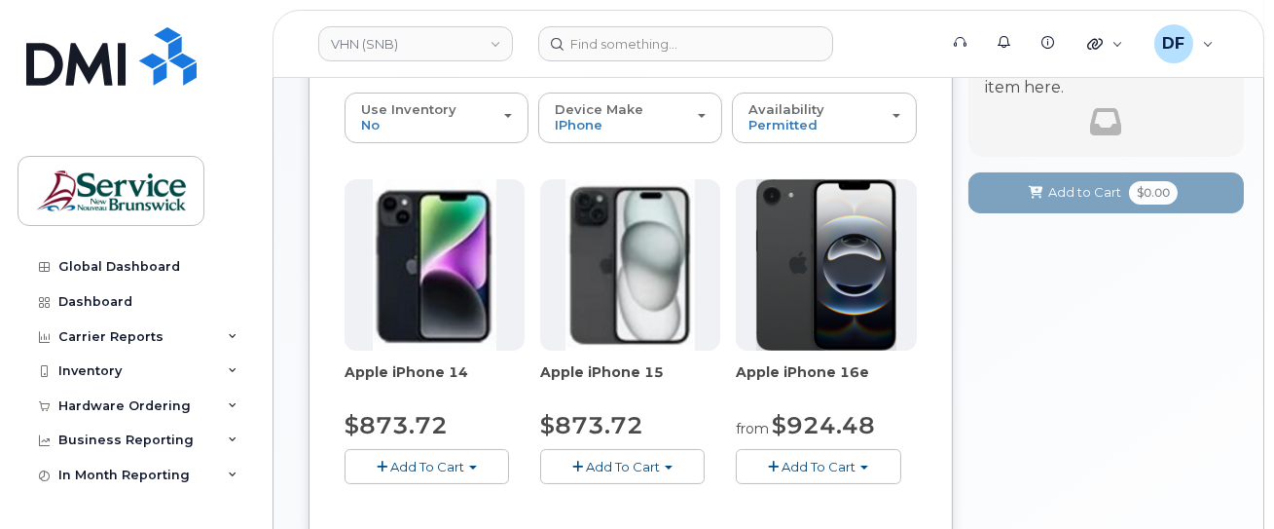
scroll to position [389, 0]
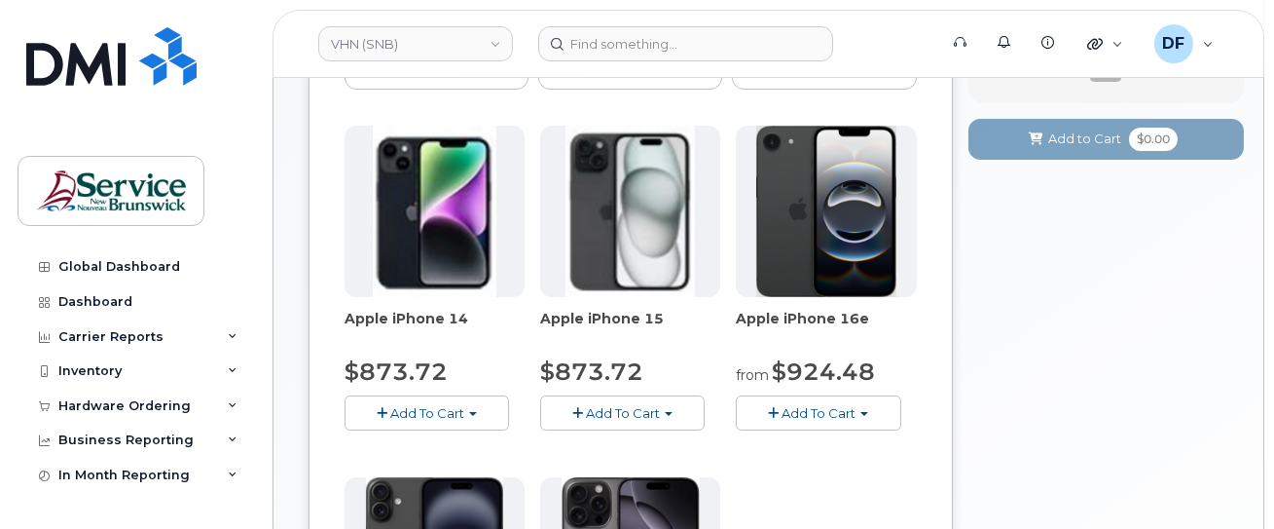
click at [811, 400] on button "Add To Cart" at bounding box center [818, 412] width 165 height 34
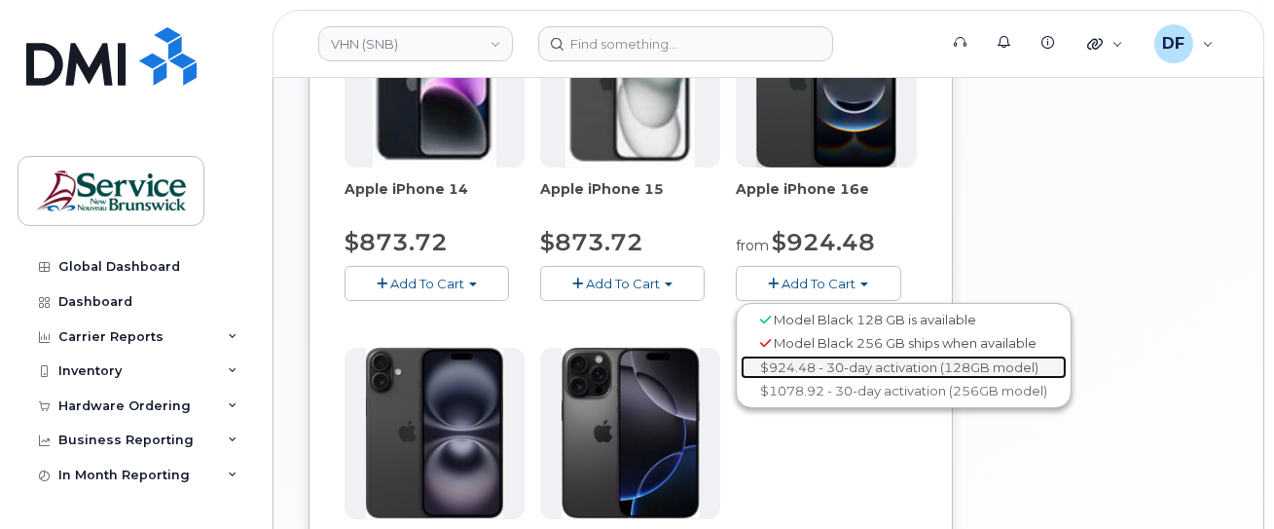
click at [804, 367] on link "$924.48 - 30-day activation (128GB model)" at bounding box center [904, 367] width 326 height 24
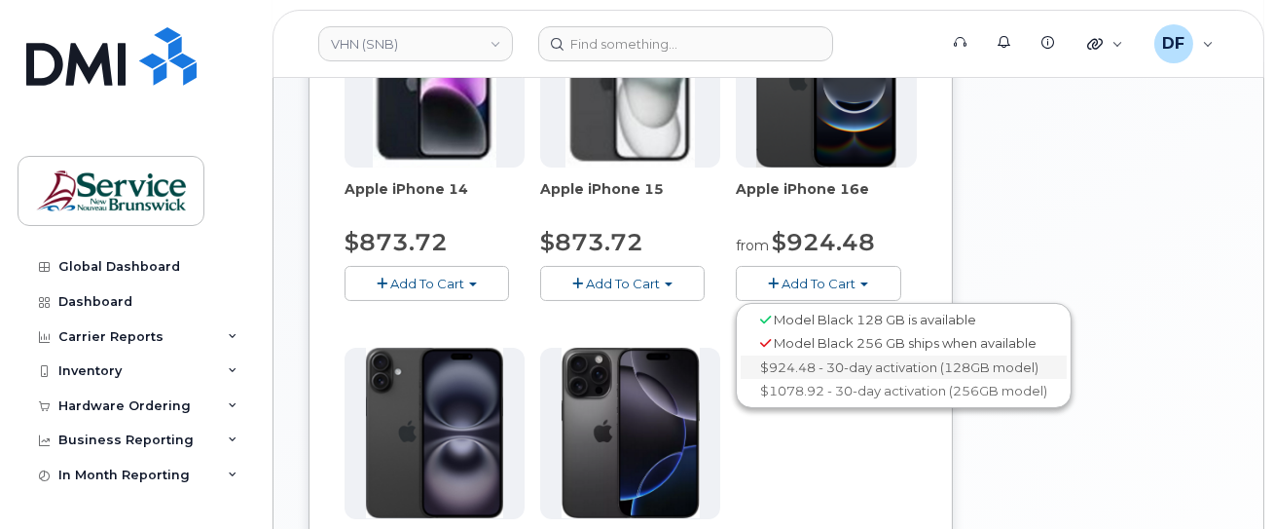
scroll to position [321, 0]
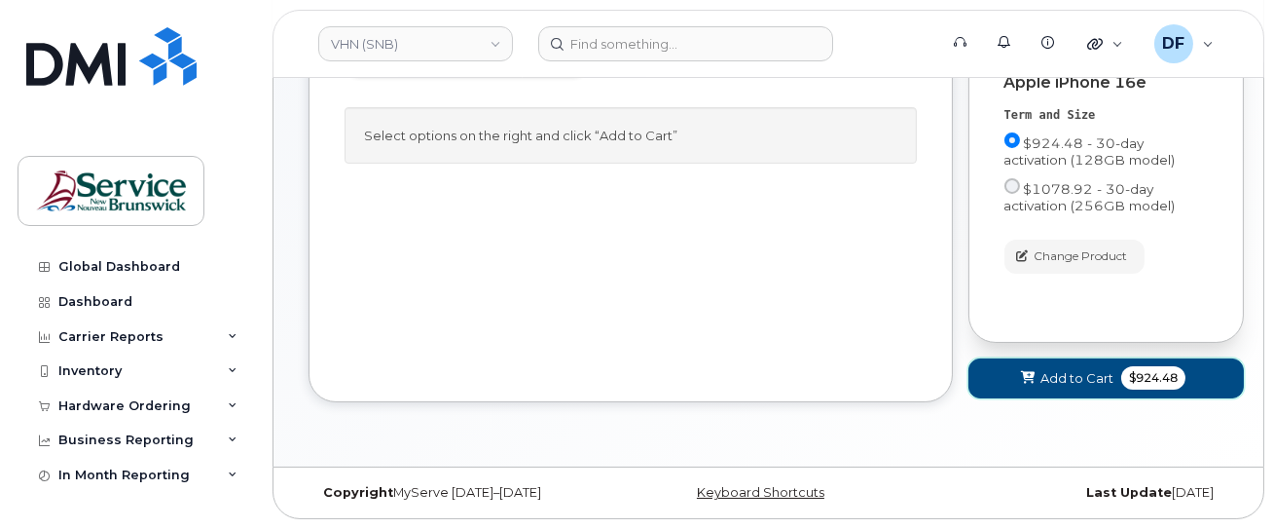
click at [1106, 372] on span "Add to Cart" at bounding box center [1077, 378] width 73 height 18
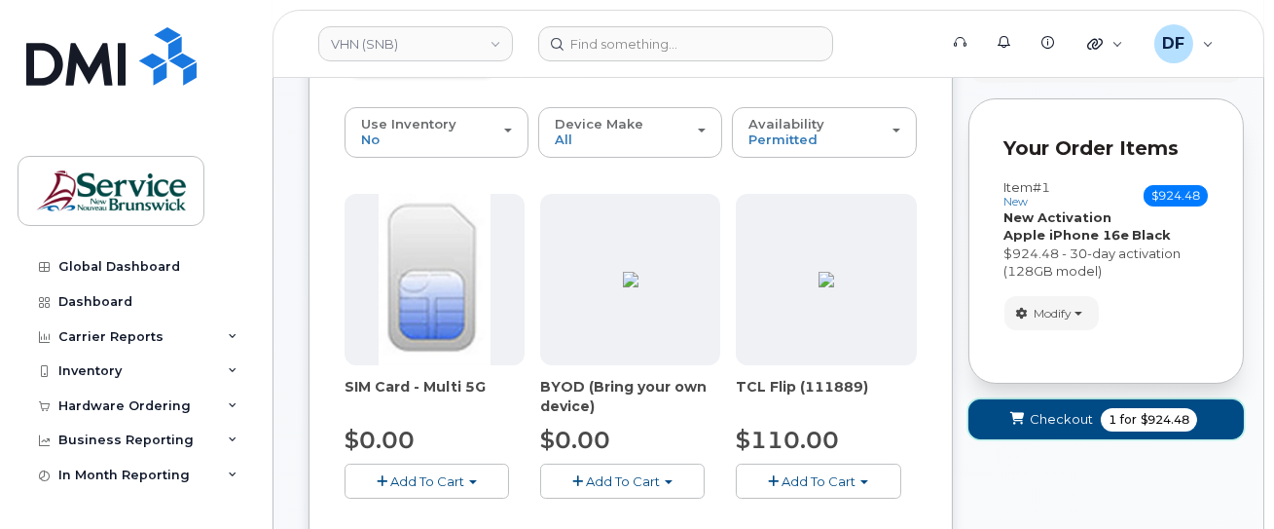
click at [1063, 410] on span "Checkout" at bounding box center [1061, 419] width 63 height 18
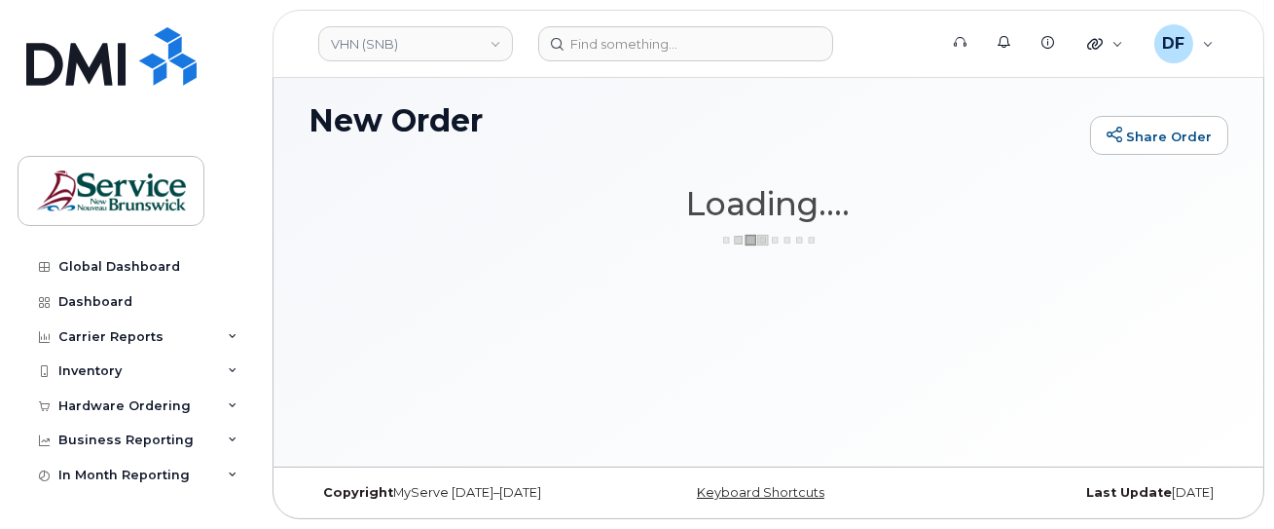
scroll to position [145, 0]
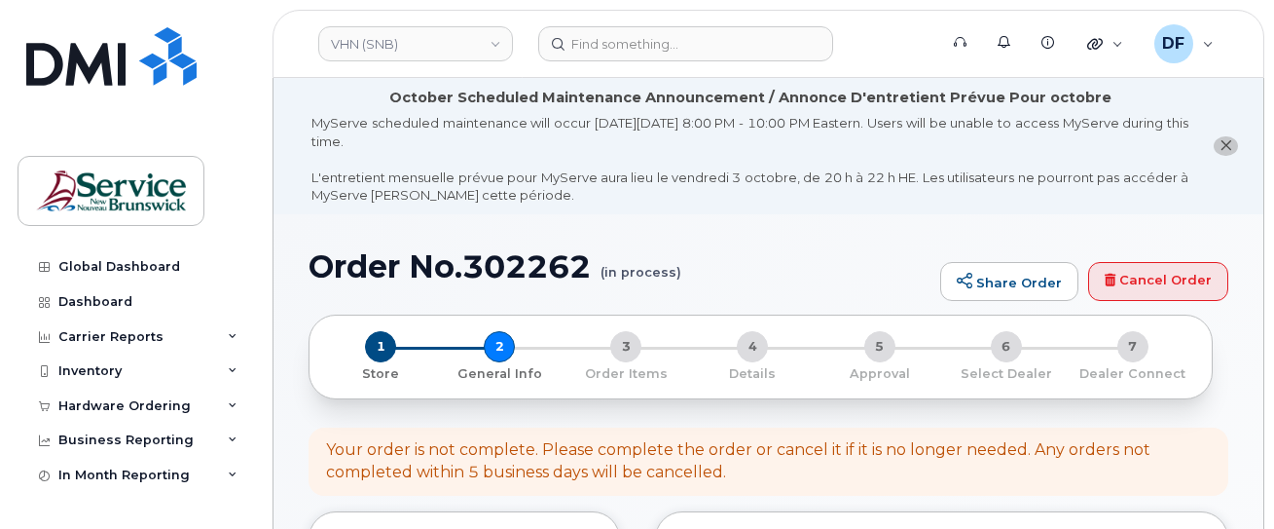
select select
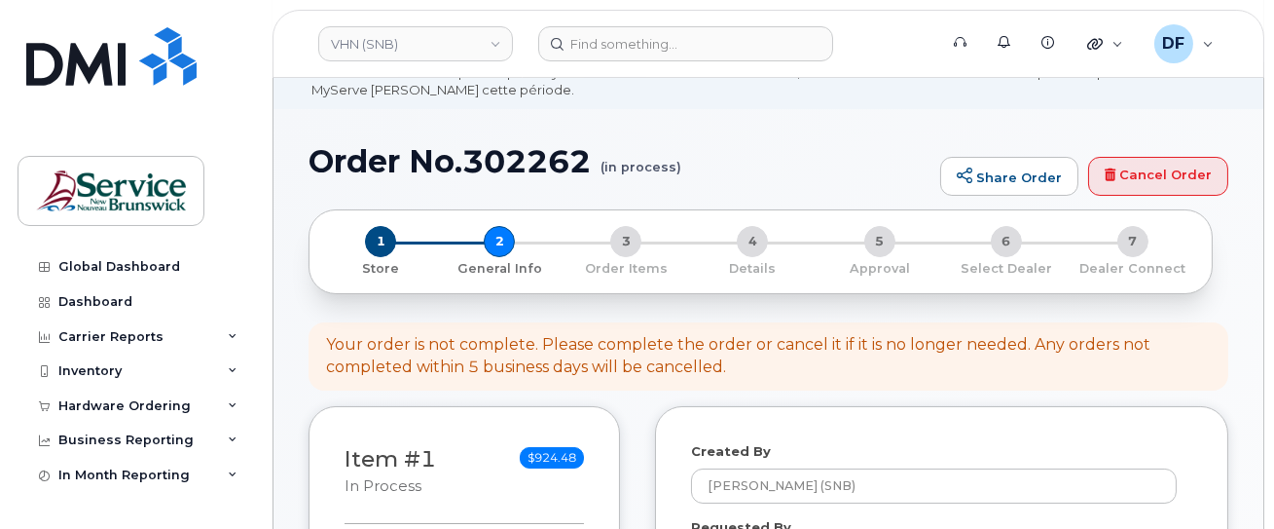
scroll to position [259, 0]
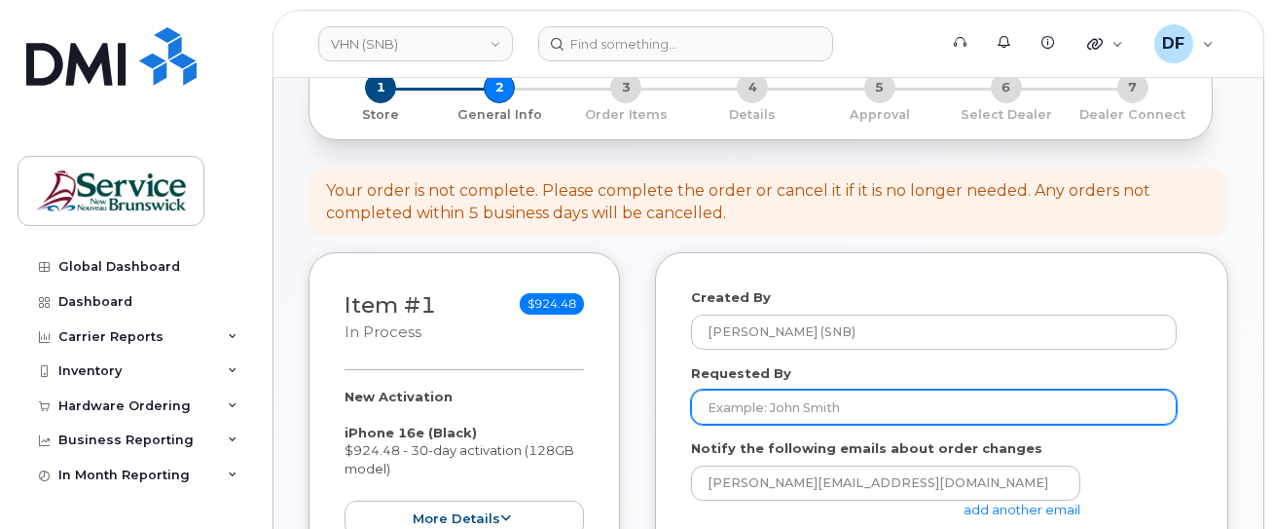
click at [763, 401] on input "Requested By" at bounding box center [934, 406] width 486 height 35
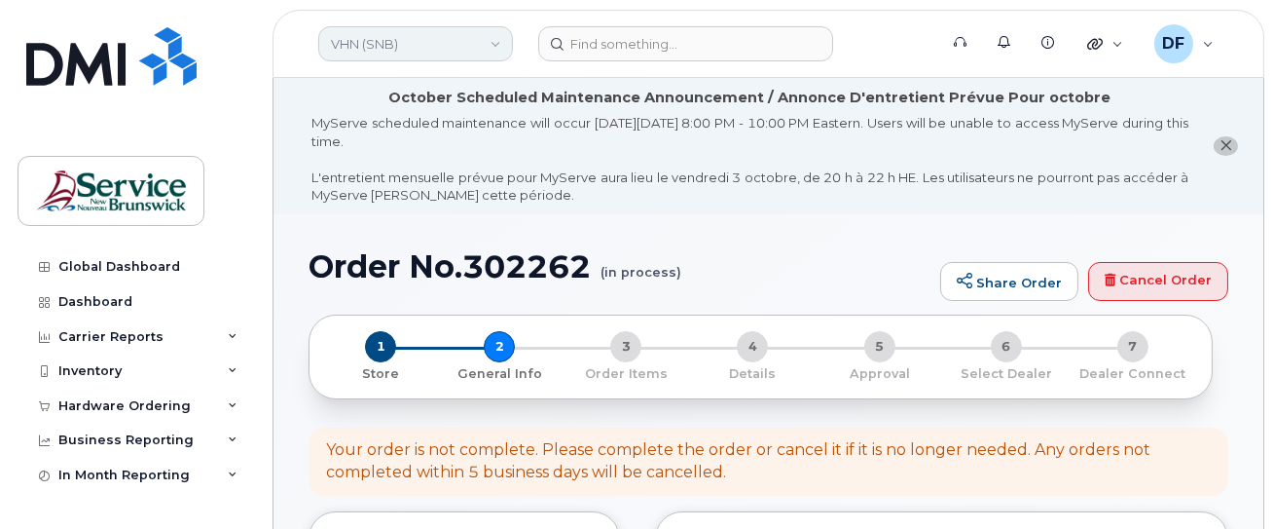
click at [375, 43] on link "VHN (SNB)" at bounding box center [415, 43] width 195 height 35
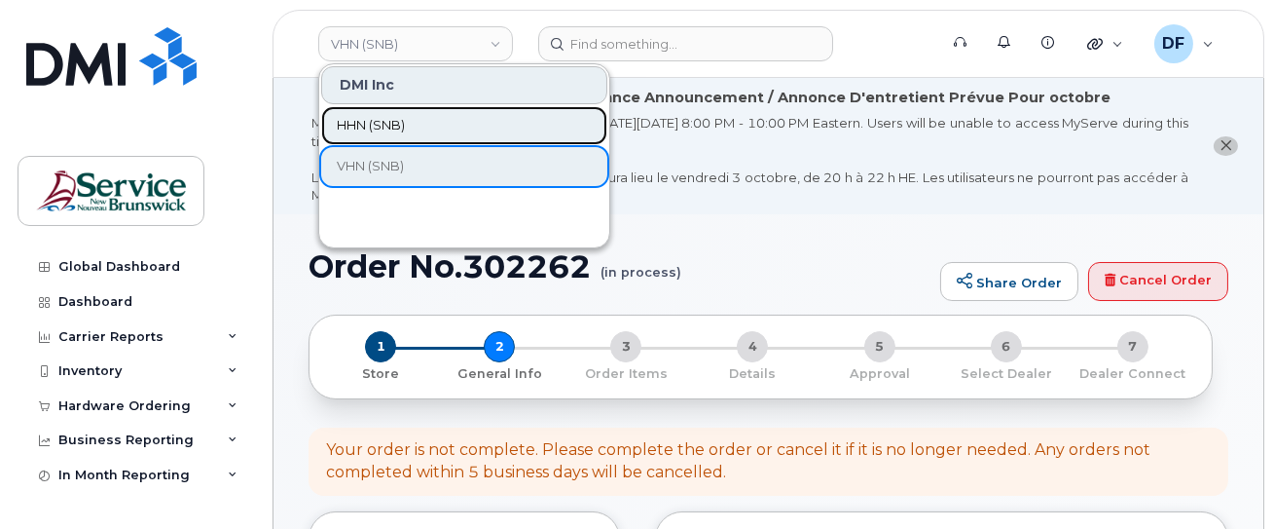
click at [365, 128] on span "HHN (SNB)" at bounding box center [371, 125] width 68 height 19
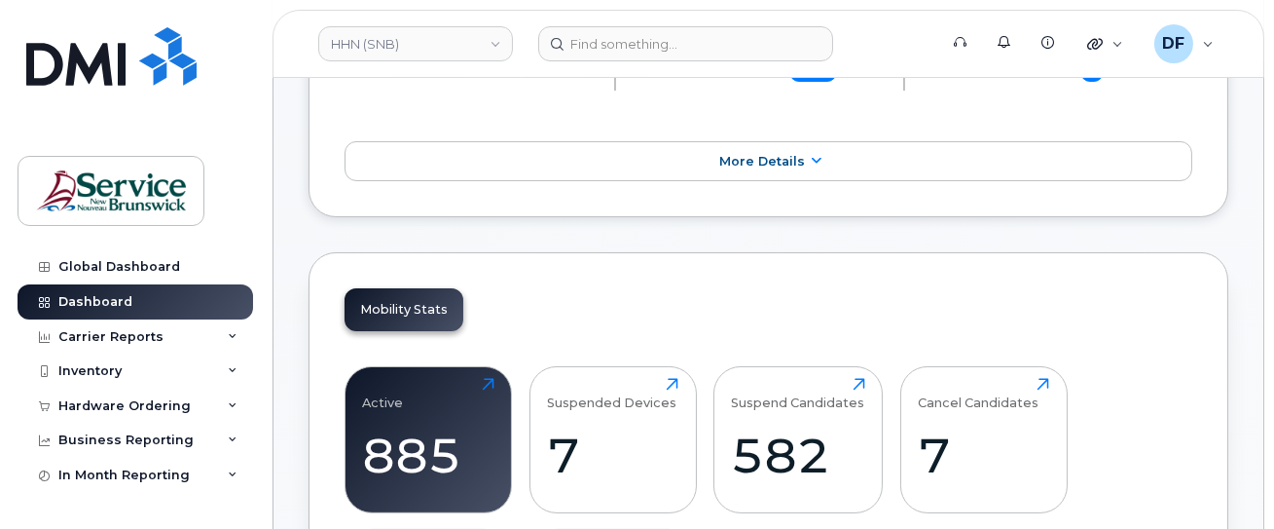
scroll to position [649, 0]
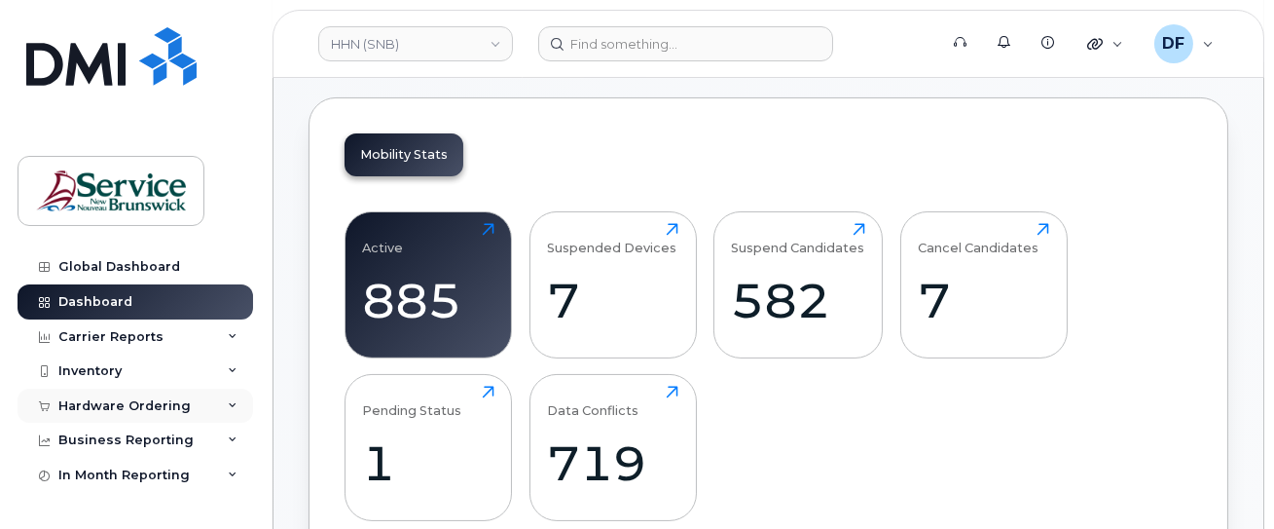
click at [92, 398] on div "Hardware Ordering" at bounding box center [124, 406] width 132 height 16
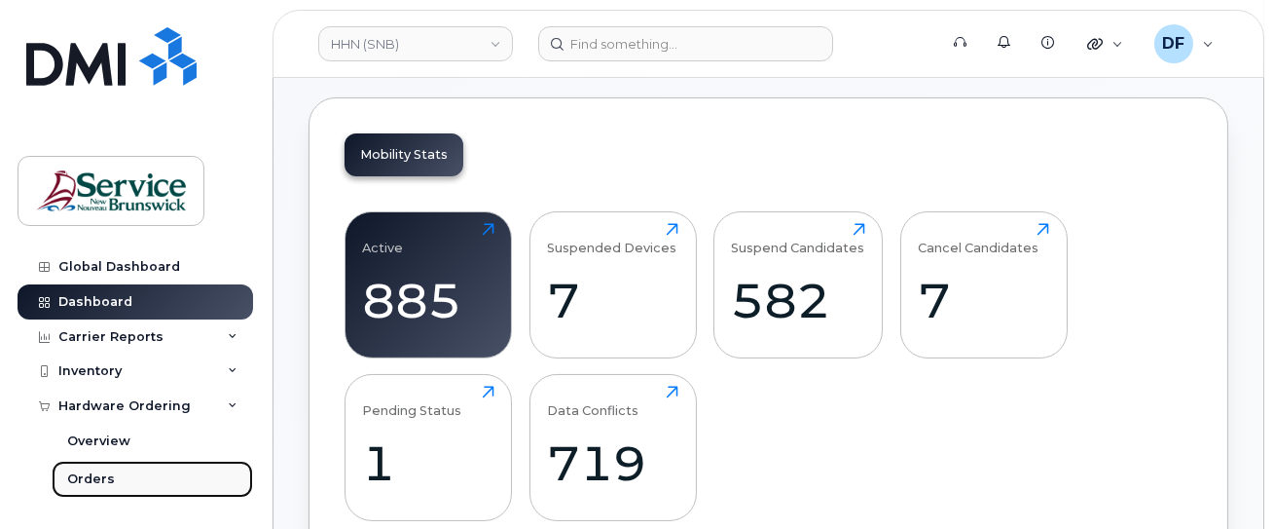
click at [82, 476] on div "Orders" at bounding box center [91, 479] width 48 height 18
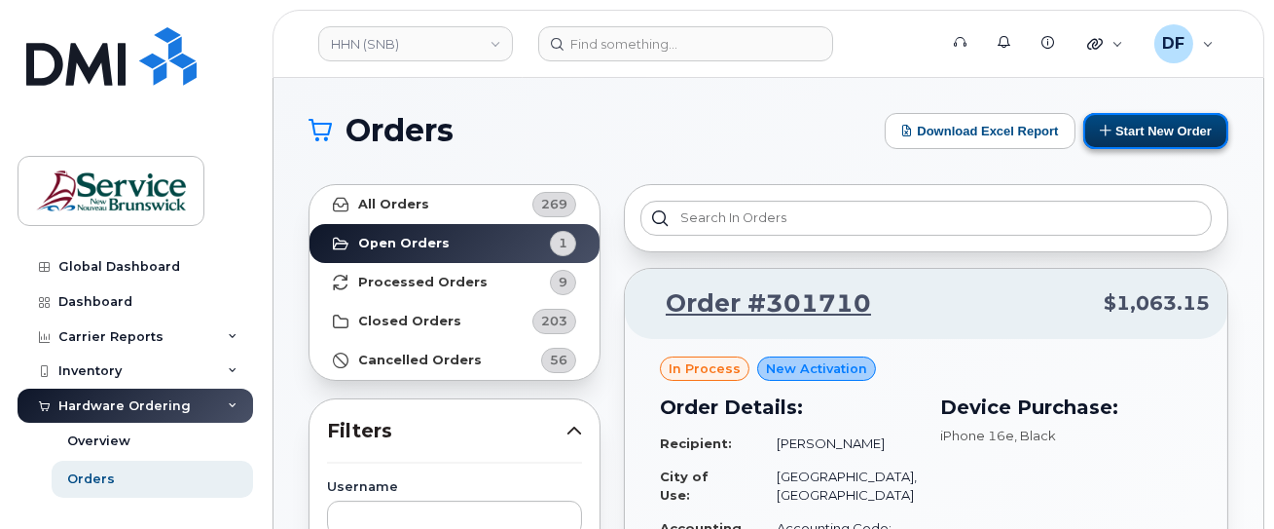
click at [1132, 121] on button "Start New Order" at bounding box center [1155, 131] width 145 height 36
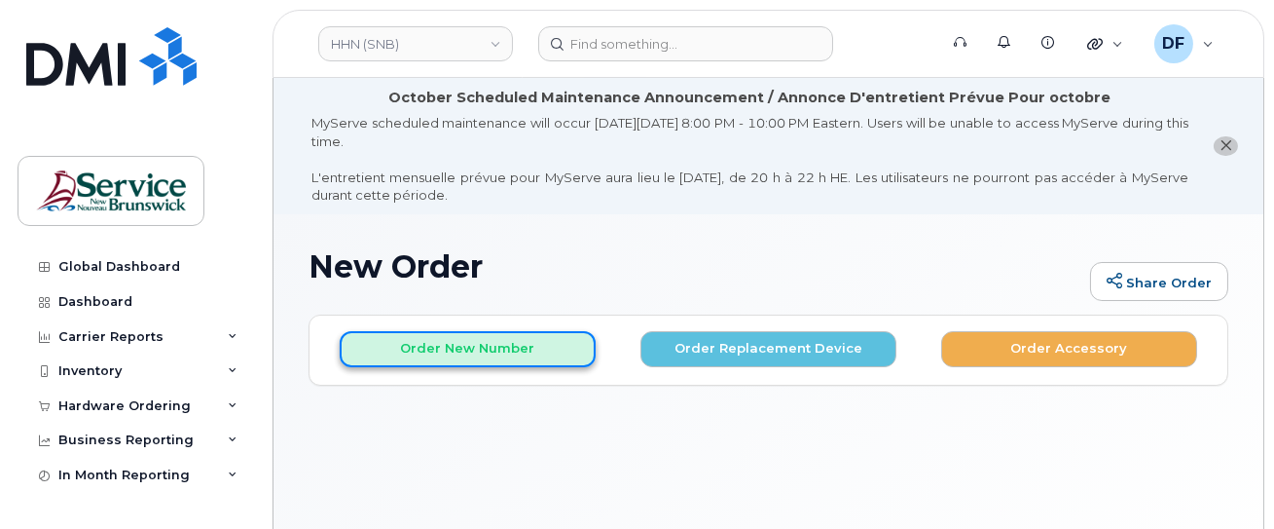
click at [449, 337] on button "Order New Number" at bounding box center [468, 349] width 256 height 36
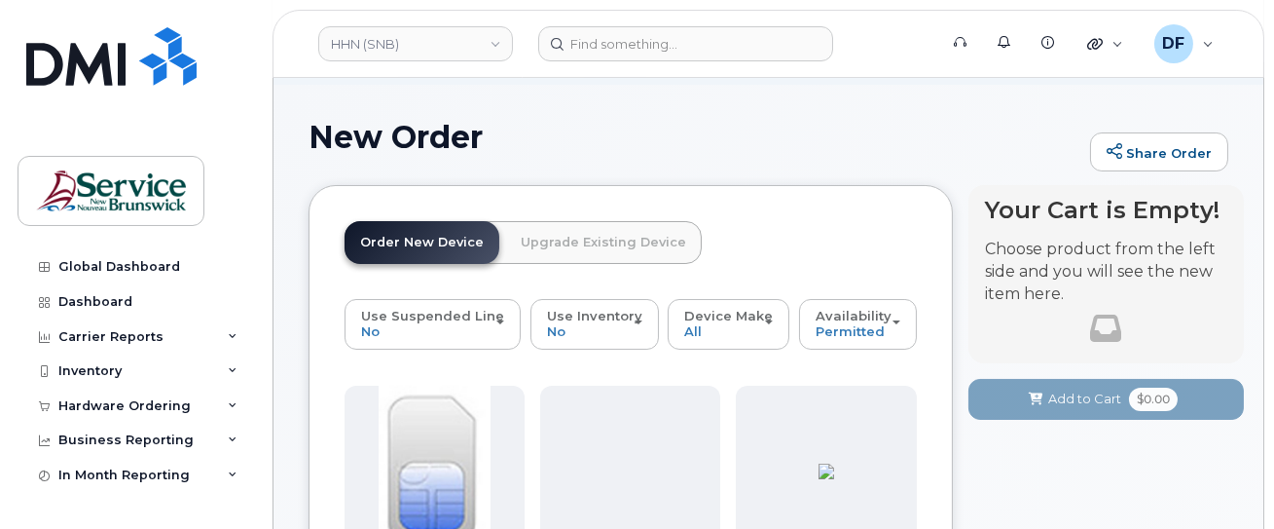
scroll to position [259, 0]
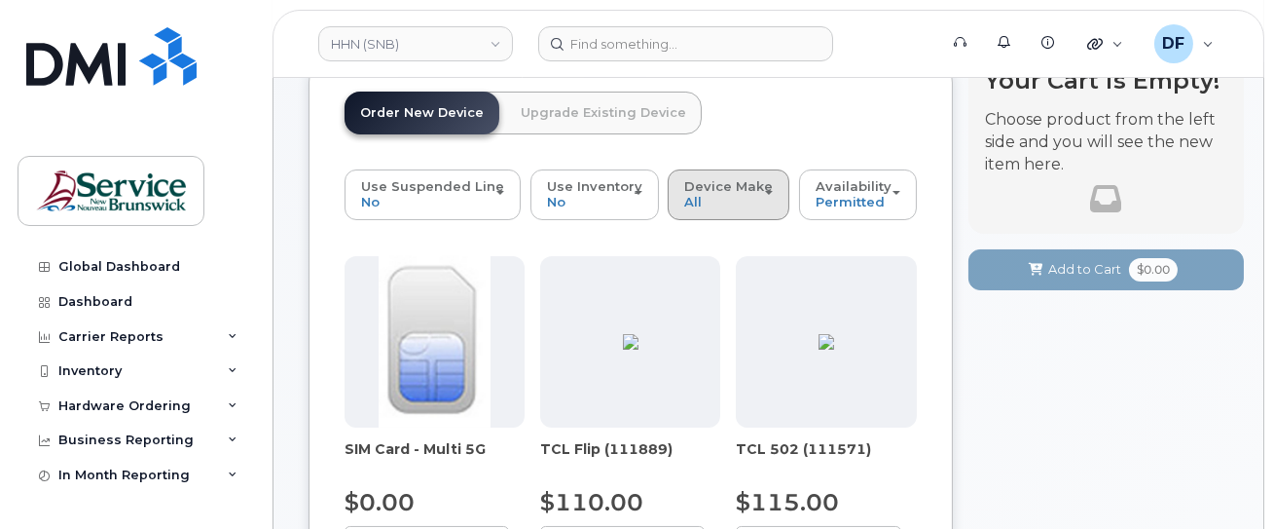
click at [713, 198] on div "Device Make All Aircard Android Cell Phone iPhone Tablet" at bounding box center [728, 194] width 89 height 30
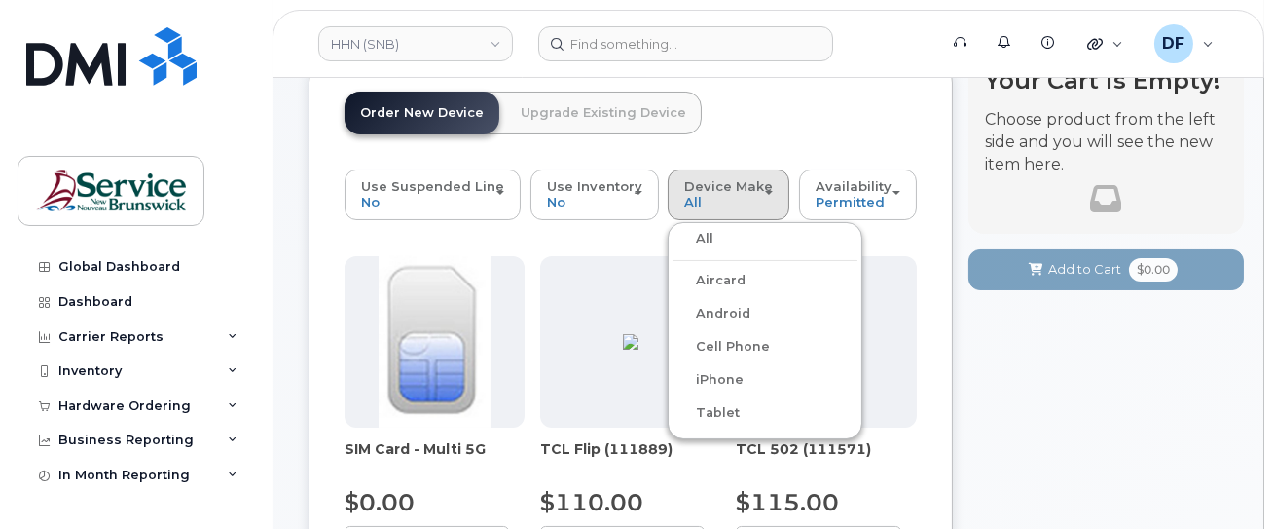
click at [716, 372] on label "iPhone" at bounding box center [708, 379] width 71 height 23
click at [0, 0] on input "iPhone" at bounding box center [0, 0] width 0 height 0
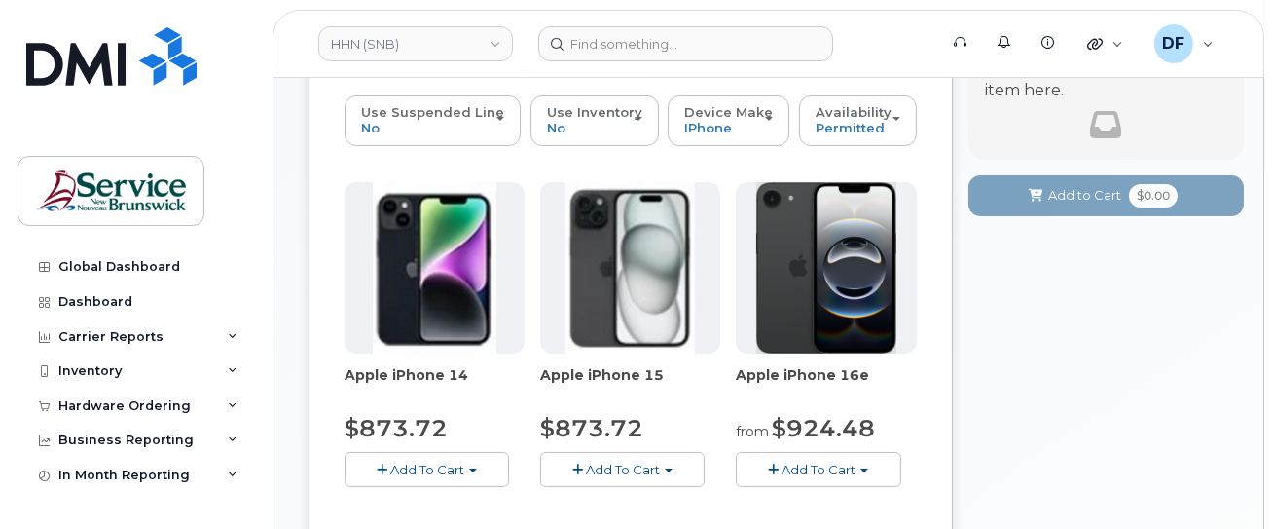
scroll to position [389, 0]
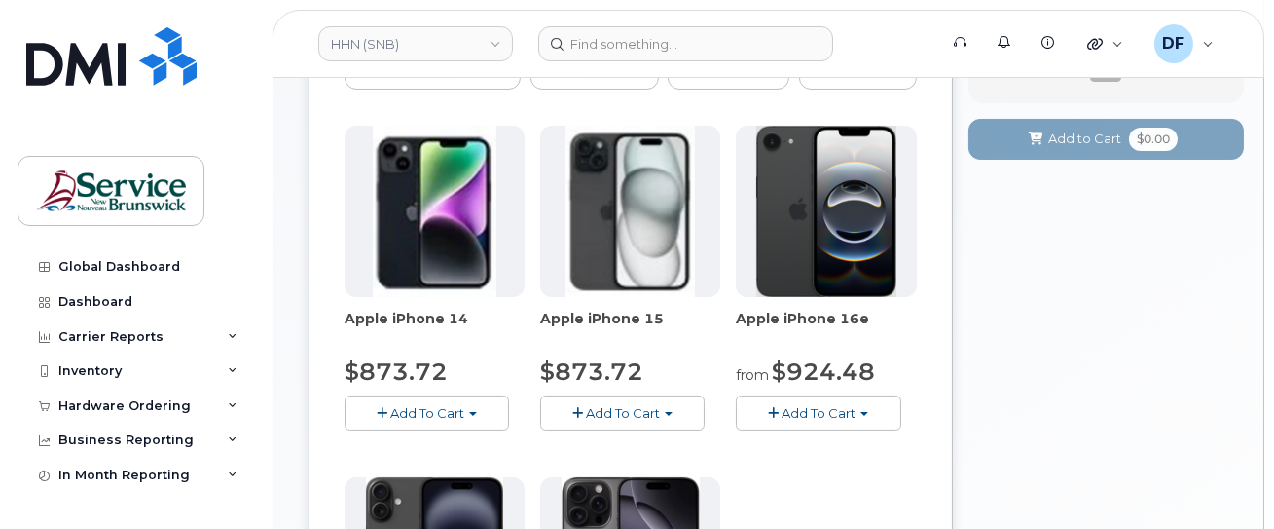
click at [818, 420] on button "Add To Cart" at bounding box center [818, 412] width 165 height 34
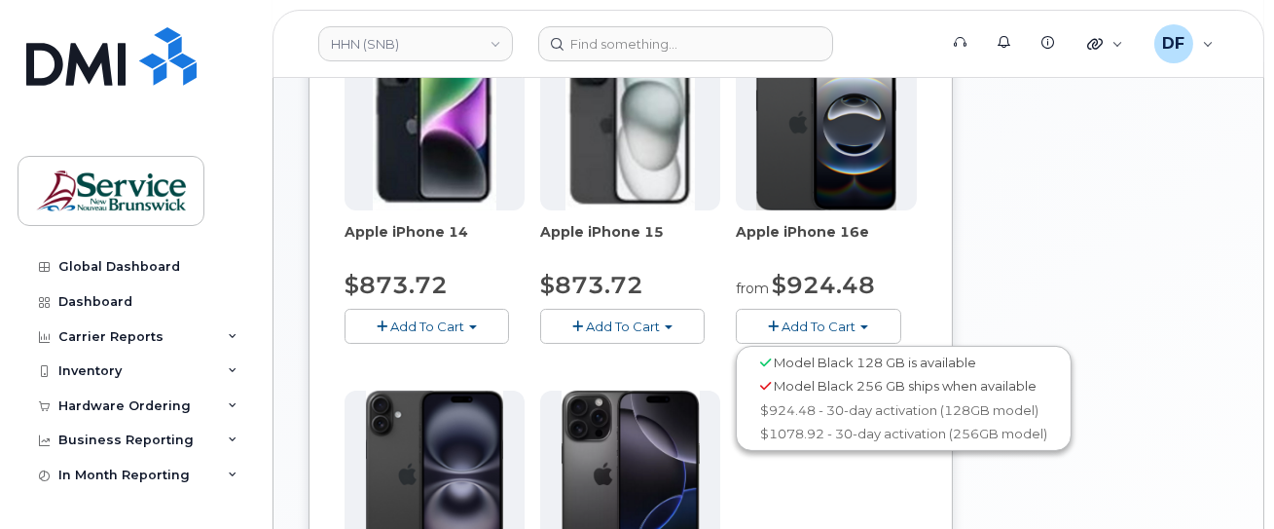
scroll to position [519, 0]
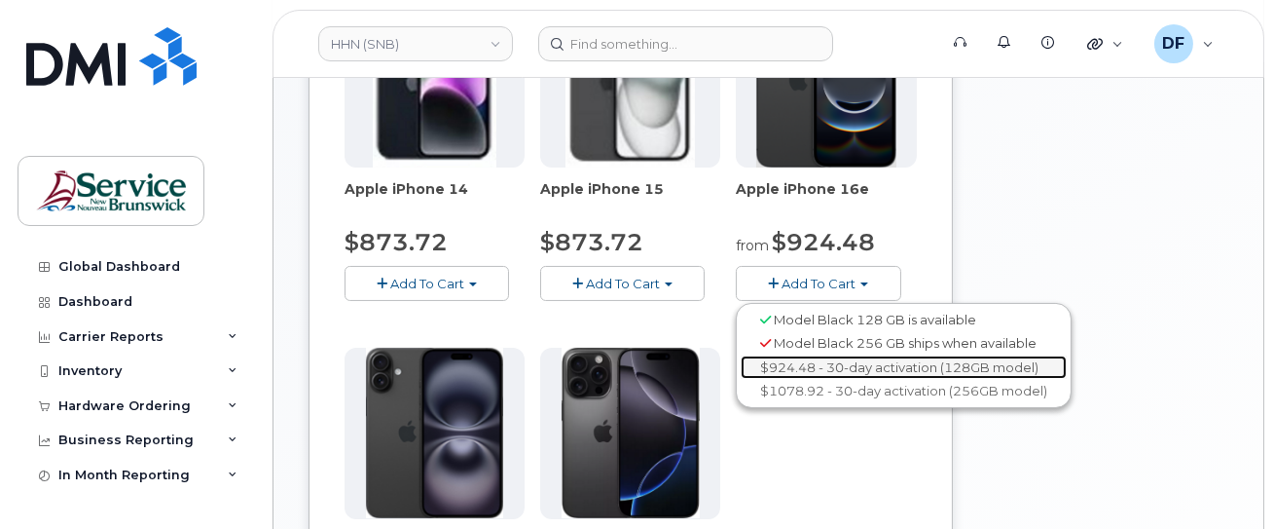
click at [830, 361] on link "$924.48 - 30-day activation (128GB model)" at bounding box center [904, 367] width 326 height 24
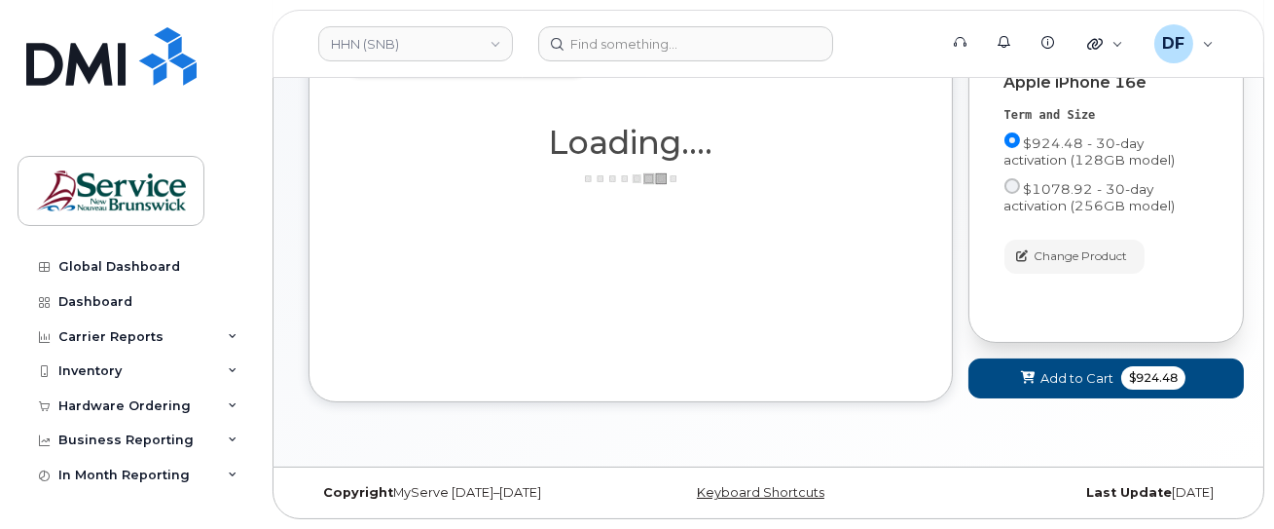
scroll to position [321, 0]
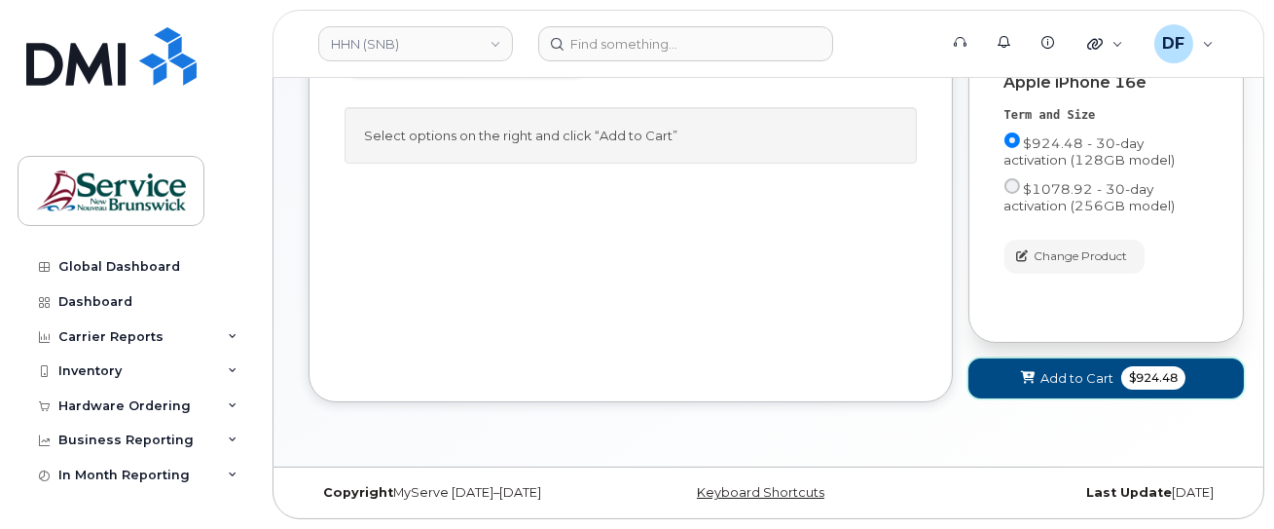
click at [1053, 376] on span "Add to Cart" at bounding box center [1077, 378] width 73 height 18
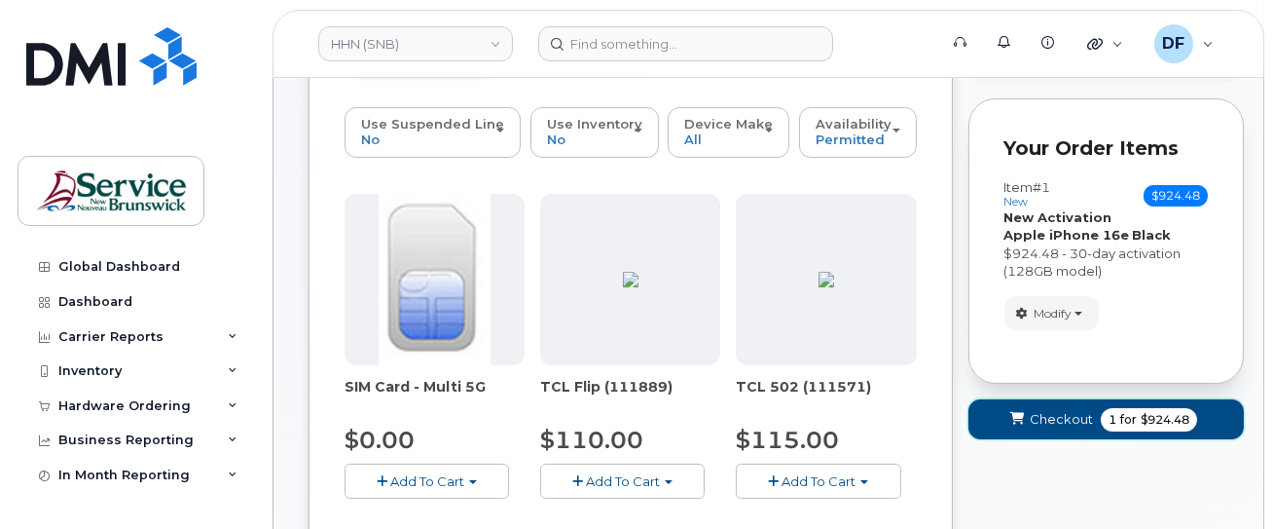
click at [1051, 414] on span "Checkout" at bounding box center [1061, 419] width 63 height 18
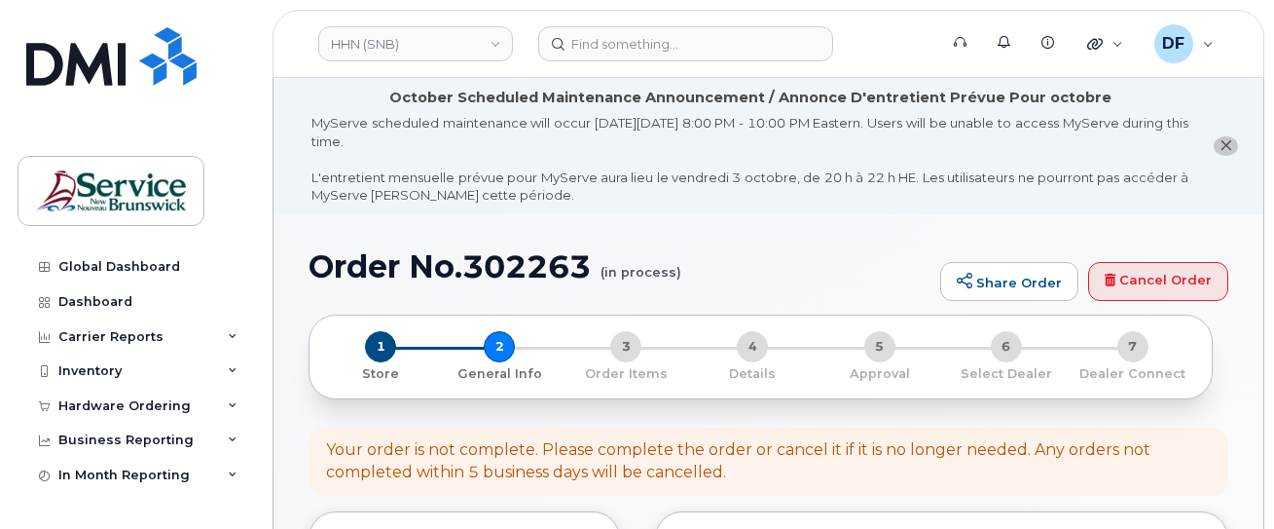
select select
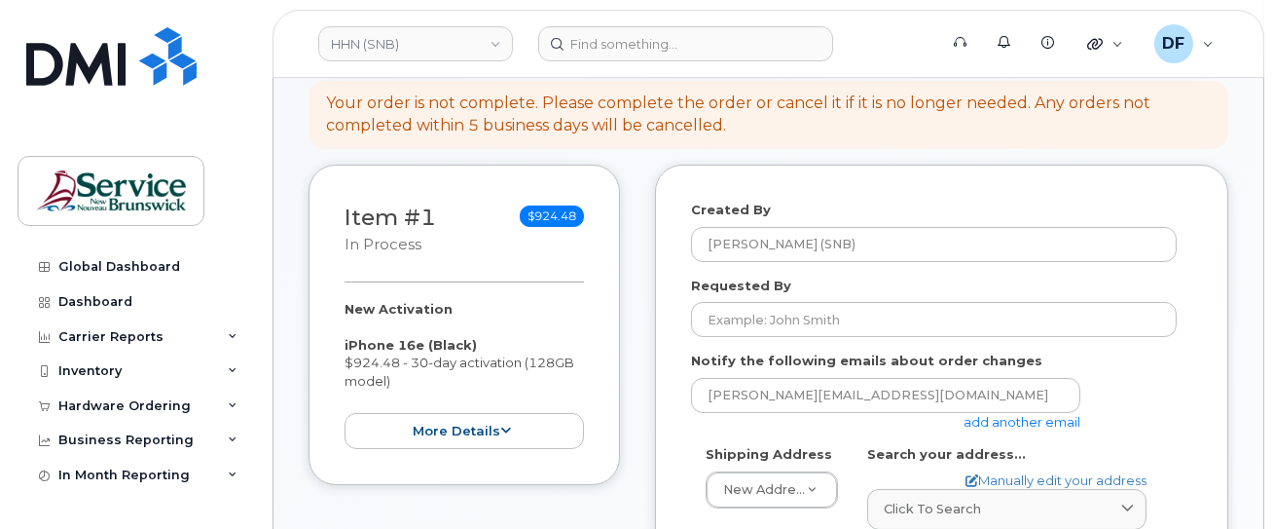
scroll to position [389, 0]
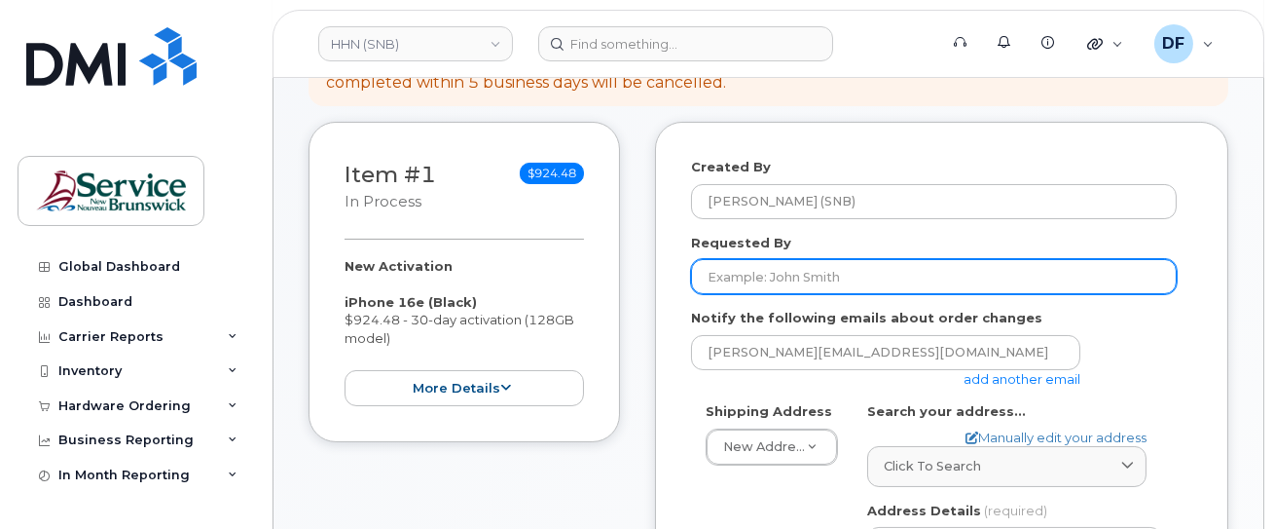
click at [723, 278] on input "Requested By" at bounding box center [934, 276] width 486 height 35
paste input "[PERSON_NAME]"
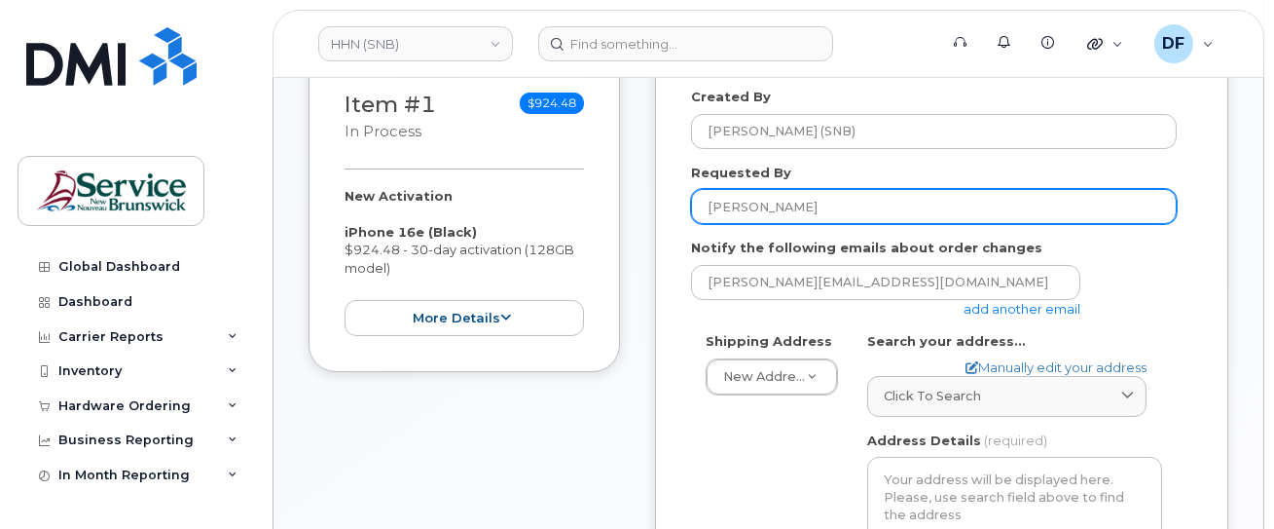
scroll to position [519, 0]
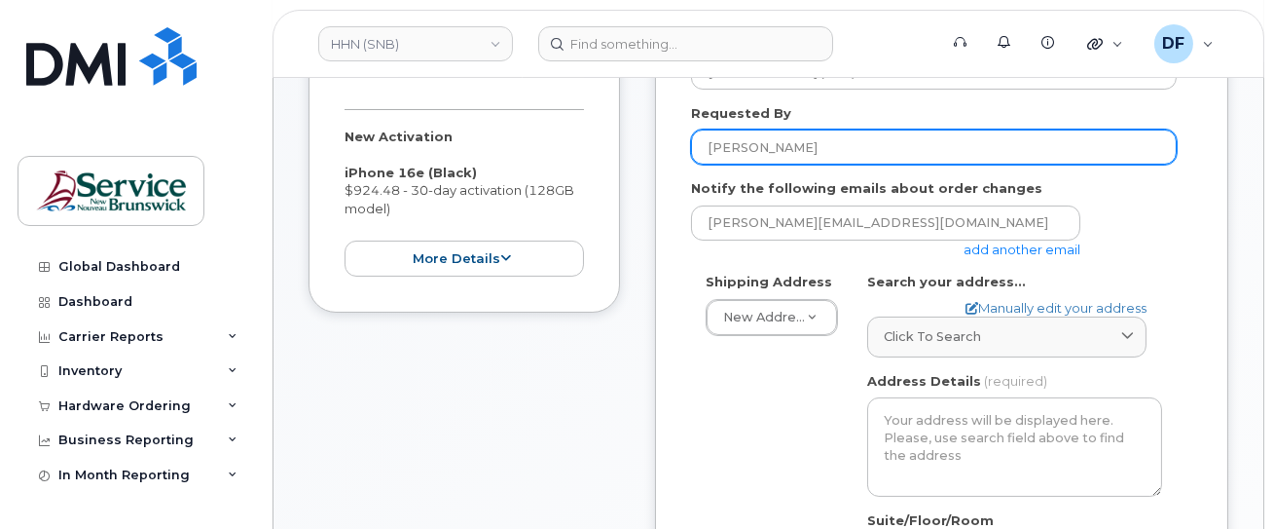
type input "[PERSON_NAME]"
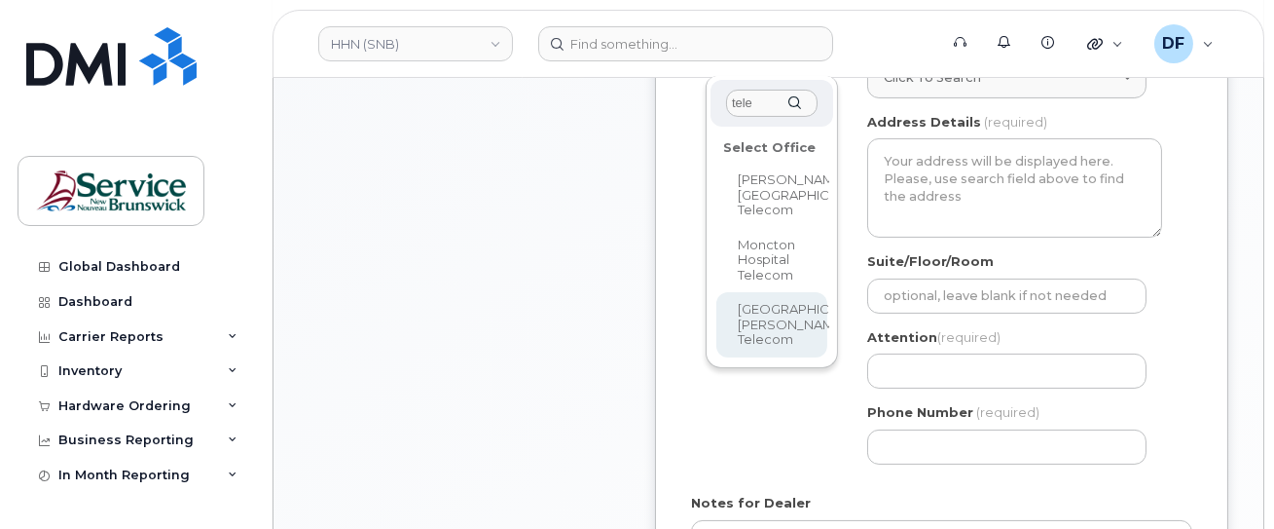
scroll to position [779, 0]
type input "tele"
select select
type textarea "400 University Avenue, Room 24.199 Saint John New Brunswick E2L 4L2"
type input "[PERSON_NAME]"
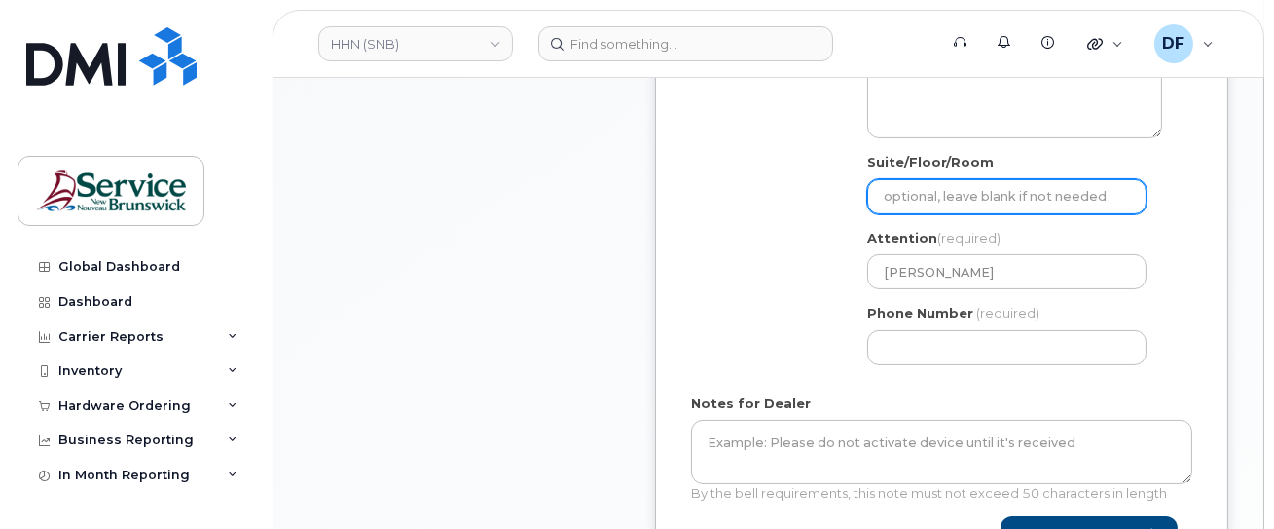
click at [950, 188] on input "Suite/Floor/Room" at bounding box center [1006, 196] width 279 height 35
paste input "[PERSON_NAME]"
select select
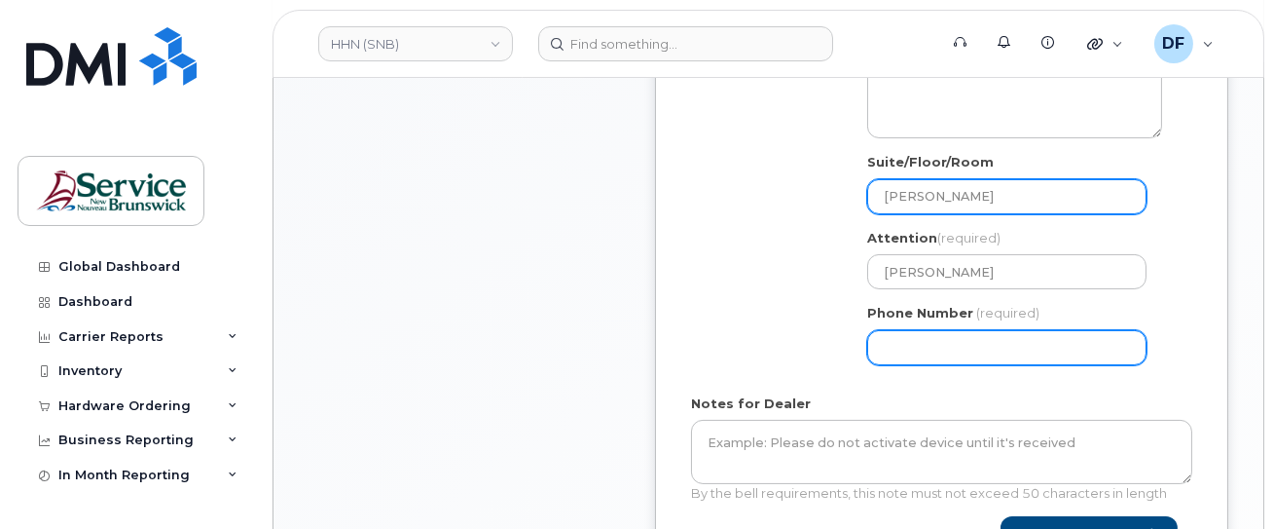
type input "[PERSON_NAME]"
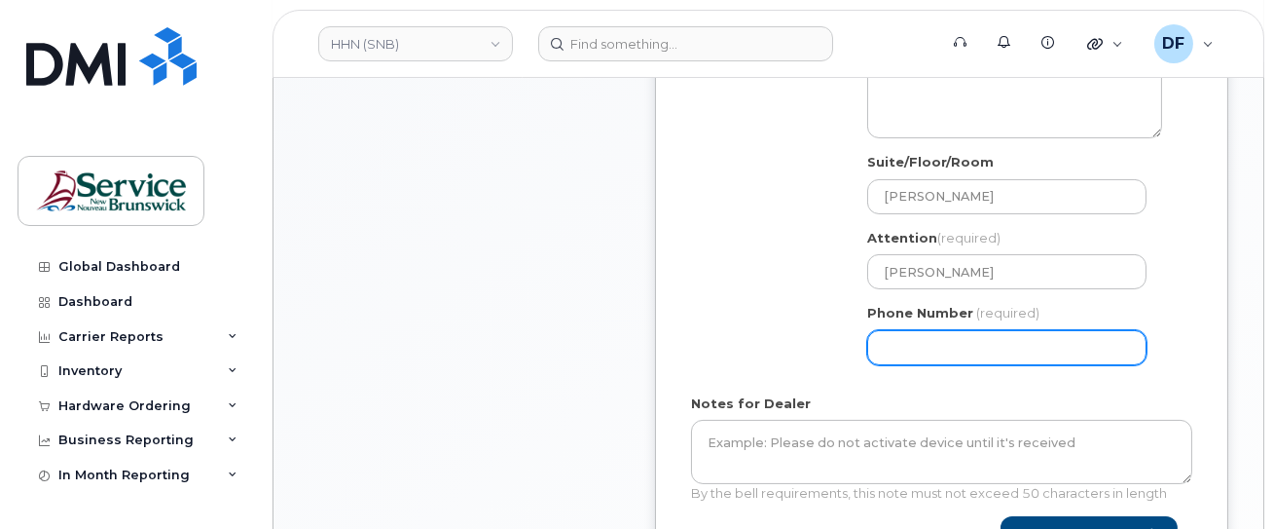
click at [929, 351] on input "Phone Number" at bounding box center [1006, 347] width 279 height 35
type input "5065660198"
select select
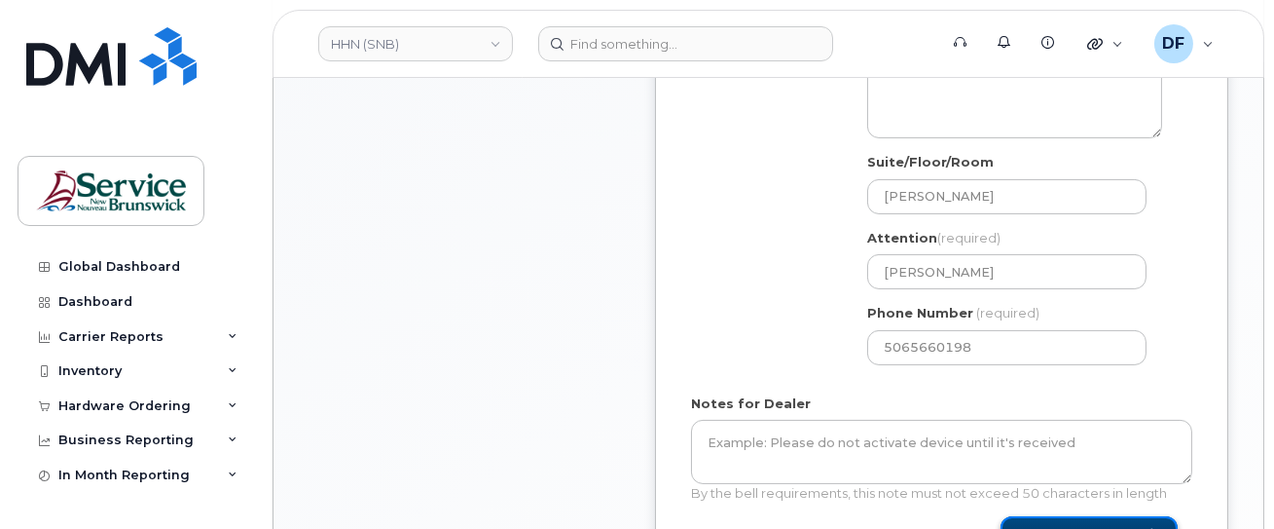
click at [1070, 523] on button "Save and Continue" at bounding box center [1089, 534] width 177 height 36
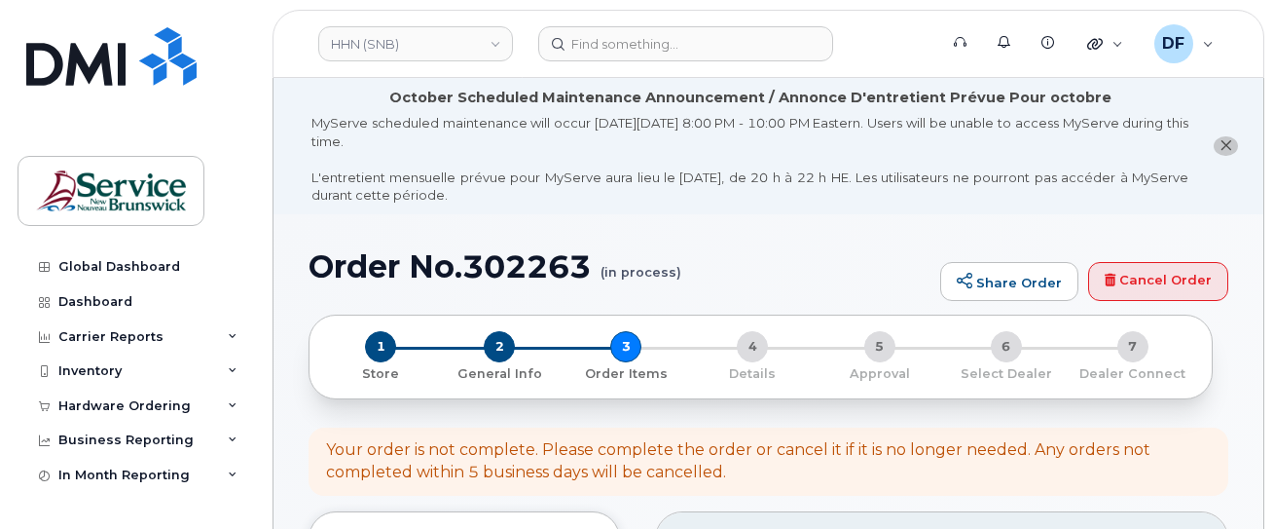
select select
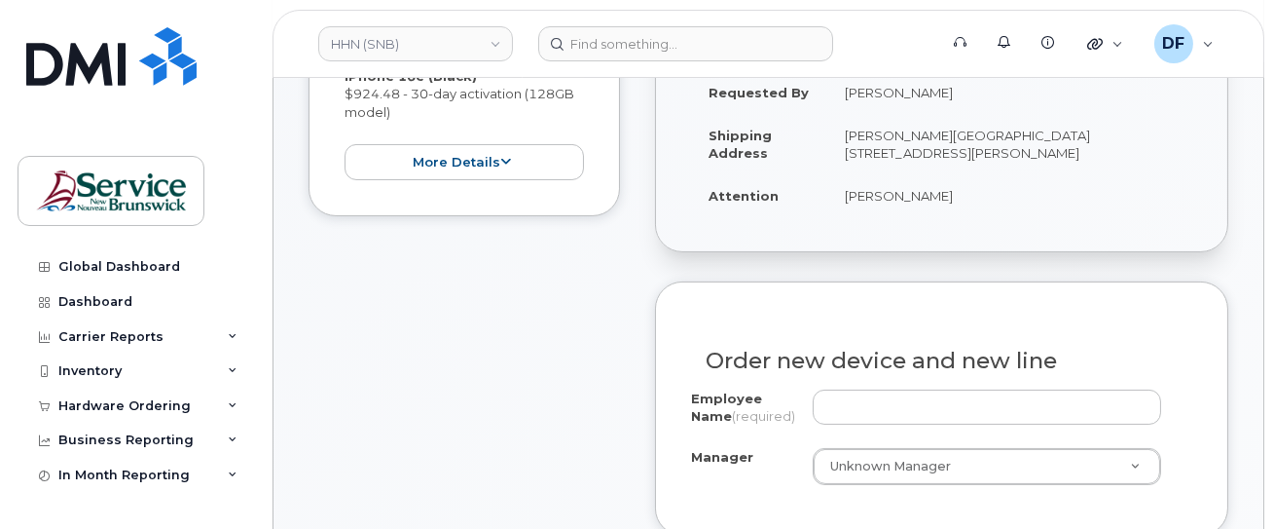
scroll to position [779, 0]
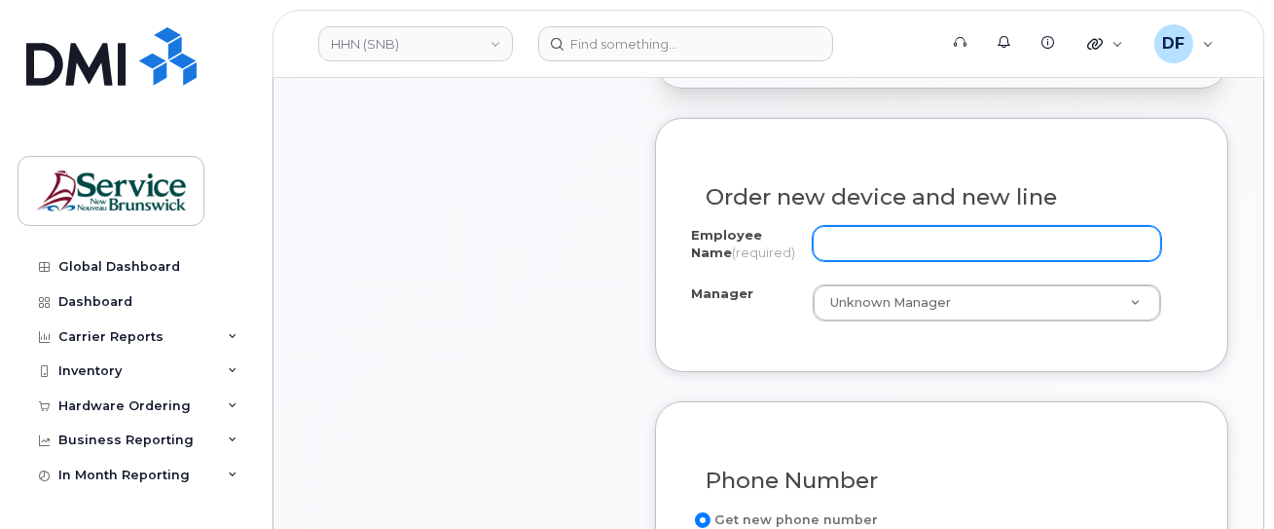
click at [865, 223] on div "Order new device and new line Employee Name (required) Manager Unknown Manager …" at bounding box center [941, 244] width 573 height 253
paste input "[PERSON_NAME]"
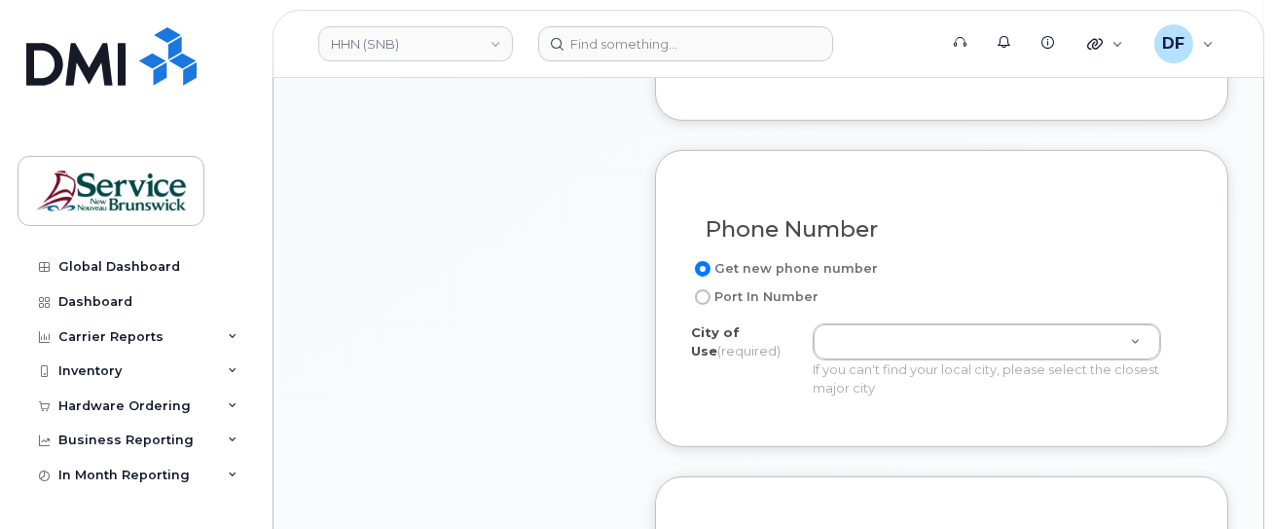
scroll to position [1038, 0]
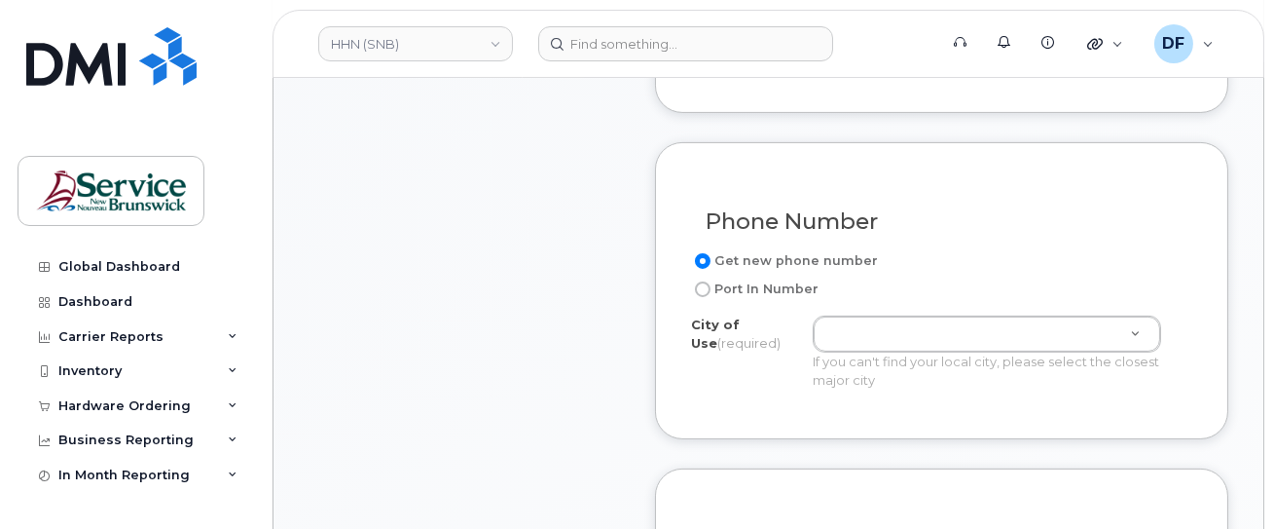
type input "[PERSON_NAME]"
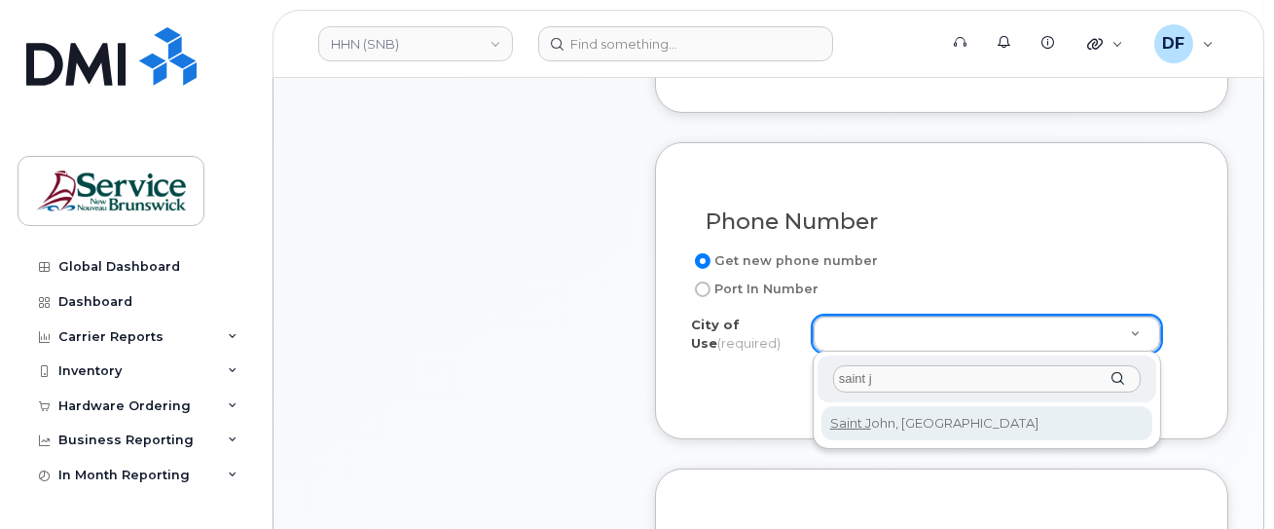
type input "saint j"
type input "2008"
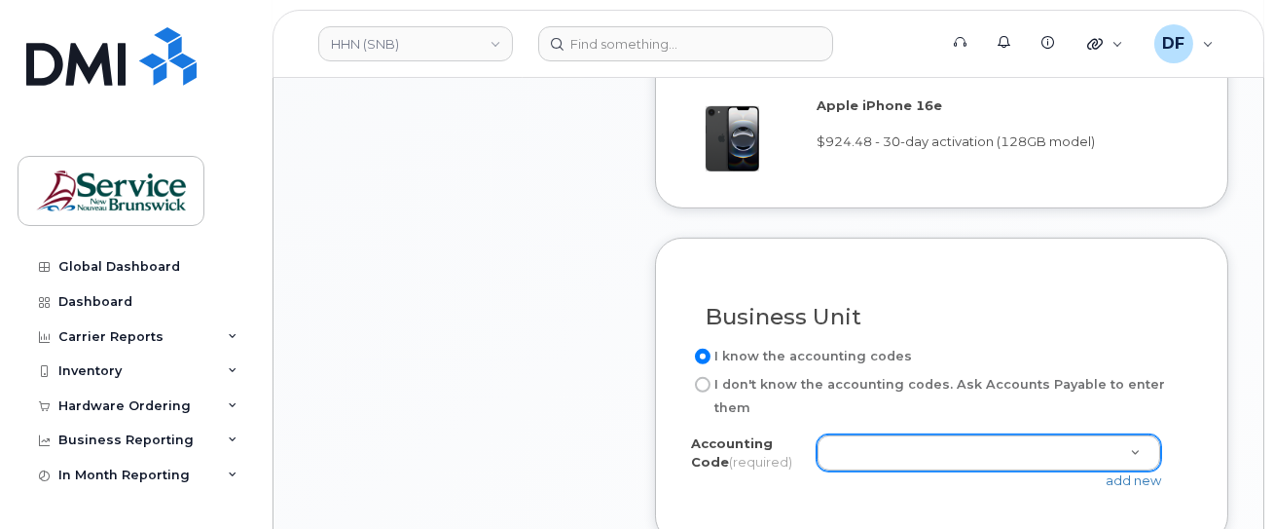
scroll to position [1557, 0]
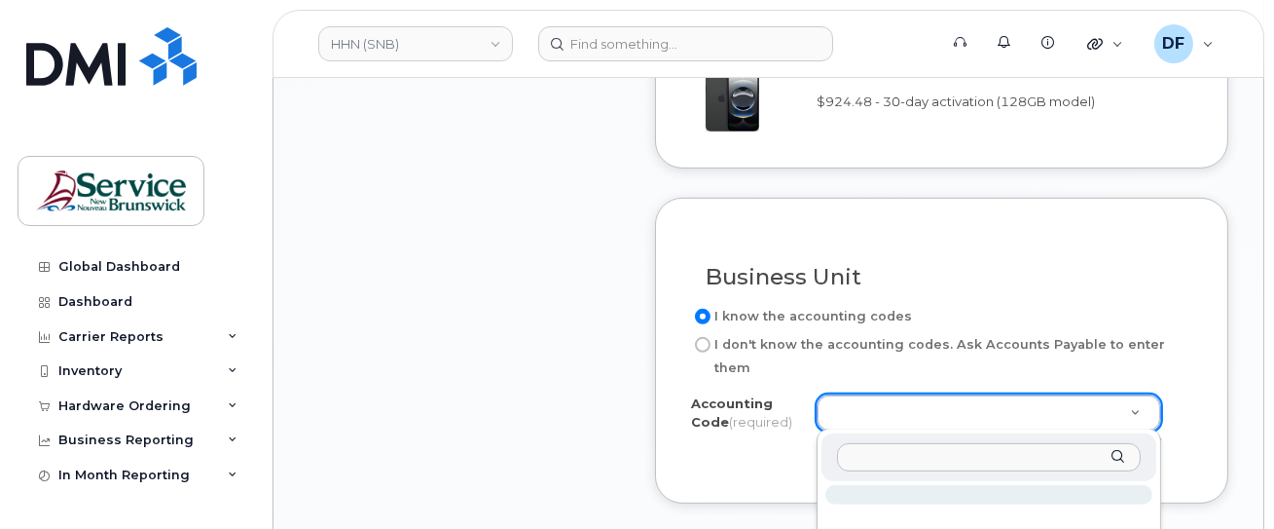
type input "831.713406640"
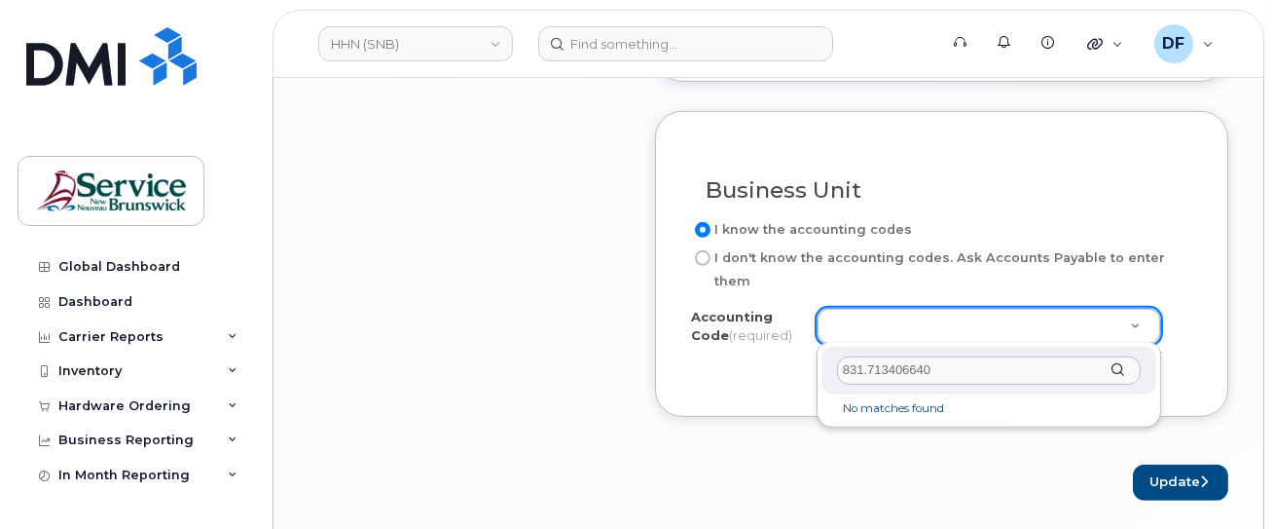
scroll to position [1687, 0]
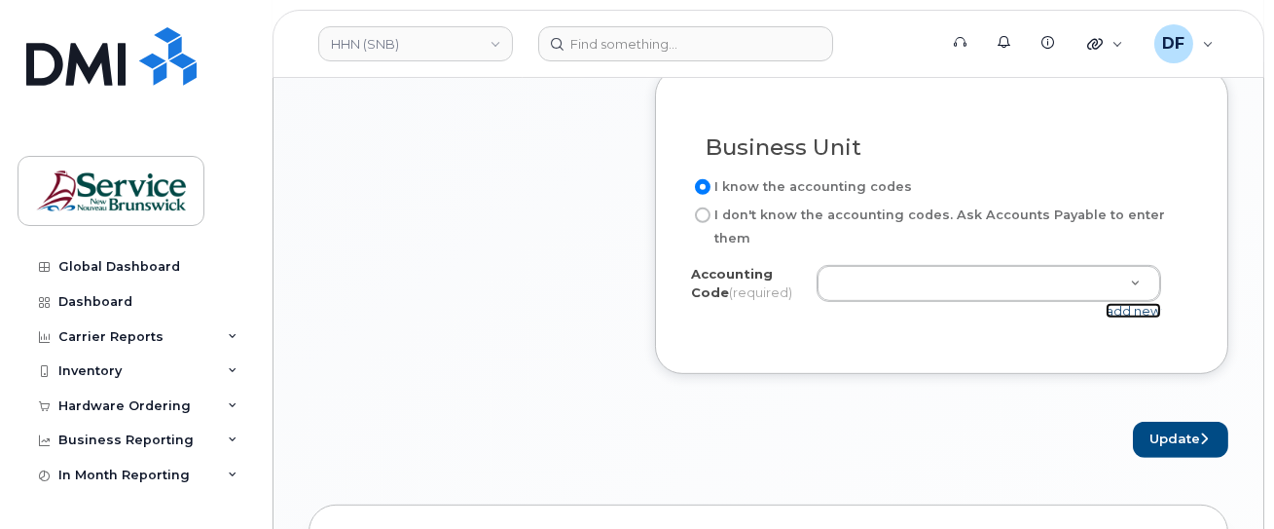
click at [1155, 309] on link "add new" at bounding box center [1133, 311] width 55 height 16
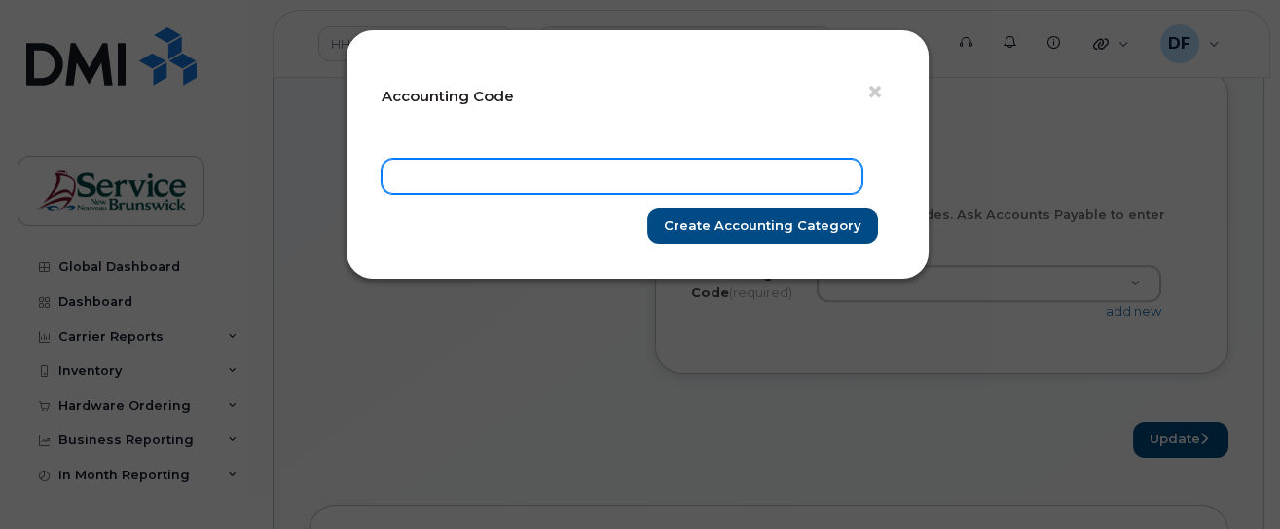
click at [560, 180] on input "text" at bounding box center [622, 176] width 481 height 35
paste input "831.713406640"
click at [420, 175] on input "831.713406640" at bounding box center [622, 176] width 481 height 35
type input "8311.713406640"
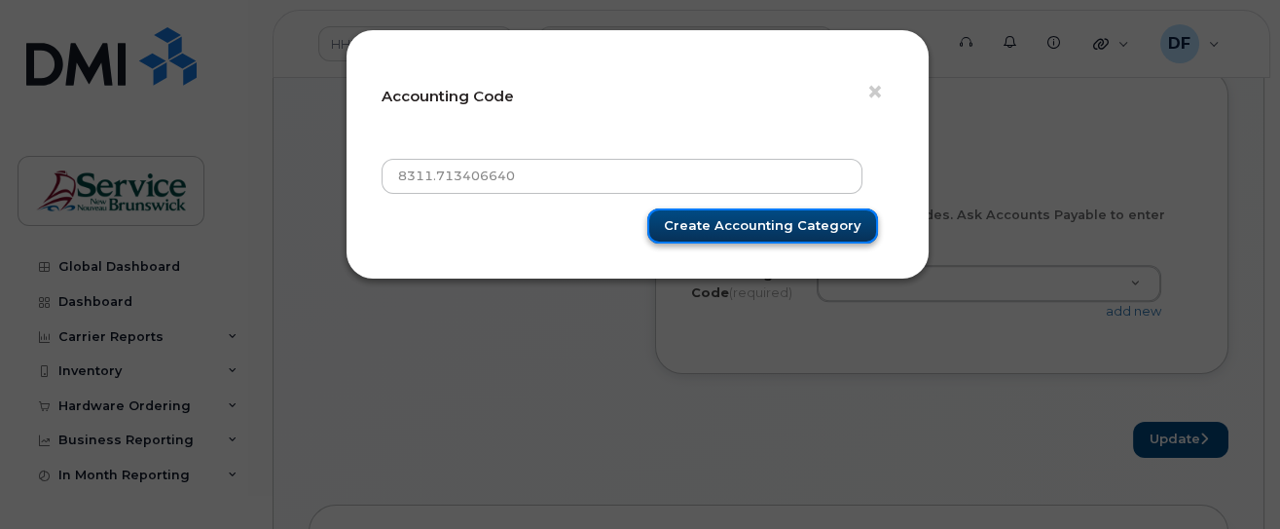
click at [756, 226] on input "Create Accounting category" at bounding box center [762, 226] width 231 height 36
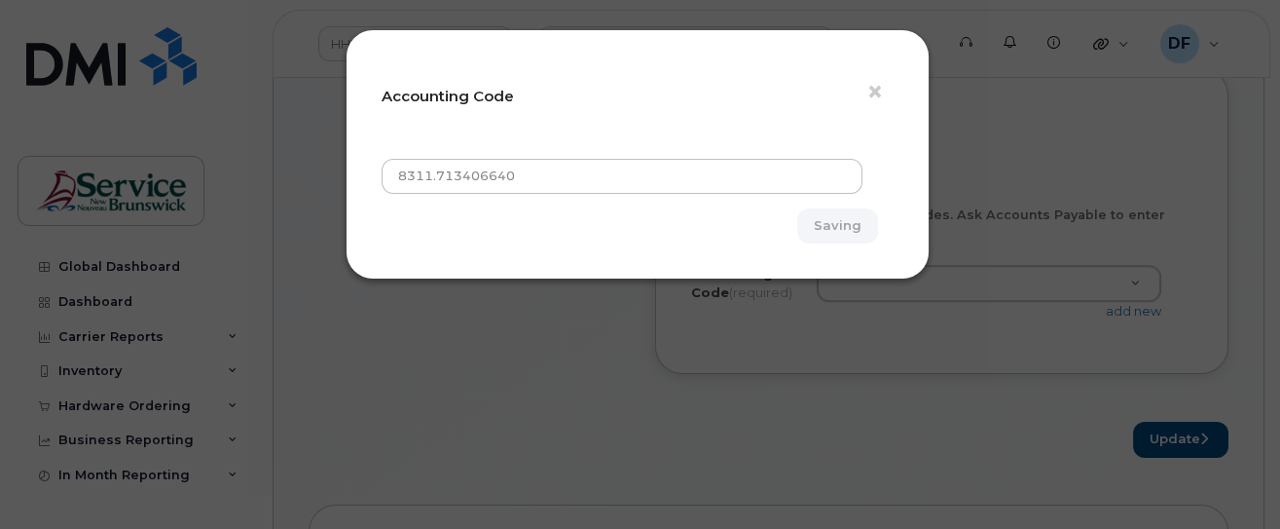
type input "Create Accounting category"
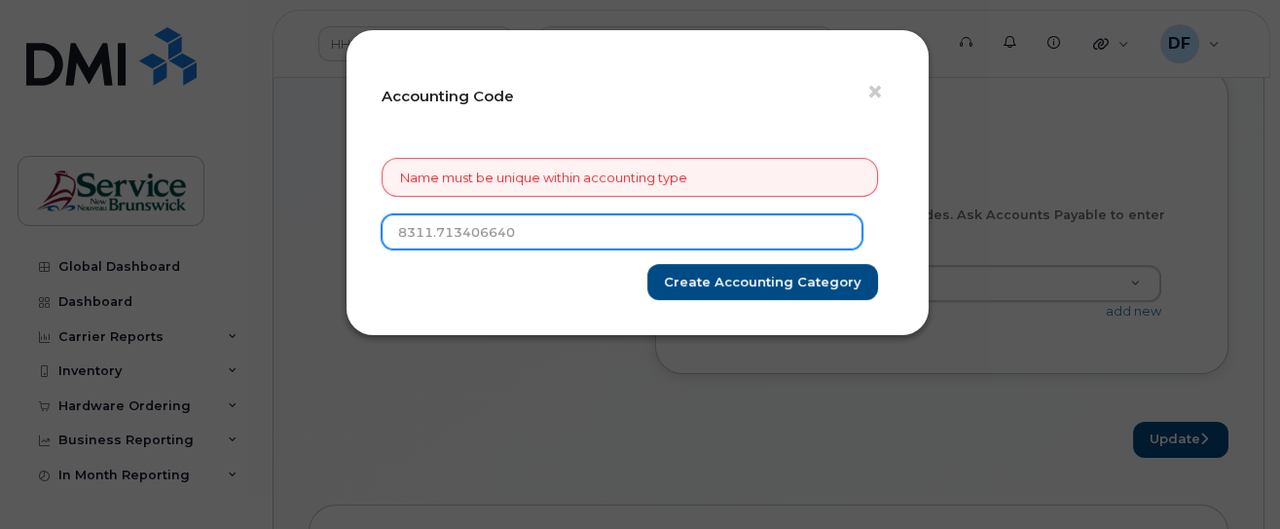
click at [427, 237] on input "8311.713406640" at bounding box center [622, 231] width 481 height 35
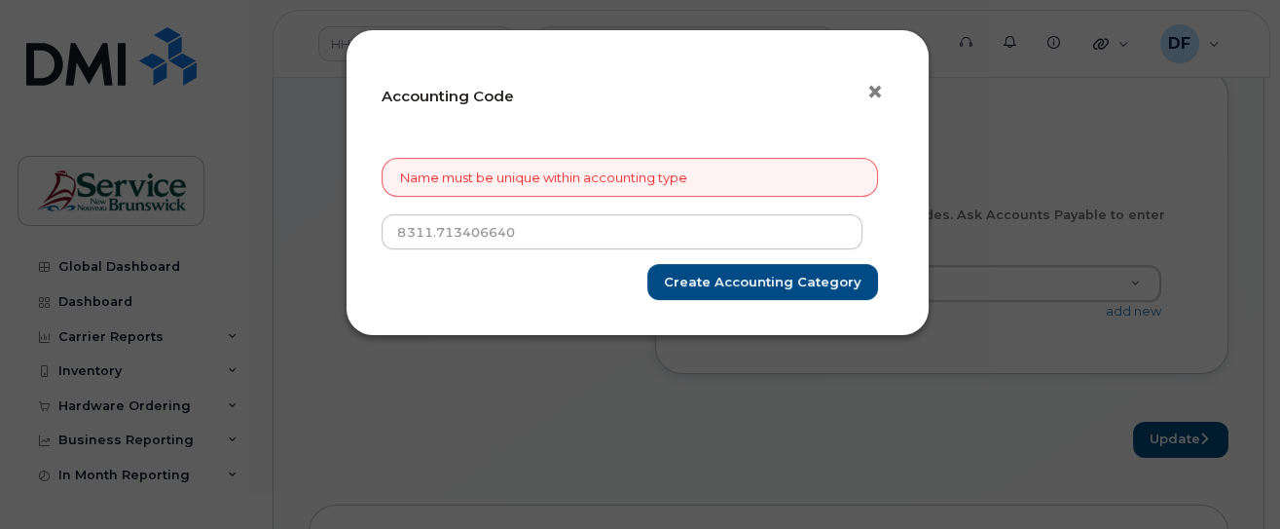
click at [881, 92] on span "×" at bounding box center [875, 92] width 18 height 36
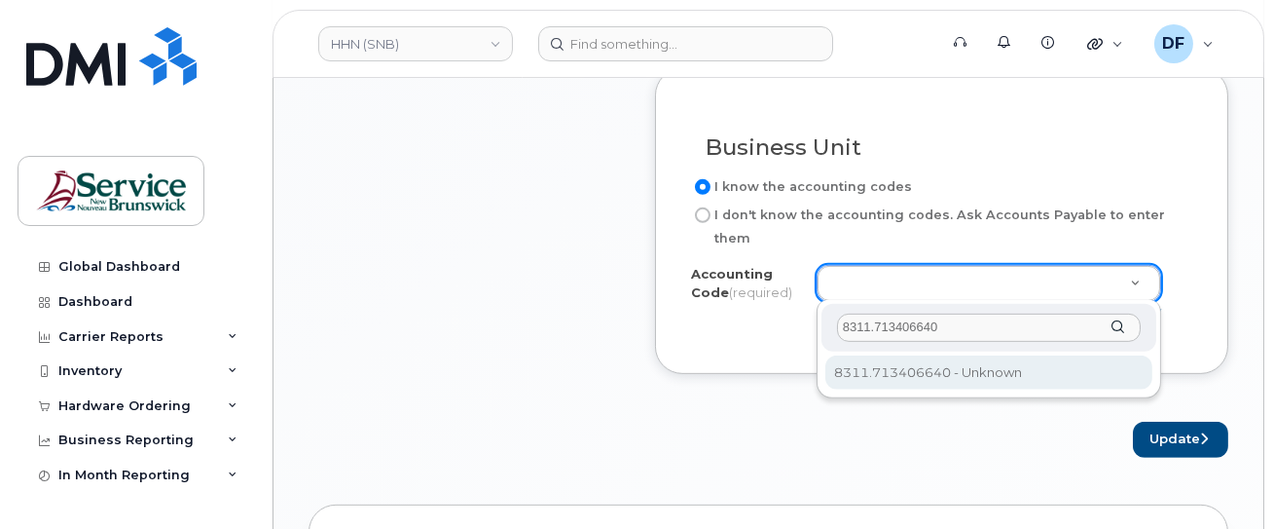
type input "8311.713406640"
select select "8311.713406640"
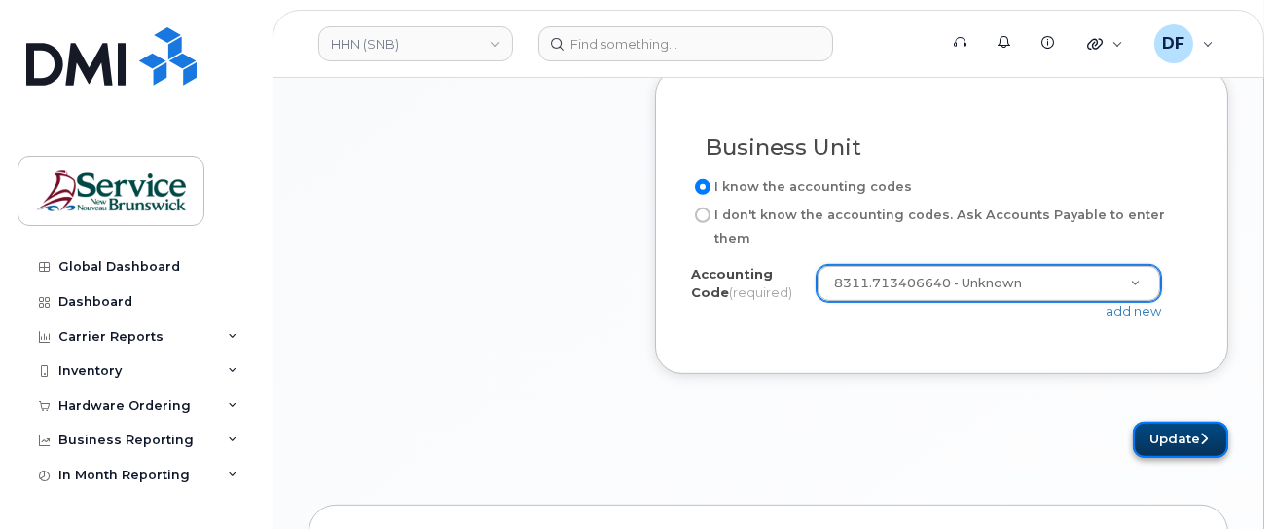
click at [1181, 433] on button "Update" at bounding box center [1180, 439] width 95 height 36
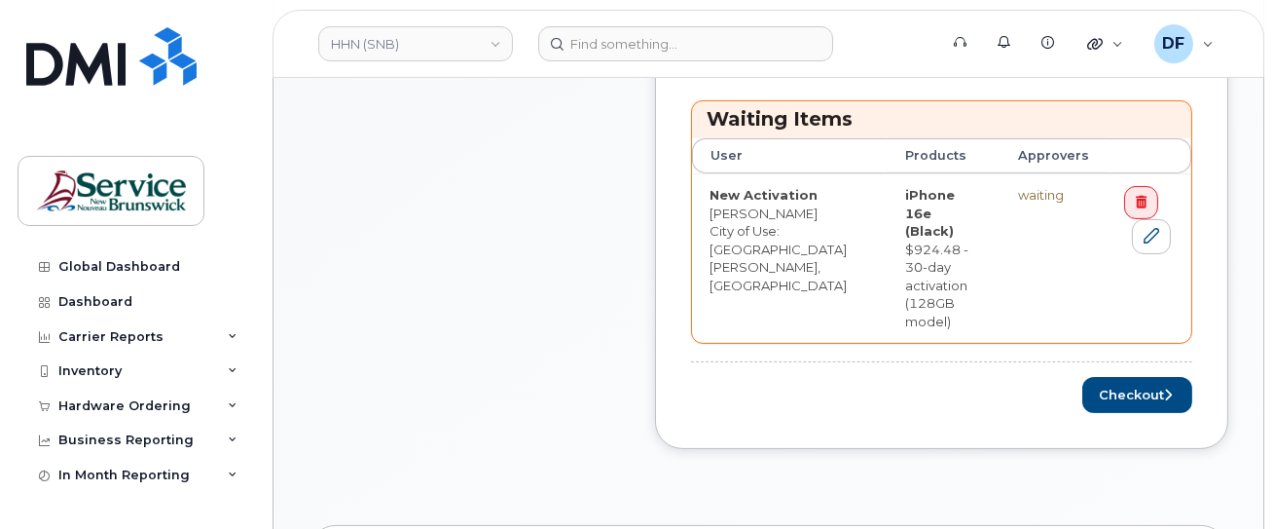
scroll to position [1038, 0]
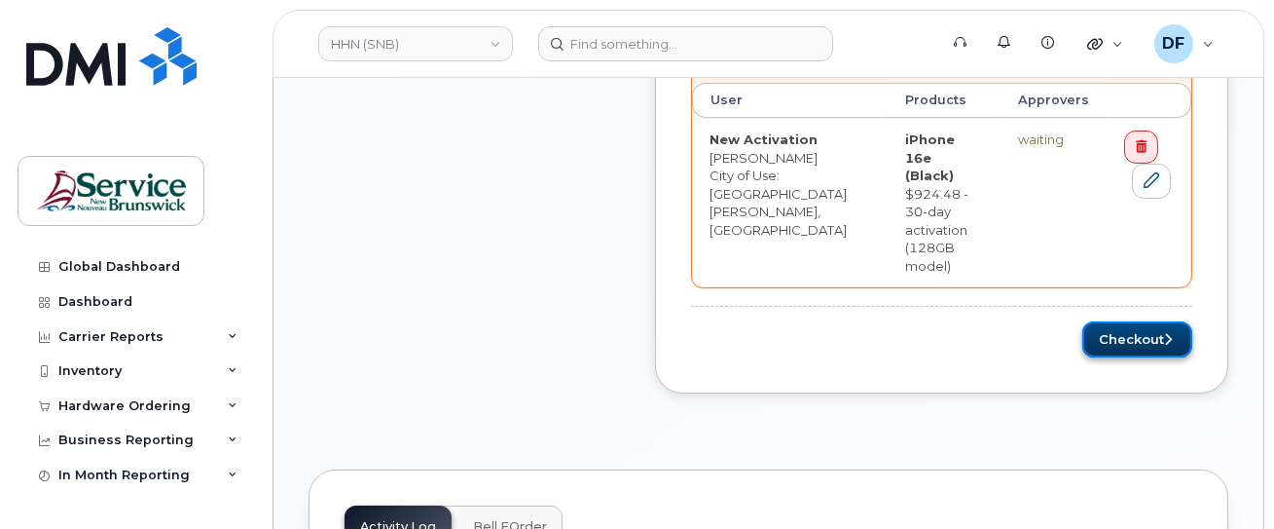
click at [1119, 321] on button "Checkout" at bounding box center [1137, 339] width 110 height 36
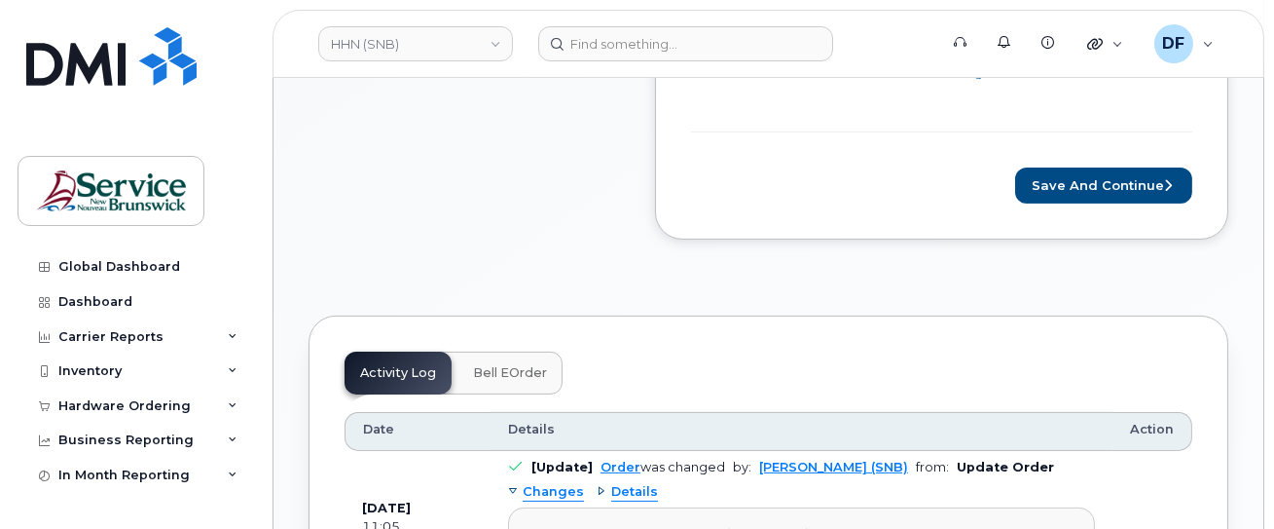
scroll to position [1168, 0]
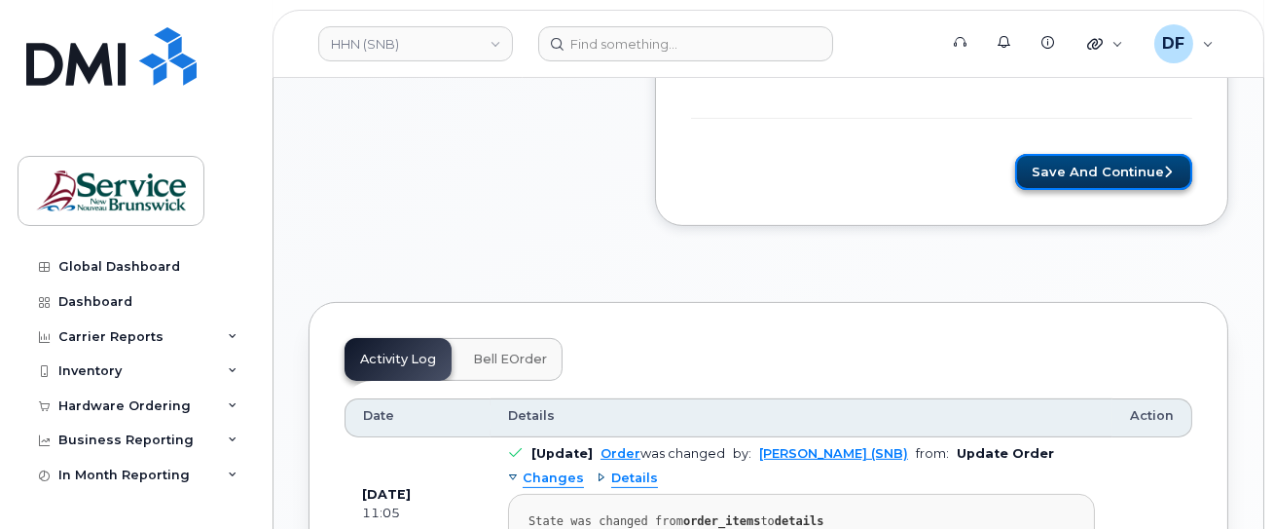
click at [1058, 172] on button "Save and Continue" at bounding box center [1103, 172] width 177 height 36
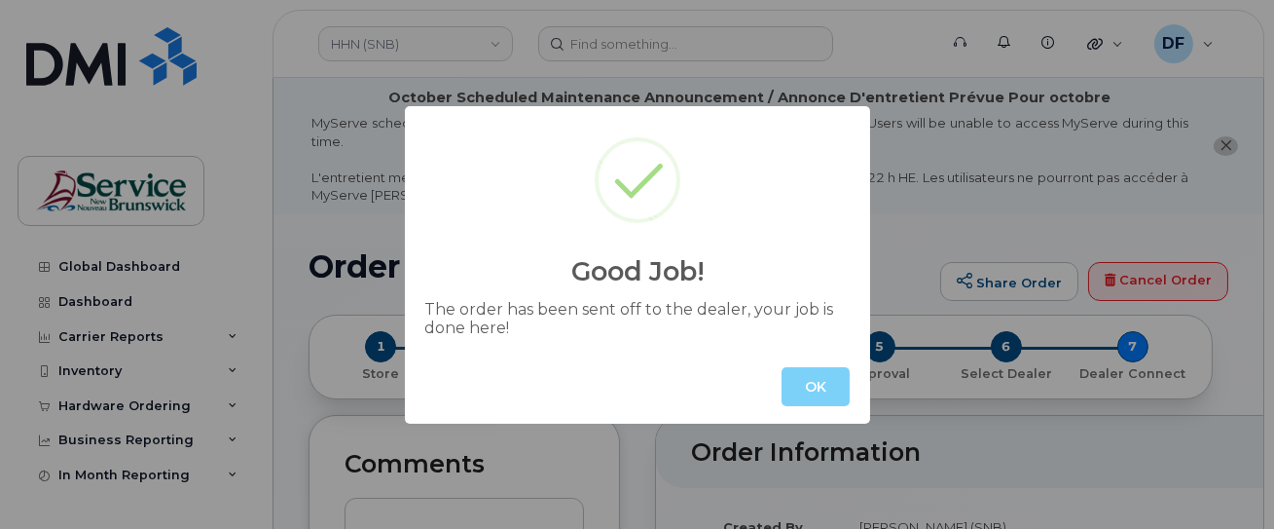
click at [819, 370] on button "OK" at bounding box center [816, 386] width 68 height 39
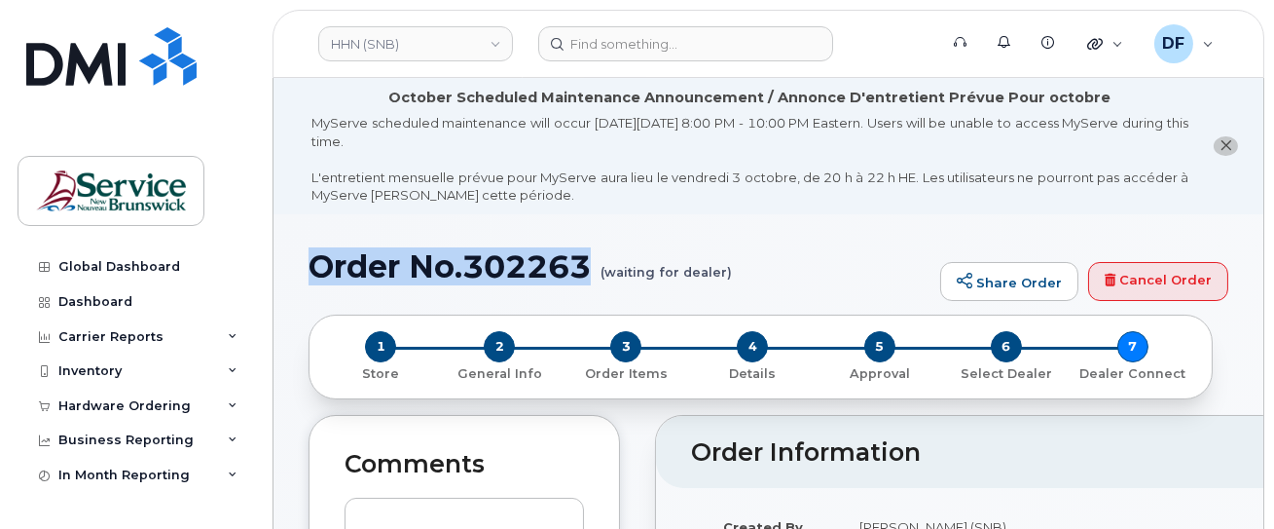
drag, startPoint x: 589, startPoint y: 266, endPoint x: 277, endPoint y: 266, distance: 311.5
copy h1 "Order No.302263"
